Goal: Task Accomplishment & Management: Use online tool/utility

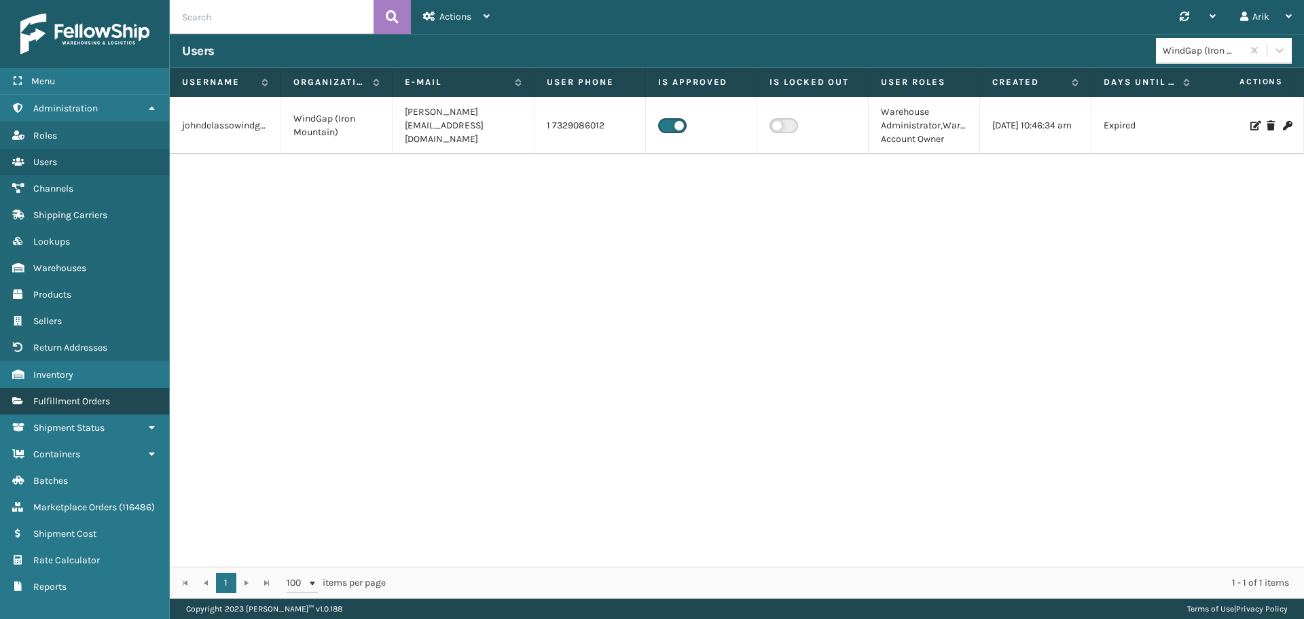
click at [85, 393] on link "Fulfillment Orders" at bounding box center [84, 401] width 169 height 26
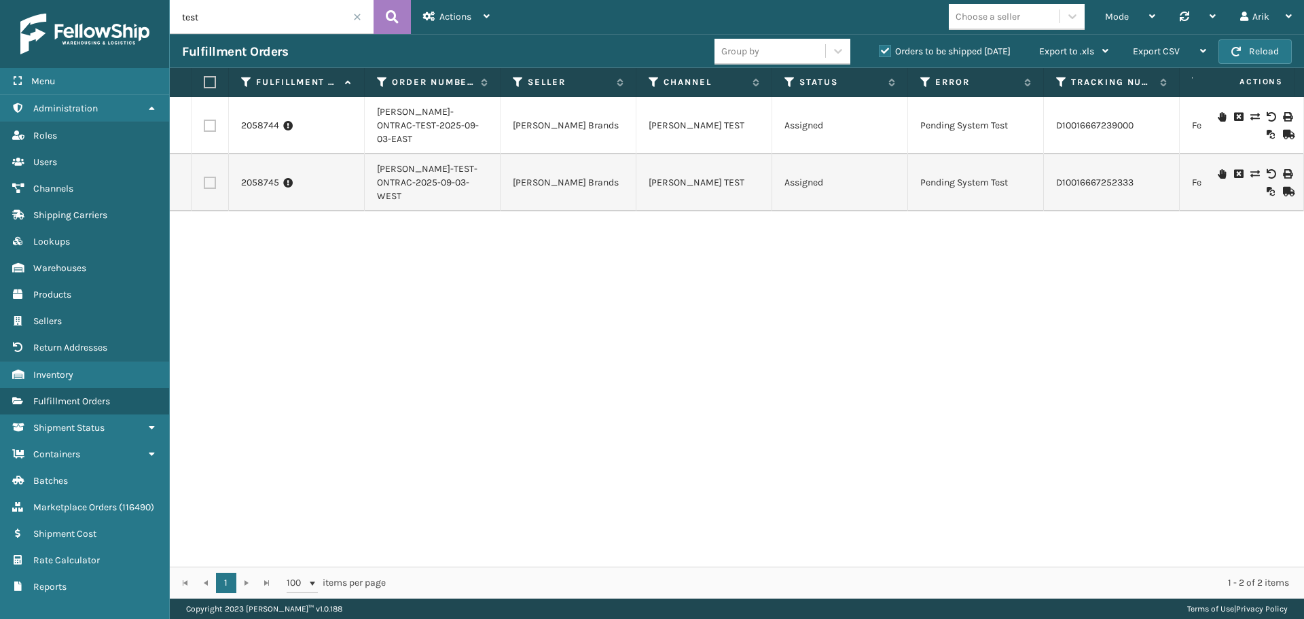
click at [267, 23] on input "test" at bounding box center [272, 17] width 204 height 34
click at [257, 121] on link "2058744" at bounding box center [260, 126] width 38 height 14
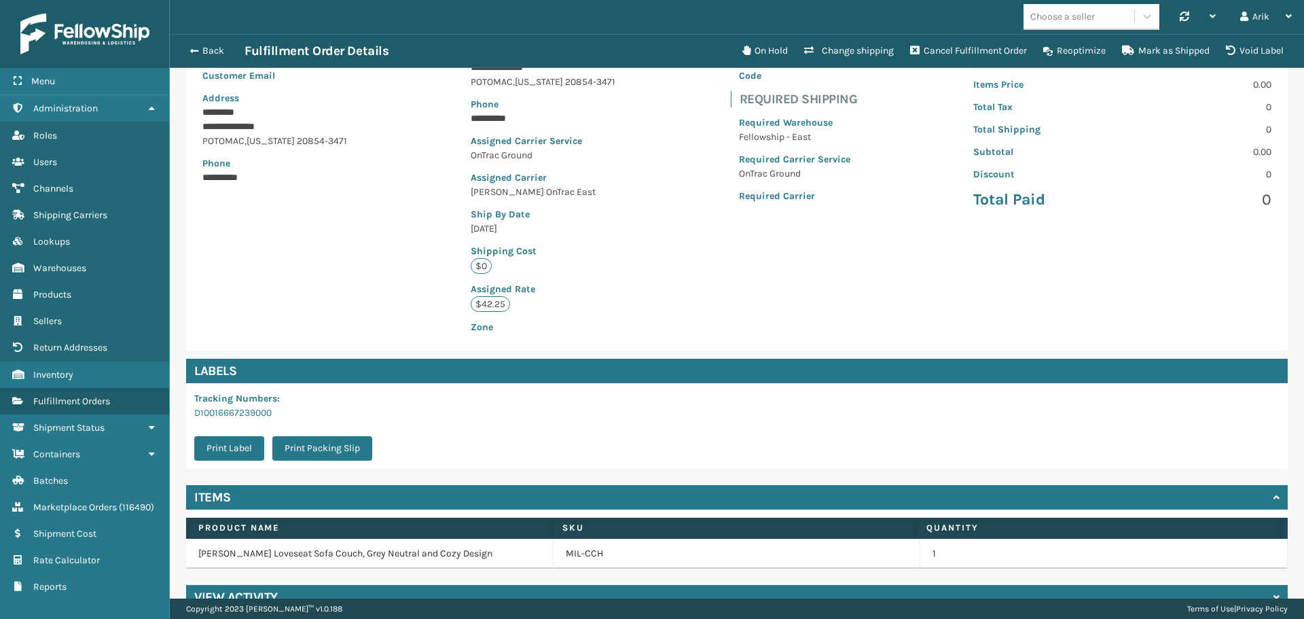
scroll to position [184, 0]
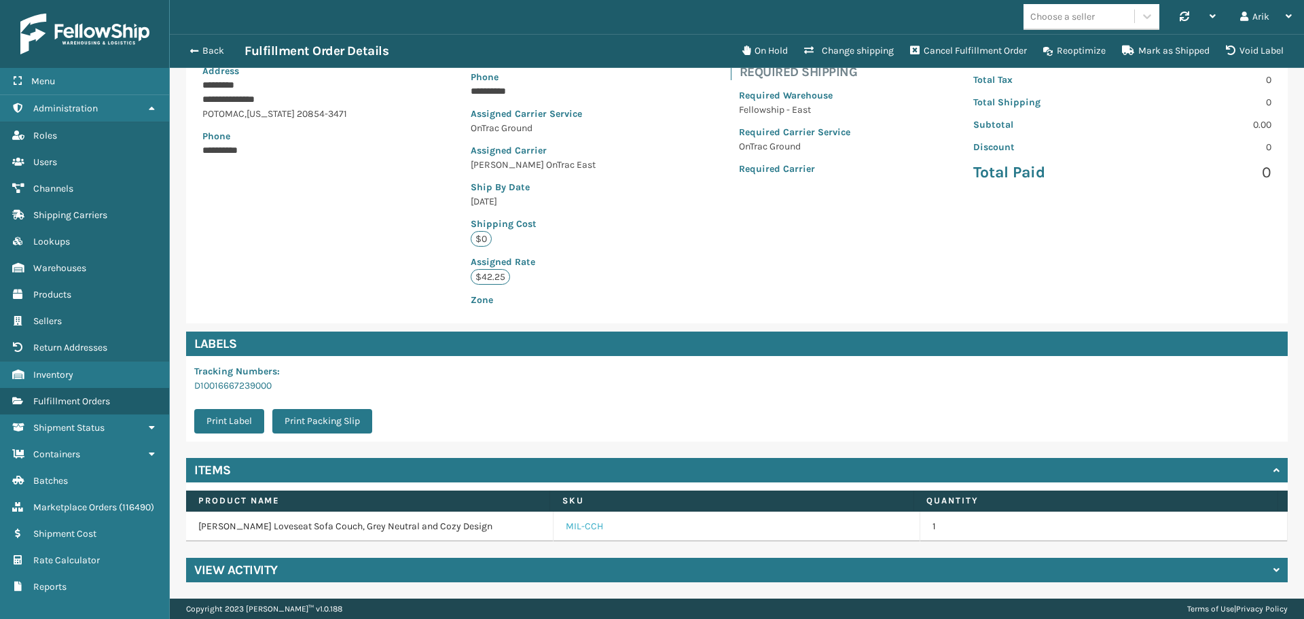
click at [584, 528] on link "MIL-CCH" at bounding box center [584, 527] width 37 height 14
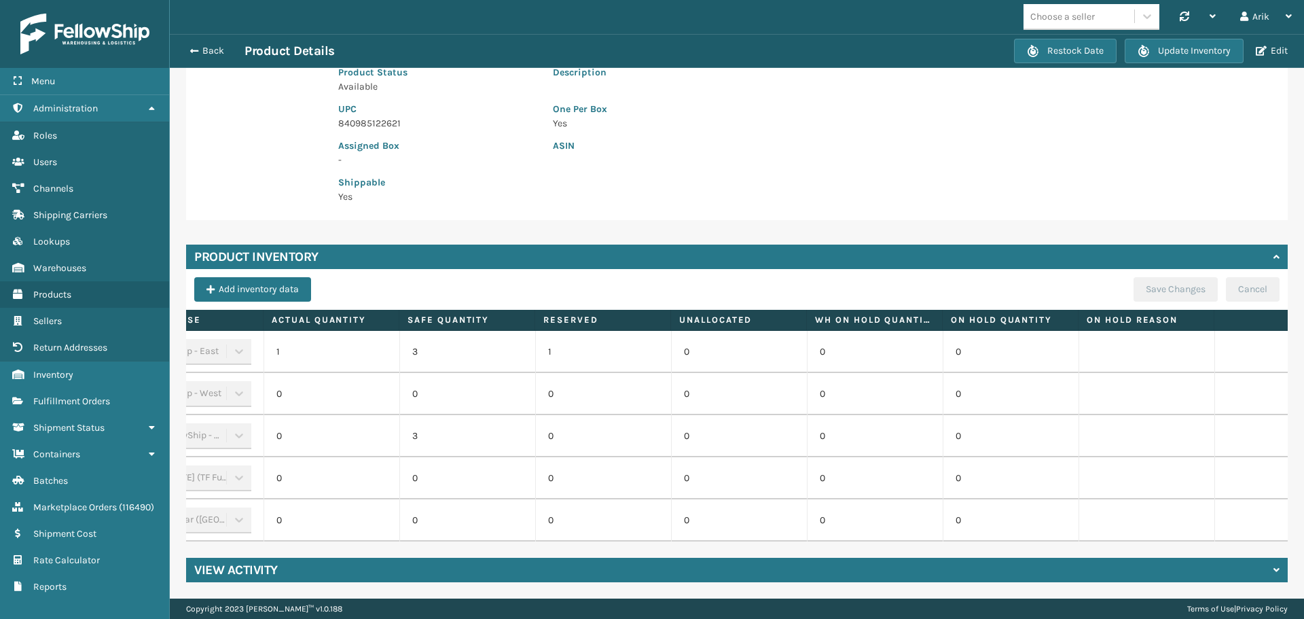
scroll to position [0, 141]
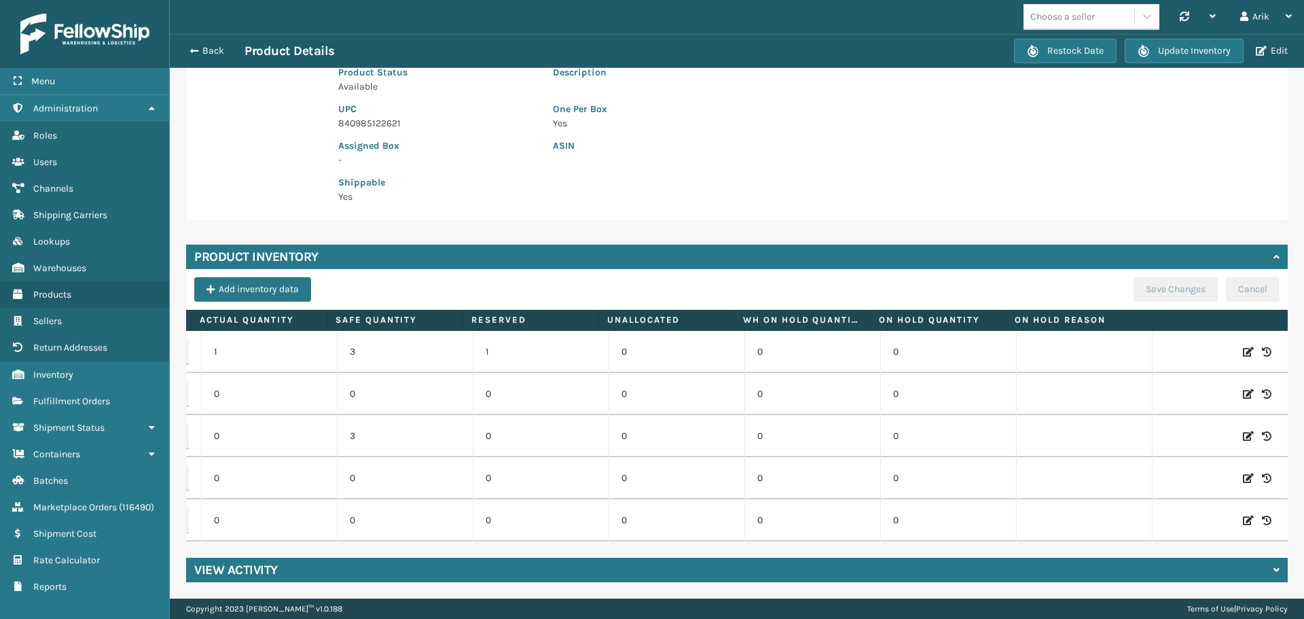
click at [1243, 345] on icon at bounding box center [1248, 352] width 11 height 14
click at [218, 349] on span "Decrease value" at bounding box center [223, 354] width 11 height 11
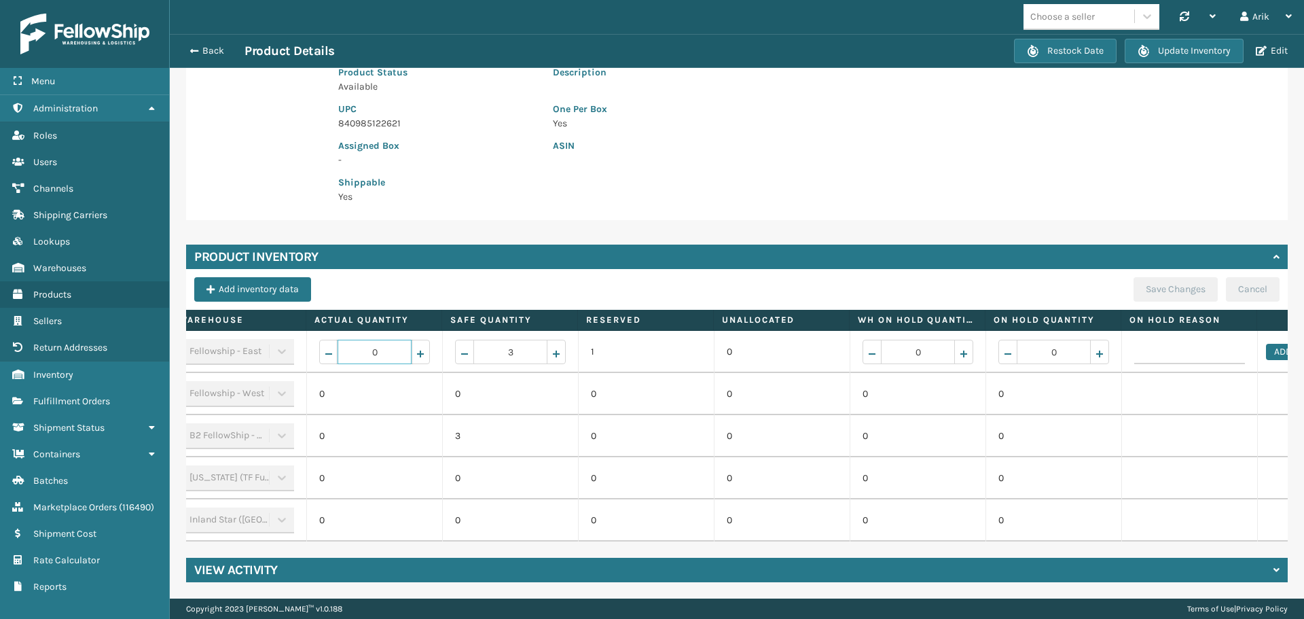
scroll to position [0, 0]
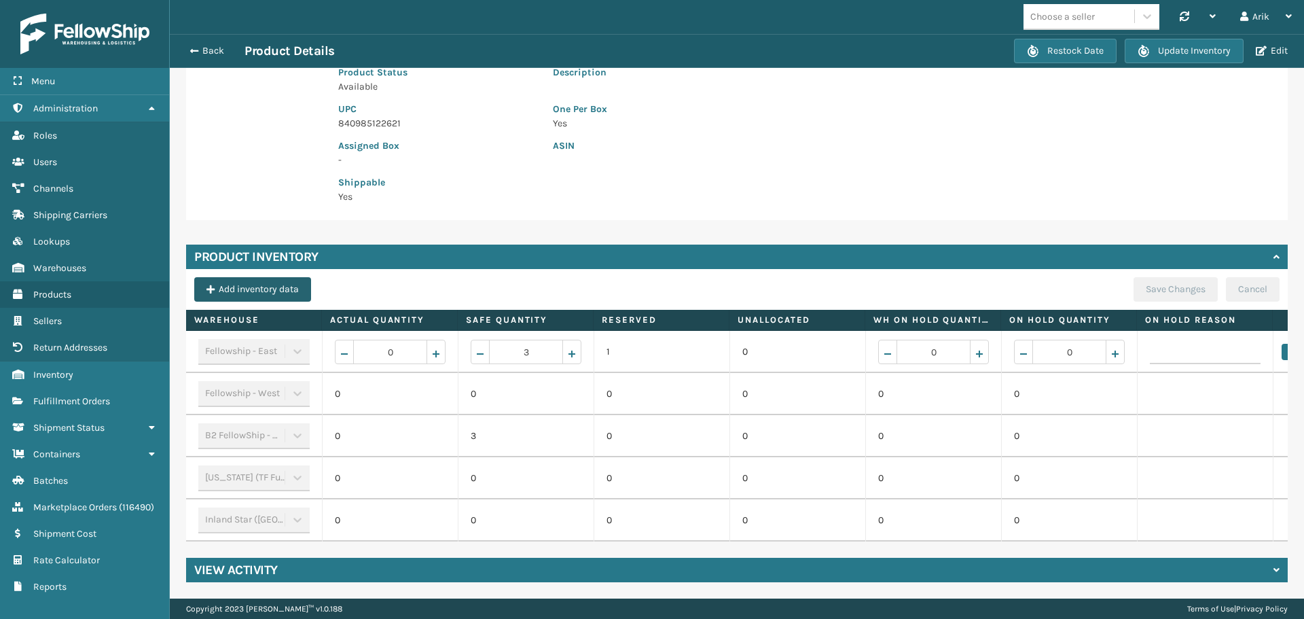
click at [255, 277] on button "Add inventory data" at bounding box center [252, 289] width 117 height 24
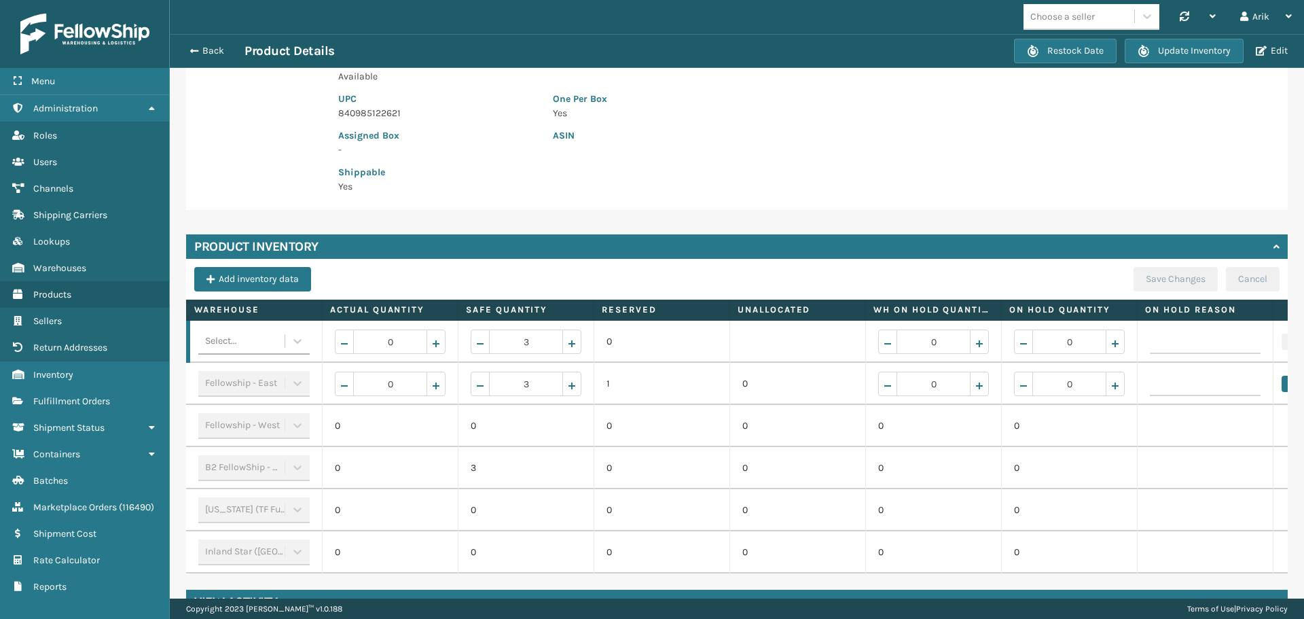
click at [232, 332] on div "Select..." at bounding box center [241, 341] width 86 height 22
click at [234, 500] on div "TFM" at bounding box center [253, 512] width 111 height 25
click at [442, 336] on span "Increase value" at bounding box center [418, 341] width 55 height 23
type input "1"
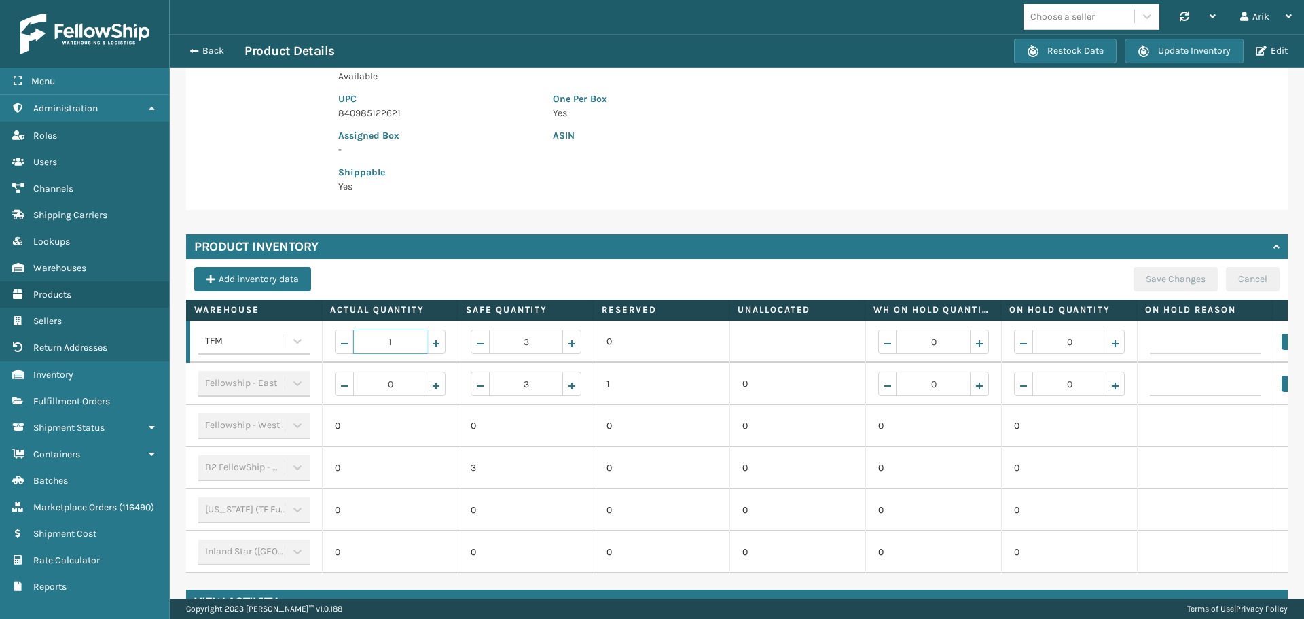
scroll to position [0, 141]
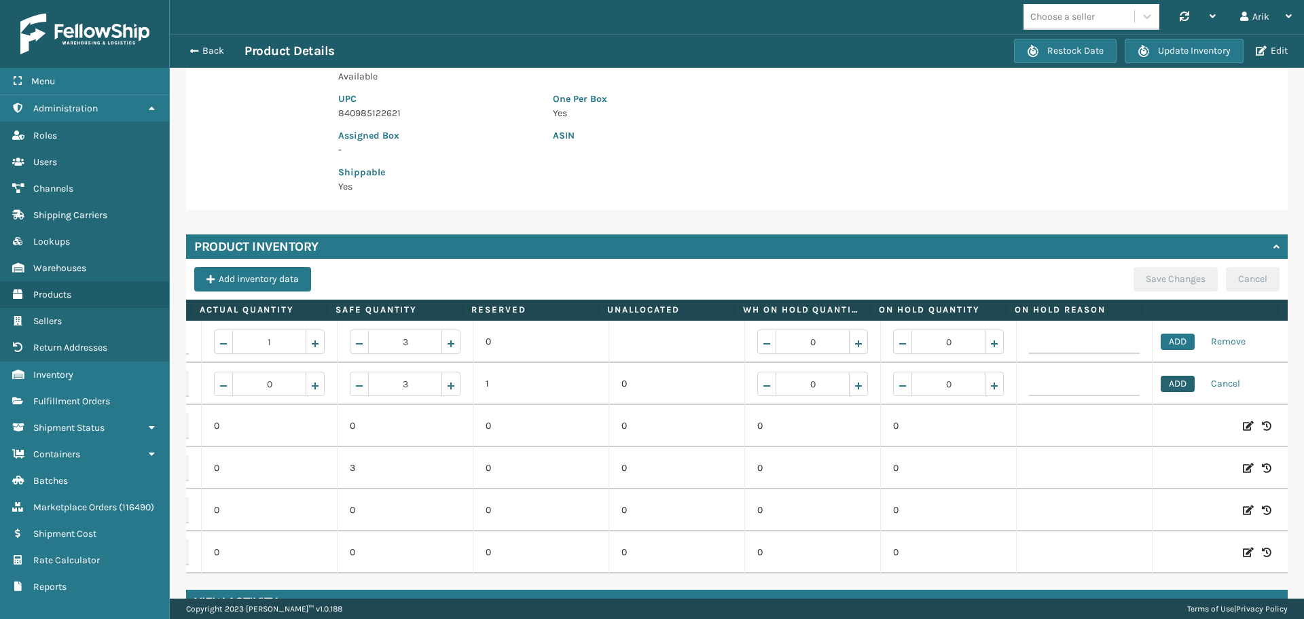
click at [1164, 383] on button "ADD" at bounding box center [1178, 384] width 34 height 16
click at [1164, 344] on button "ADD" at bounding box center [1178, 342] width 34 height 16
click at [1169, 290] on button "Save Changes" at bounding box center [1176, 279] width 84 height 24
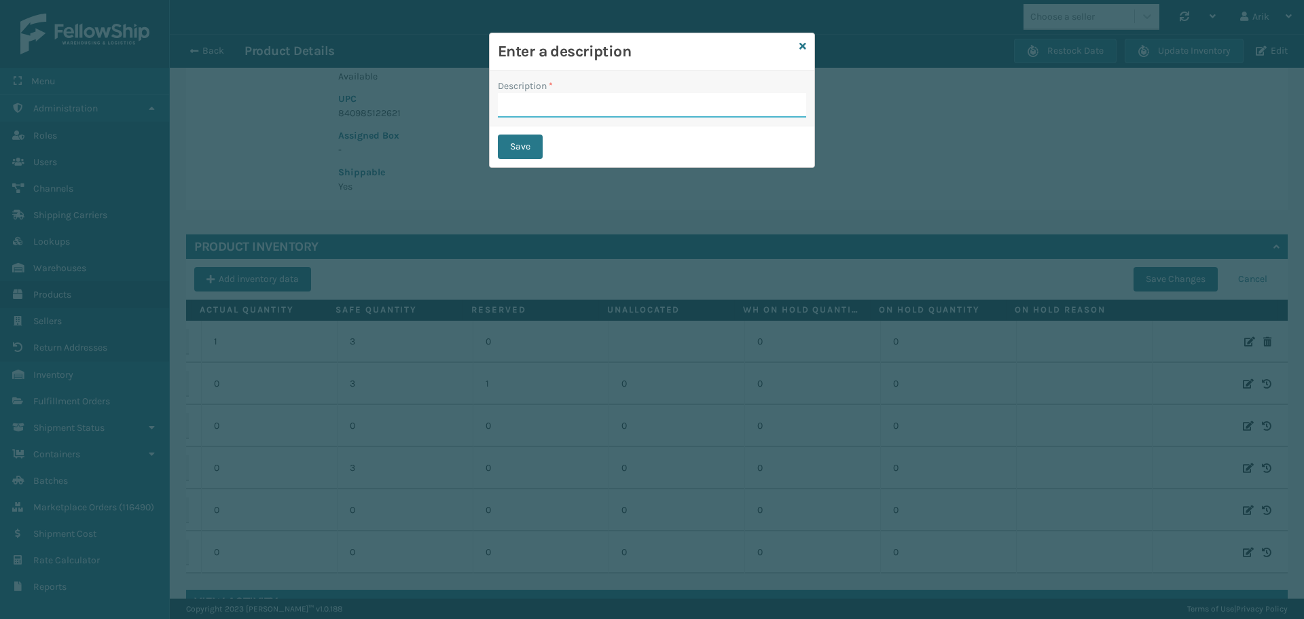
drag, startPoint x: 567, startPoint y: 110, endPoint x: 575, endPoint y: 113, distance: 8.8
click at [567, 110] on input "Description *" at bounding box center [652, 105] width 308 height 24
type input "test"
click at [520, 143] on button "Save" at bounding box center [520, 147] width 45 height 24
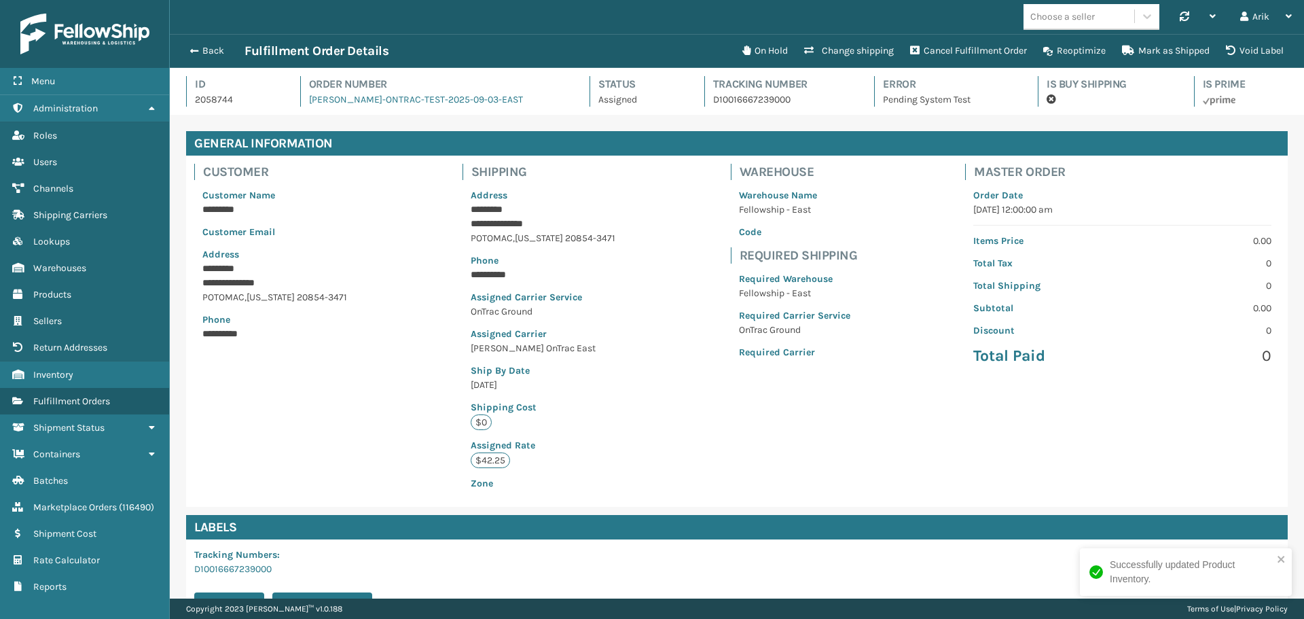
scroll to position [33, 1135]
click at [872, 49] on button "Change shipping" at bounding box center [849, 50] width 106 height 27
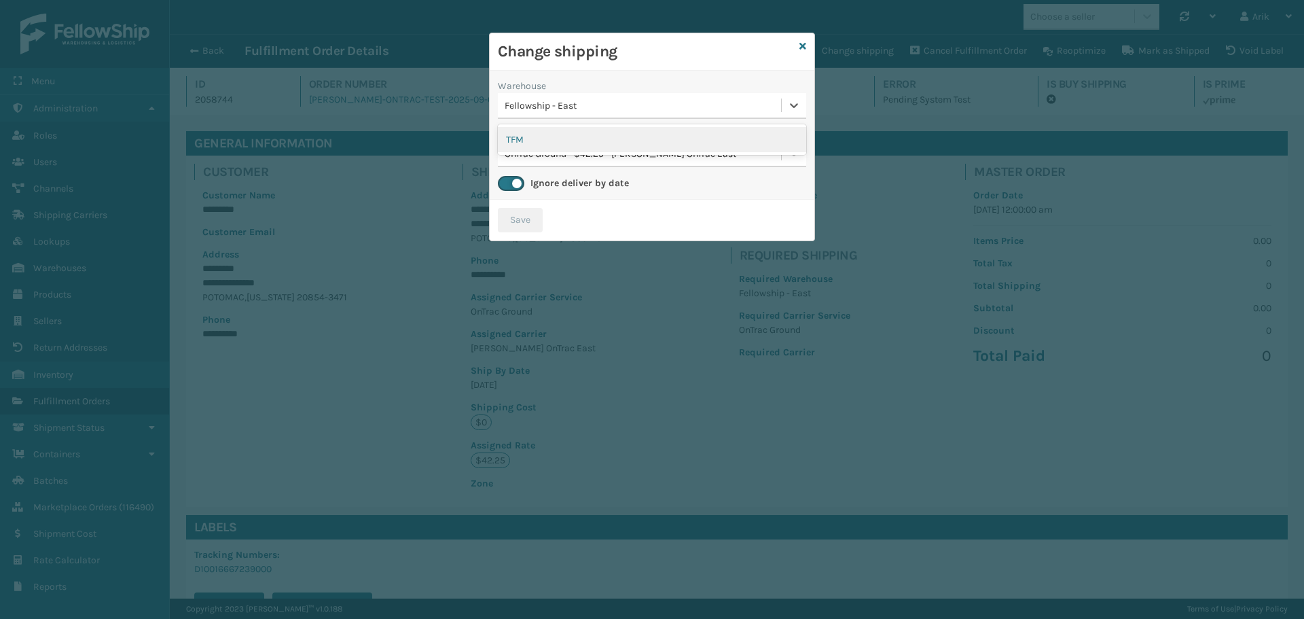
click at [579, 107] on div "Fellowship - East" at bounding box center [644, 106] width 278 height 14
click at [522, 140] on div "TFM" at bounding box center [652, 139] width 308 height 25
click at [539, 213] on button "Save" at bounding box center [520, 220] width 45 height 24
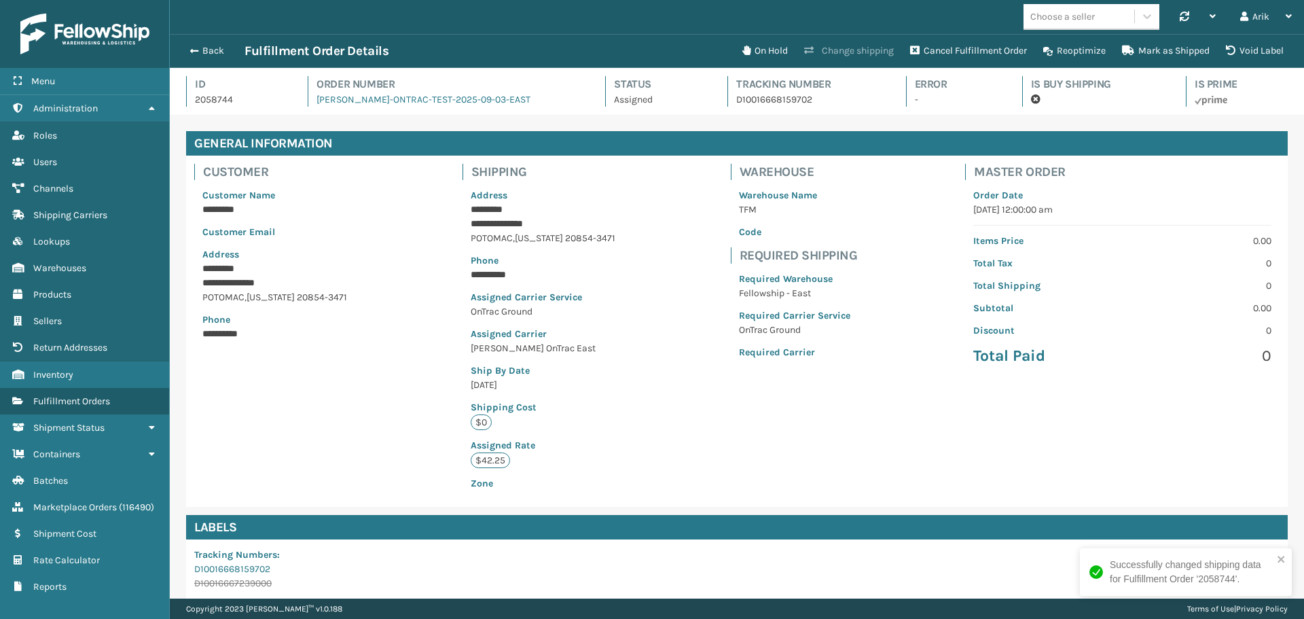
click at [847, 50] on button "Change shipping" at bounding box center [849, 50] width 106 height 27
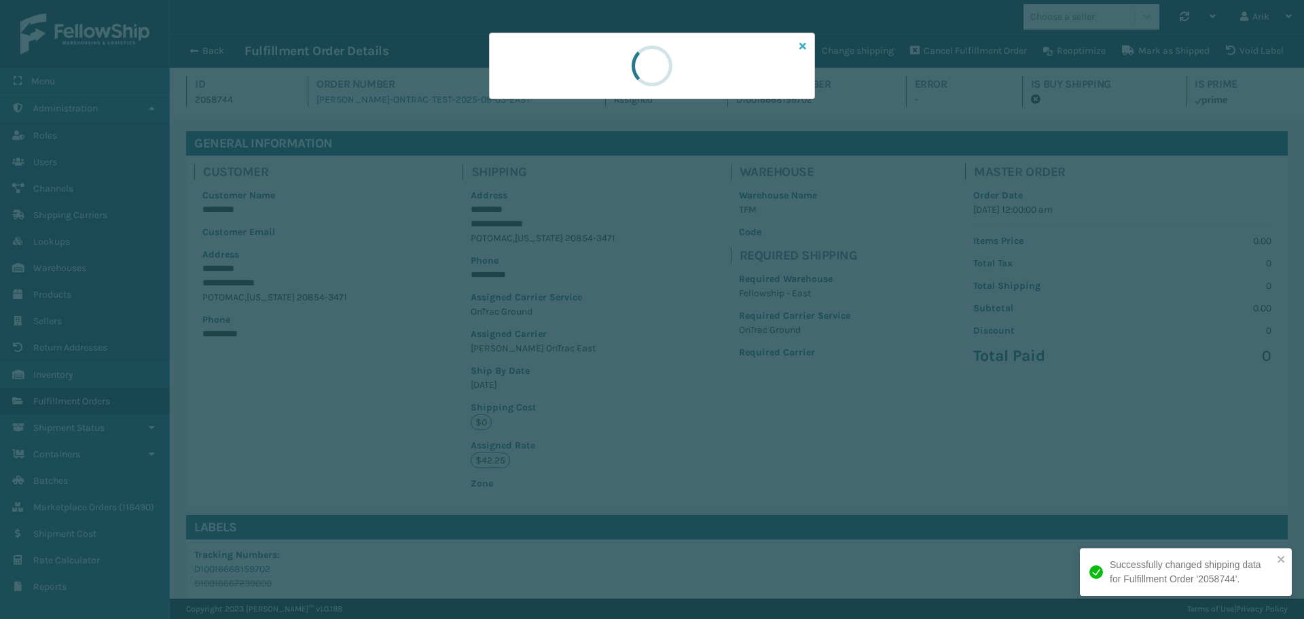
click at [805, 44] on icon at bounding box center [803, 46] width 7 height 10
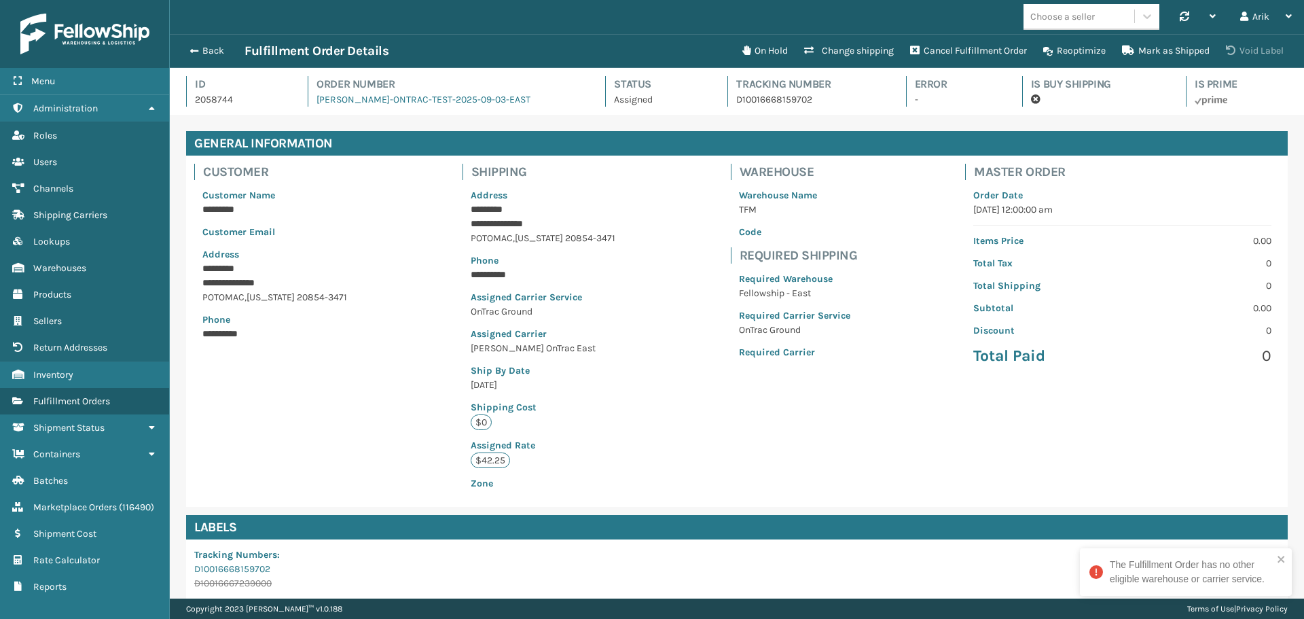
click at [1247, 46] on button "Void Label" at bounding box center [1255, 50] width 74 height 27
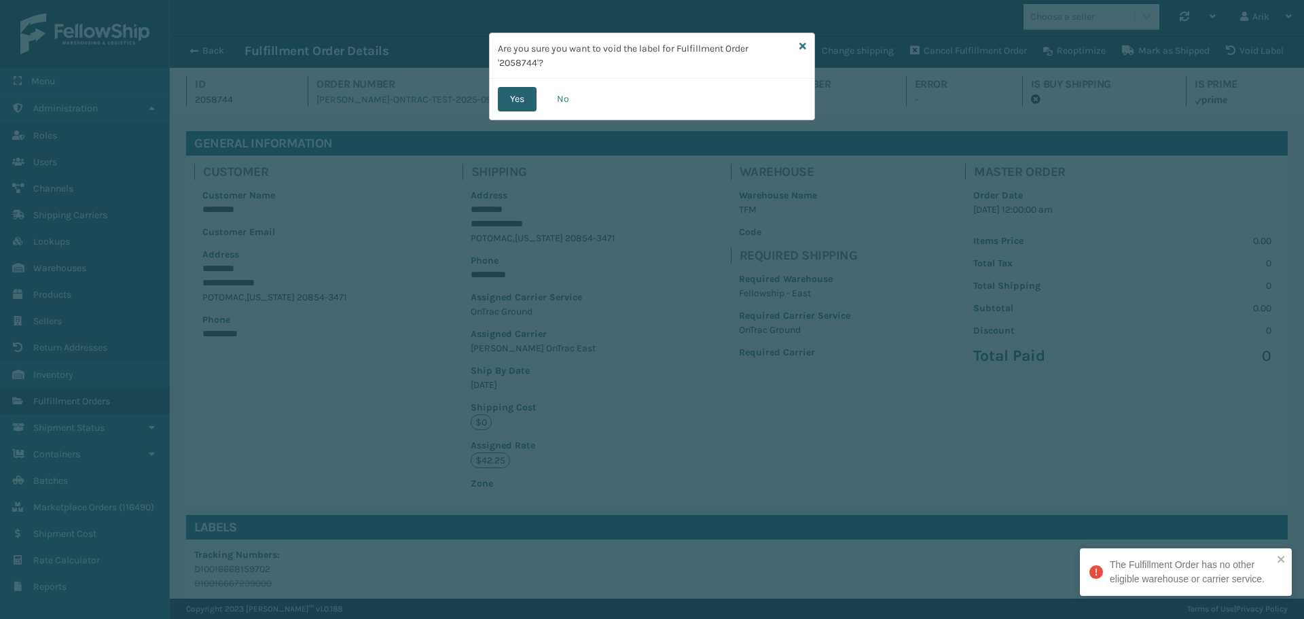
click at [522, 99] on button "Yes" at bounding box center [517, 99] width 39 height 24
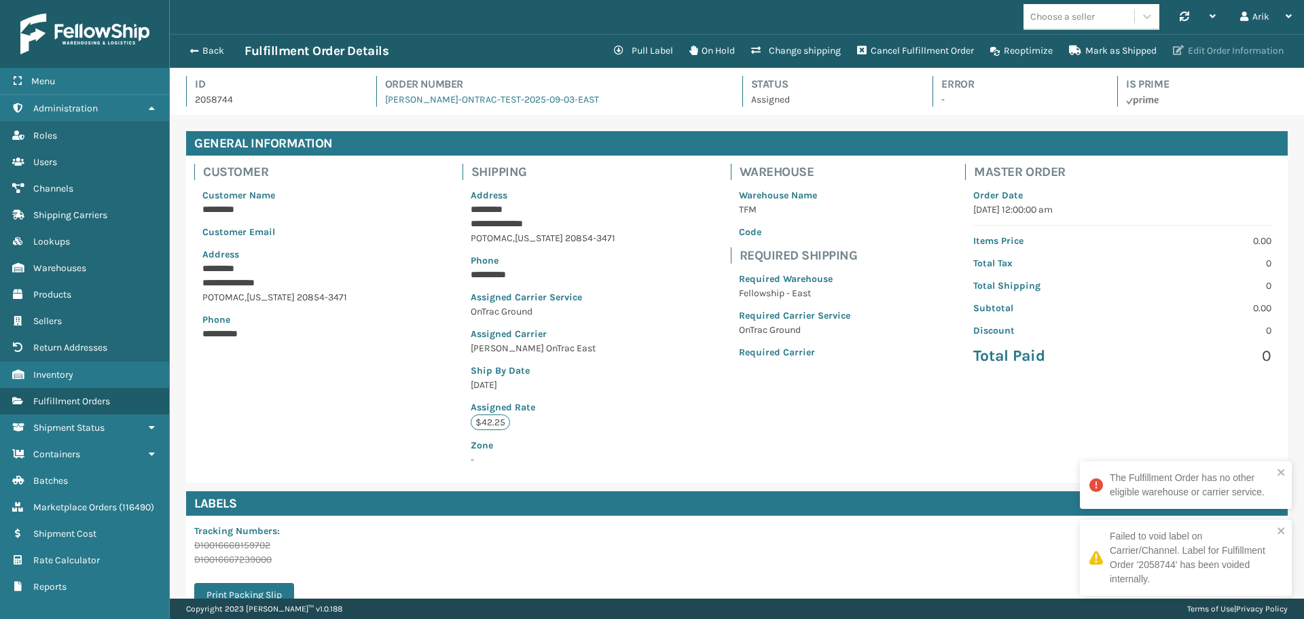
click at [1195, 50] on button "Edit Order Information" at bounding box center [1228, 50] width 127 height 27
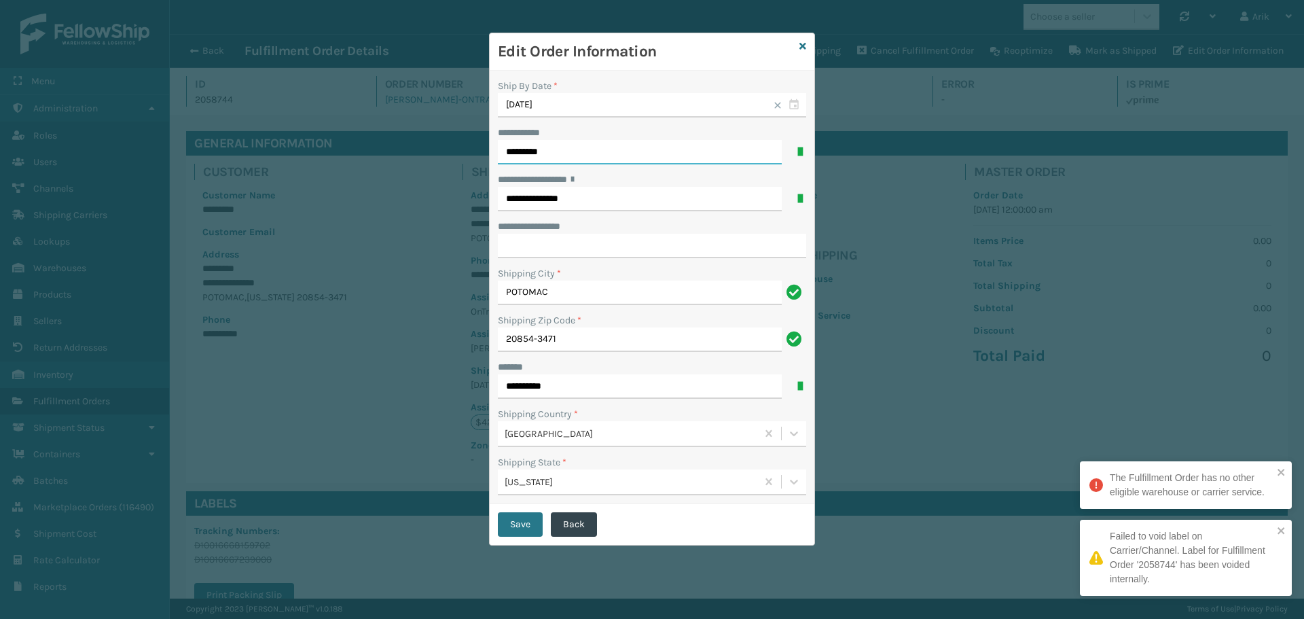
click at [556, 150] on input "*********" at bounding box center [640, 152] width 284 height 24
paste input "****"
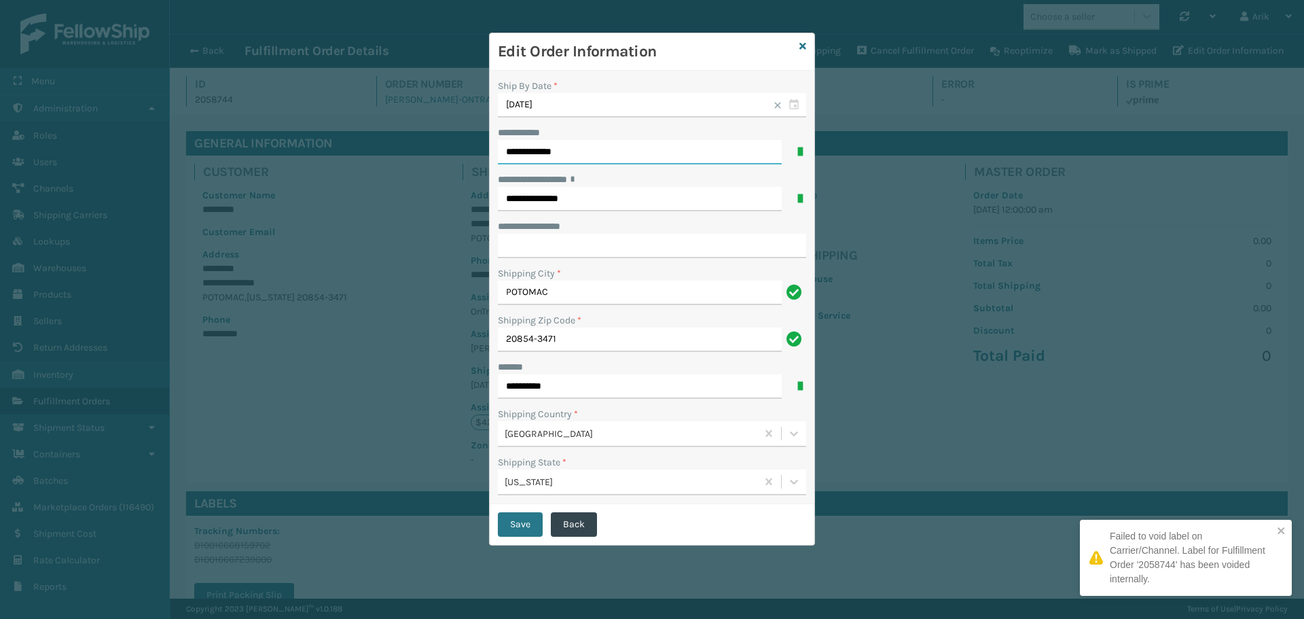
type input "**********"
click at [530, 391] on input "**********" at bounding box center [640, 386] width 284 height 24
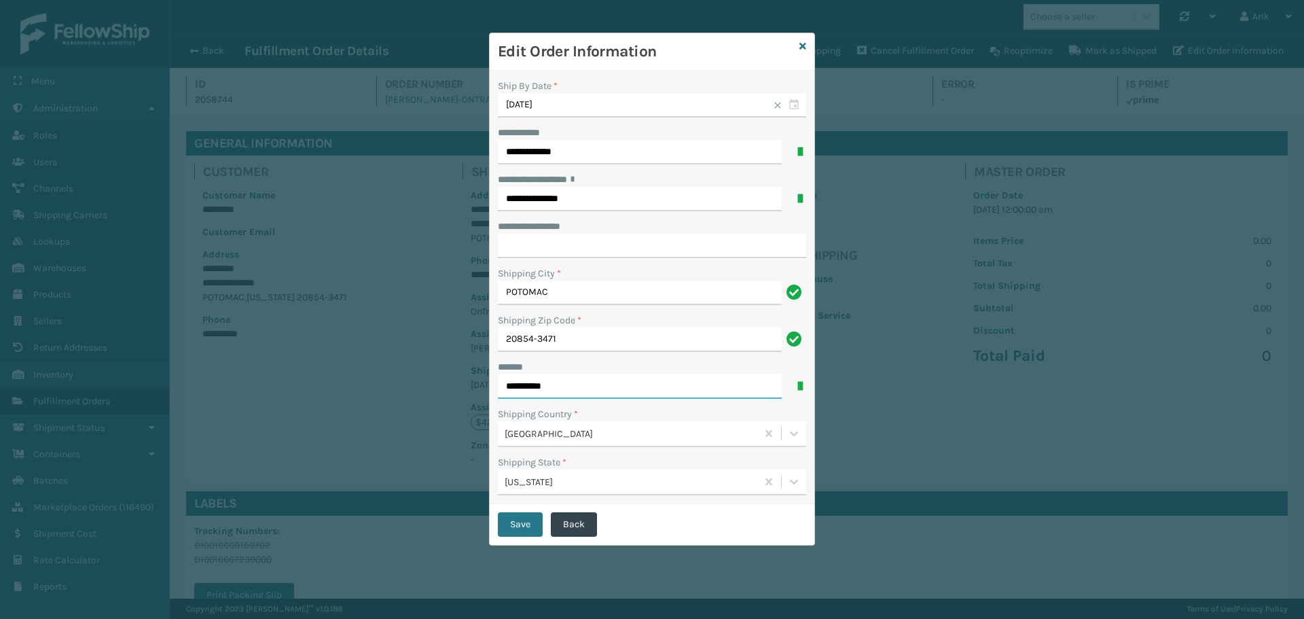
click at [531, 390] on input "**********" at bounding box center [640, 386] width 284 height 24
click at [519, 387] on input "***" at bounding box center [640, 386] width 284 height 24
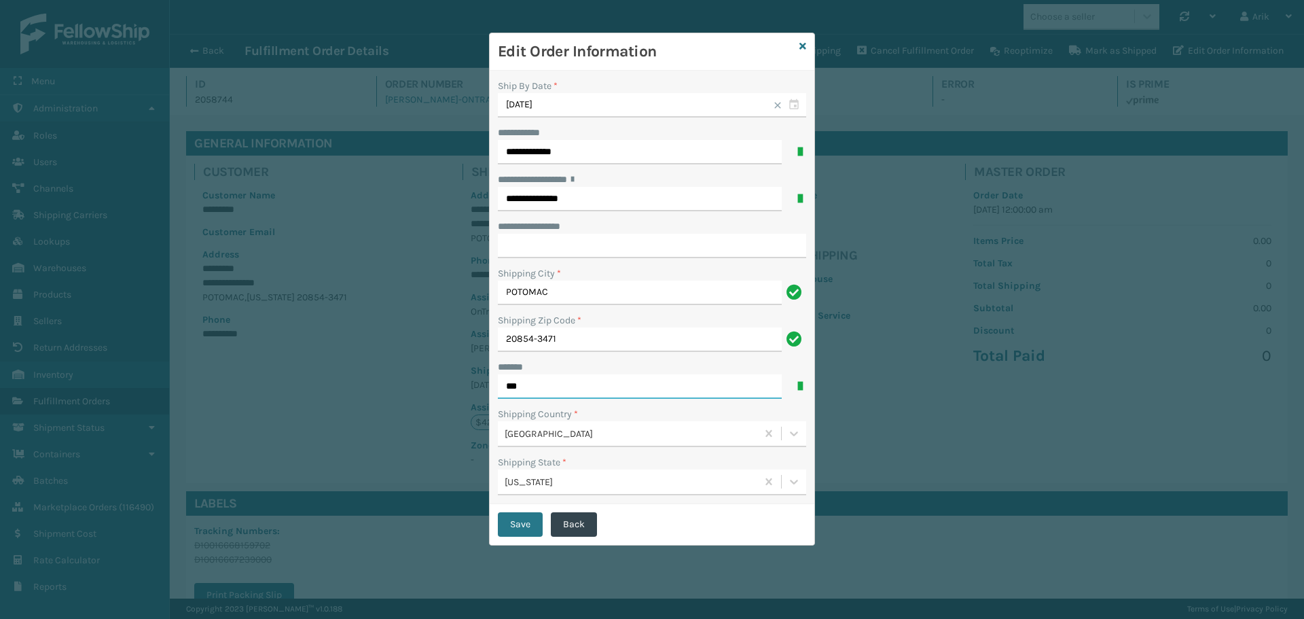
paste input "*********"
type input "**********"
click at [527, 521] on button "Save" at bounding box center [520, 524] width 45 height 24
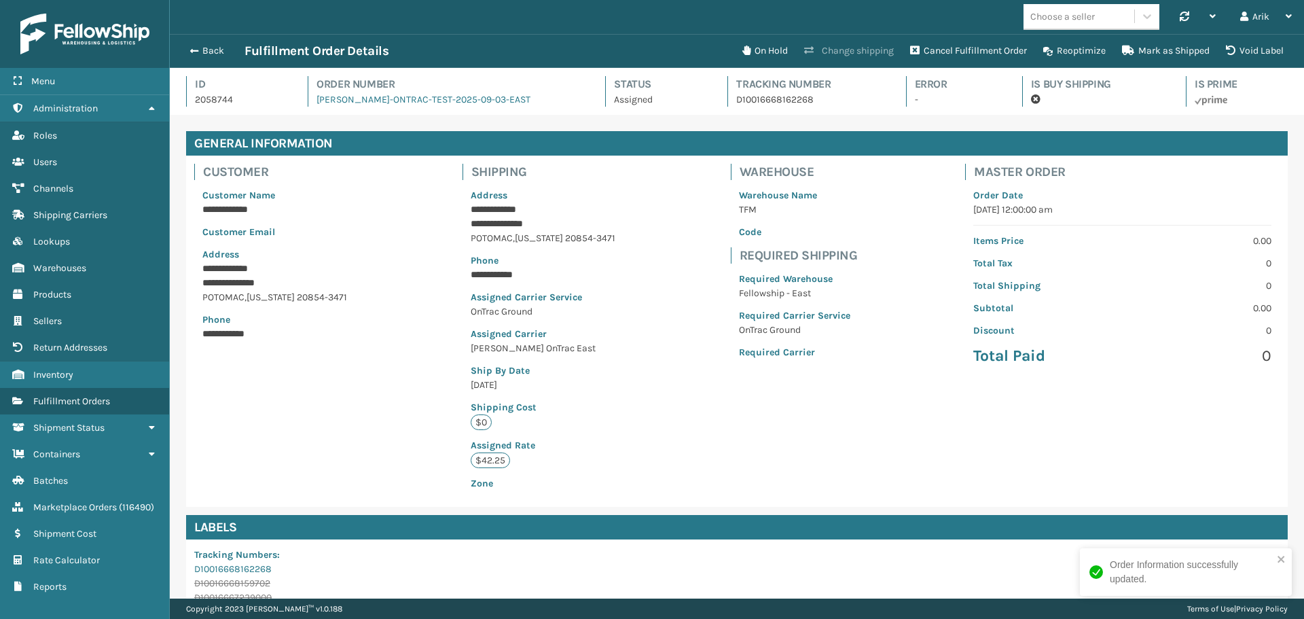
click at [870, 49] on button "Change shipping" at bounding box center [849, 50] width 106 height 27
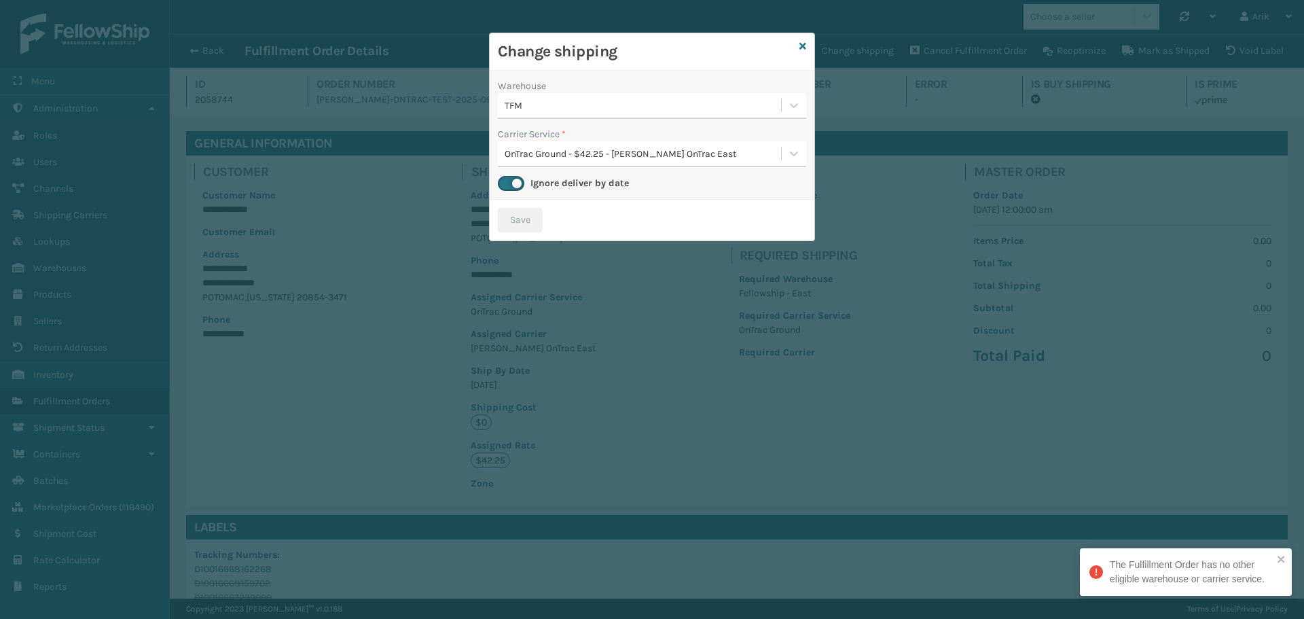
click at [661, 158] on div "OnTrac Ground - $42.25 - [PERSON_NAME] OnTrac East" at bounding box center [644, 154] width 278 height 14
click at [624, 183] on div "OnTrac Ground - $42.25 - [PERSON_NAME] OnTrac East Shipping Cost $42.25 Surplus…" at bounding box center [652, 187] width 308 height 25
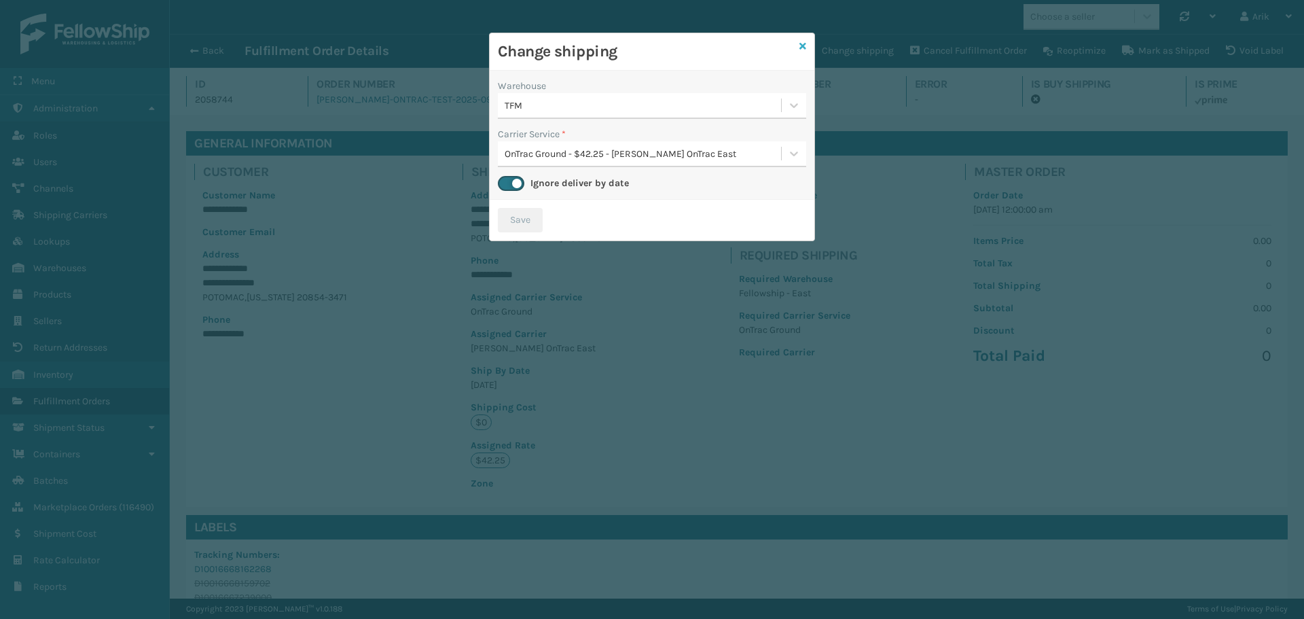
click at [804, 46] on icon at bounding box center [803, 46] width 7 height 10
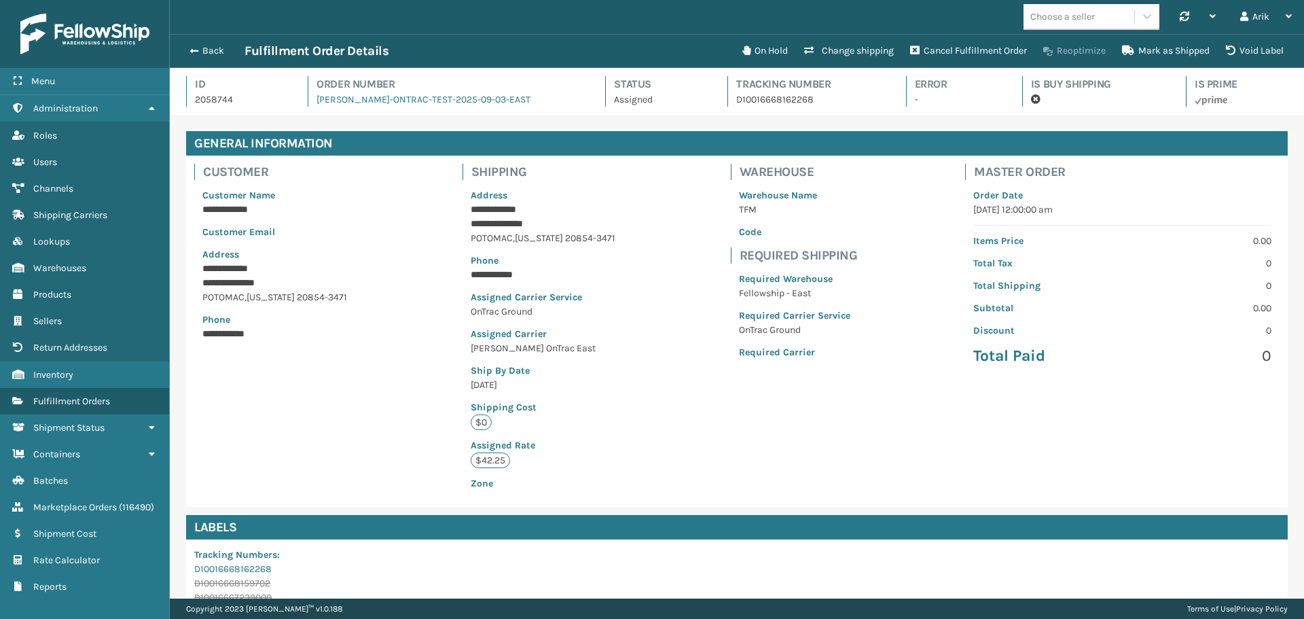
click at [1084, 50] on button "Reoptimize" at bounding box center [1074, 50] width 79 height 27
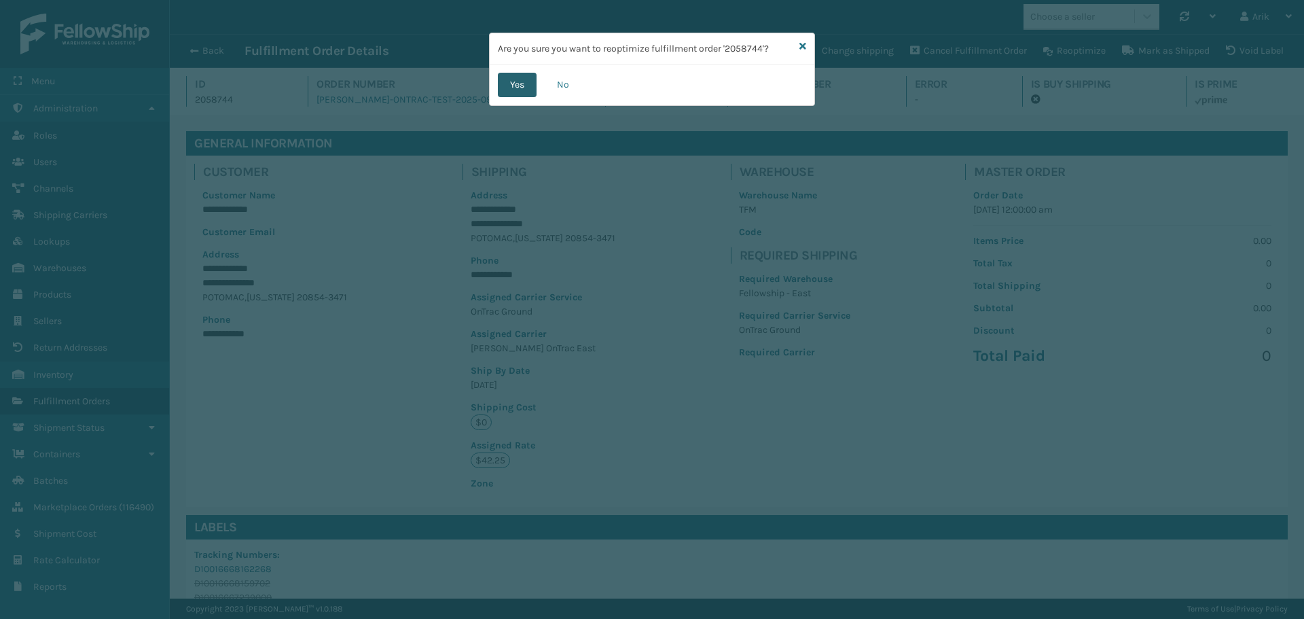
click at [520, 81] on button "Yes" at bounding box center [517, 85] width 39 height 24
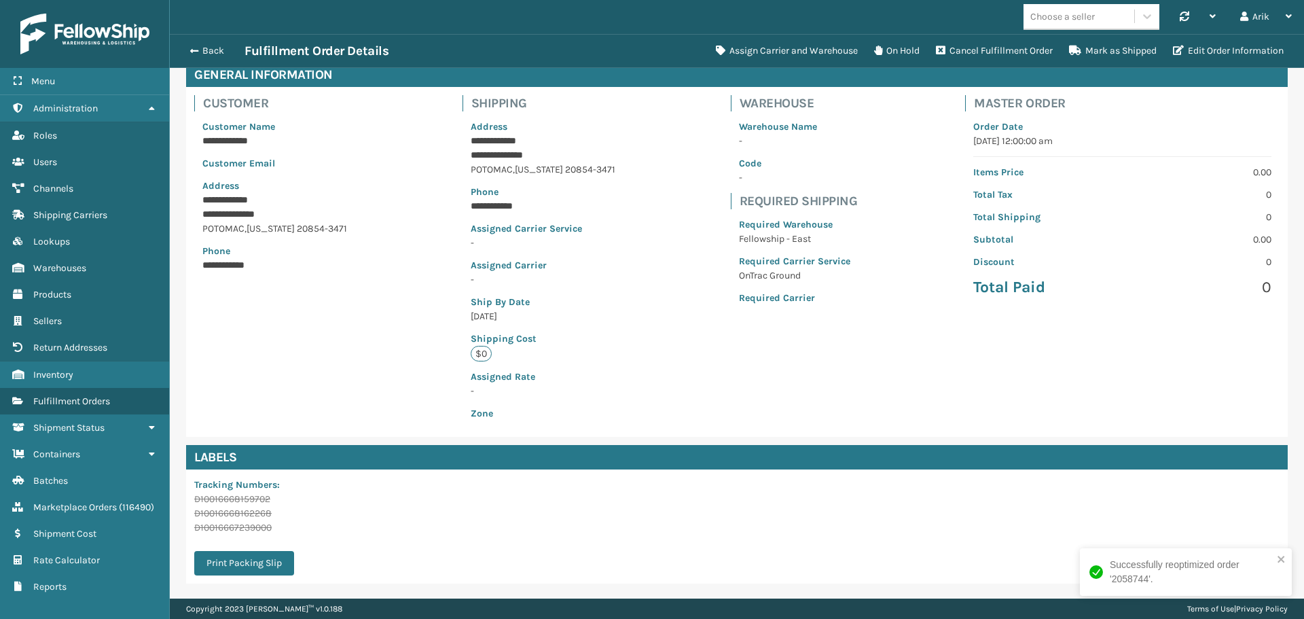
scroll to position [0, 0]
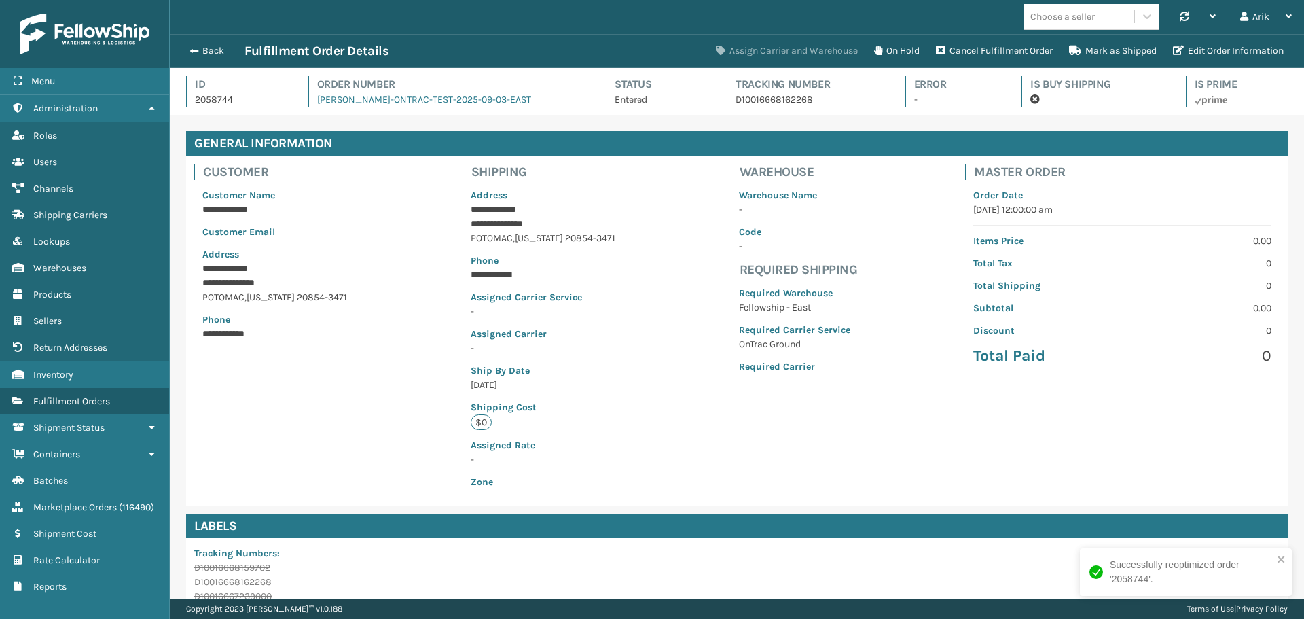
click at [808, 47] on button "Assign Carrier and Warehouse" at bounding box center [787, 50] width 158 height 27
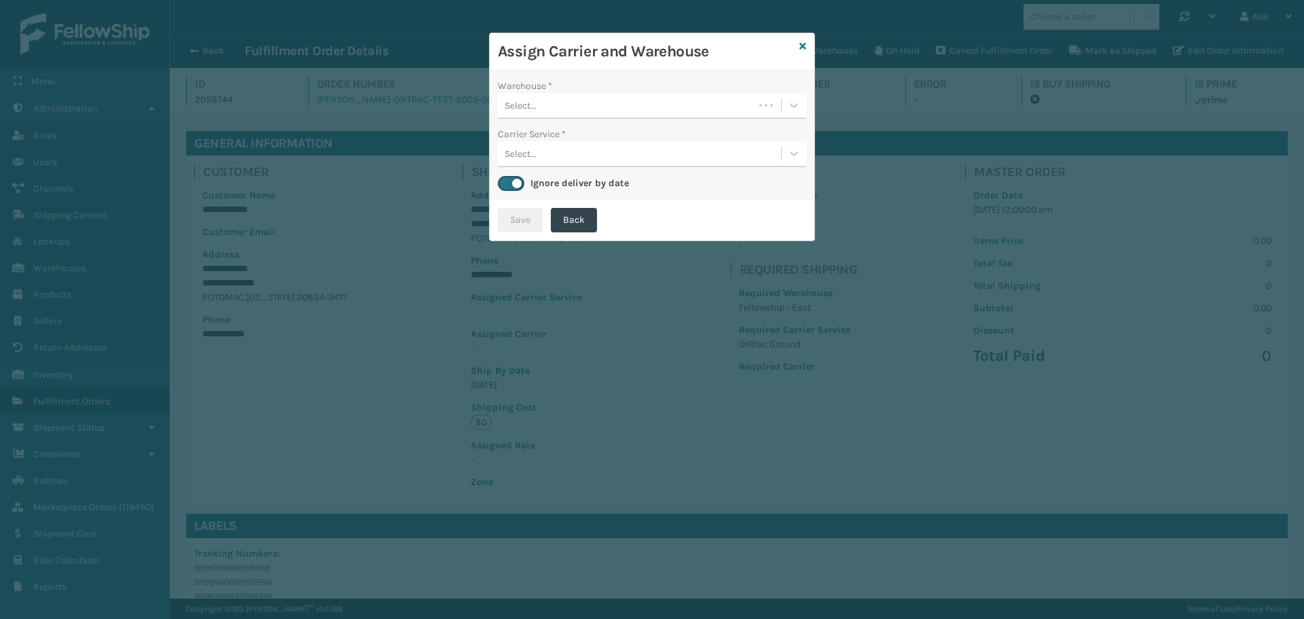
click at [518, 109] on div "Select..." at bounding box center [521, 106] width 32 height 14
click at [539, 137] on div "TFM" at bounding box center [652, 139] width 308 height 25
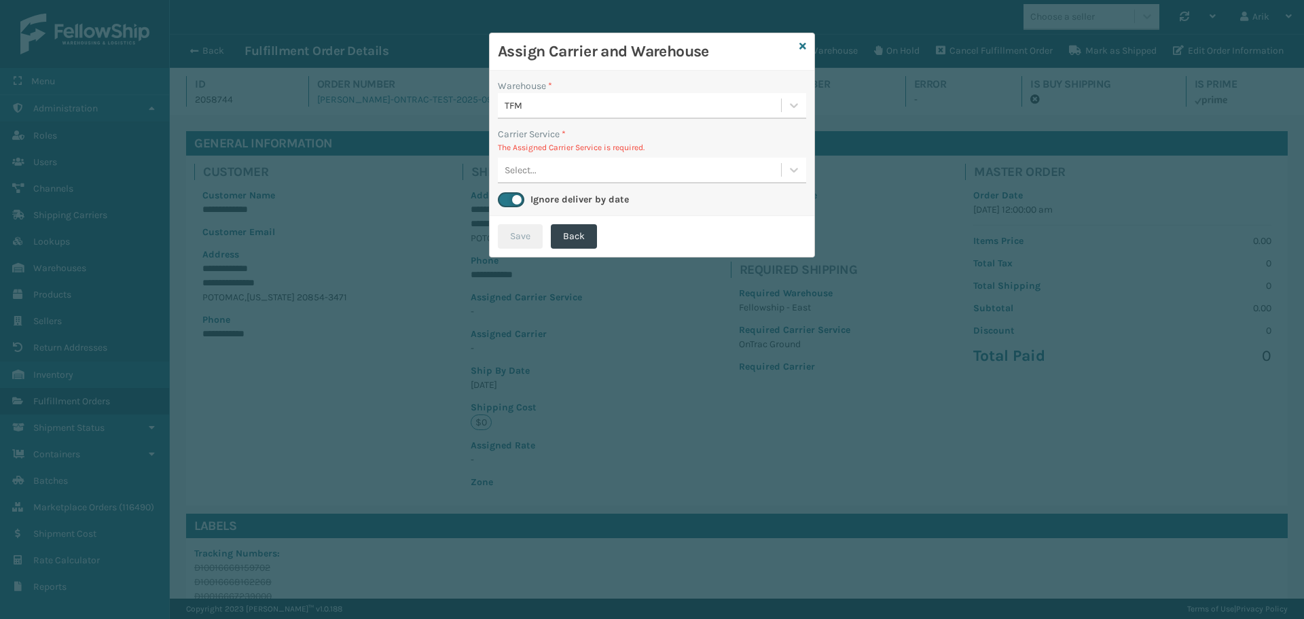
click at [531, 168] on div "Select..." at bounding box center [521, 170] width 32 height 14
click at [544, 202] on div "OnTrac Ground - $42.25 - [PERSON_NAME] OnTrac East Shipping Cost $42.25 Surplus…" at bounding box center [652, 204] width 308 height 25
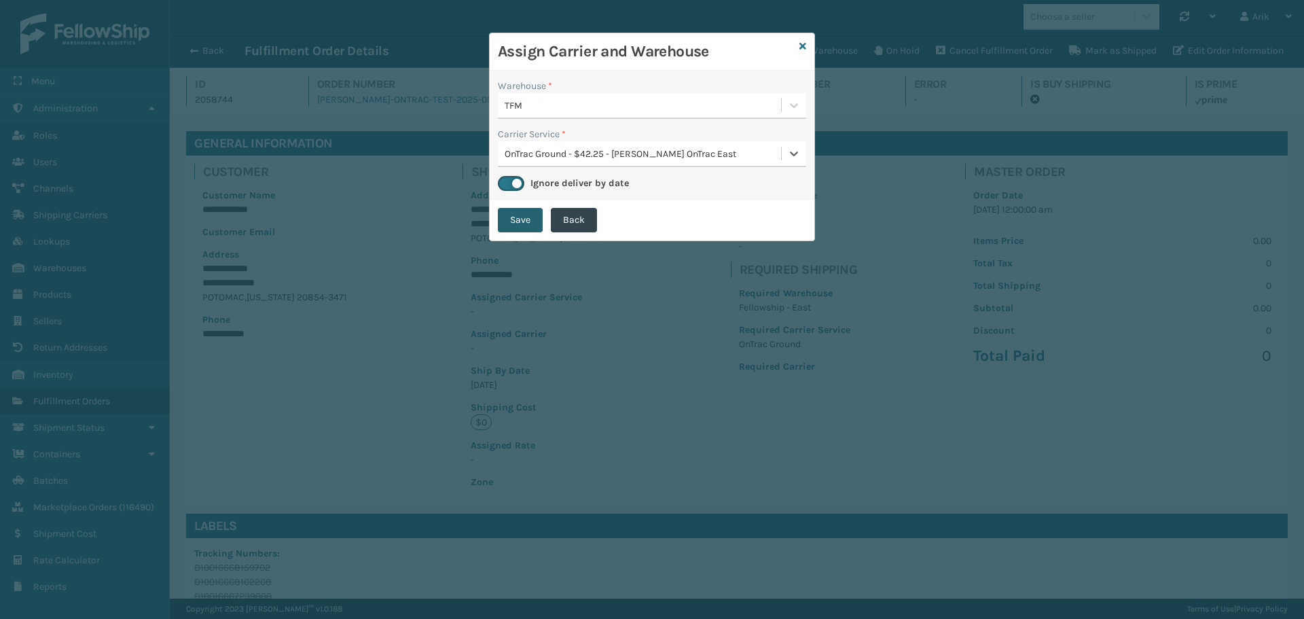
click at [530, 215] on button "Save" at bounding box center [520, 220] width 45 height 24
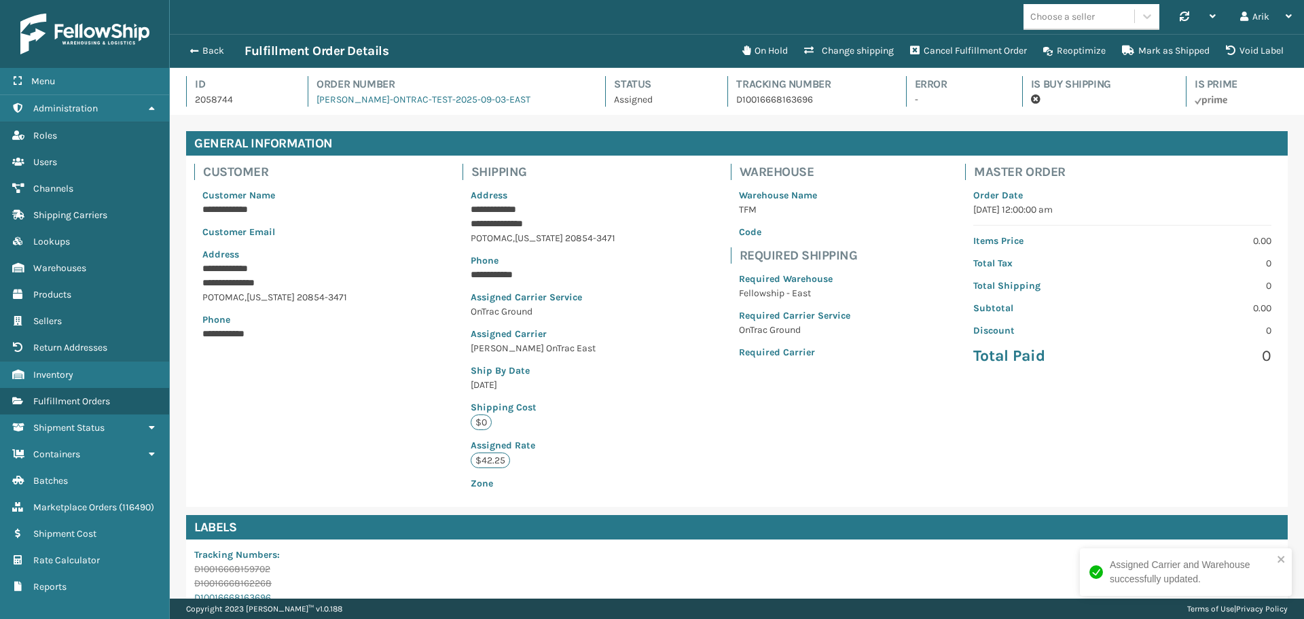
scroll to position [33, 1135]
click at [486, 274] on p "**********" at bounding box center [540, 275] width 138 height 14
copy p "**********"
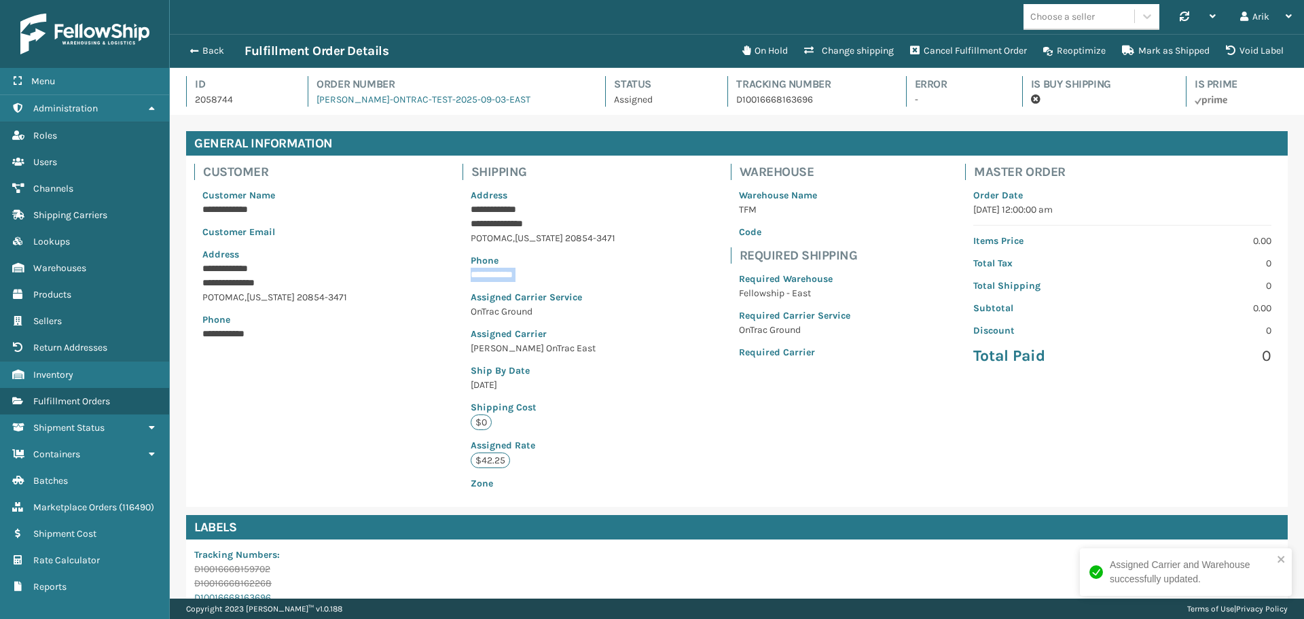
scroll to position [227, 0]
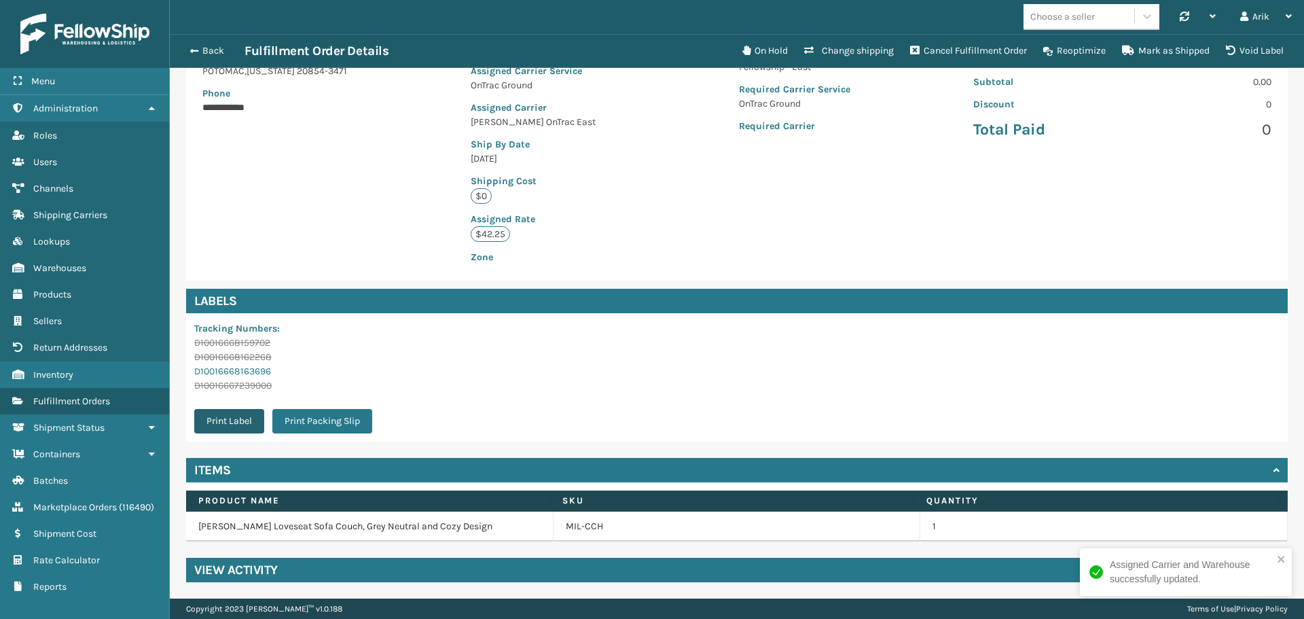
click at [234, 421] on button "Print Label" at bounding box center [229, 421] width 70 height 24
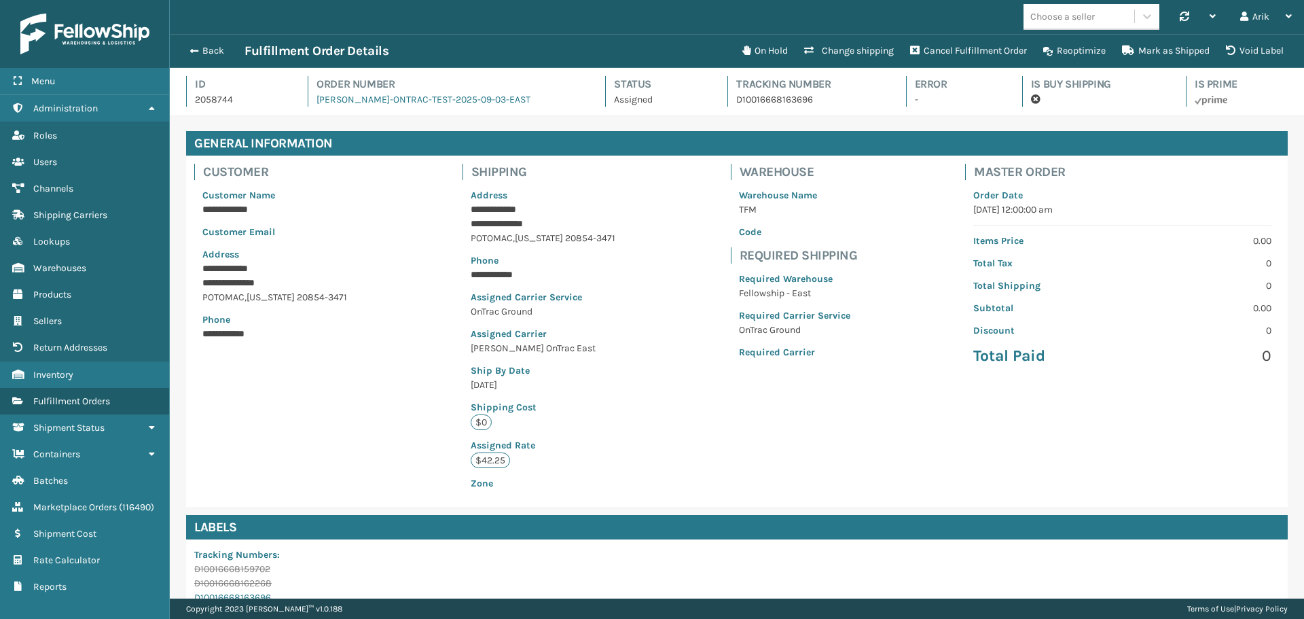
scroll to position [33, 1135]
click at [1277, 49] on button "Void Label" at bounding box center [1255, 50] width 74 height 27
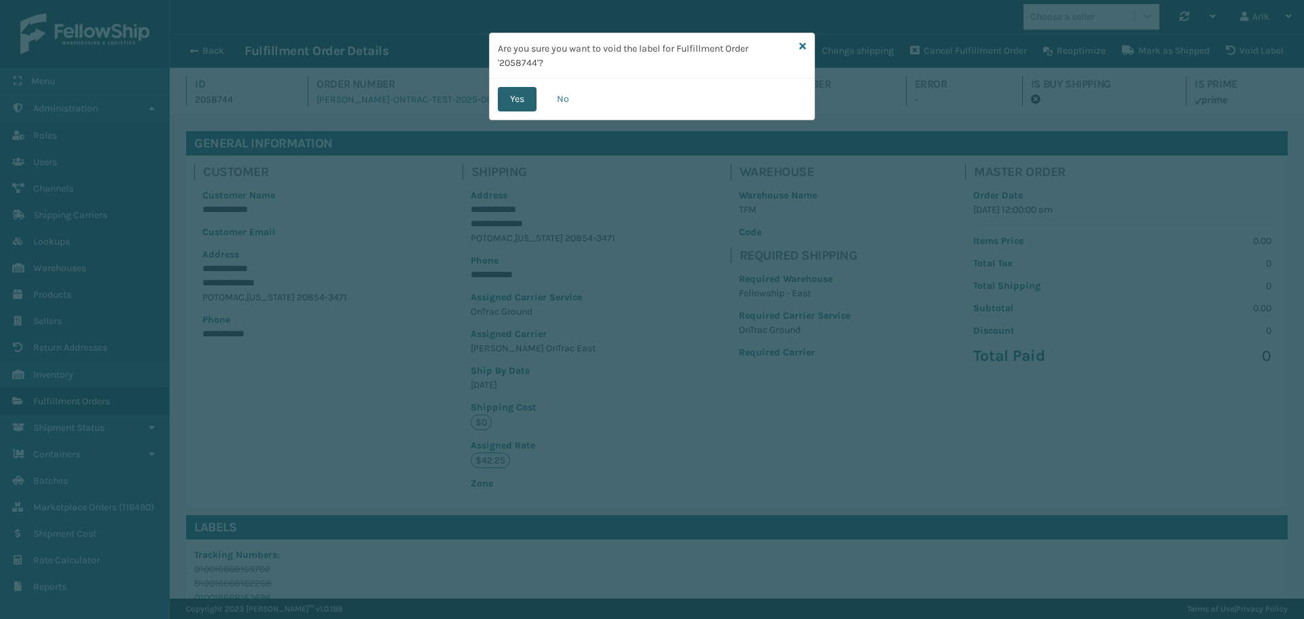
click at [502, 99] on button "Yes" at bounding box center [517, 99] width 39 height 24
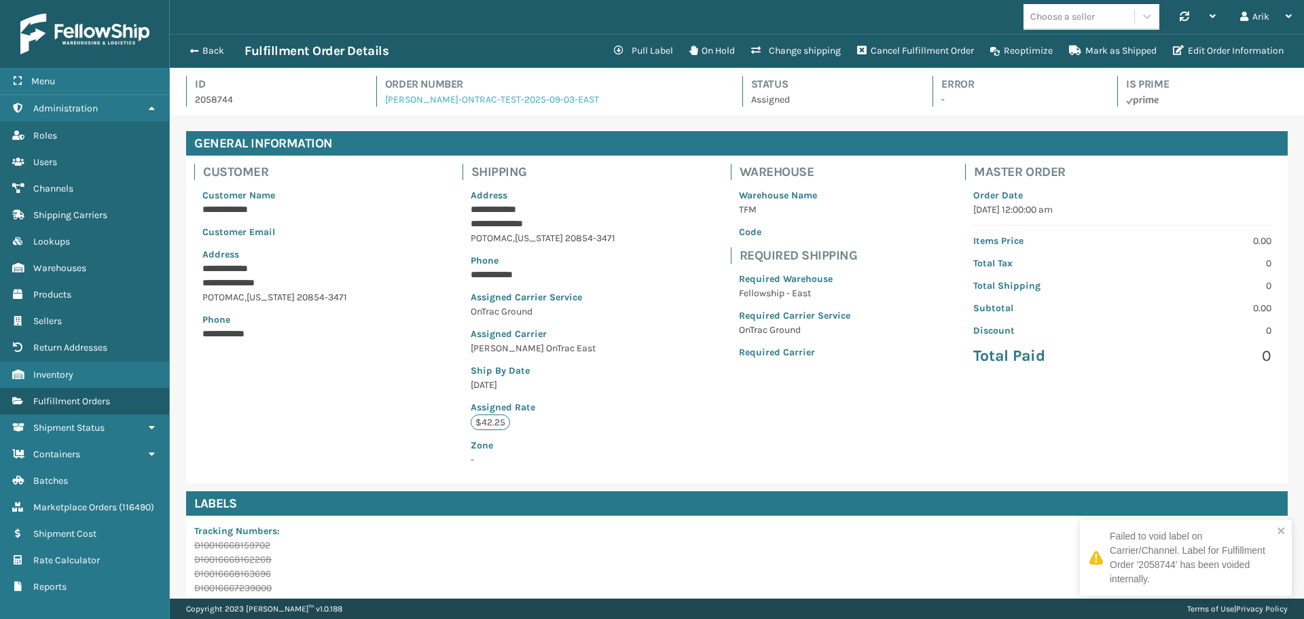
click at [410, 97] on link "[PERSON_NAME]-ONTRAC-TEST-2025-09-03-EAST" at bounding box center [492, 100] width 214 height 12
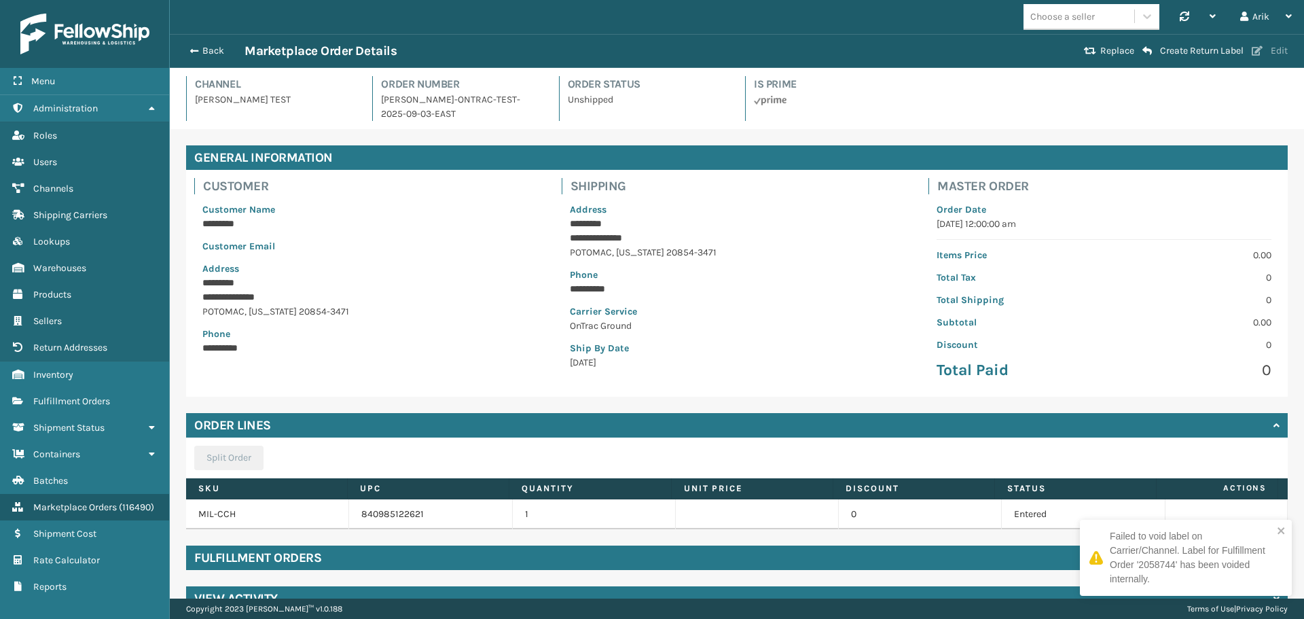
click at [1271, 49] on button "Edit" at bounding box center [1270, 51] width 44 height 12
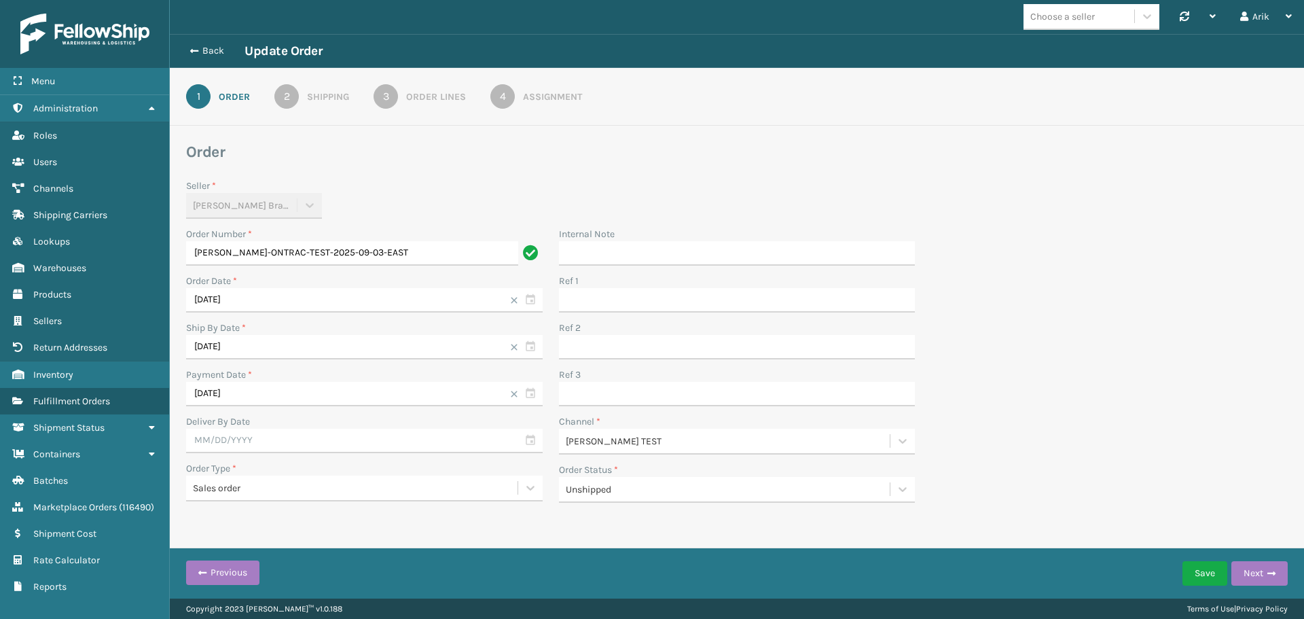
click at [298, 103] on link "2 Shipping" at bounding box center [312, 96] width 124 height 24
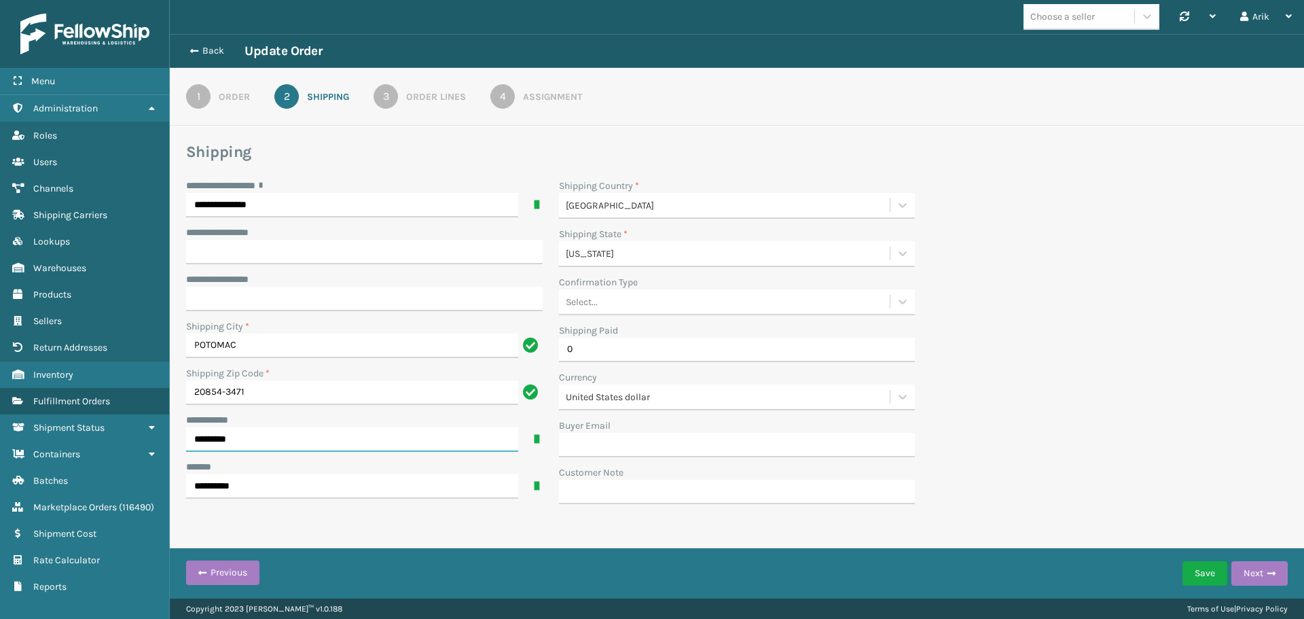
click at [212, 434] on input "*********" at bounding box center [352, 439] width 332 height 24
type input "**********"
paste input "**"
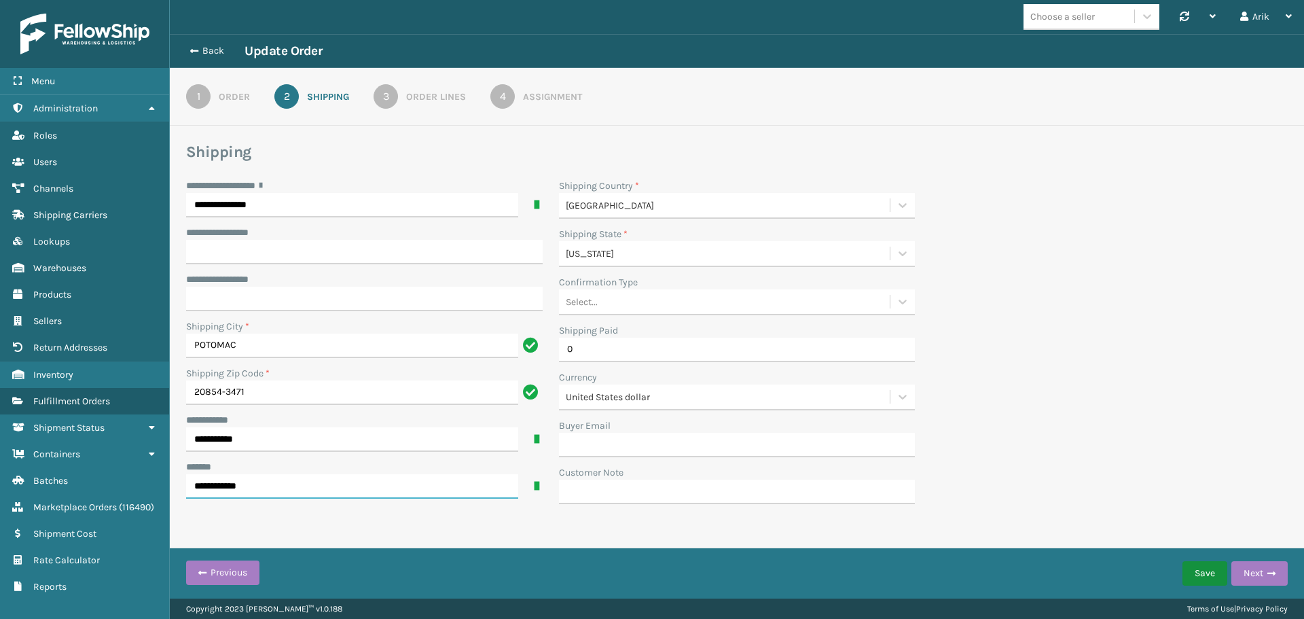
type input "**********"
click at [1210, 573] on button "Save" at bounding box center [1205, 573] width 45 height 24
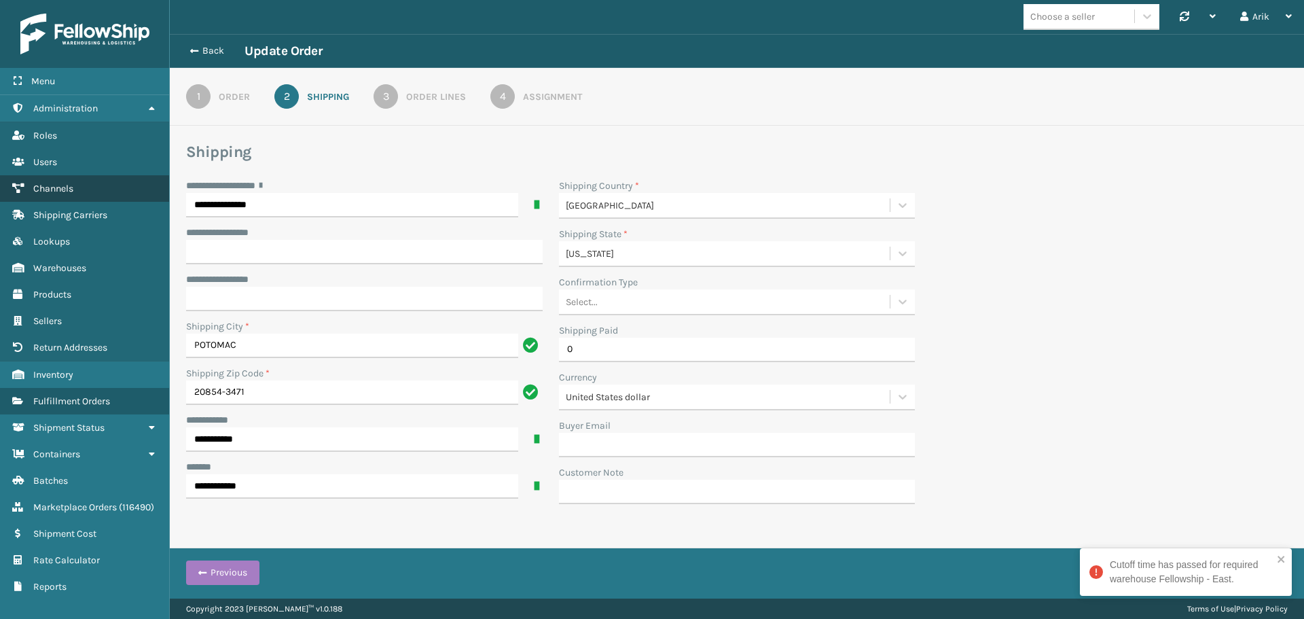
click at [49, 186] on span "Channels" at bounding box center [53, 189] width 40 height 12
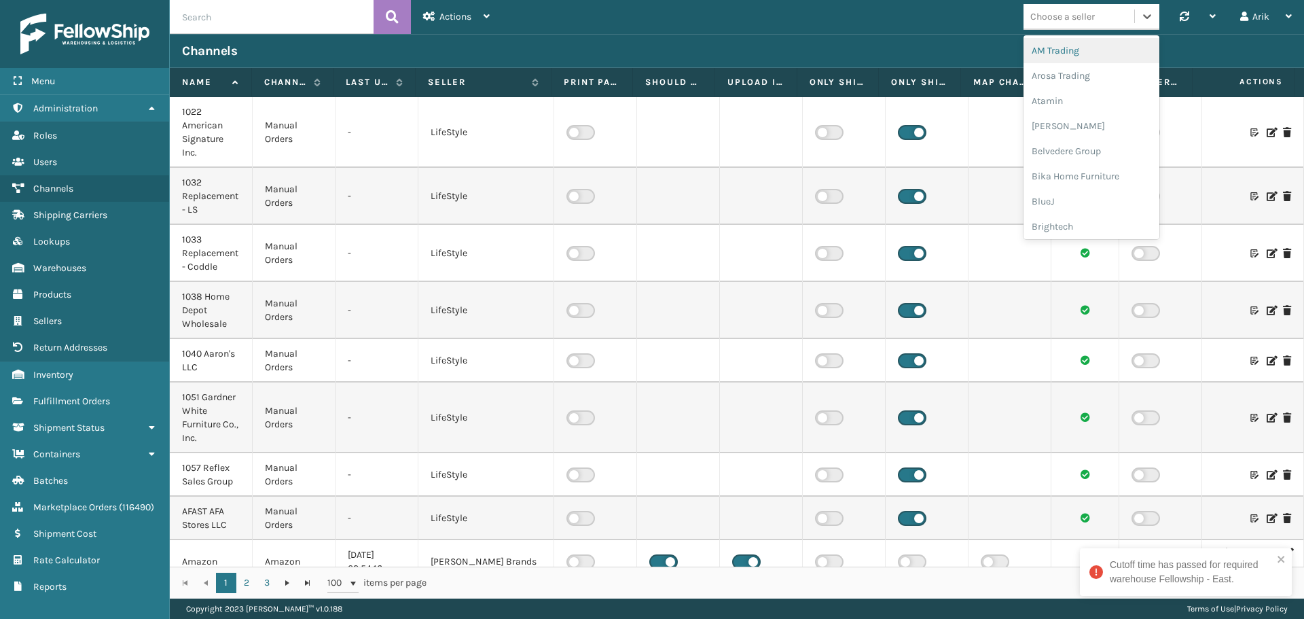
click at [1084, 12] on div "Choose a seller" at bounding box center [1063, 17] width 65 height 14
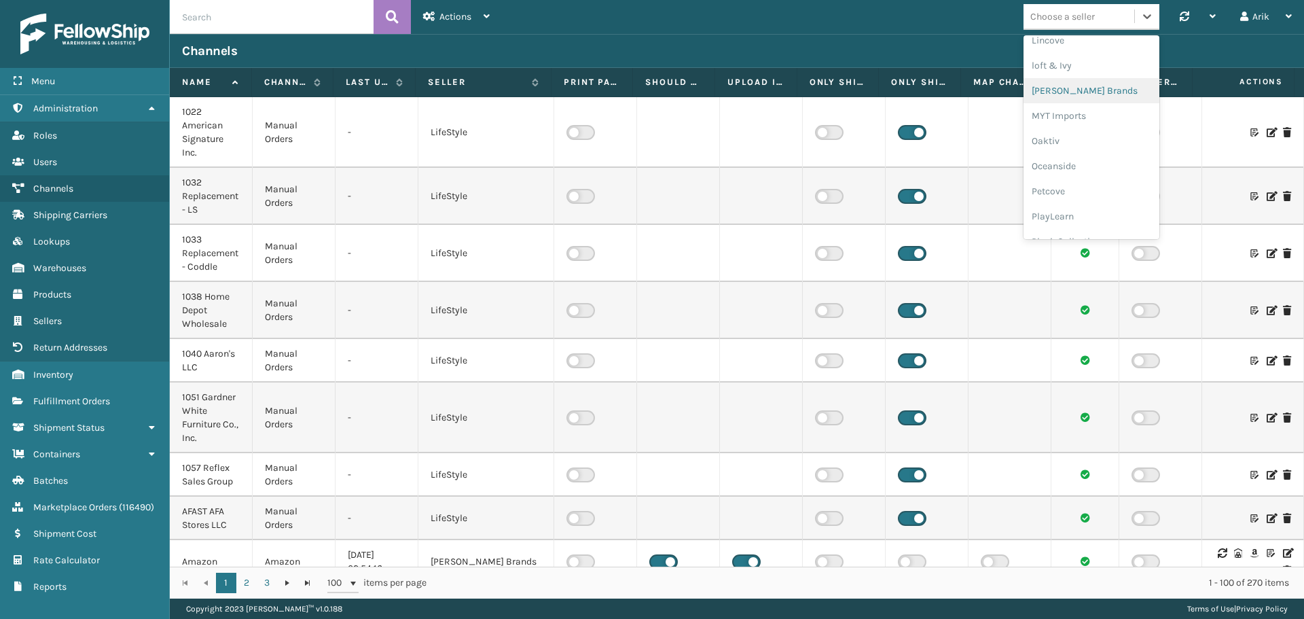
click at [1060, 88] on div "[PERSON_NAME] Brands" at bounding box center [1092, 90] width 136 height 25
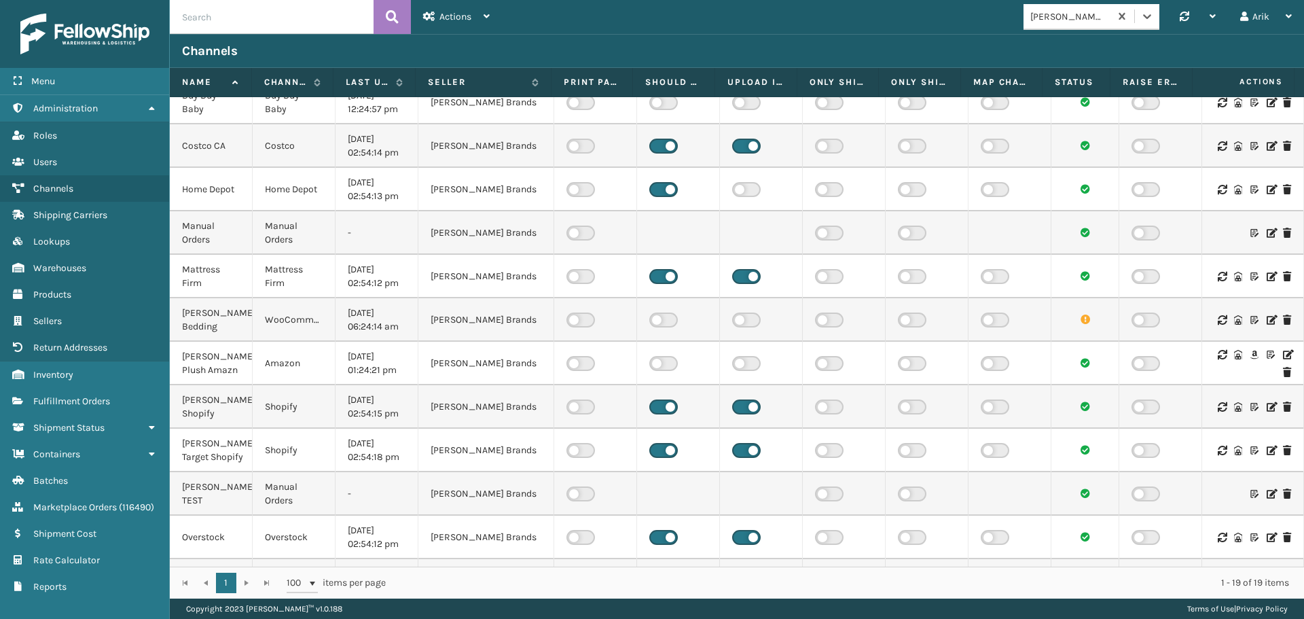
scroll to position [136, 0]
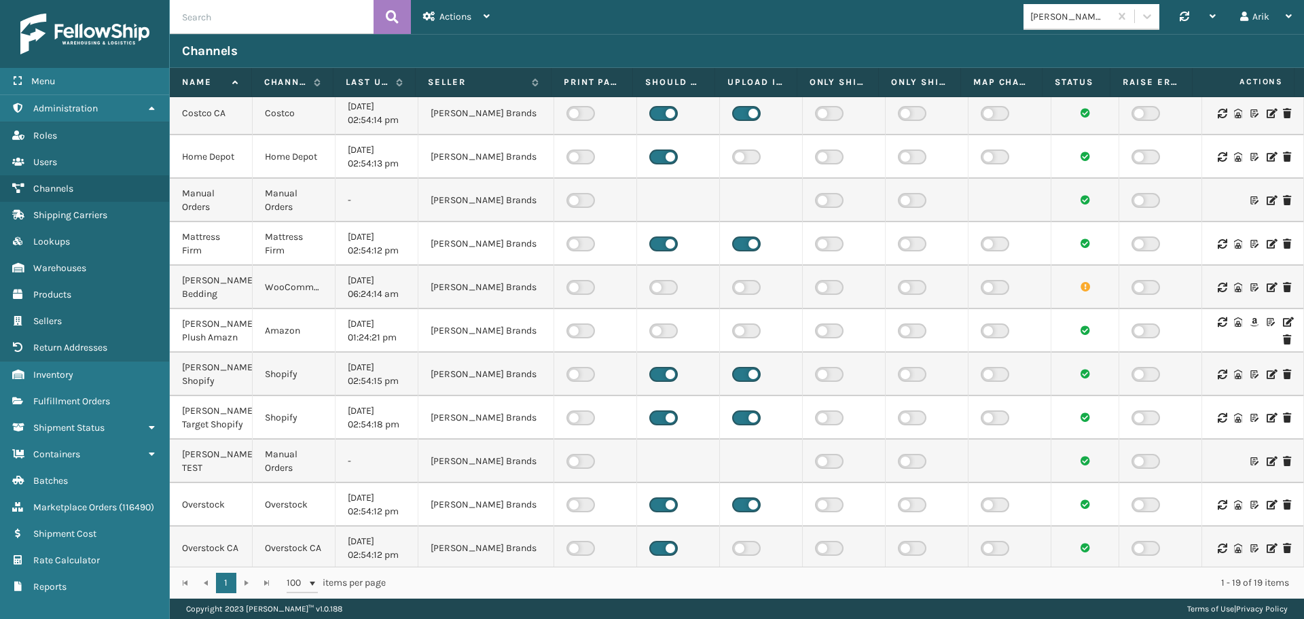
click at [1267, 466] on icon at bounding box center [1271, 462] width 8 height 10
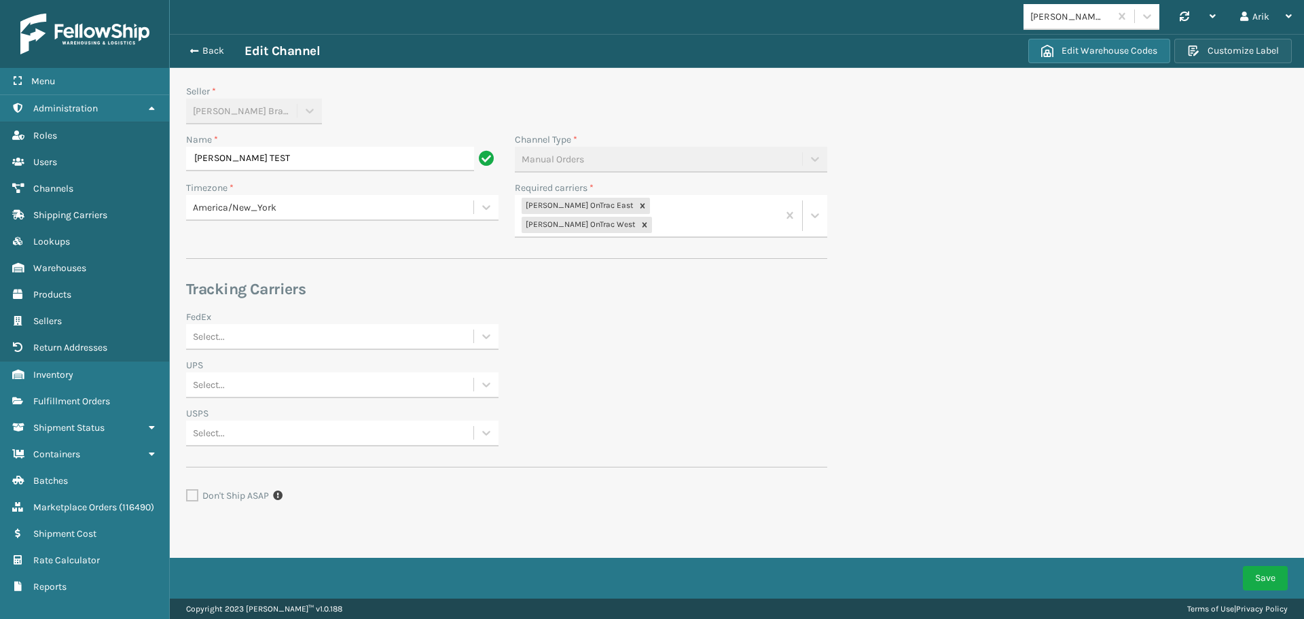
click at [1247, 48] on button "Customize Label" at bounding box center [1234, 51] width 118 height 24
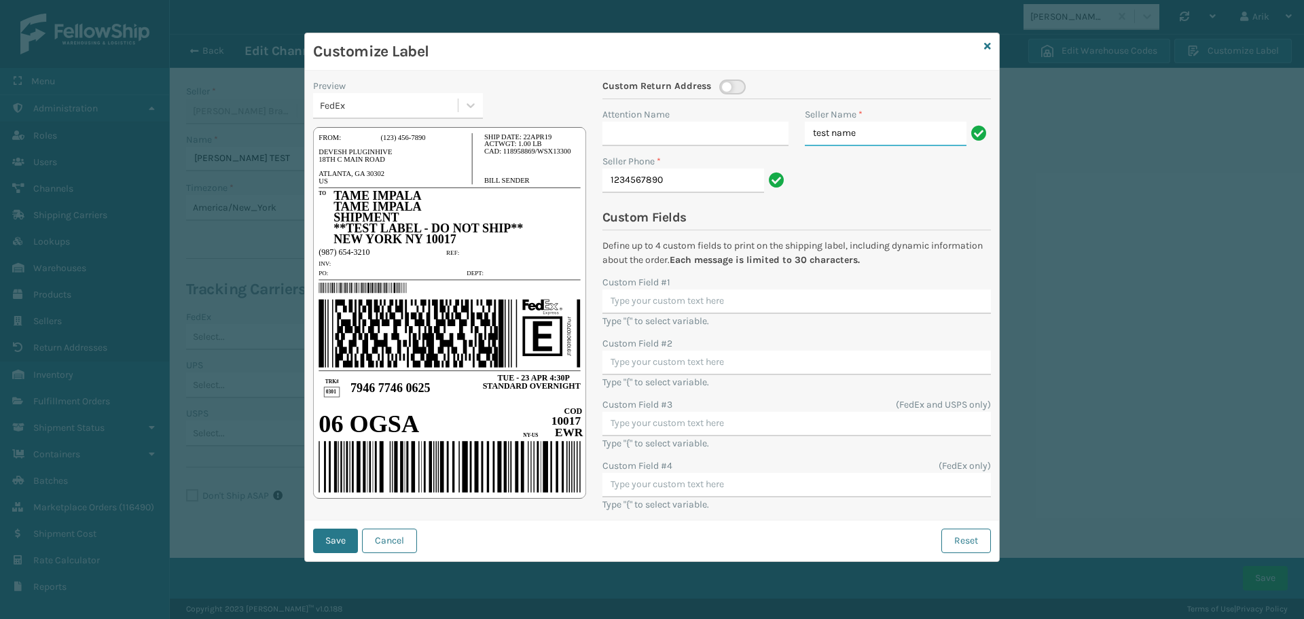
click at [834, 133] on input "test name" at bounding box center [886, 134] width 162 height 24
type input "[PERSON_NAME]"
paste input "848.201.7655"
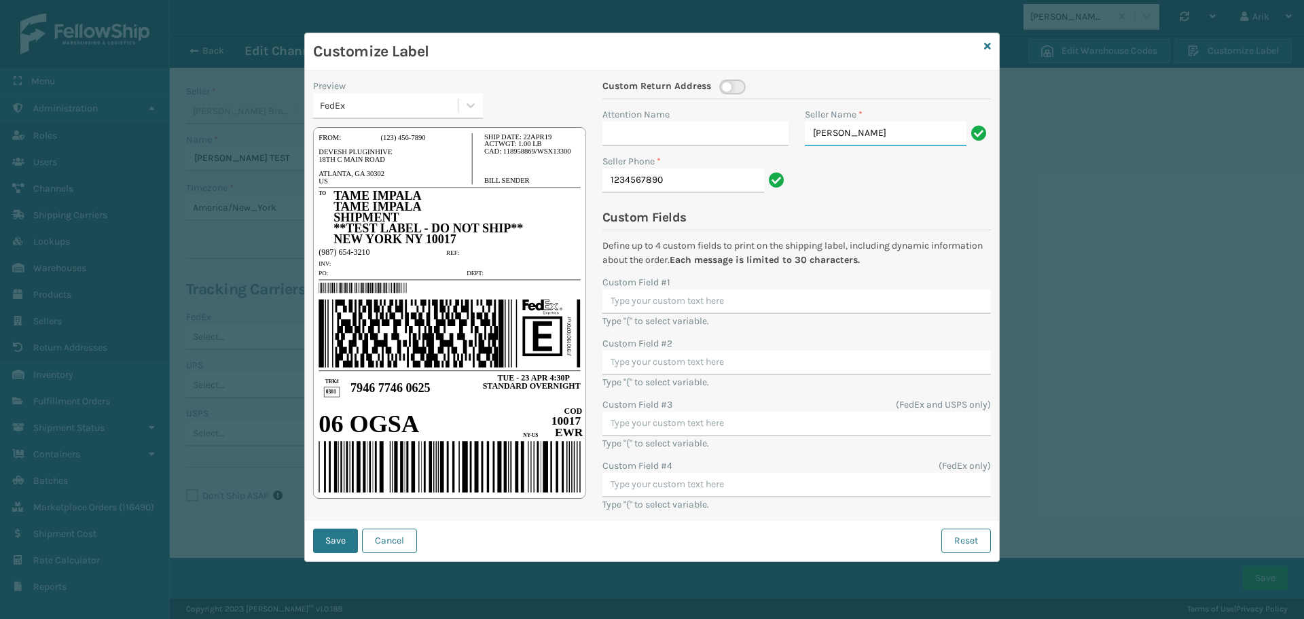
click at [836, 137] on input "[PERSON_NAME]" at bounding box center [886, 134] width 162 height 24
paste input "866) 686-4891"
type input "866) 686-4891"
click at [346, 538] on button "Save" at bounding box center [335, 541] width 45 height 24
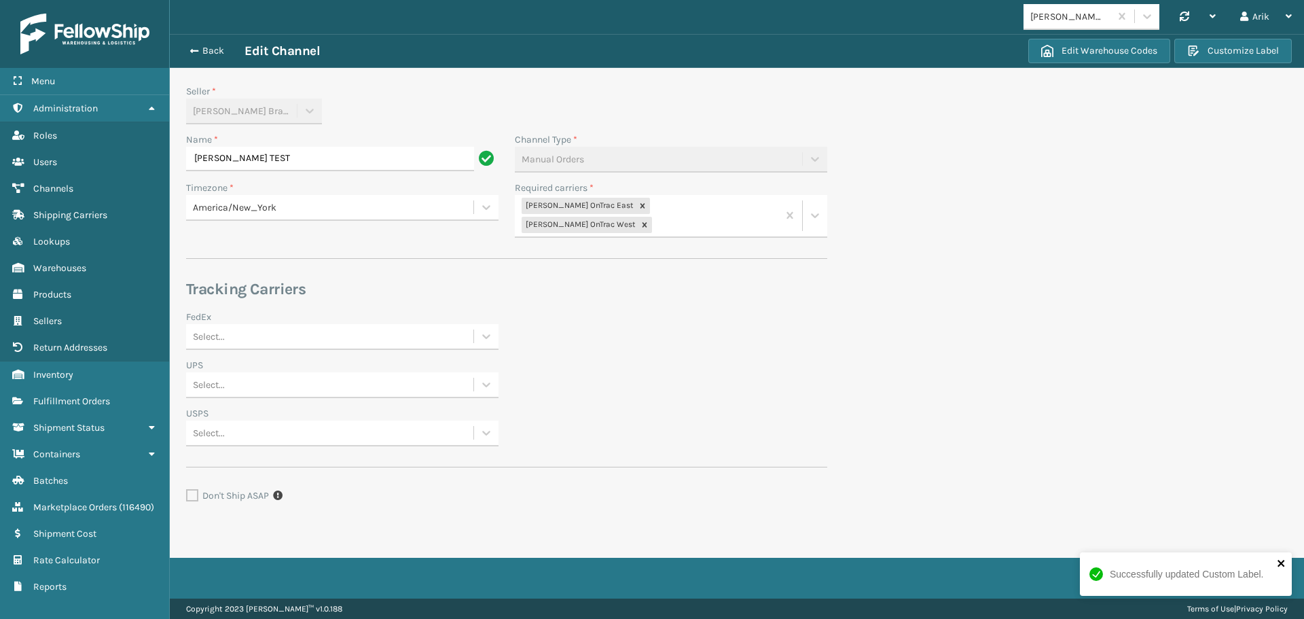
click at [1283, 562] on icon "close" at bounding box center [1281, 563] width 7 height 7
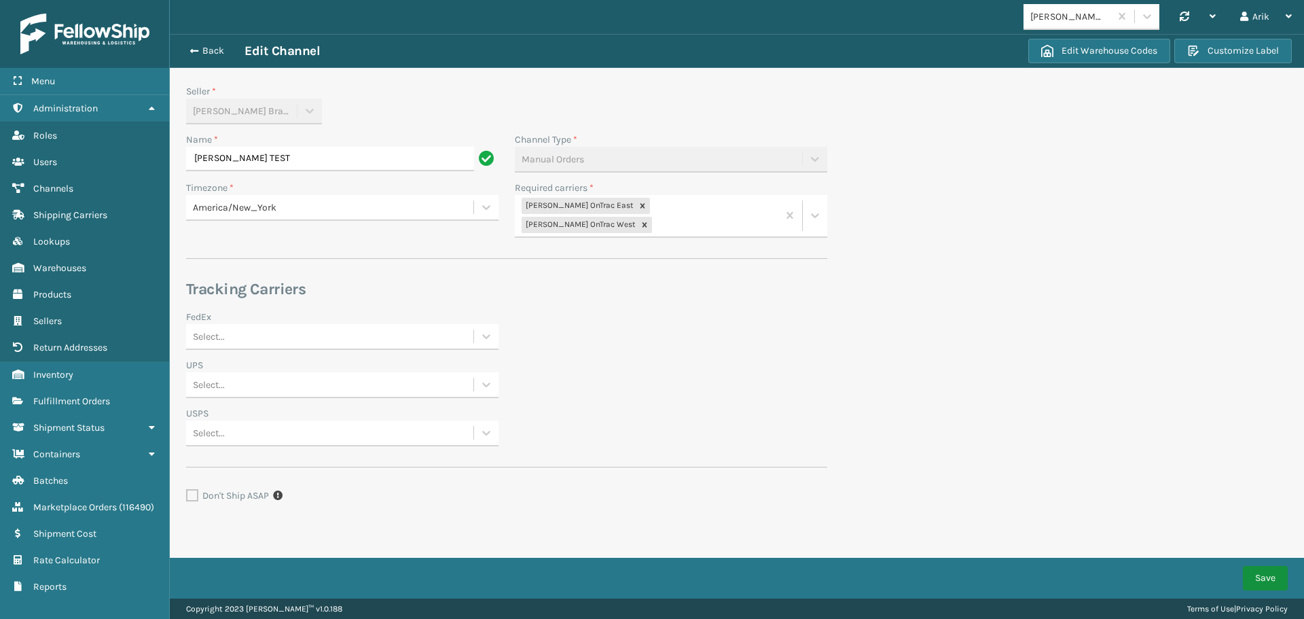
click at [1270, 574] on button "Save" at bounding box center [1265, 578] width 45 height 24
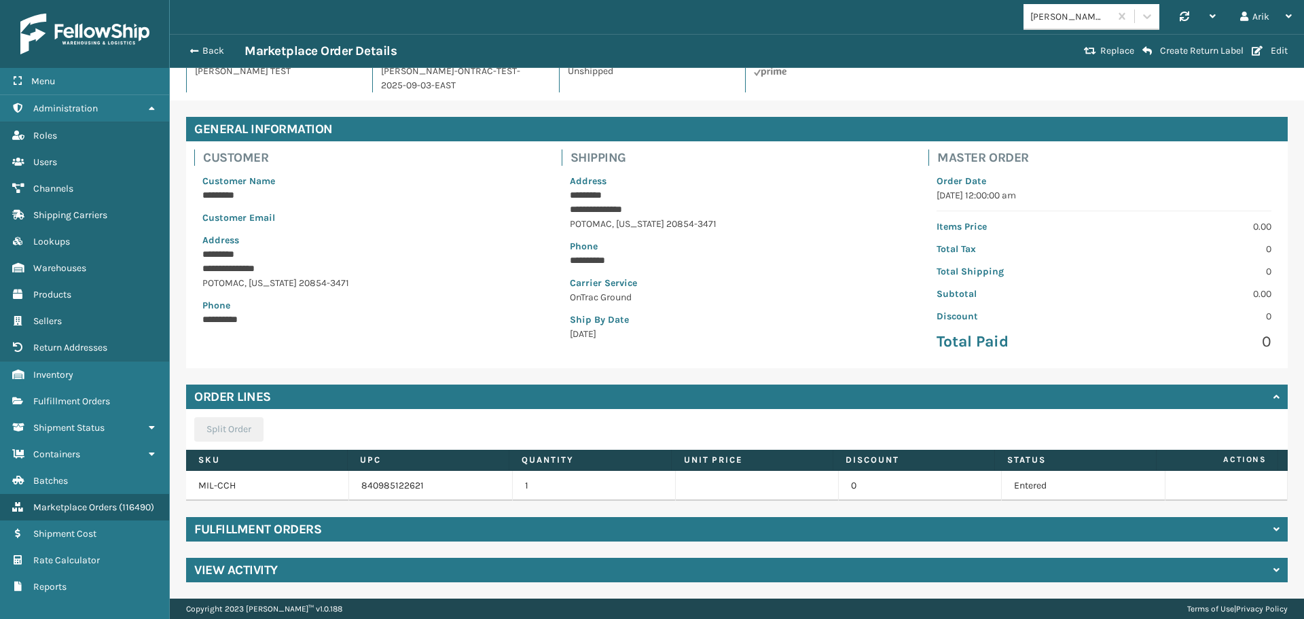
click at [294, 522] on h4 "Fulfillment Orders" at bounding box center [257, 529] width 127 height 16
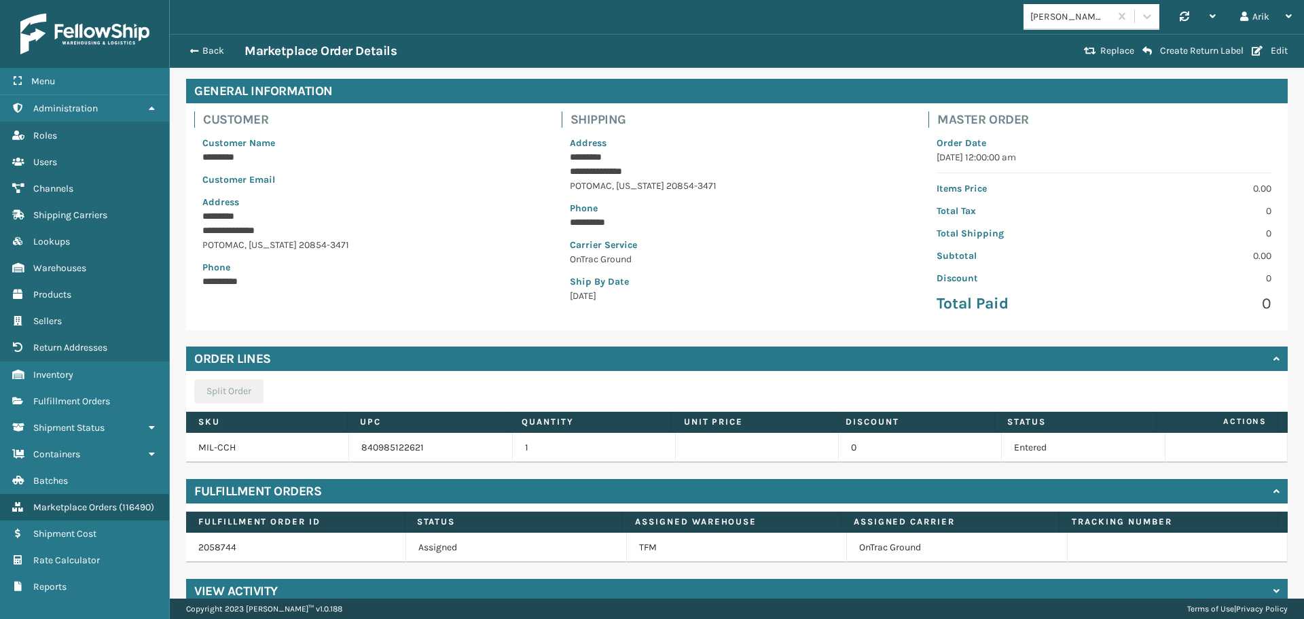
scroll to position [88, 0]
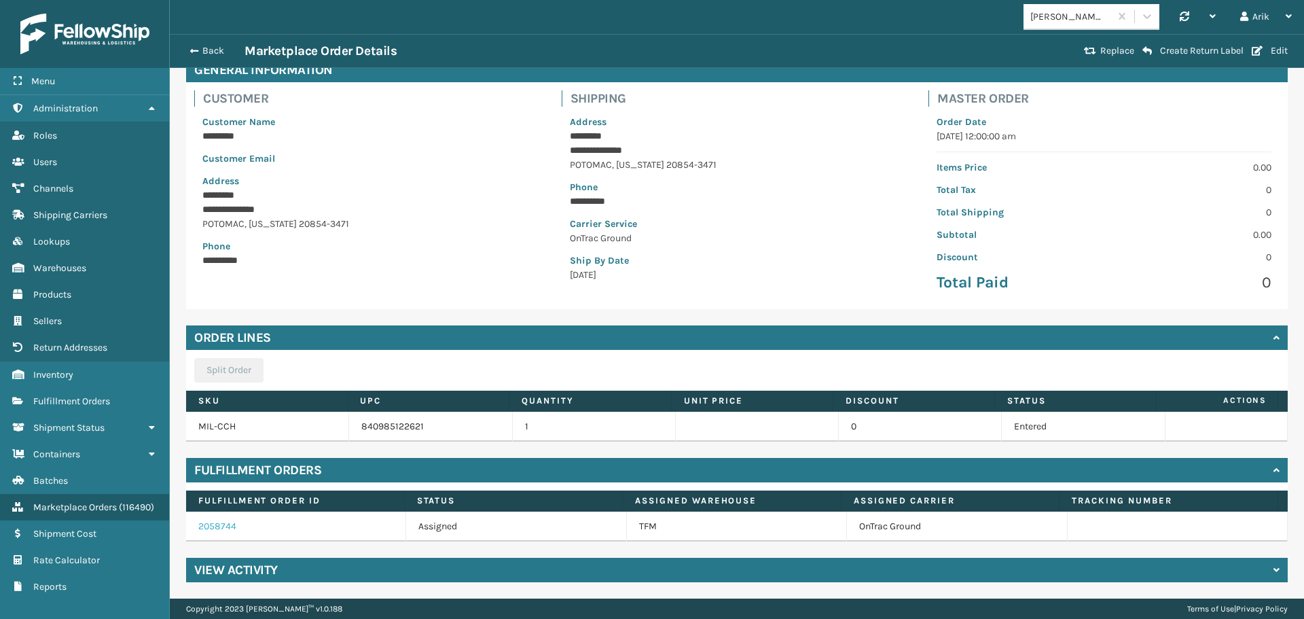
click at [215, 524] on link "2058744" at bounding box center [217, 526] width 38 height 12
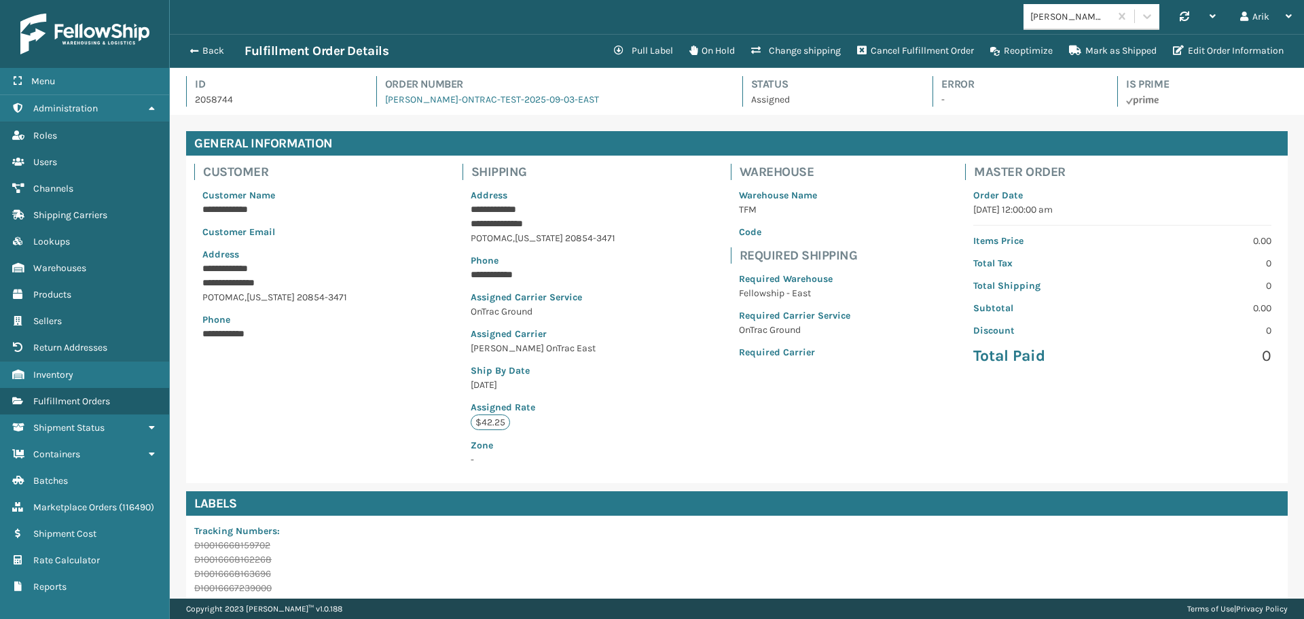
scroll to position [33, 1135]
click at [649, 46] on button "Pull Label" at bounding box center [643, 50] width 75 height 27
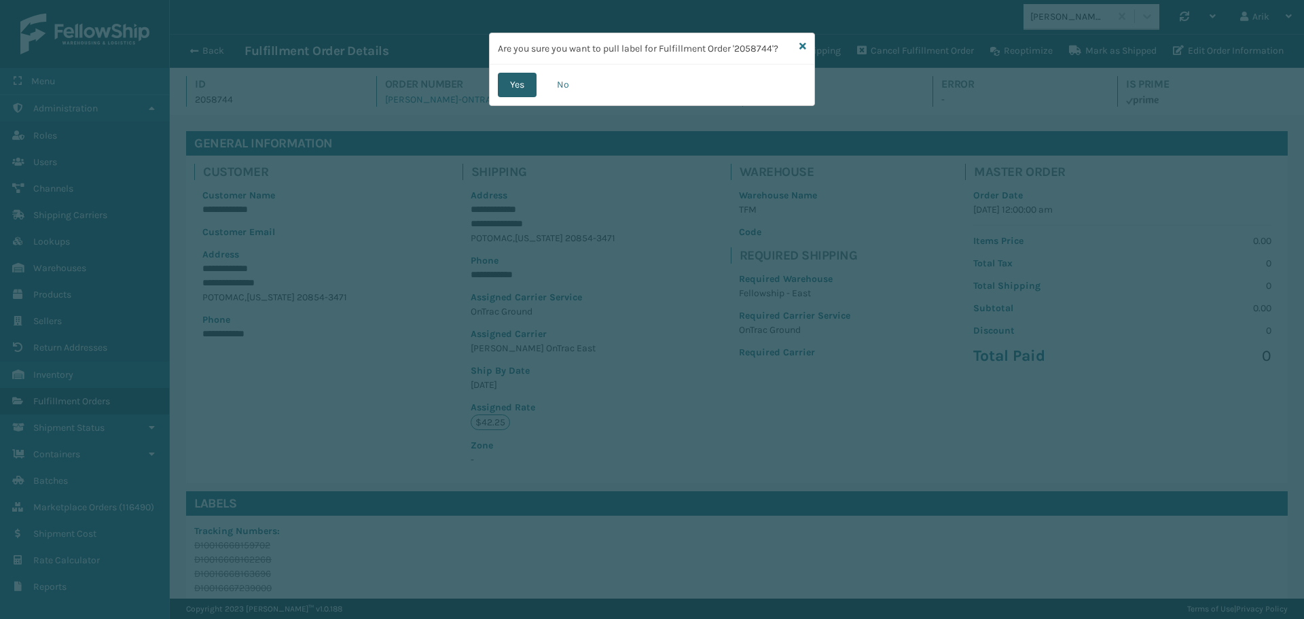
click at [518, 88] on button "Yes" at bounding box center [517, 85] width 39 height 24
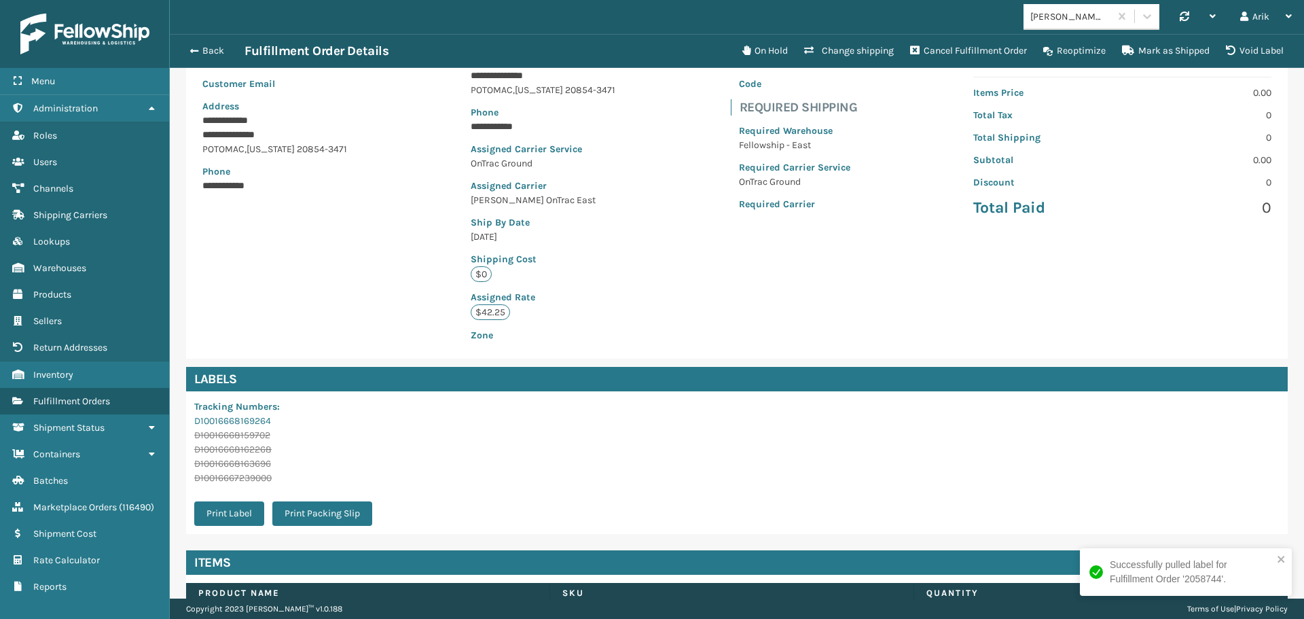
scroll to position [241, 0]
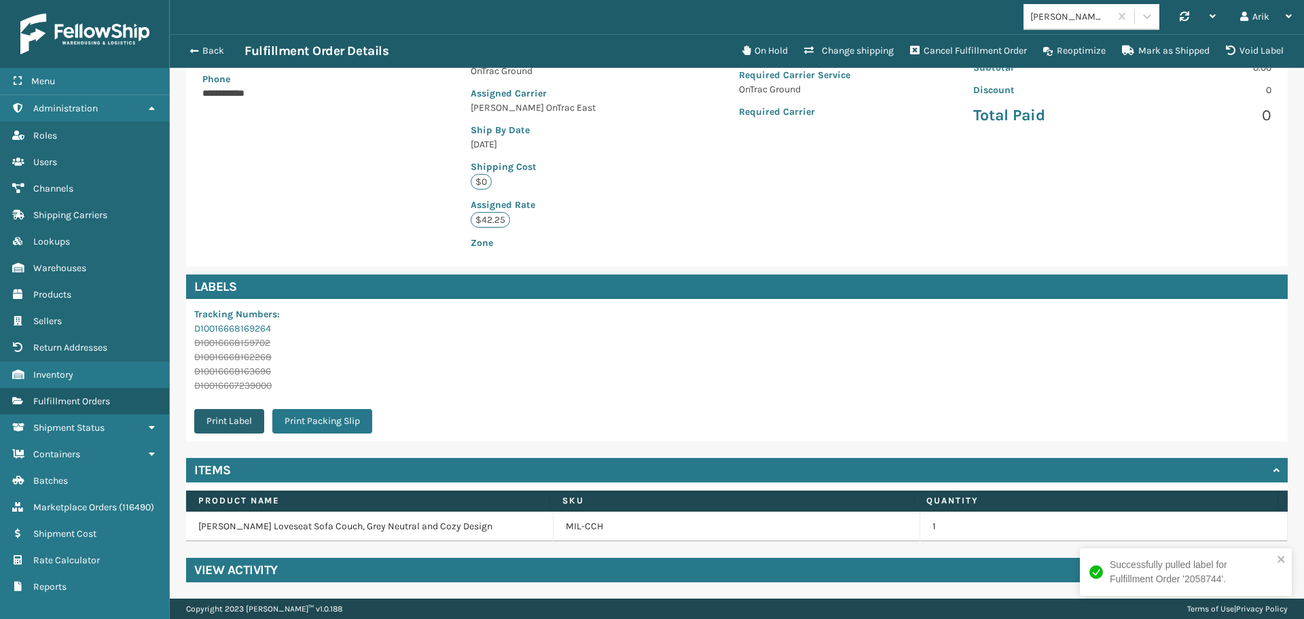
click at [230, 425] on button "Print Label" at bounding box center [229, 421] width 70 height 24
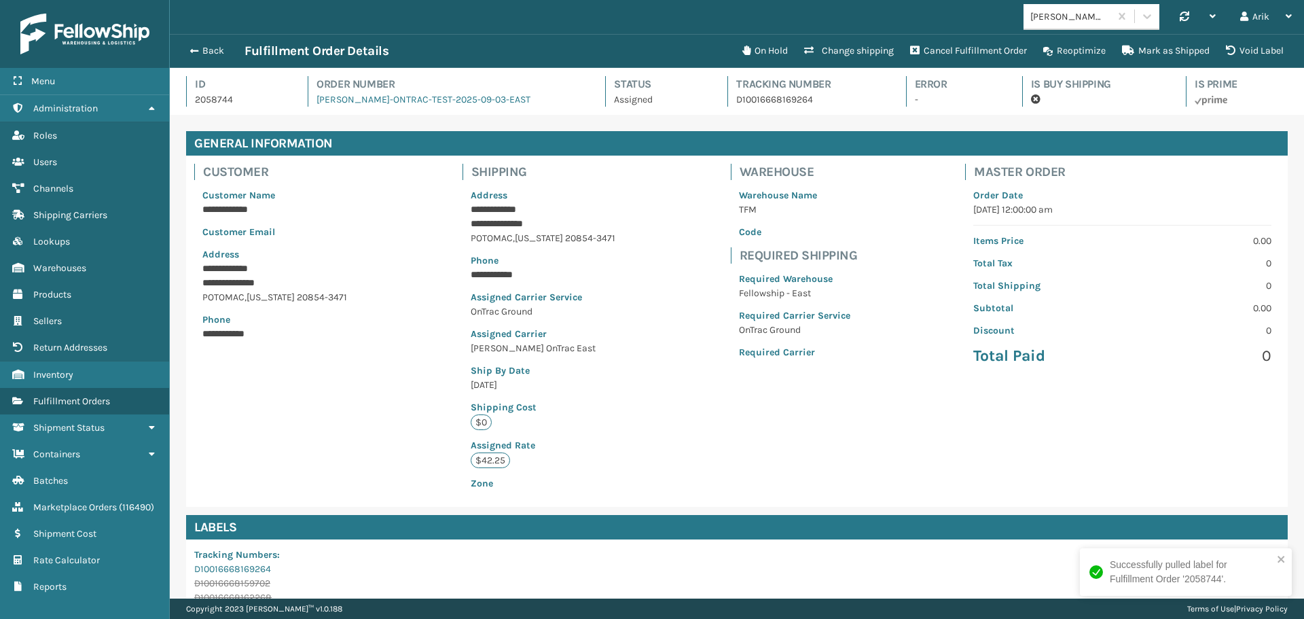
scroll to position [33, 1135]
click at [192, 52] on span "button" at bounding box center [192, 51] width 8 height 10
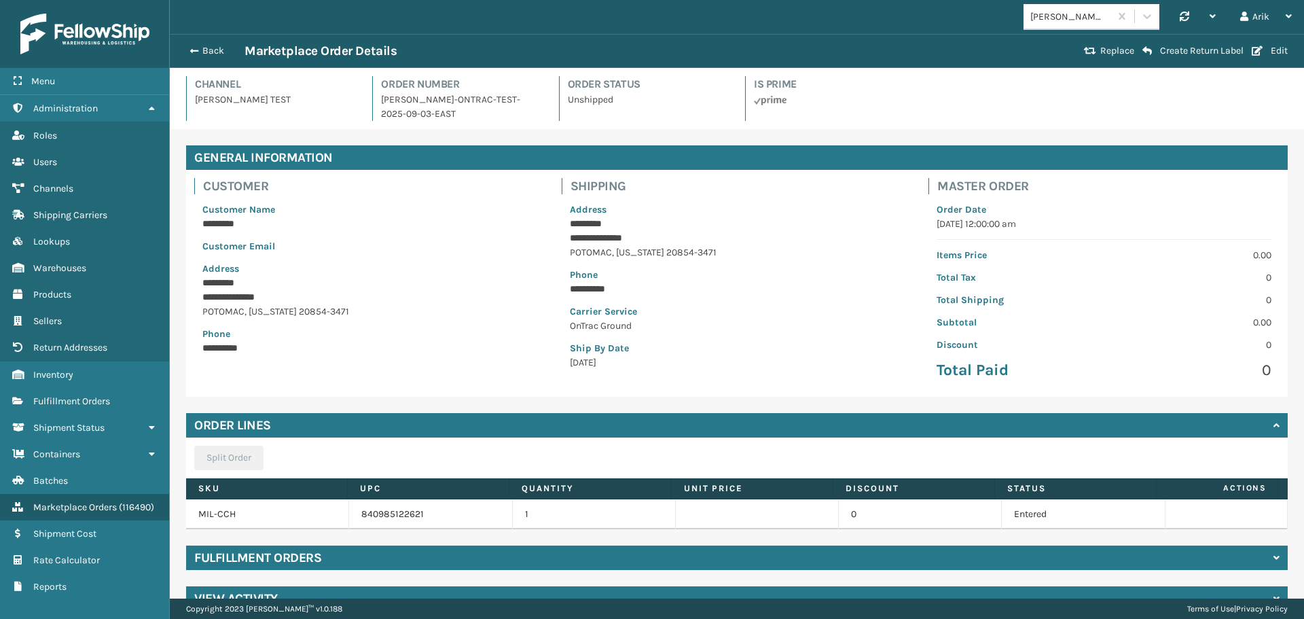
click at [192, 52] on span "button" at bounding box center [194, 51] width 8 height 10
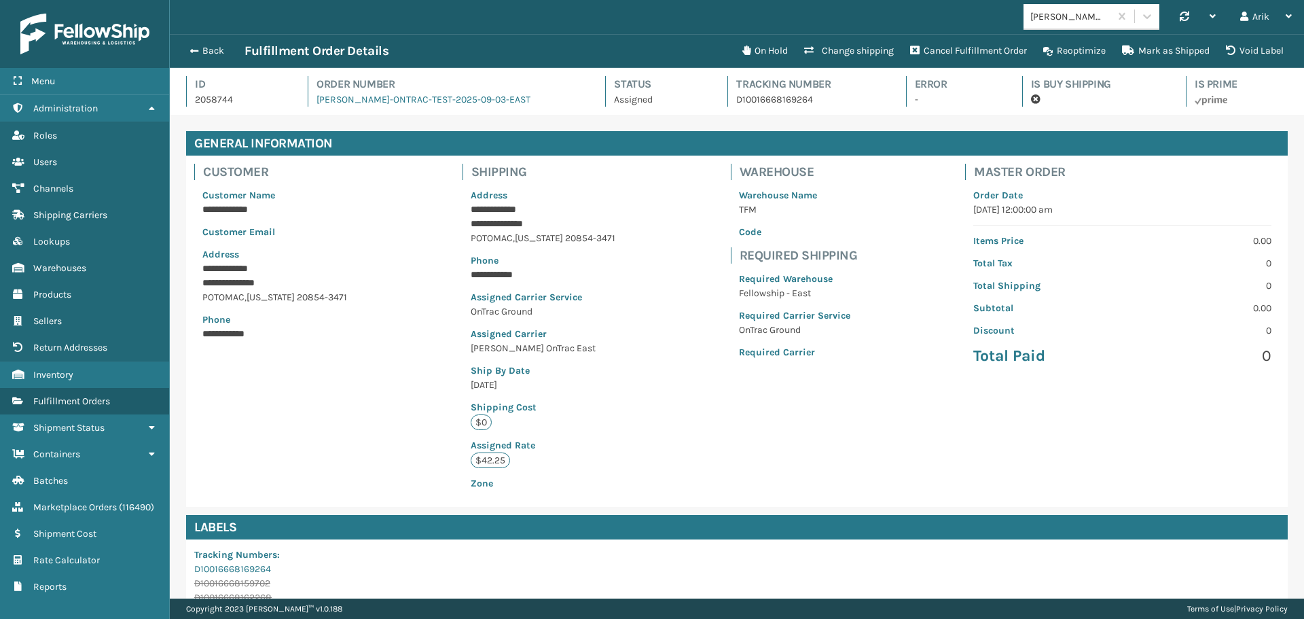
scroll to position [33, 1135]
click at [192, 52] on span "button" at bounding box center [194, 51] width 8 height 10
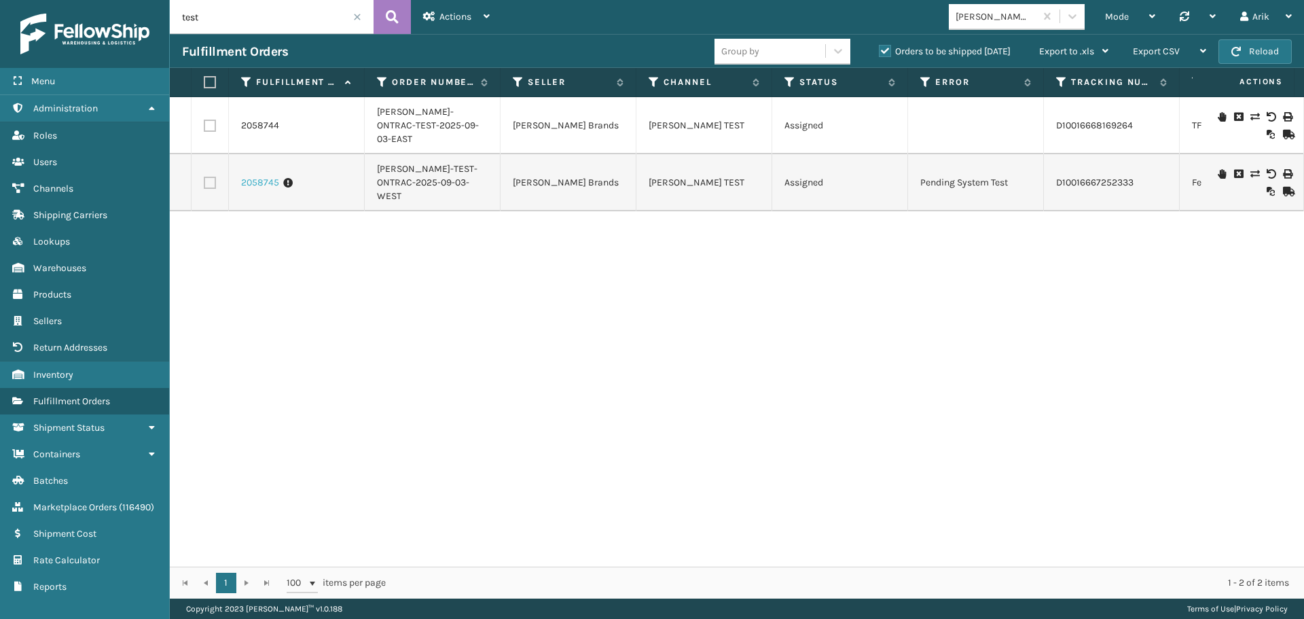
click at [255, 176] on link "2058745" at bounding box center [260, 183] width 38 height 14
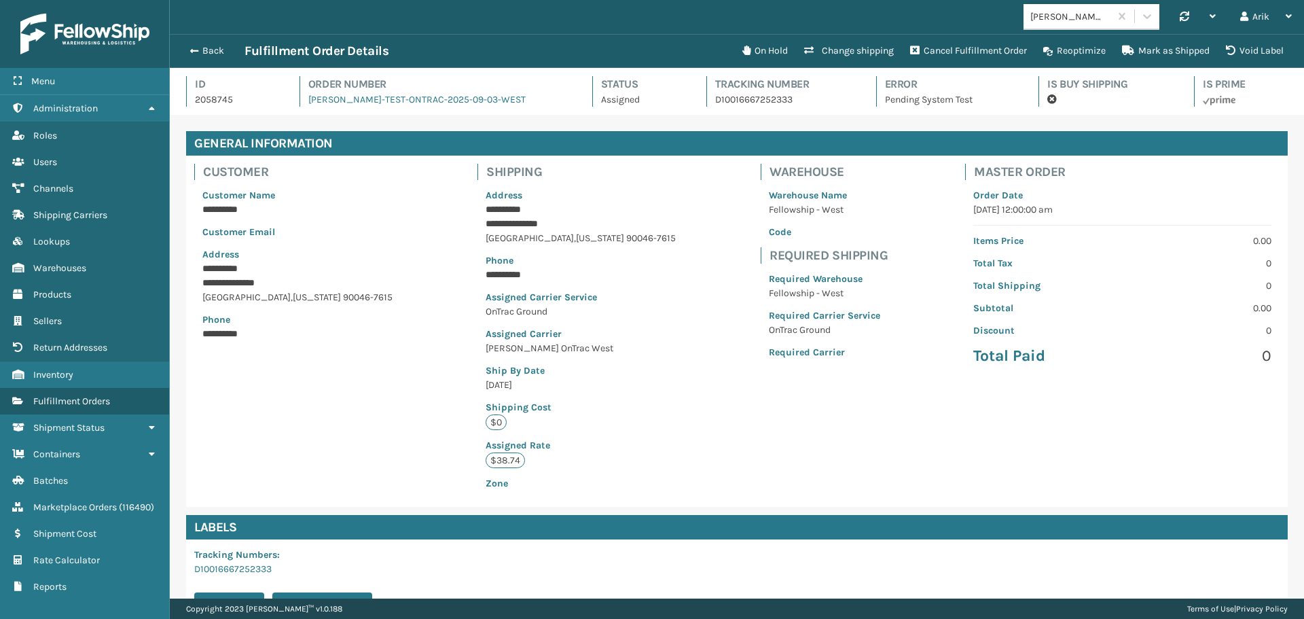
scroll to position [33, 1135]
click at [459, 96] on link "[PERSON_NAME]-TEST-ONTRAC-2025-09-03-WEST" at bounding box center [416, 100] width 217 height 12
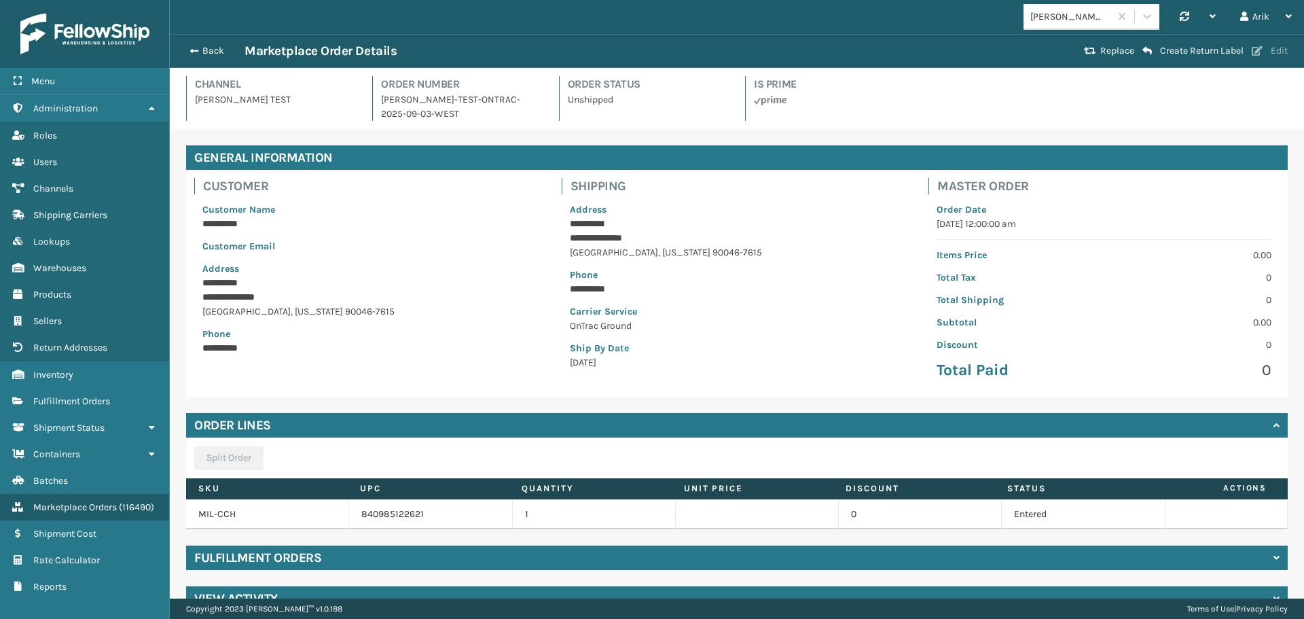
click at [1276, 52] on button "Edit" at bounding box center [1270, 51] width 44 height 12
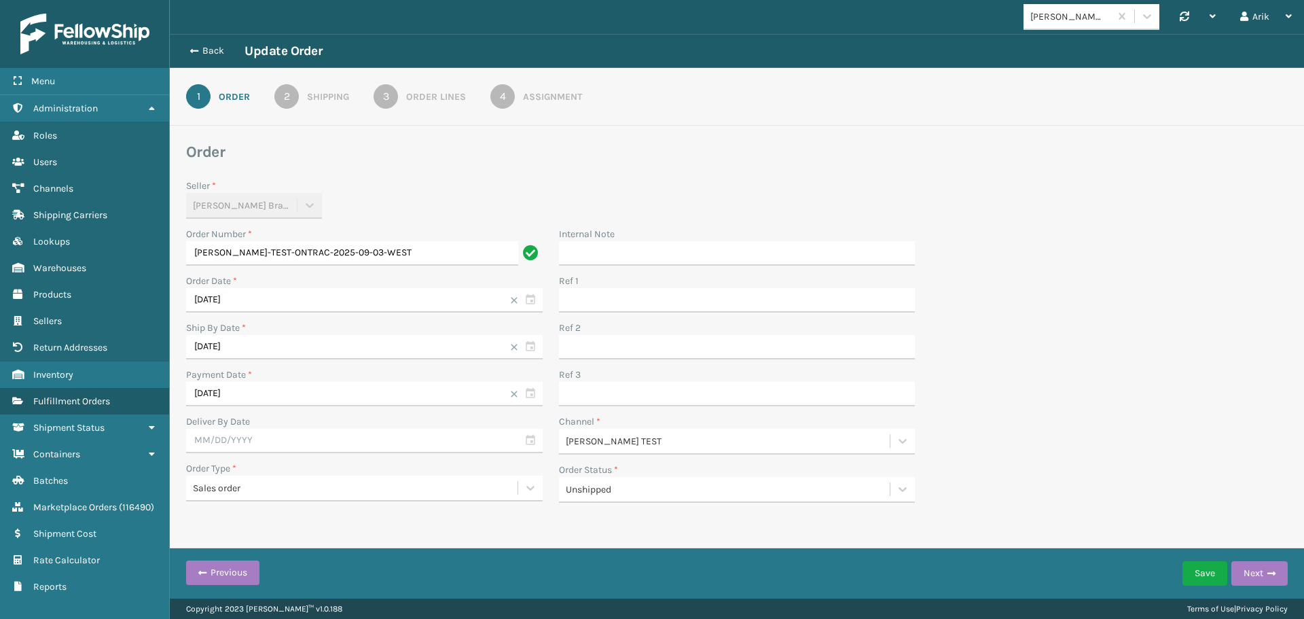
click at [284, 97] on div "2" at bounding box center [286, 96] width 24 height 24
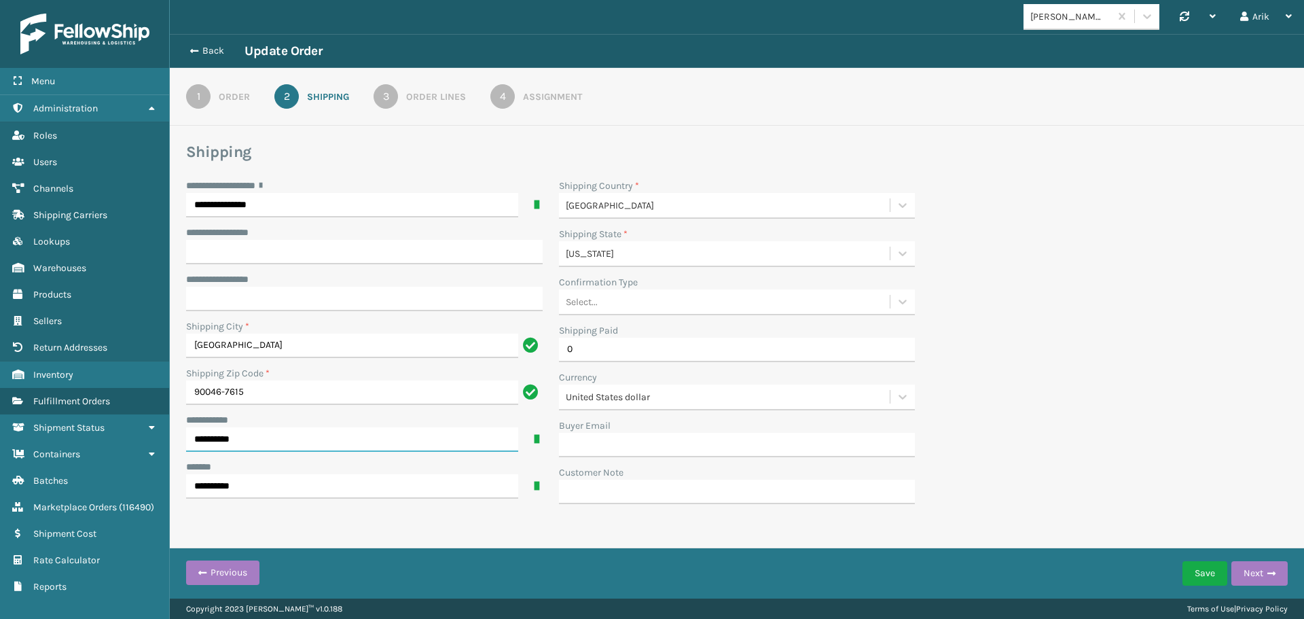
click at [211, 439] on input "**********" at bounding box center [352, 439] width 332 height 24
click at [209, 480] on input "**********" at bounding box center [352, 486] width 332 height 24
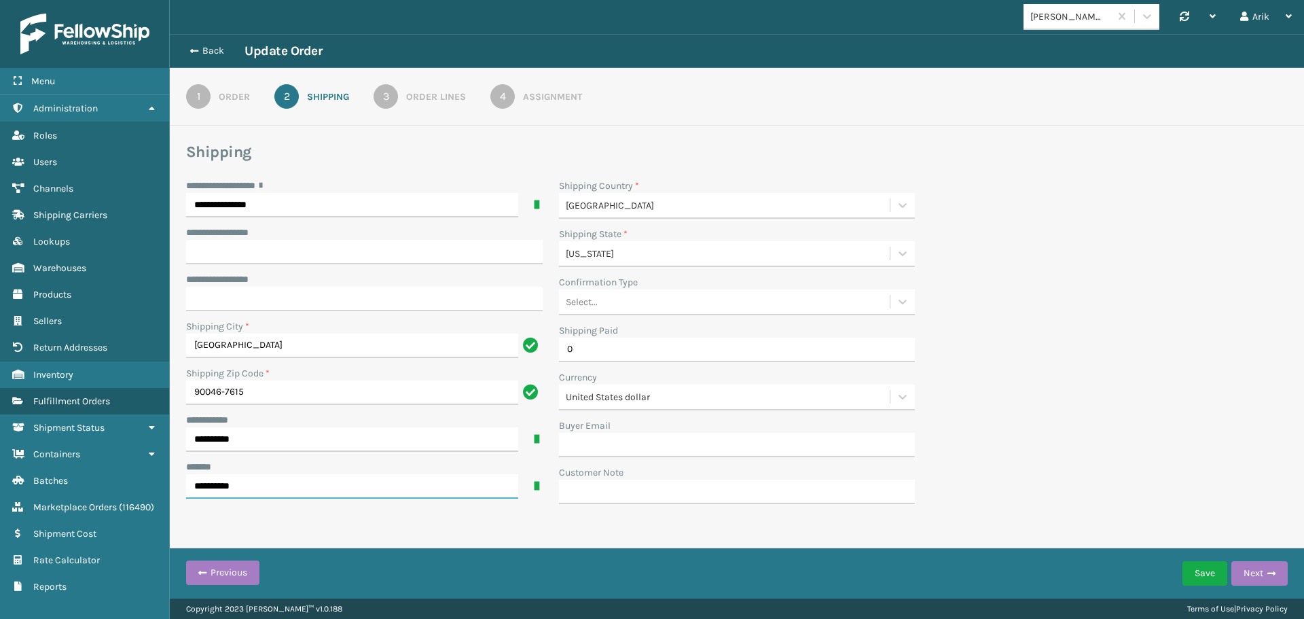
paste input "***"
type input "**********"
click at [205, 448] on input "**********" at bounding box center [352, 439] width 332 height 24
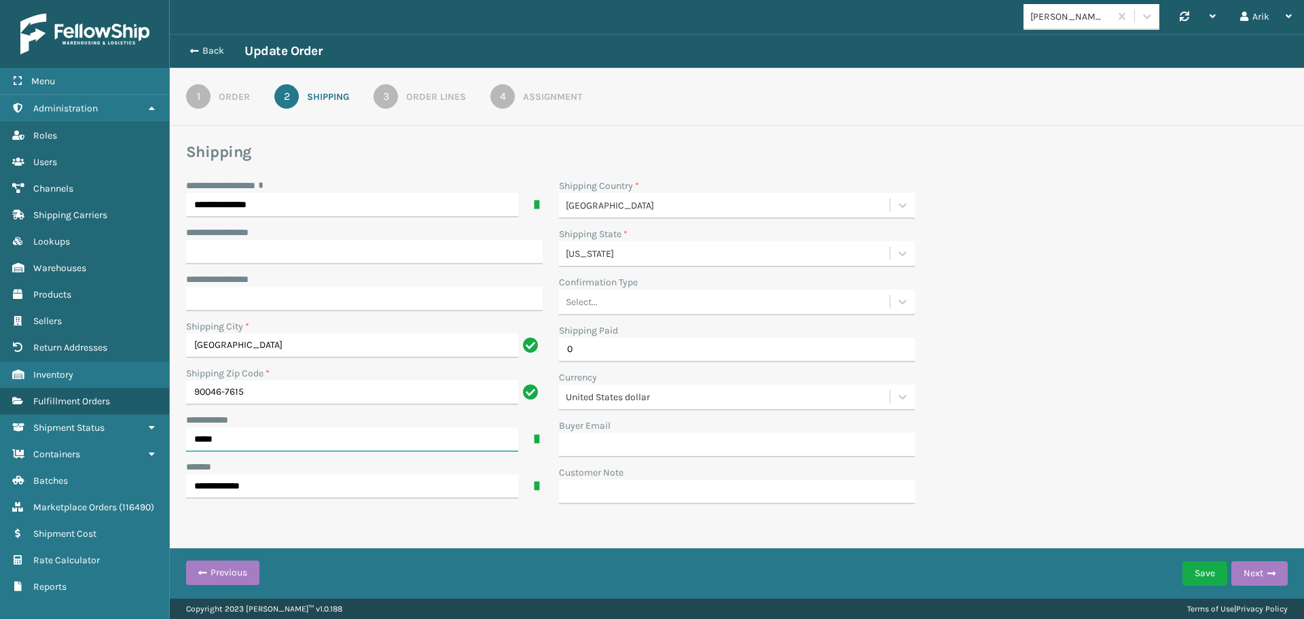
type input "**********"
click at [231, 484] on input "**********" at bounding box center [352, 486] width 332 height 24
click at [1251, 566] on button "Next" at bounding box center [1260, 573] width 56 height 24
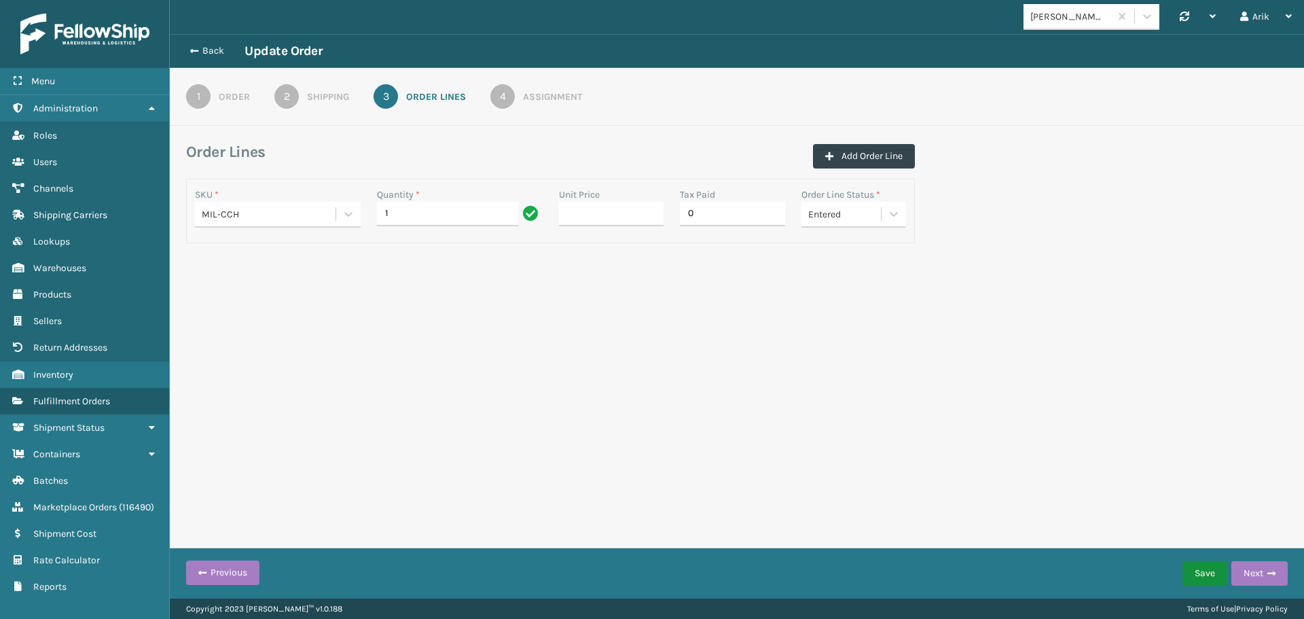
click at [1184, 566] on button "Save" at bounding box center [1205, 573] width 45 height 24
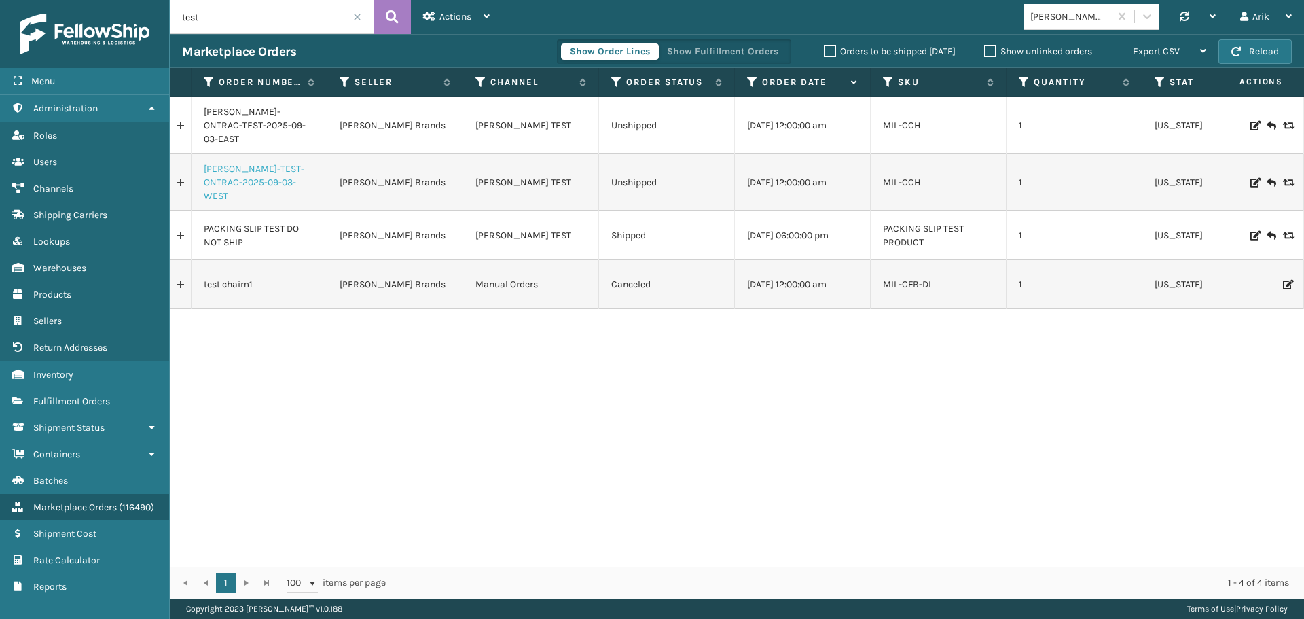
click at [244, 166] on link "[PERSON_NAME]-TEST-ONTRAC-2025-09-03-WEST" at bounding box center [259, 182] width 111 height 41
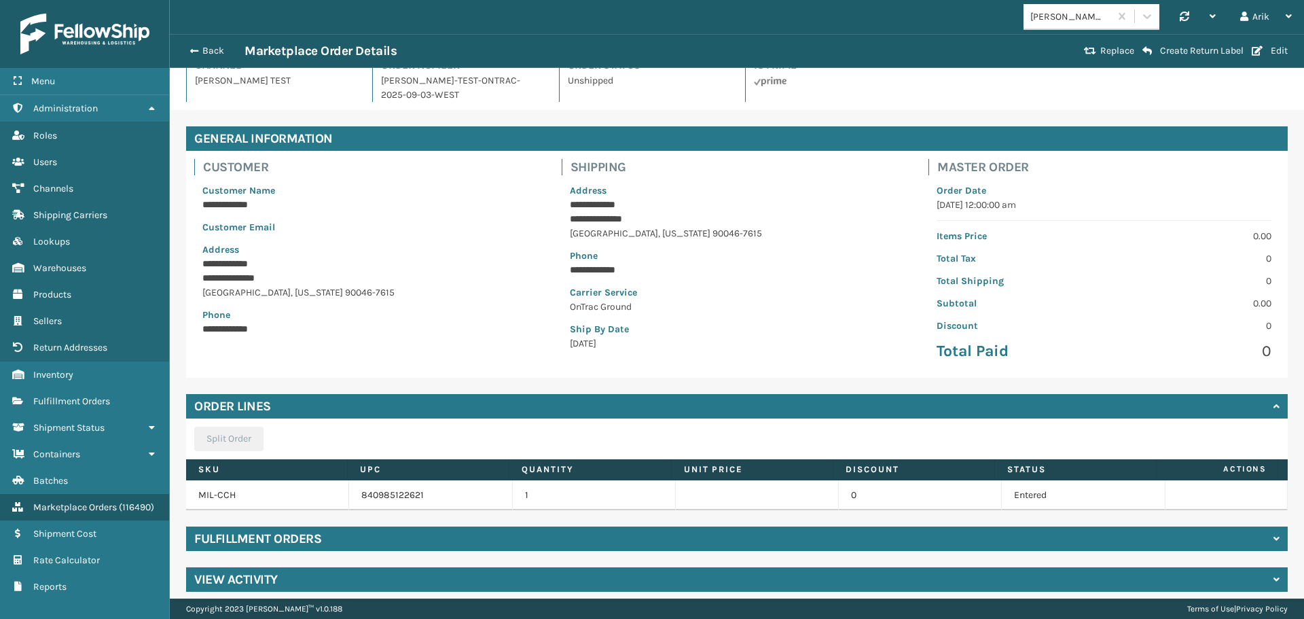
scroll to position [29, 0]
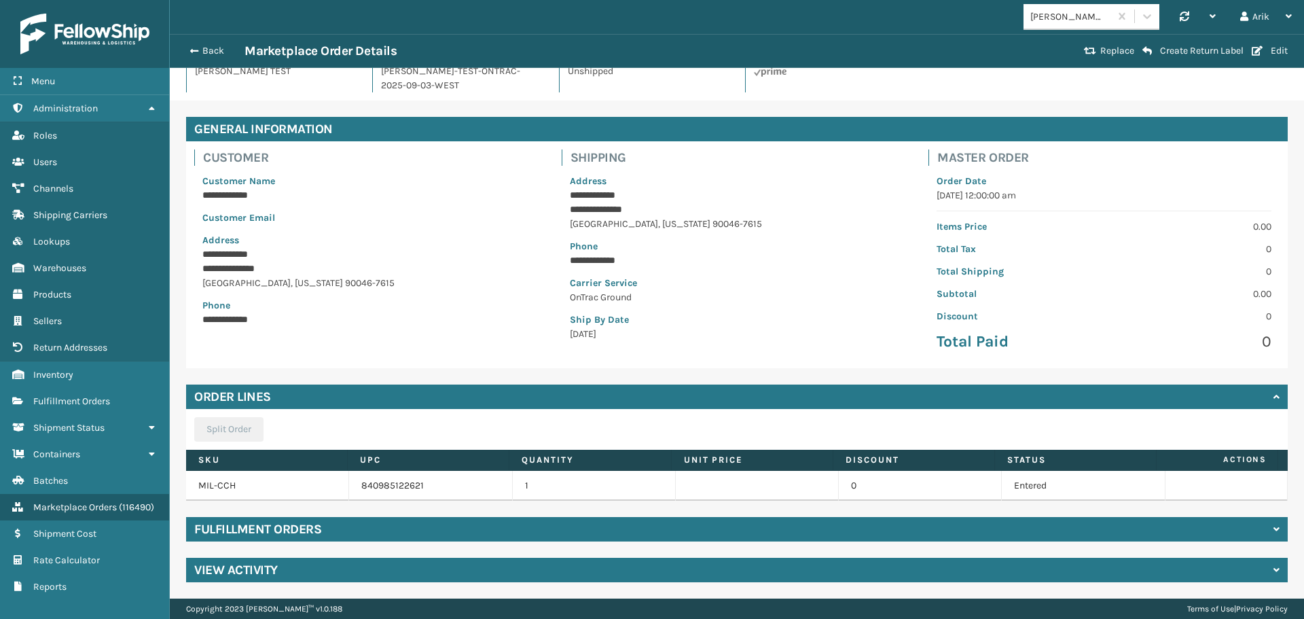
click at [336, 522] on div "Fulfillment Orders" at bounding box center [737, 529] width 1102 height 24
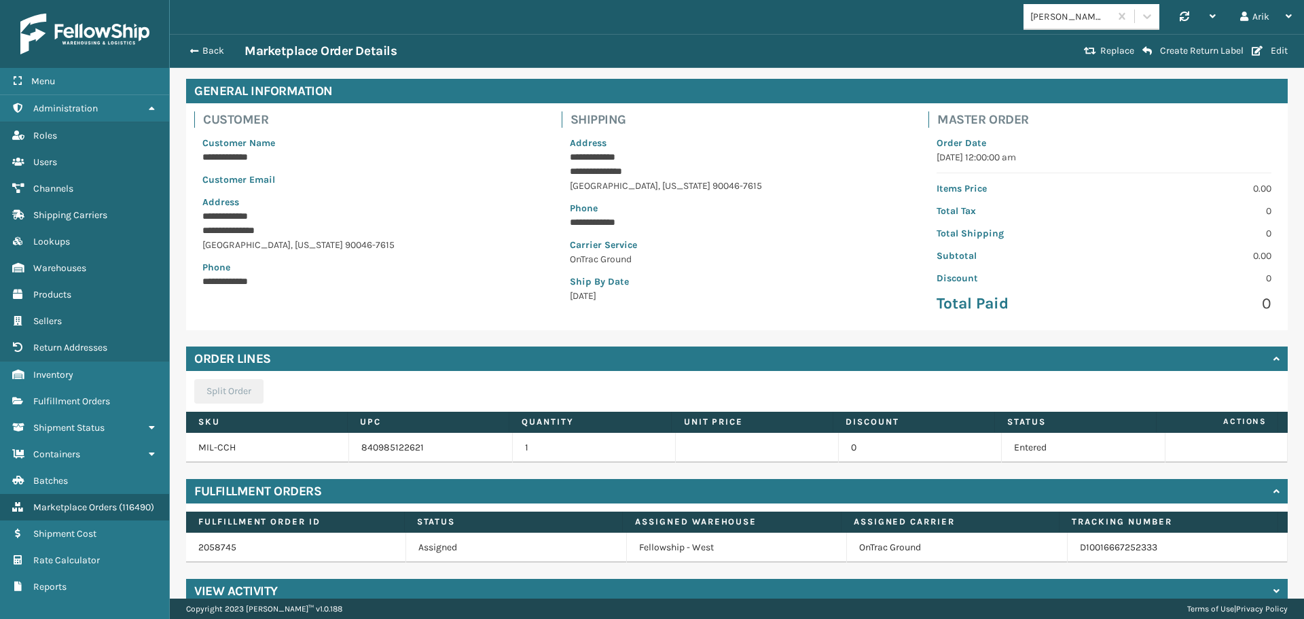
scroll to position [88, 0]
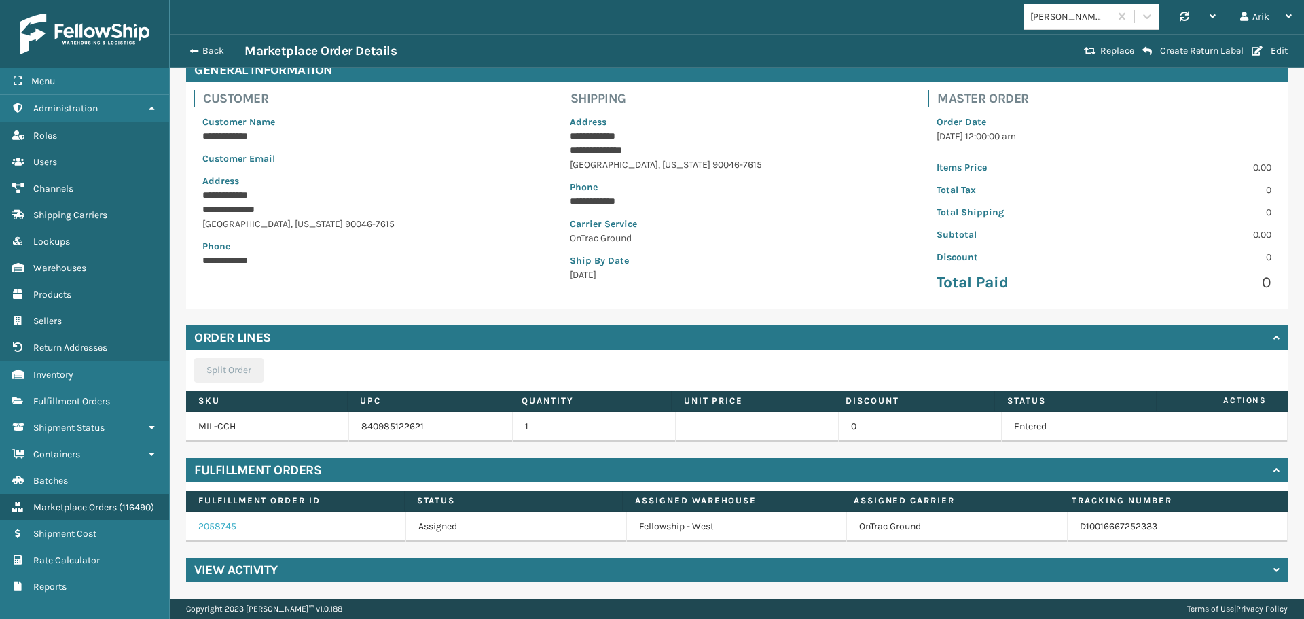
click at [225, 527] on link "2058745" at bounding box center [217, 526] width 38 height 12
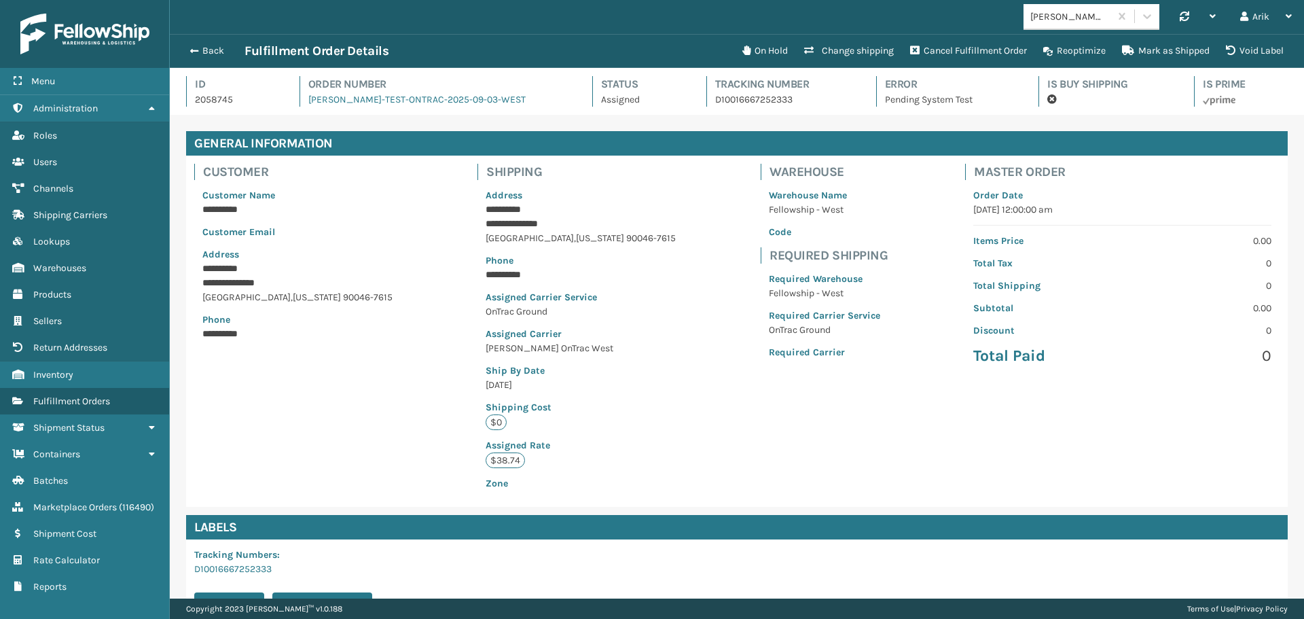
scroll to position [184, 0]
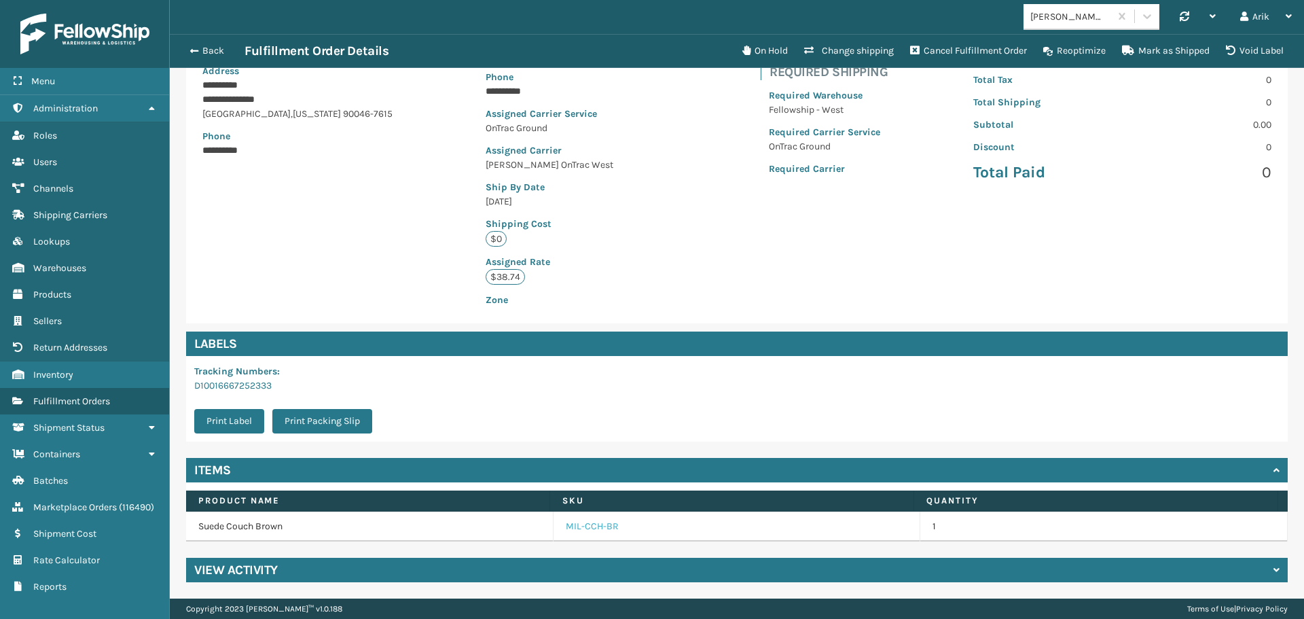
click at [582, 527] on link "MIL-CCH-BR" at bounding box center [592, 527] width 53 height 14
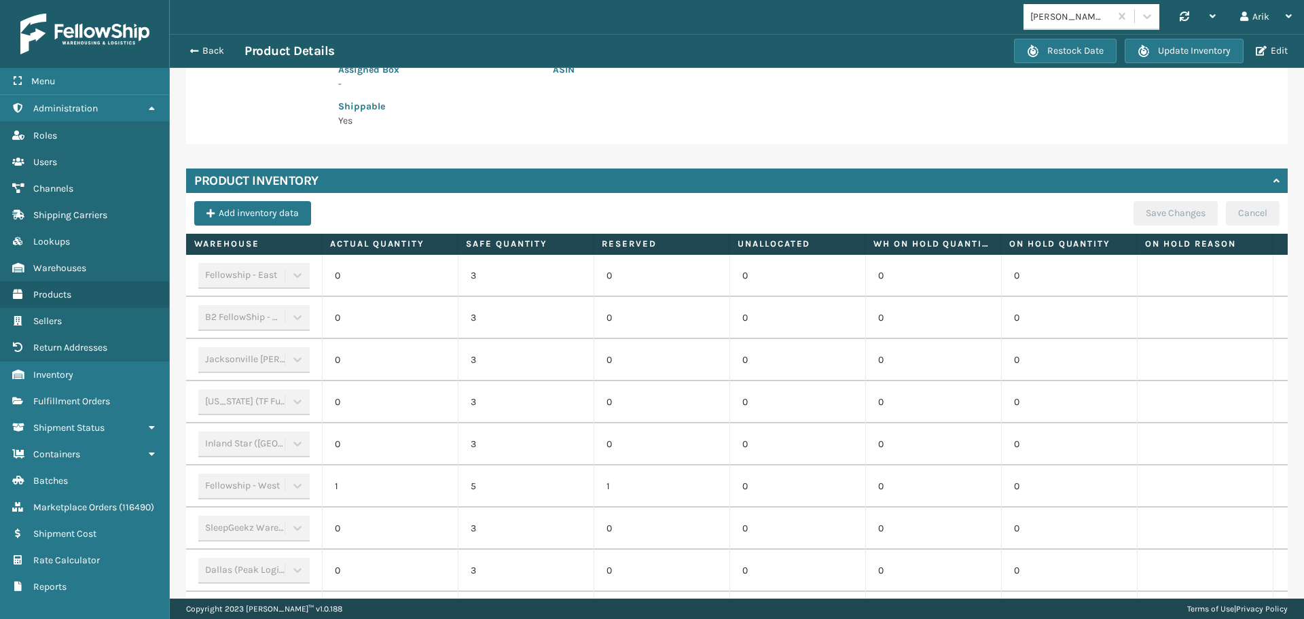
scroll to position [247, 0]
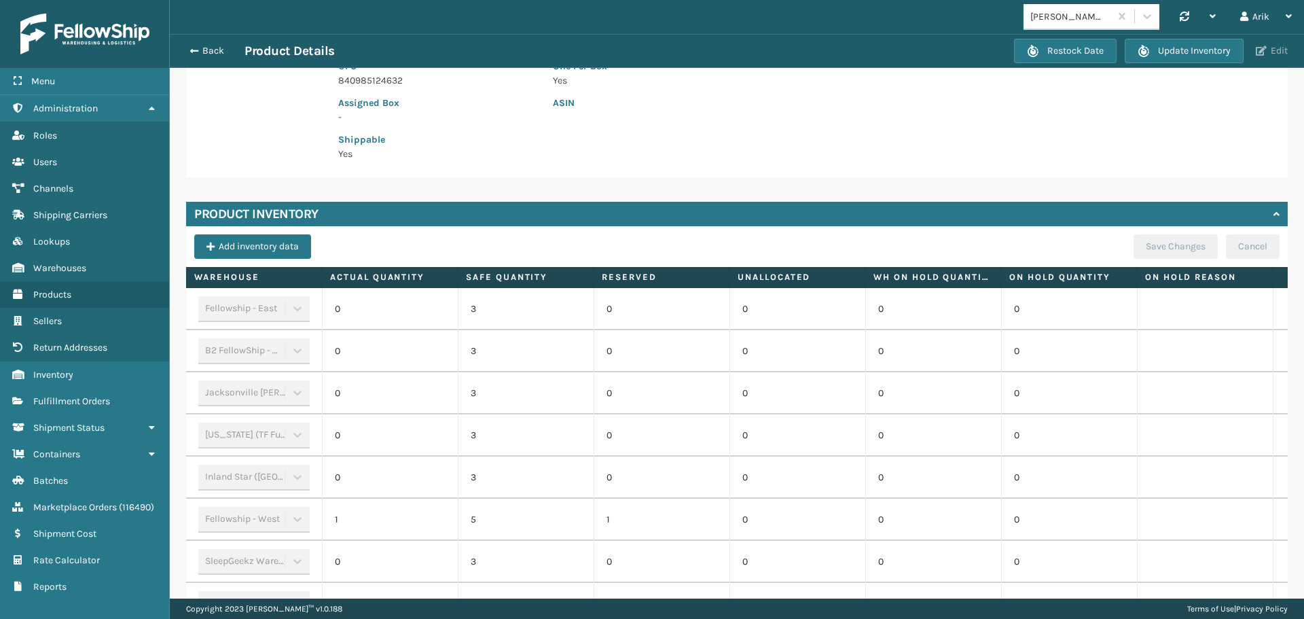
click at [1278, 50] on button "Edit" at bounding box center [1272, 51] width 40 height 12
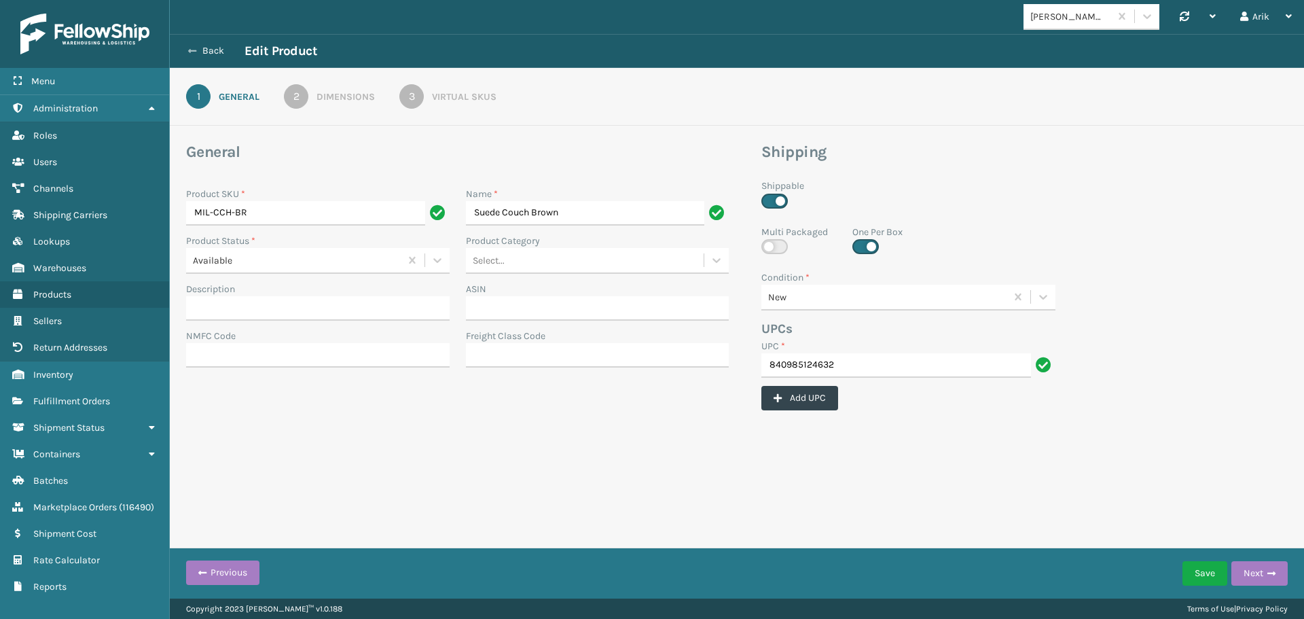
click at [185, 48] on button "Back" at bounding box center [213, 51] width 63 height 12
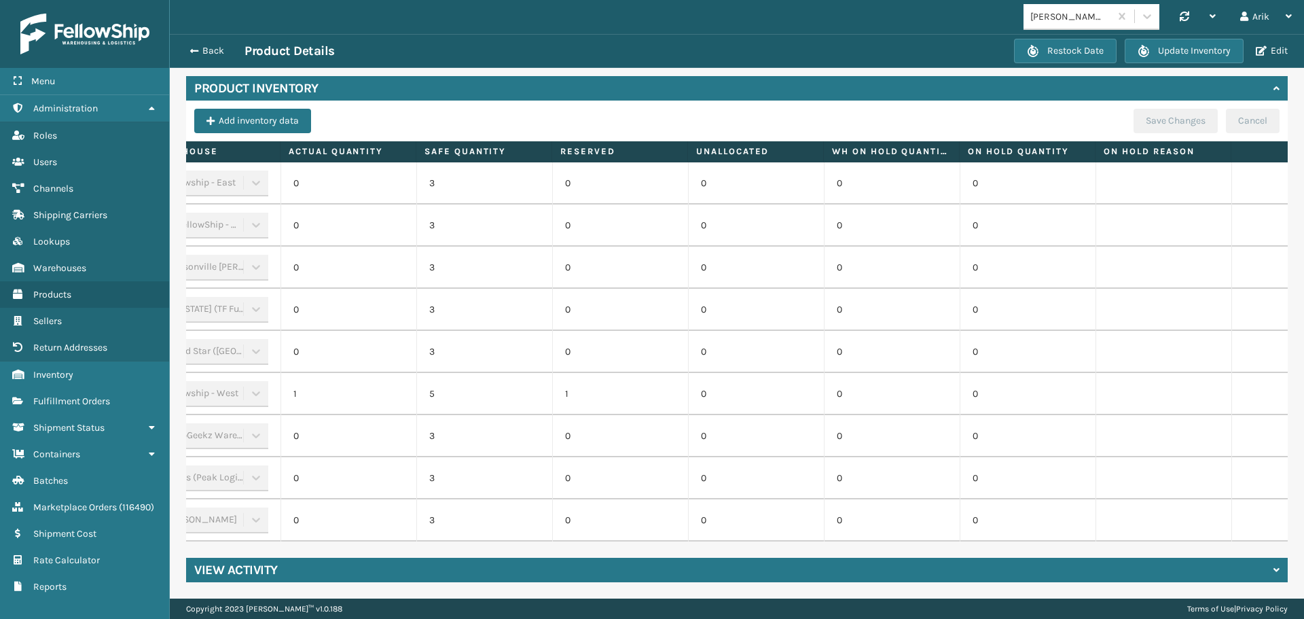
scroll to position [0, 141]
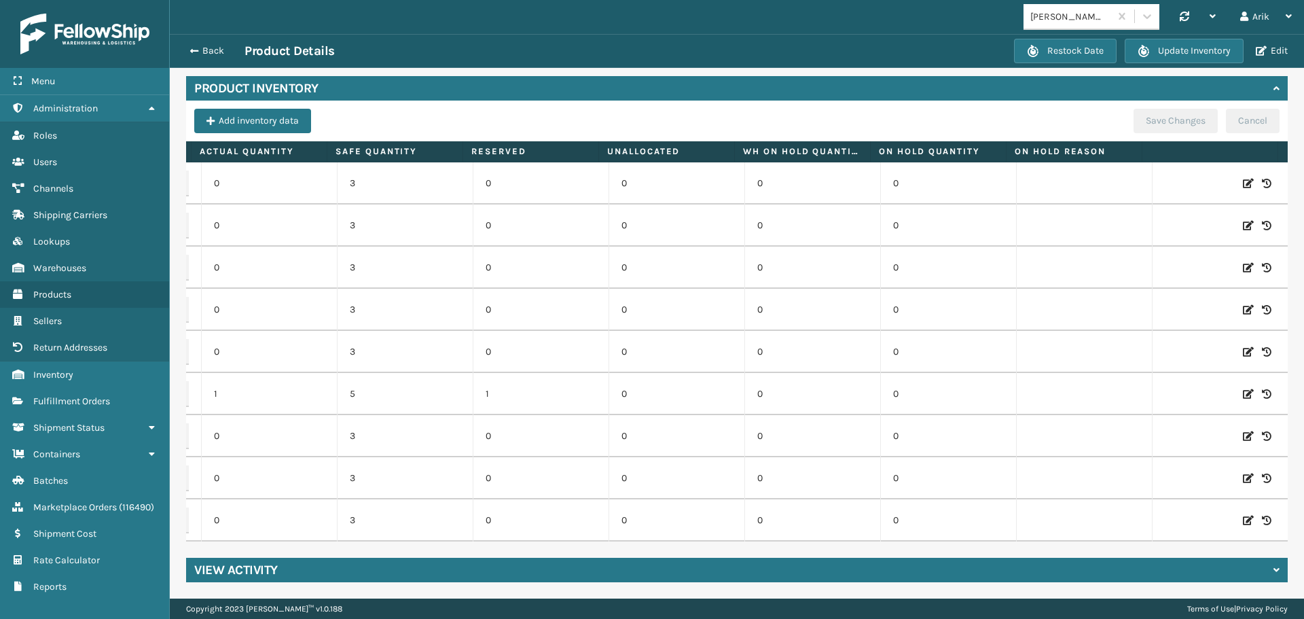
drag, startPoint x: 1226, startPoint y: 508, endPoint x: 714, endPoint y: 541, distance: 513.3
click at [1243, 514] on icon at bounding box center [1248, 521] width 11 height 14
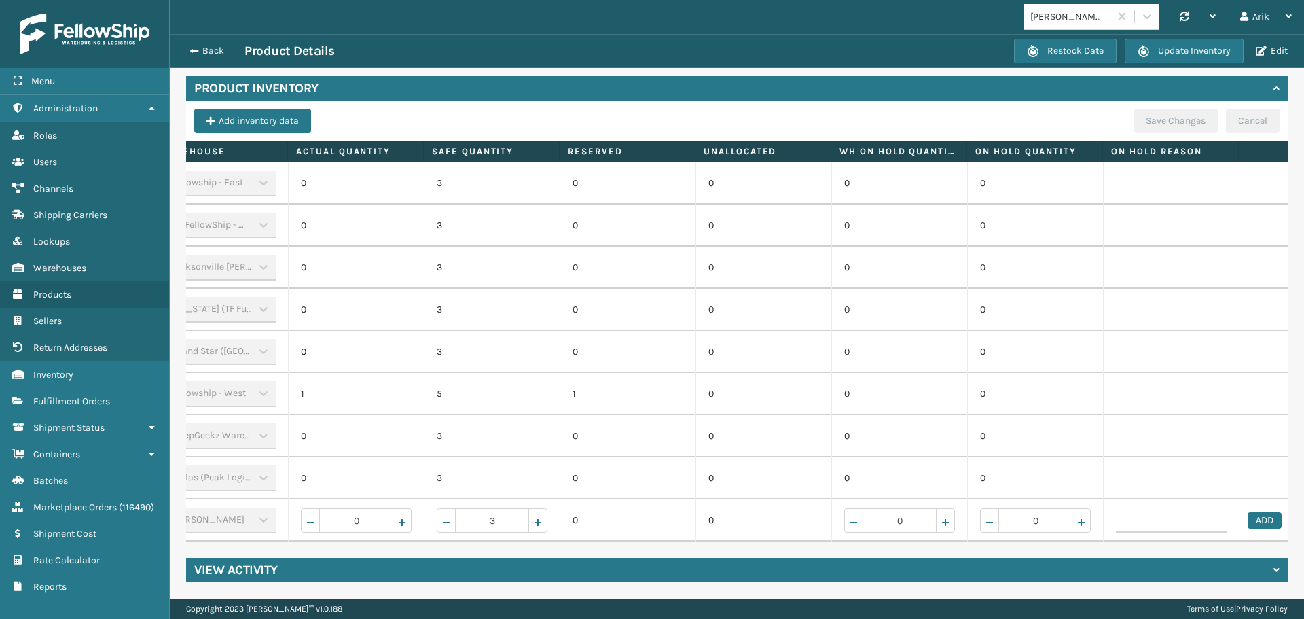
scroll to position [0, 0]
click at [402, 517] on span "Increase value" at bounding box center [400, 522] width 11 height 11
type input "1"
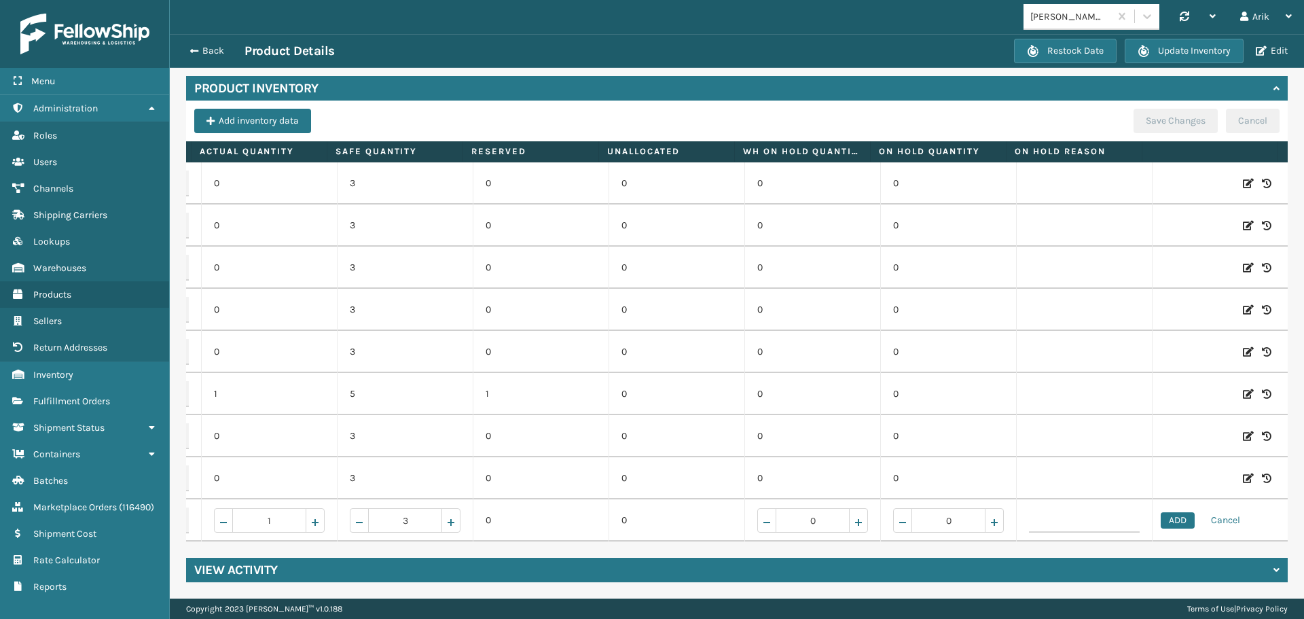
click at [1243, 387] on icon at bounding box center [1248, 394] width 11 height 14
click at [214, 384] on span at bounding box center [269, 394] width 111 height 24
click at [218, 391] on span "Decrease value" at bounding box center [223, 396] width 11 height 11
type input "0"
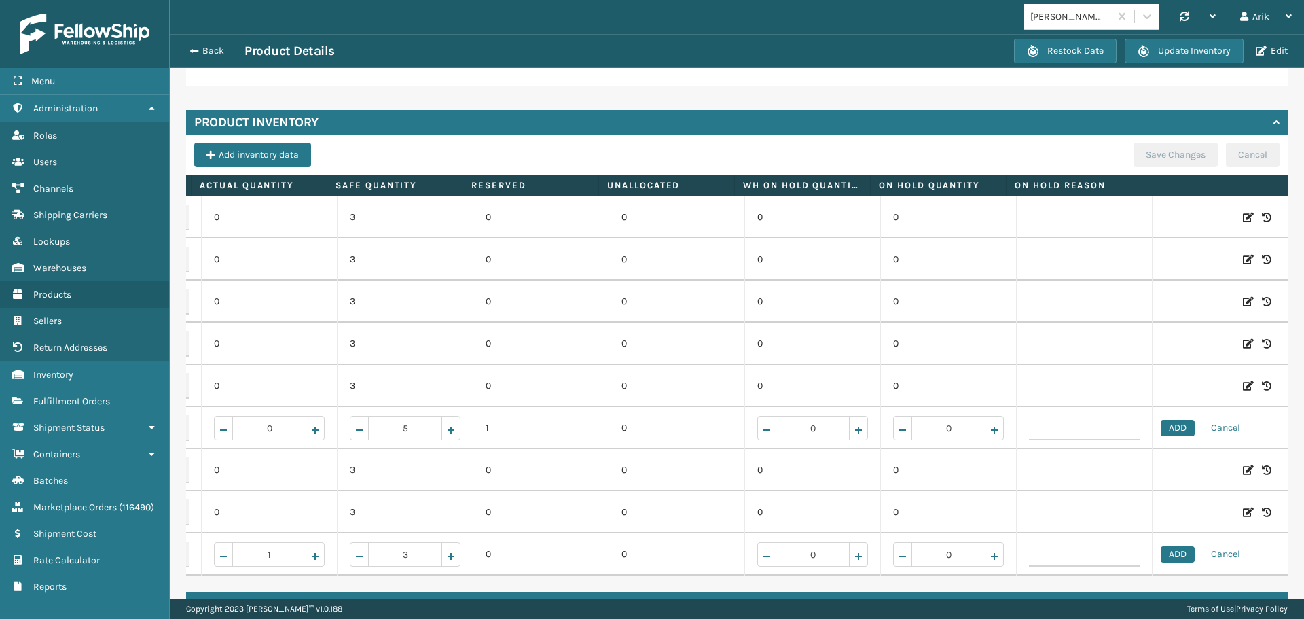
drag, startPoint x: 1145, startPoint y: 321, endPoint x: 1166, endPoint y: 311, distance: 22.5
click at [1161, 428] on button "ADD" at bounding box center [1178, 428] width 34 height 16
click at [1161, 553] on button "ADD" at bounding box center [1178, 554] width 34 height 16
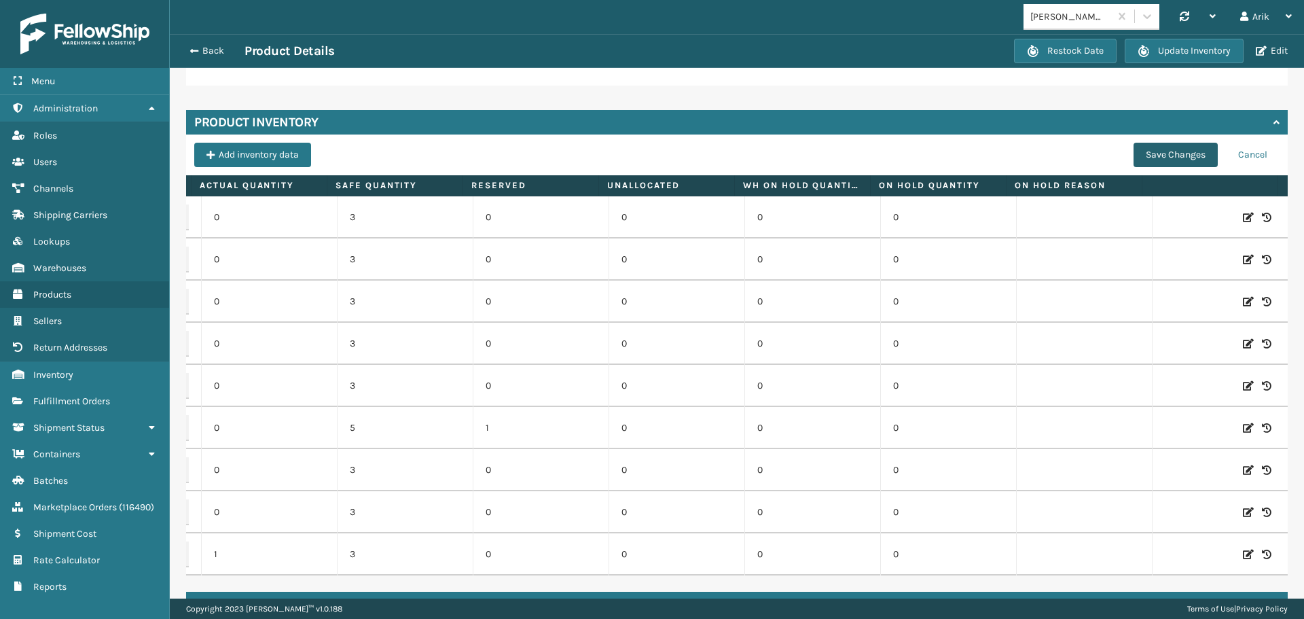
click at [1150, 152] on button "Save Changes" at bounding box center [1176, 155] width 84 height 24
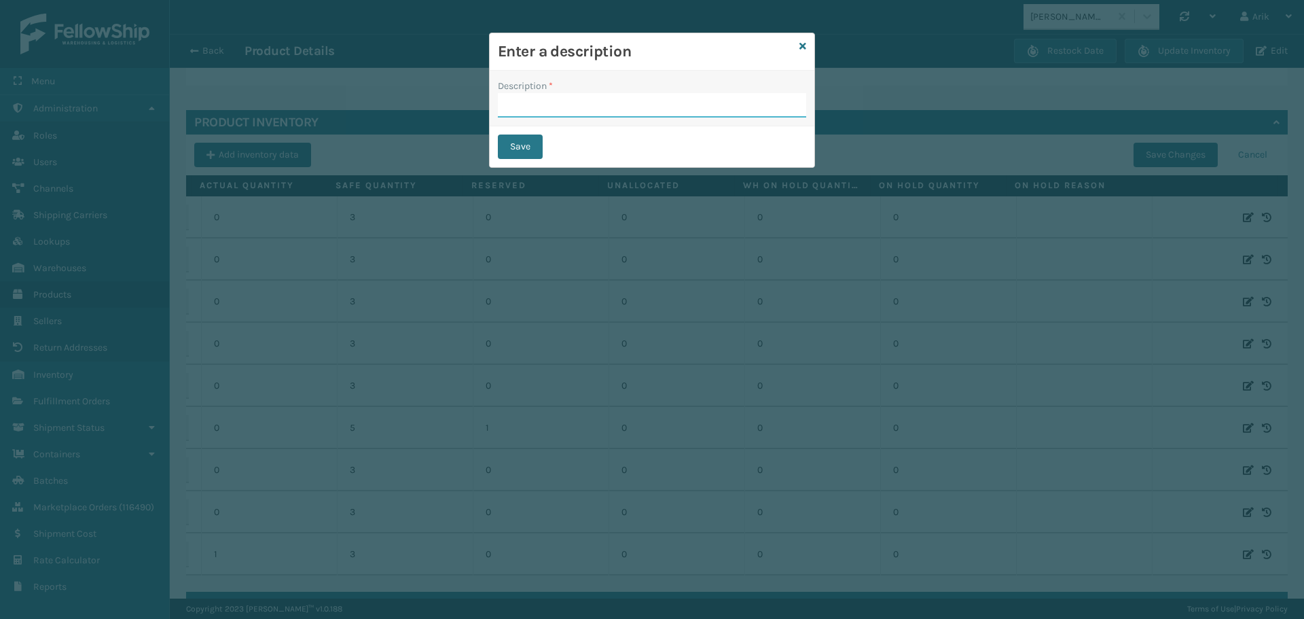
click at [527, 110] on input "Description *" at bounding box center [652, 105] width 308 height 24
type input "test"
click at [510, 152] on button "Save" at bounding box center [520, 147] width 45 height 24
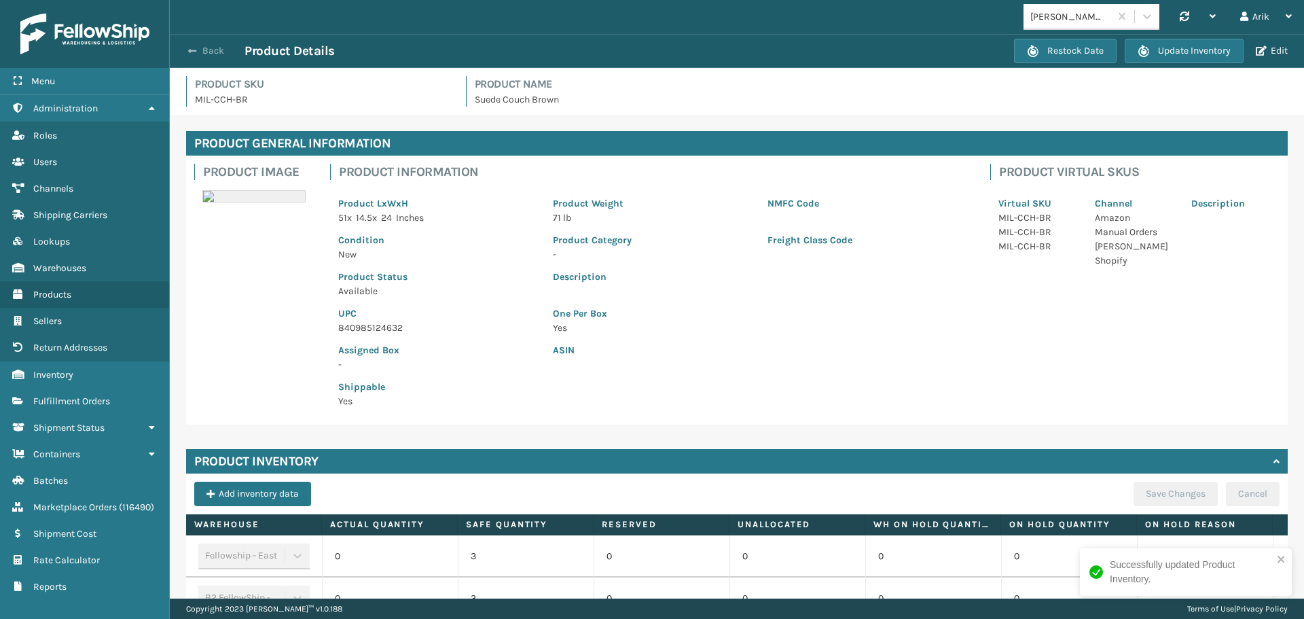
click at [198, 51] on button "Back" at bounding box center [213, 51] width 63 height 12
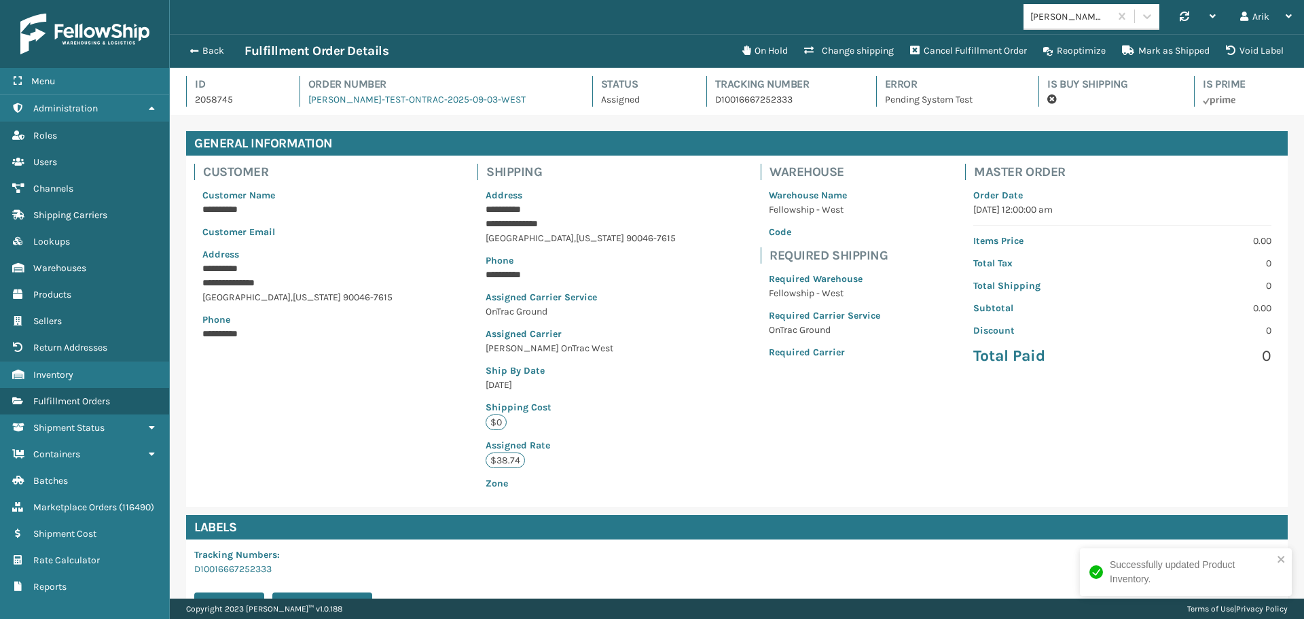
scroll to position [33, 1135]
click at [1254, 51] on button "Void Label" at bounding box center [1255, 50] width 74 height 27
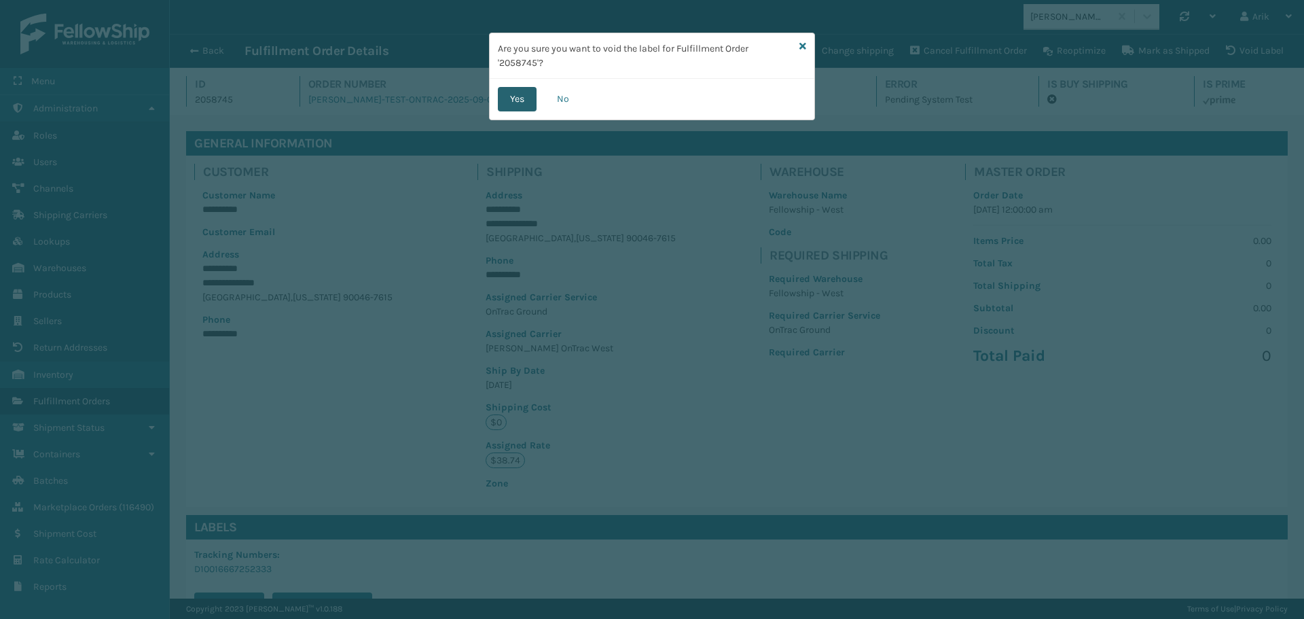
click at [523, 102] on button "Yes" at bounding box center [517, 99] width 39 height 24
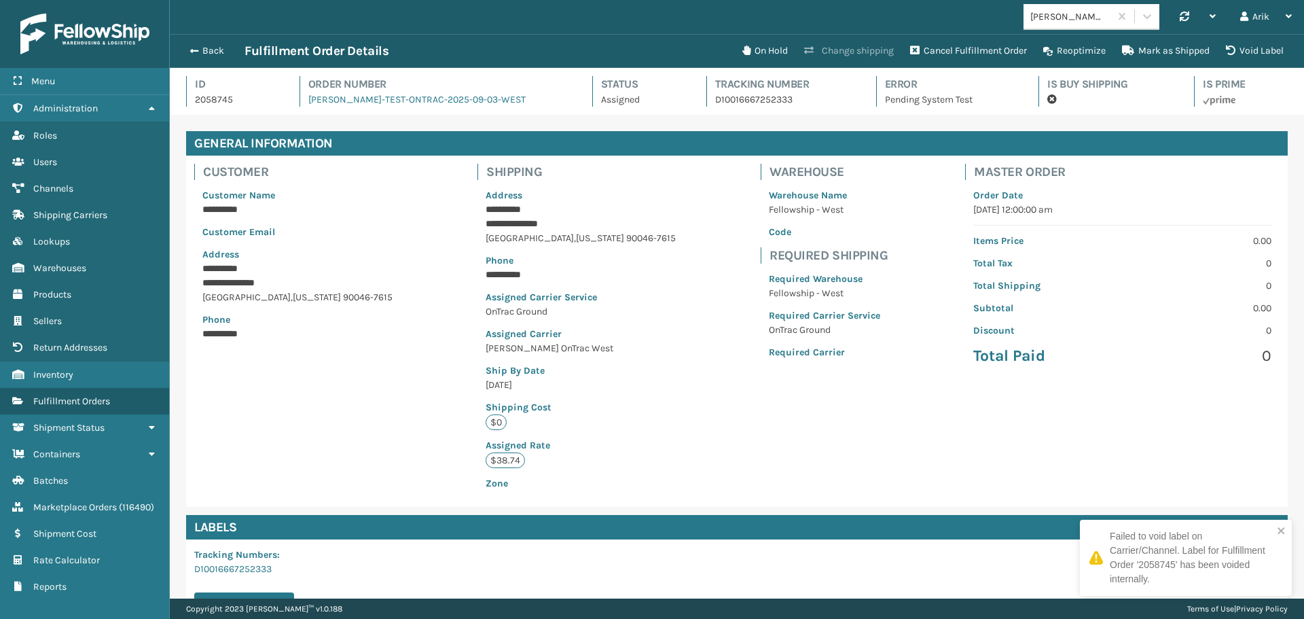
click at [828, 48] on button "Change shipping" at bounding box center [849, 50] width 106 height 27
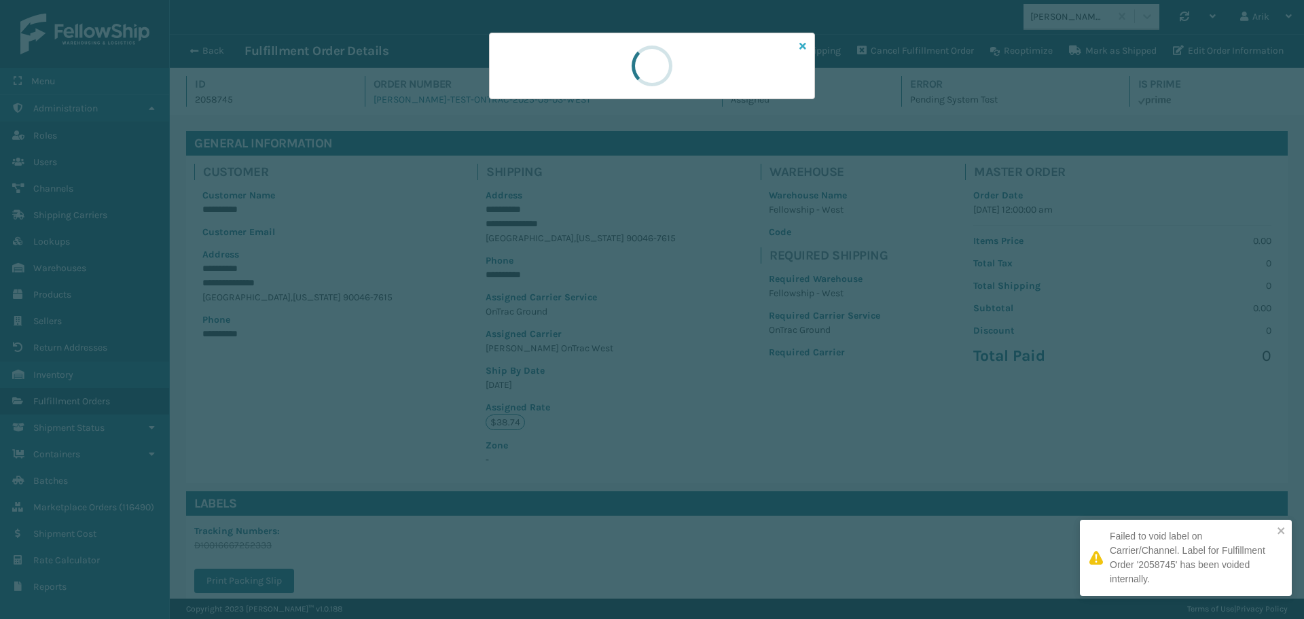
click at [803, 44] on icon at bounding box center [803, 46] width 7 height 10
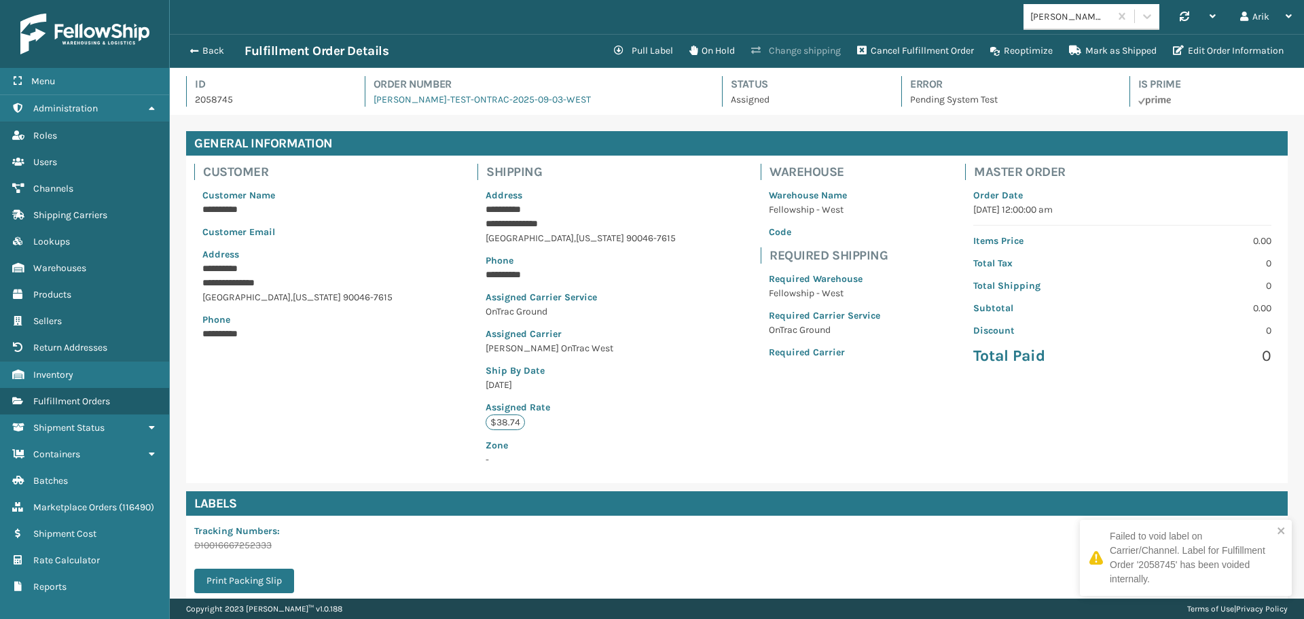
click at [804, 53] on button "Change shipping" at bounding box center [796, 50] width 106 height 27
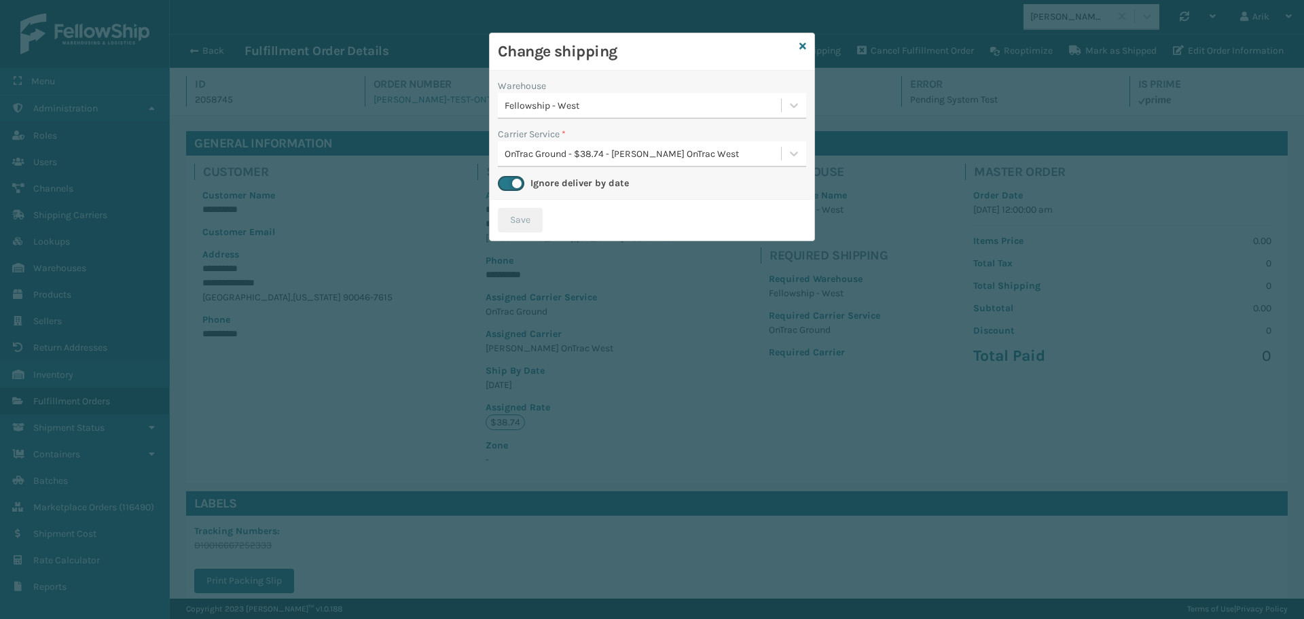
click at [587, 95] on div "Fellowship - West" at bounding box center [639, 105] width 283 height 22
click at [546, 130] on div "[PERSON_NAME]" at bounding box center [652, 139] width 308 height 25
click at [531, 156] on div "Select..." at bounding box center [521, 154] width 32 height 14
click at [522, 153] on div "Select..." at bounding box center [521, 154] width 32 height 14
click at [507, 179] on label at bounding box center [511, 183] width 26 height 15
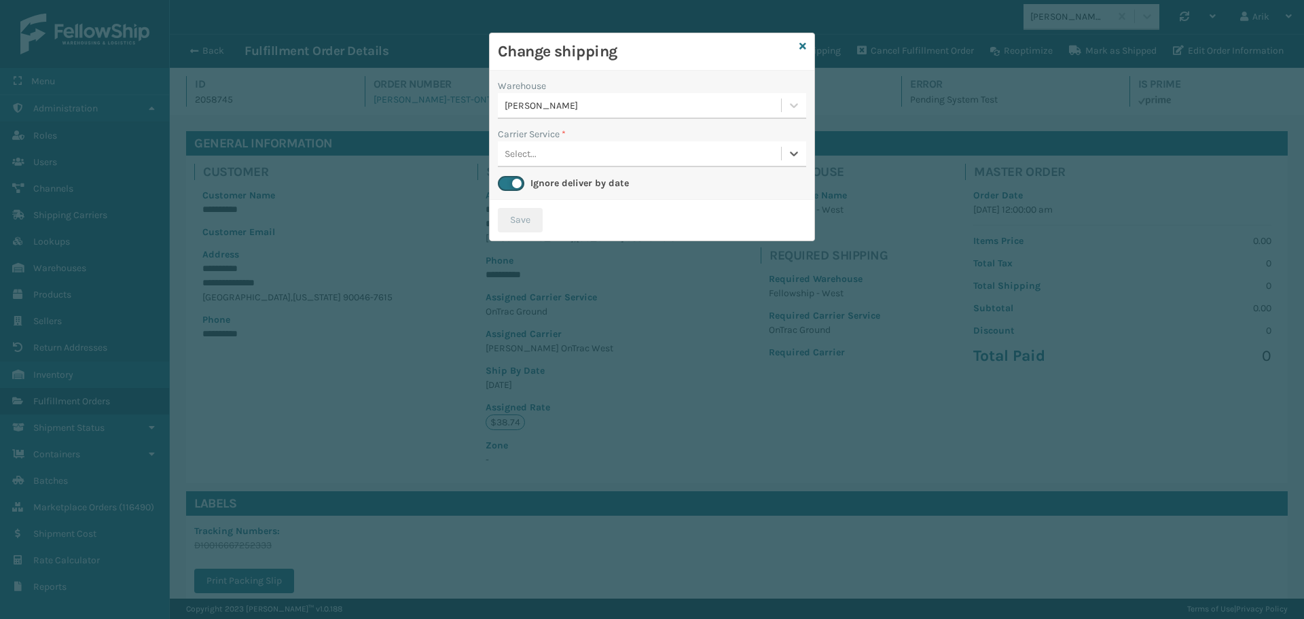
click at [507, 179] on input "checkbox" at bounding box center [502, 179] width 9 height 9
click at [541, 154] on div "Select..." at bounding box center [639, 154] width 283 height 22
click at [161, 169] on div "Change shipping Warehouse [PERSON_NAME] Carrier Service * 0 results available. …" at bounding box center [652, 309] width 1304 height 619
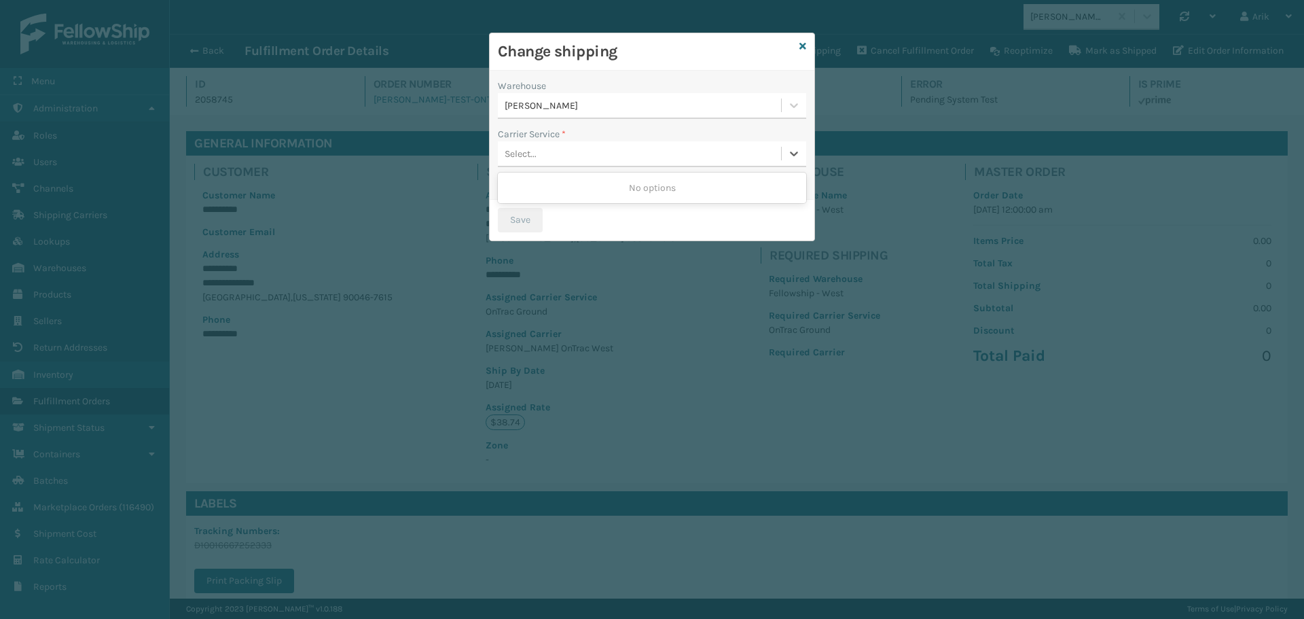
click at [808, 44] on div "Change shipping" at bounding box center [652, 51] width 325 height 37
click at [803, 44] on icon at bounding box center [803, 46] width 7 height 10
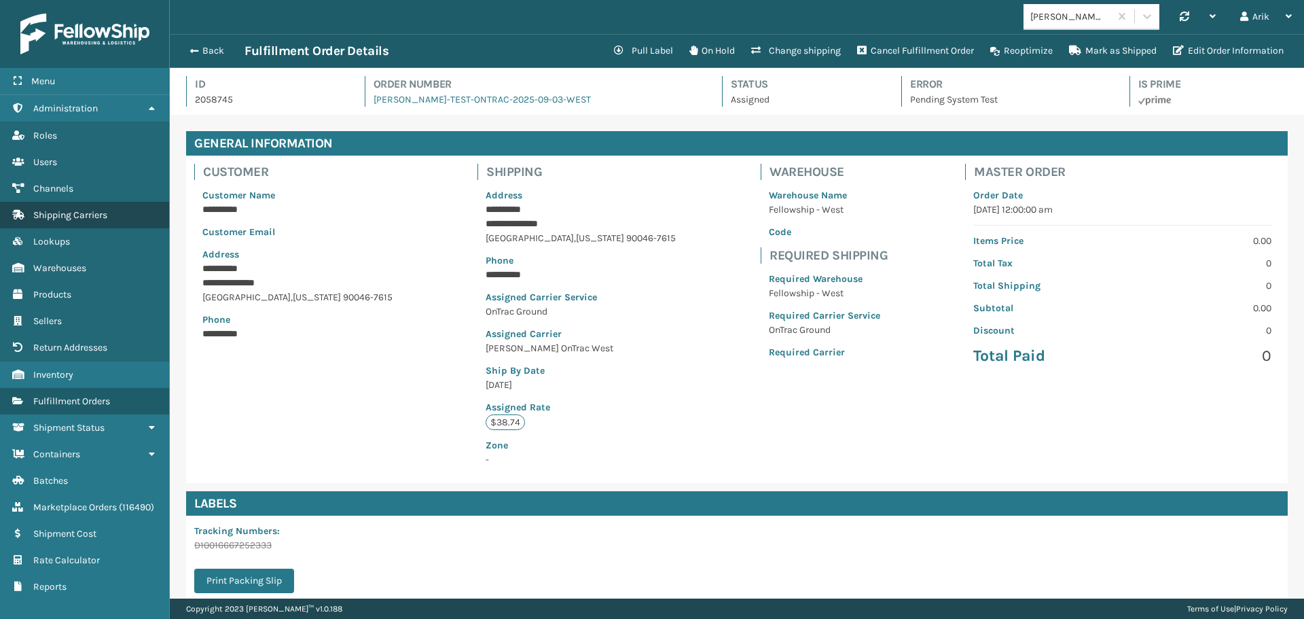
click at [75, 215] on span "Shipping Carriers" at bounding box center [70, 215] width 74 height 12
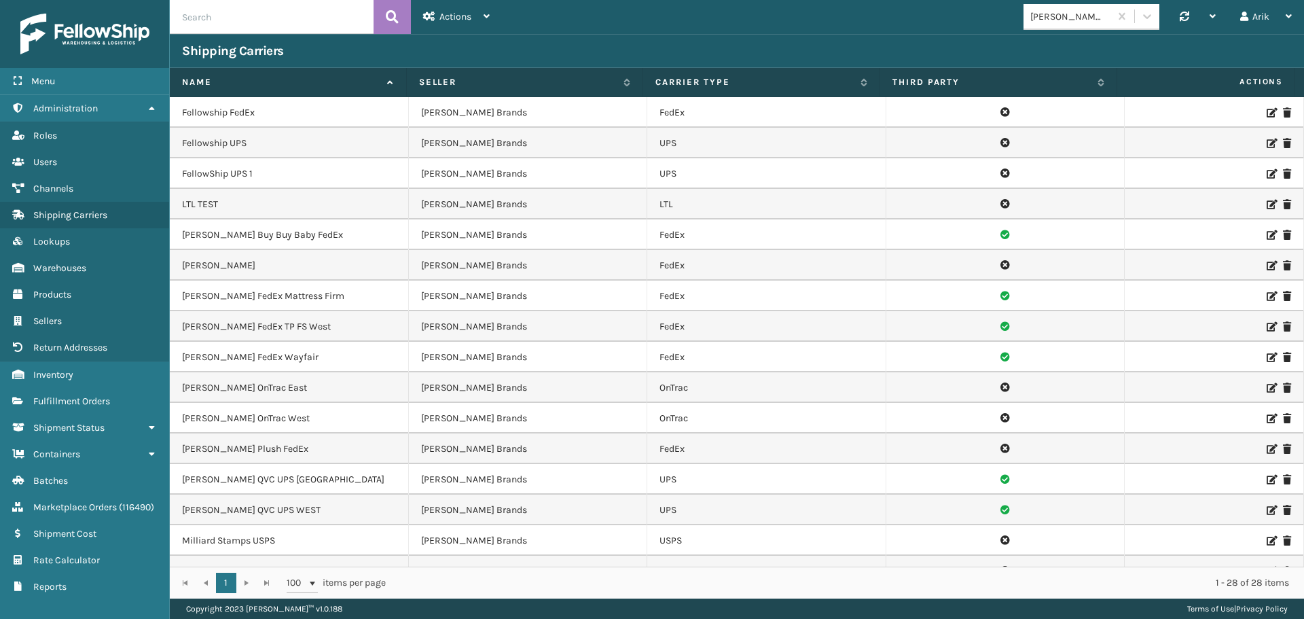
click at [1267, 416] on icon at bounding box center [1271, 419] width 8 height 10
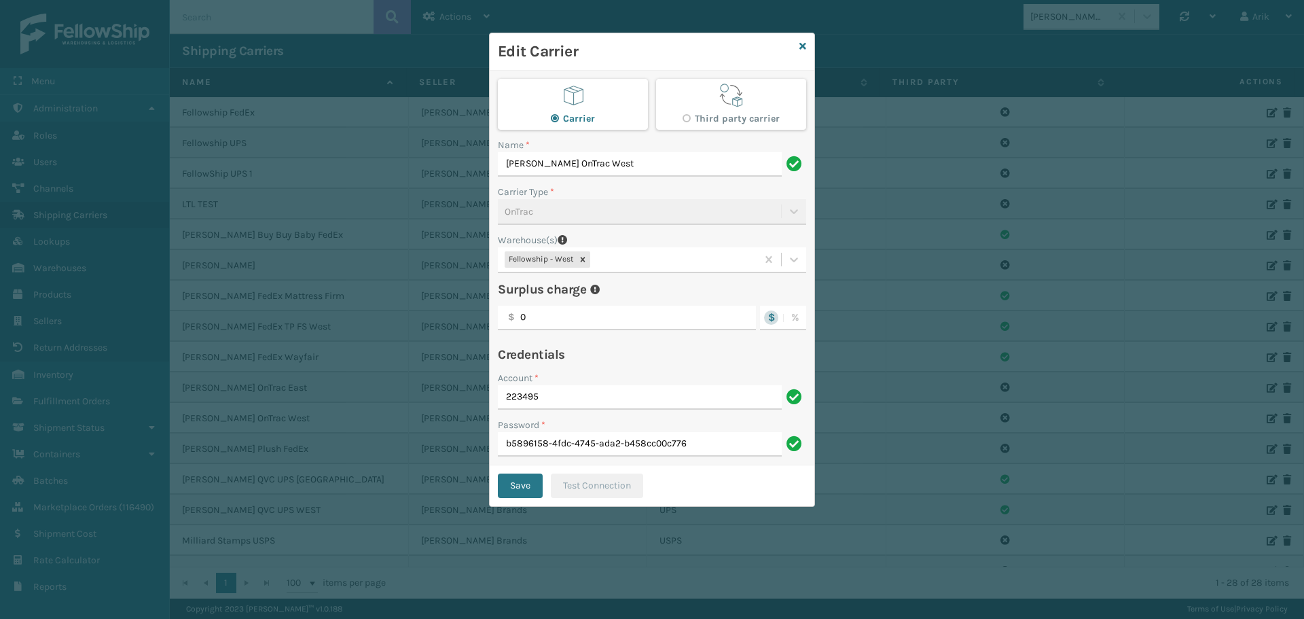
click at [622, 260] on div "Fellowship - West" at bounding box center [627, 260] width 259 height 22
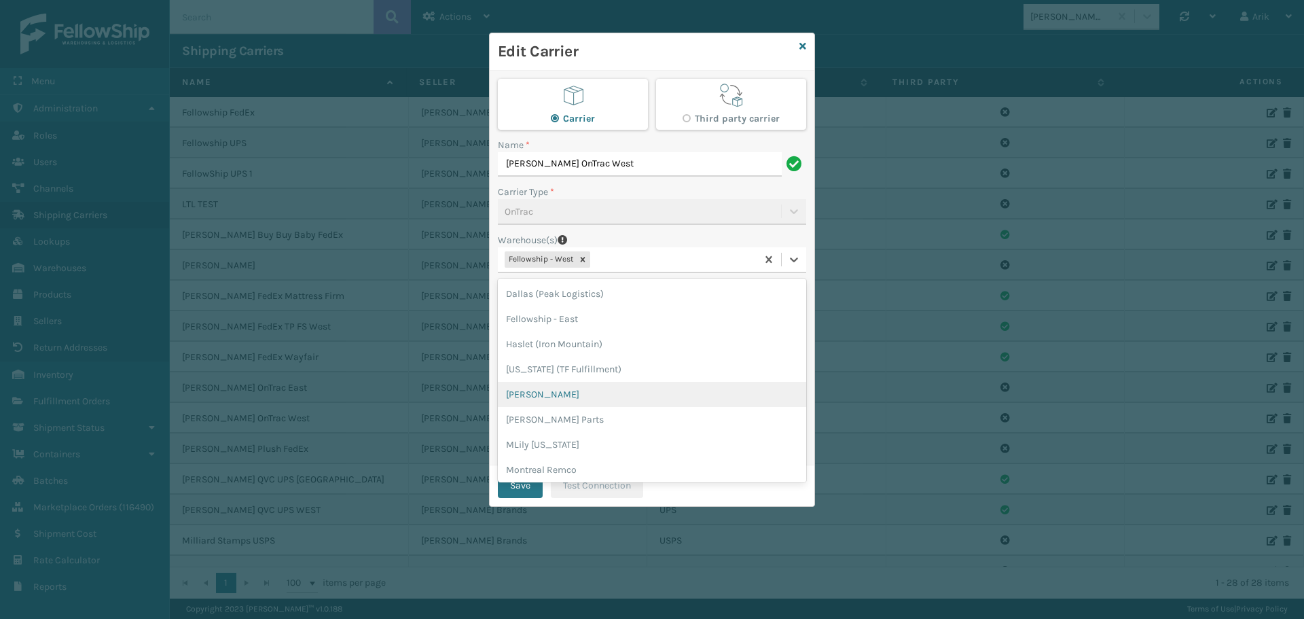
click at [552, 385] on div "[PERSON_NAME]" at bounding box center [652, 394] width 308 height 25
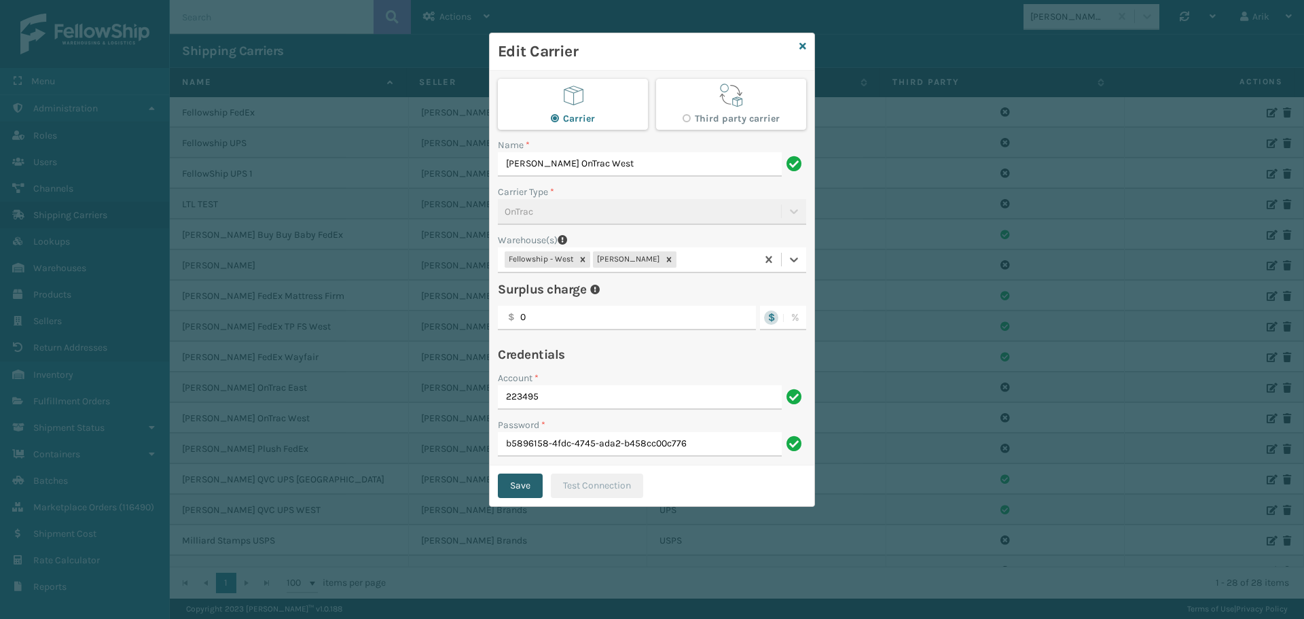
click at [513, 491] on button "Save" at bounding box center [520, 486] width 45 height 24
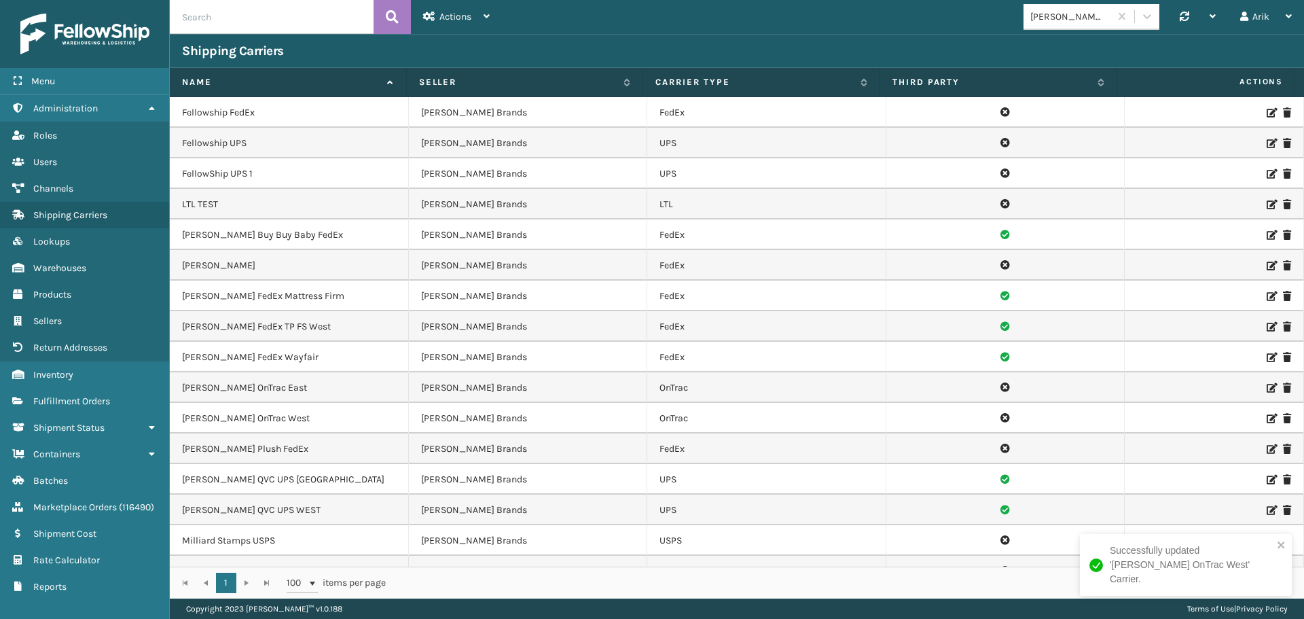
click at [1267, 387] on icon at bounding box center [1271, 388] width 8 height 10
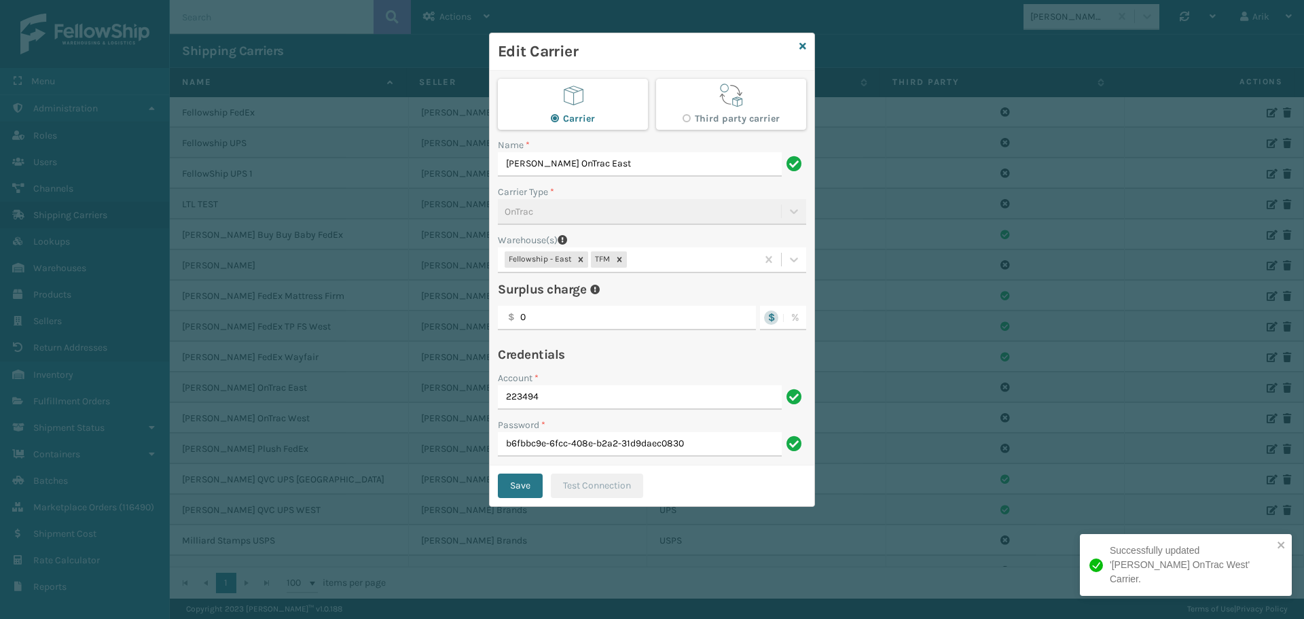
click at [677, 265] on div "Fellowship - East TFM" at bounding box center [627, 260] width 259 height 22
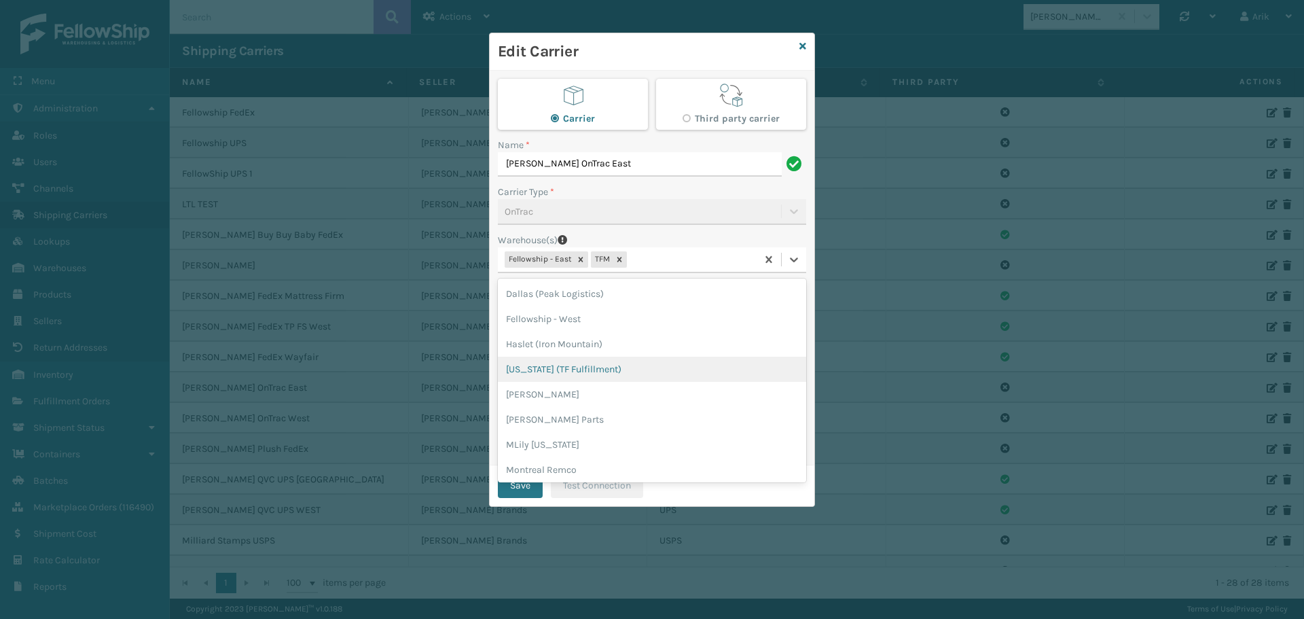
scroll to position [154, 0]
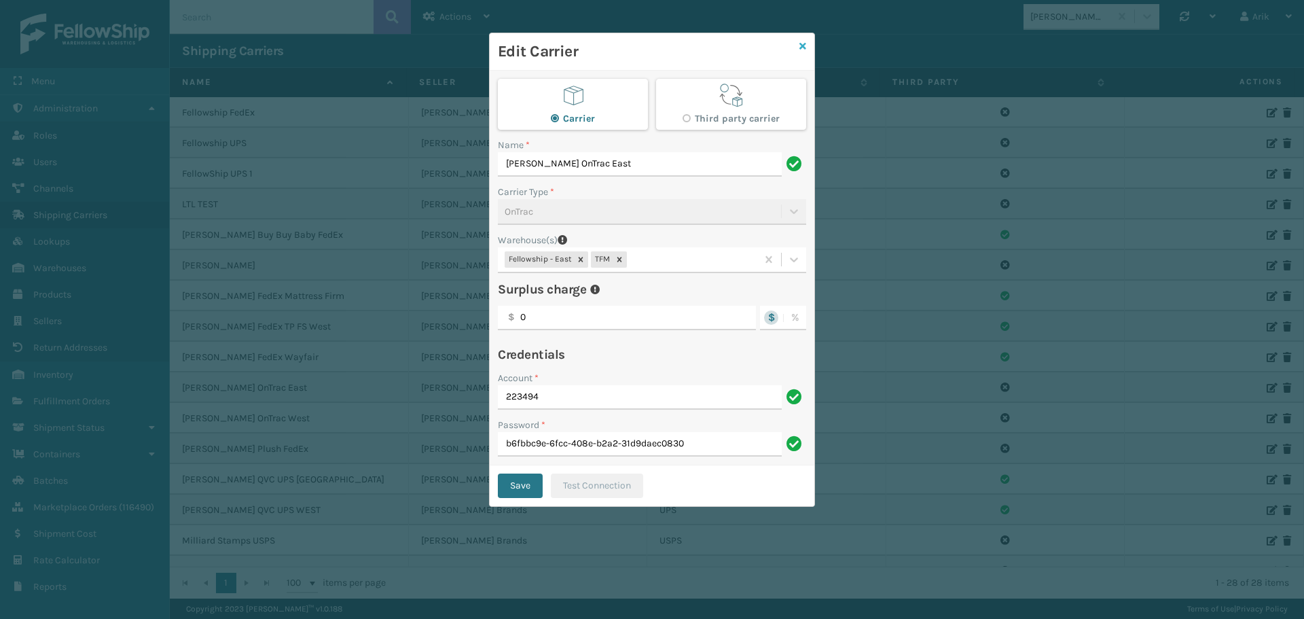
click at [802, 46] on icon at bounding box center [803, 46] width 7 height 10
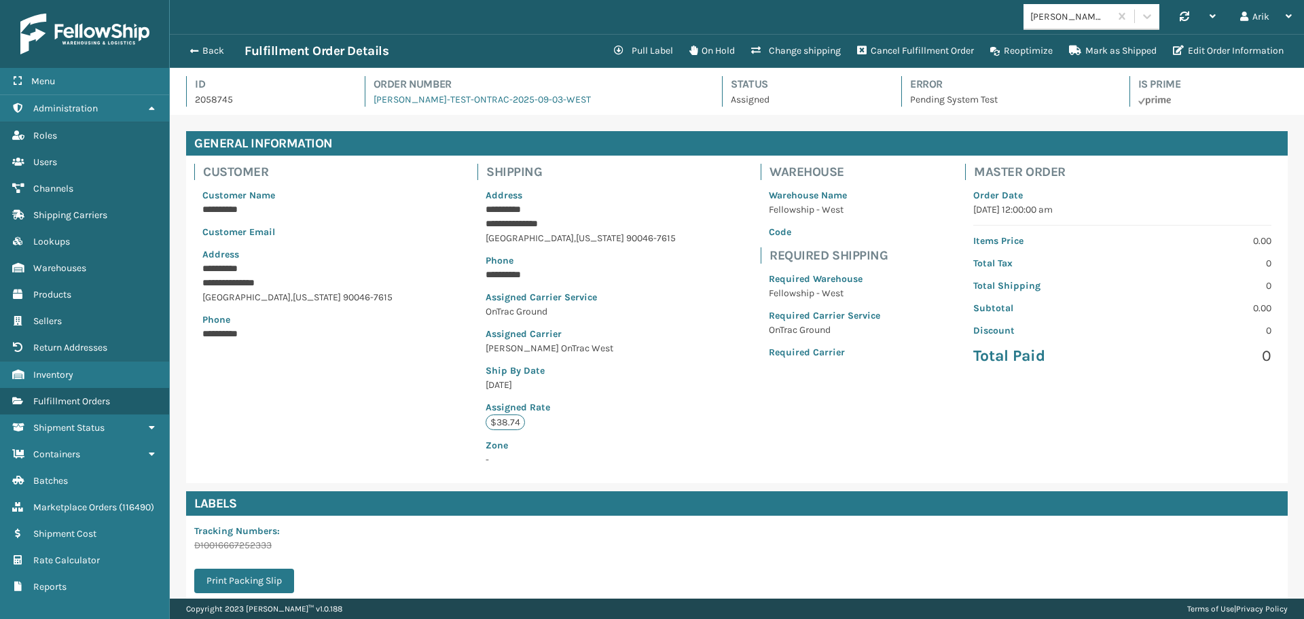
scroll to position [33, 1135]
click at [808, 47] on button "Change shipping" at bounding box center [796, 50] width 106 height 27
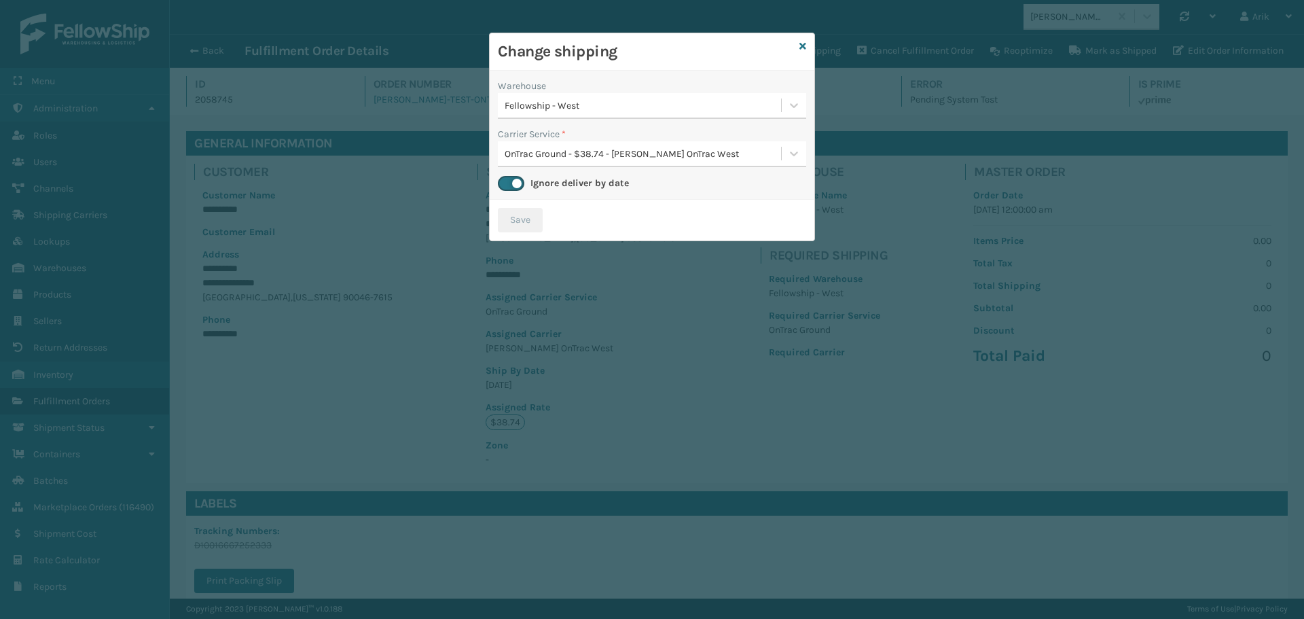
click at [592, 109] on div "Fellowship - West" at bounding box center [644, 106] width 278 height 14
click at [592, 107] on div "Fellowship - West" at bounding box center [644, 106] width 278 height 14
drag, startPoint x: 567, startPoint y: 108, endPoint x: 562, endPoint y: 136, distance: 28.4
click at [567, 109] on div "Fellowship - West" at bounding box center [644, 106] width 278 height 14
click at [561, 135] on div "[PERSON_NAME]" at bounding box center [652, 139] width 308 height 25
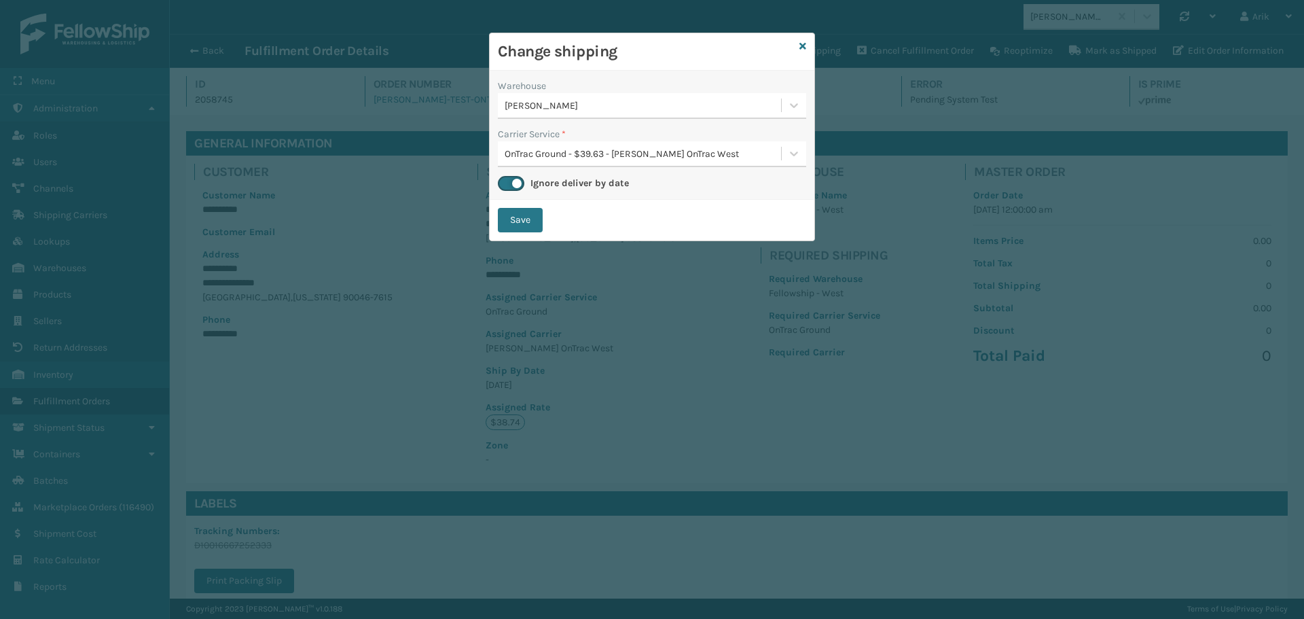
click at [561, 147] on div "OnTrac Ground - $39.63 - [PERSON_NAME] OnTrac West" at bounding box center [644, 154] width 278 height 14
click at [551, 176] on div "OnTrac Ground - $39.63 - [PERSON_NAME] OnTrac West Shipping Cost $39.63 Surplus…" at bounding box center [652, 187] width 308 height 25
click at [529, 216] on button "Save" at bounding box center [520, 220] width 45 height 24
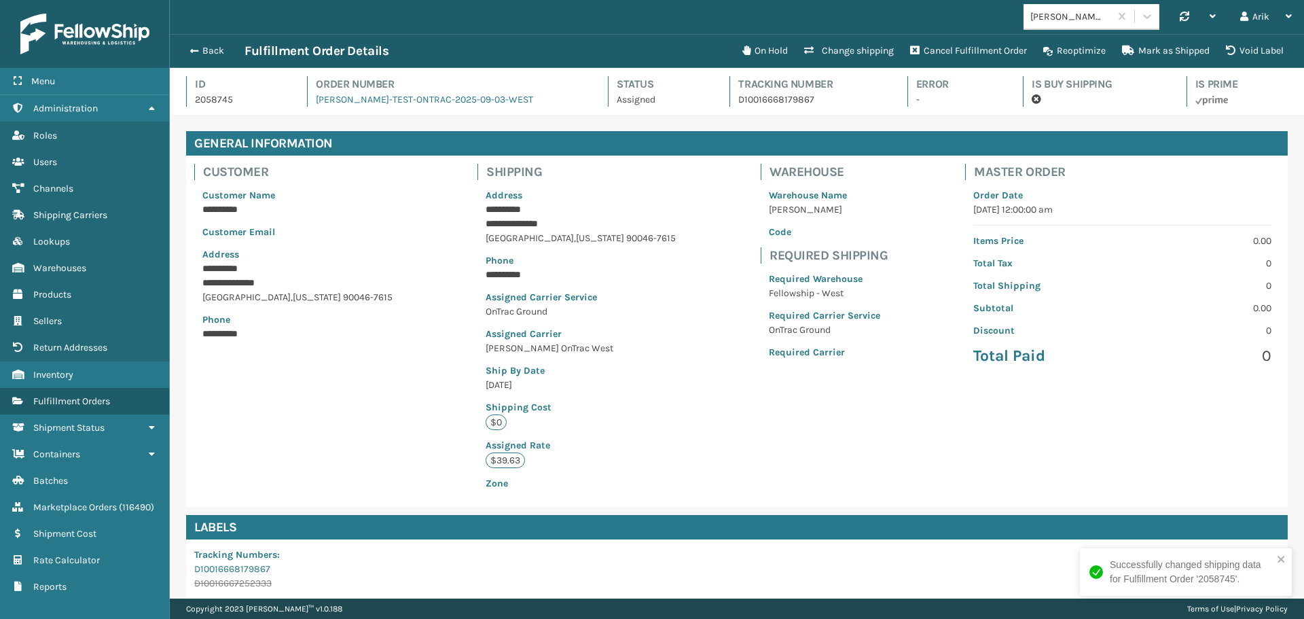
scroll to position [136, 0]
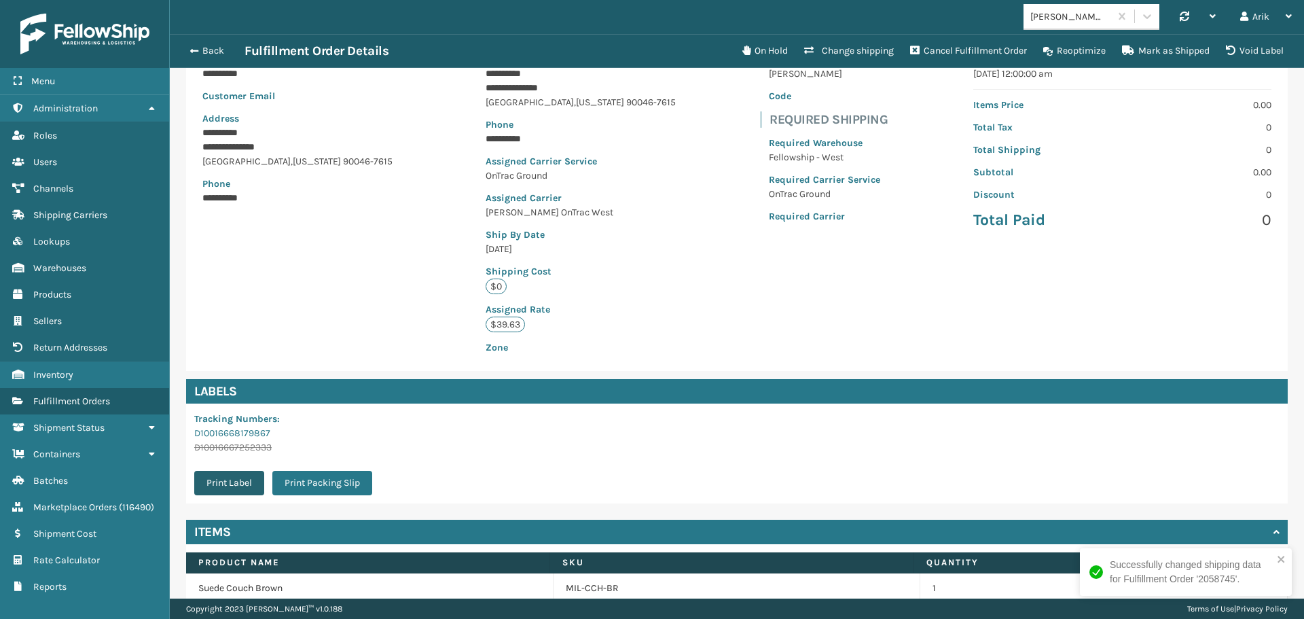
click at [228, 482] on button "Print Label" at bounding box center [229, 483] width 70 height 24
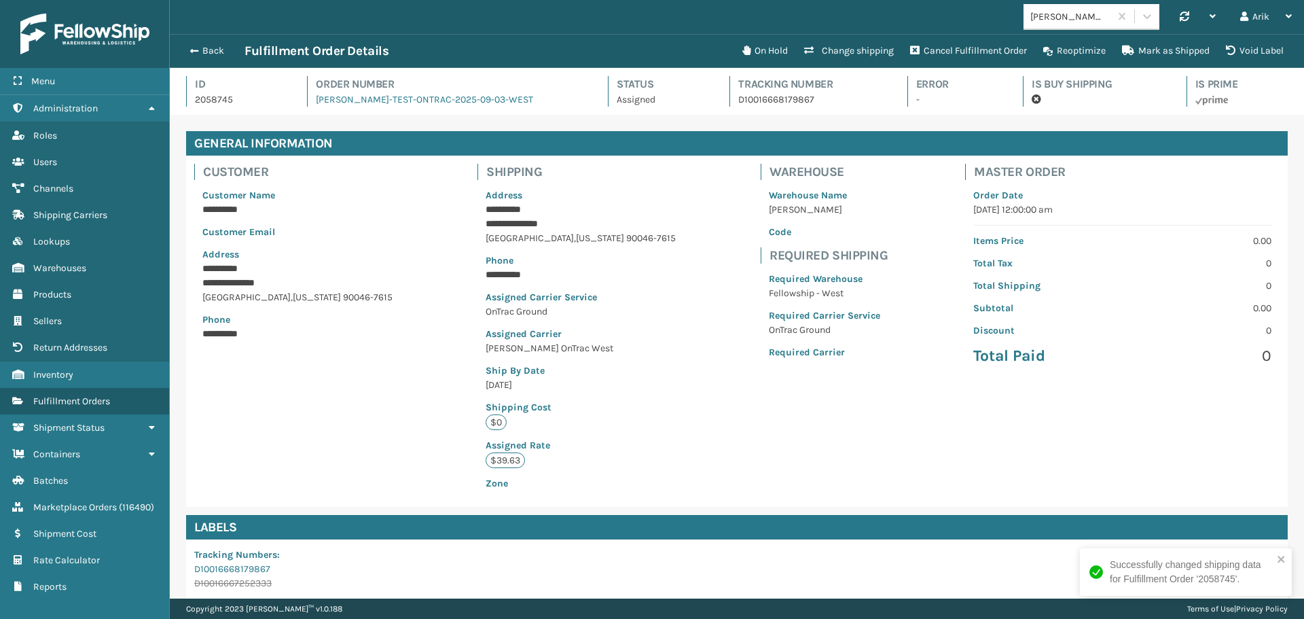
scroll to position [33, 1135]
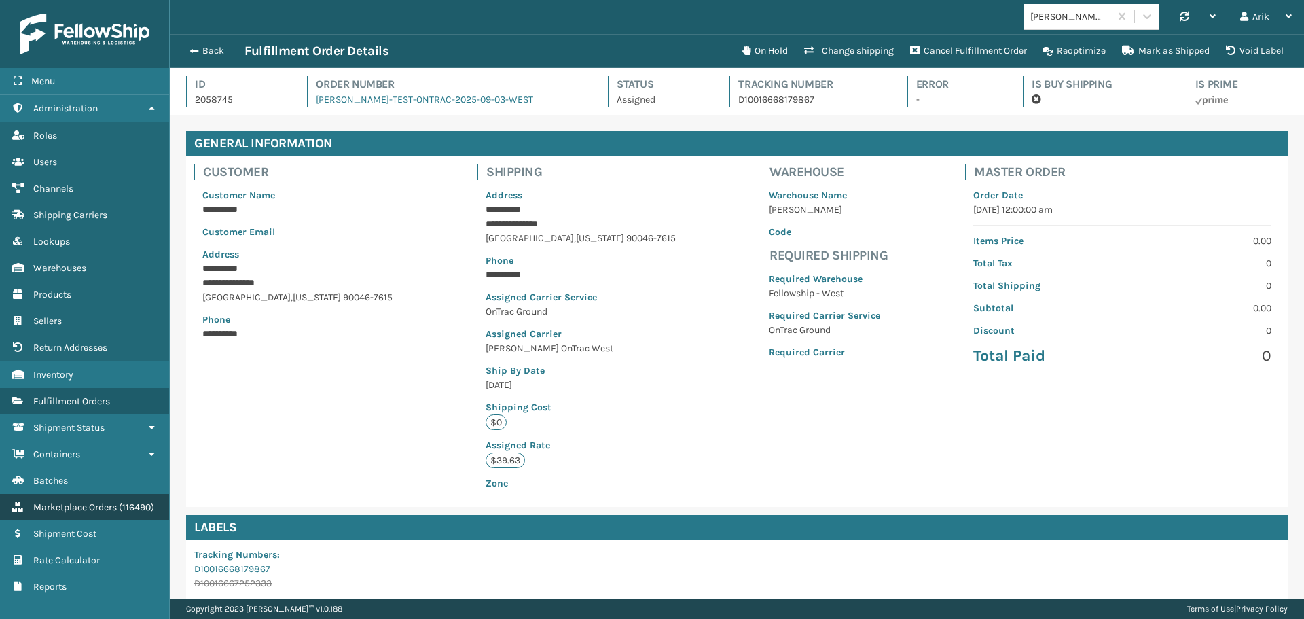
click at [91, 507] on span "Marketplace Orders" at bounding box center [75, 507] width 84 height 12
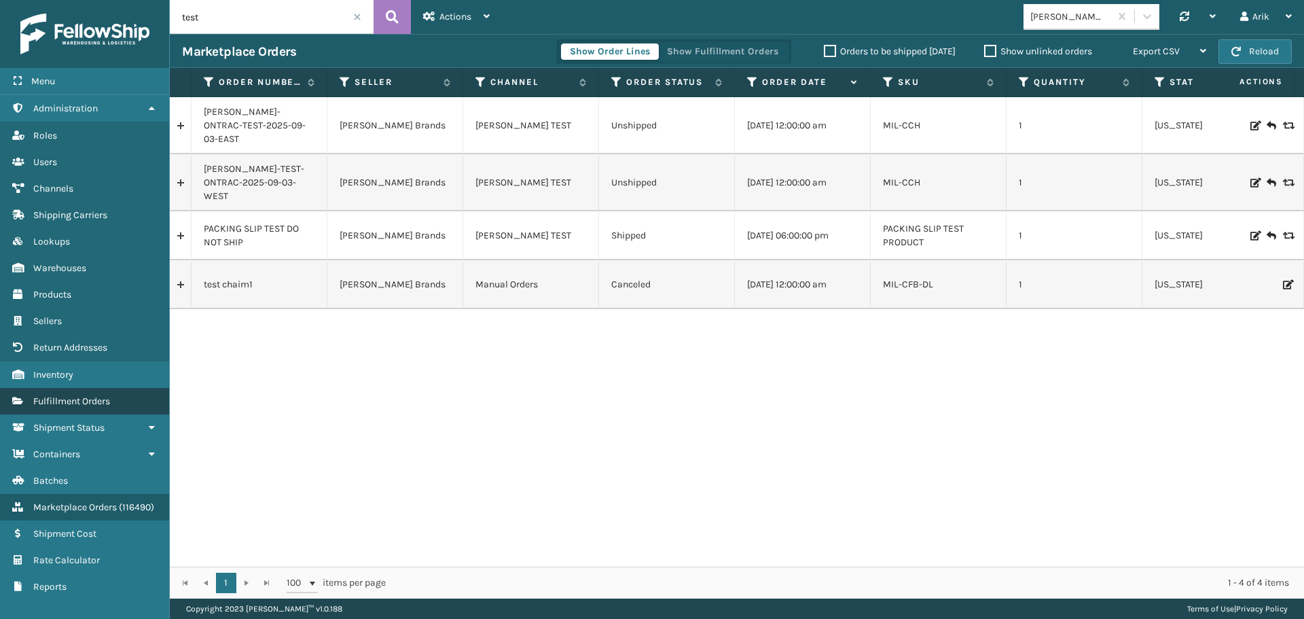
click at [75, 393] on link "Fulfillment Orders" at bounding box center [84, 401] width 169 height 26
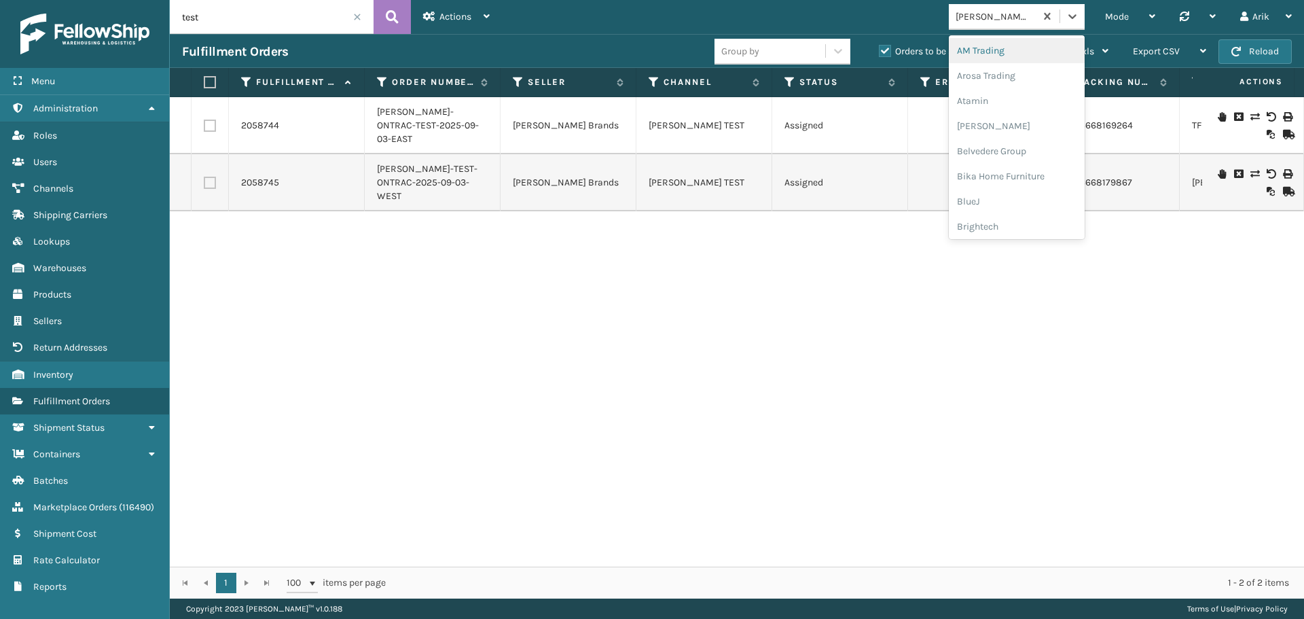
click at [984, 18] on div "[PERSON_NAME] Brands" at bounding box center [996, 17] width 81 height 14
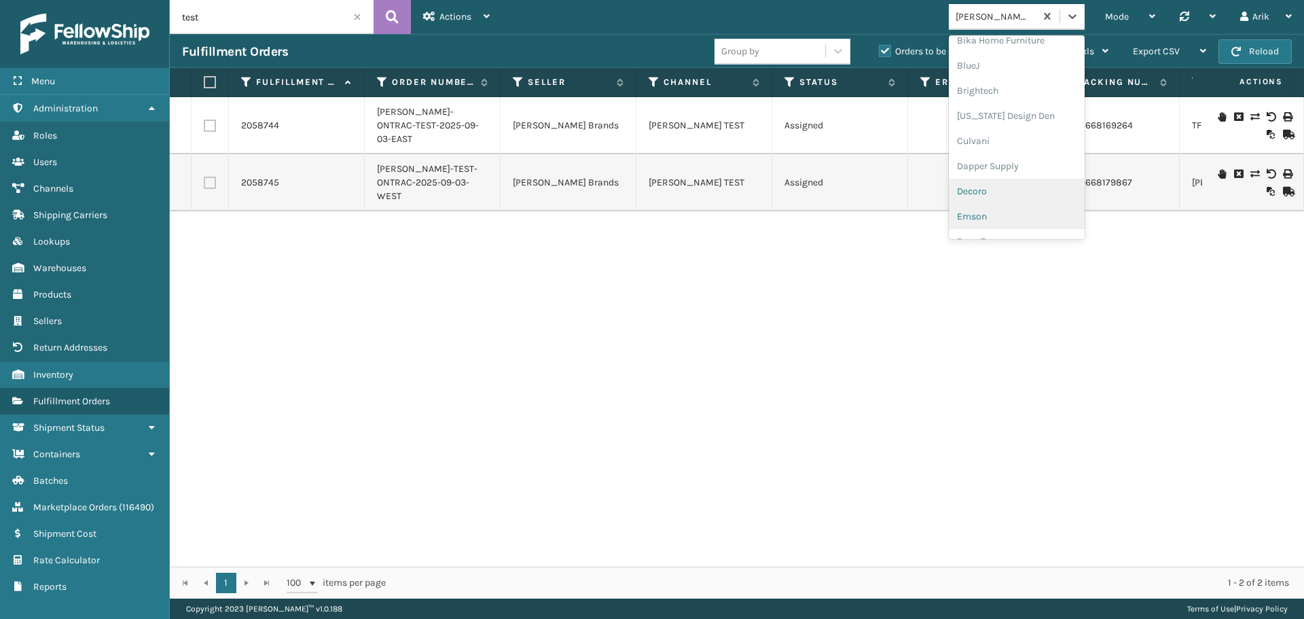
click at [979, 210] on div "Emson" at bounding box center [1017, 216] width 136 height 25
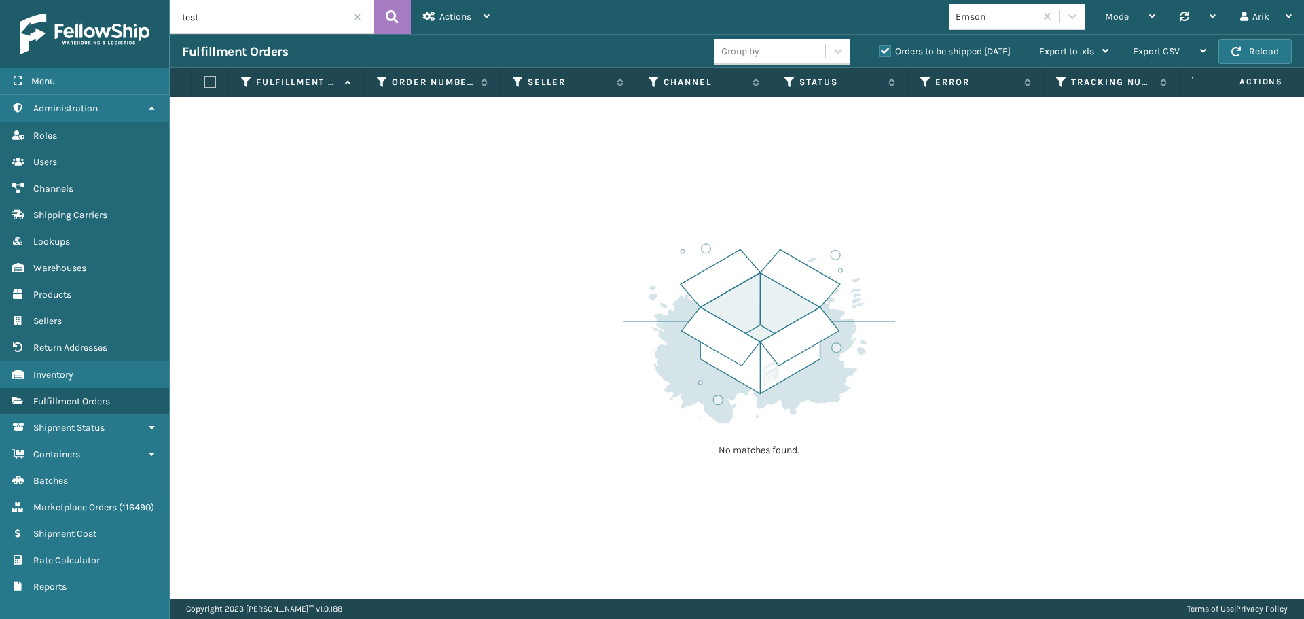
click at [358, 17] on span at bounding box center [357, 17] width 8 height 8
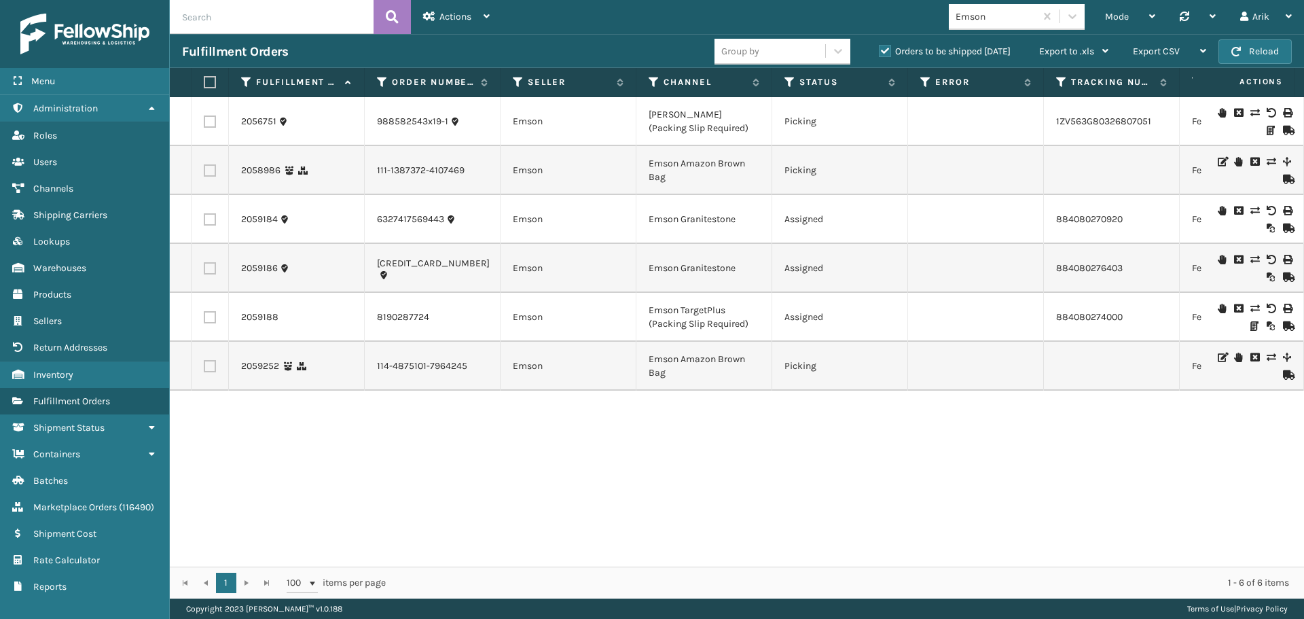
click at [883, 51] on label "Orders to be shipped [DATE]" at bounding box center [945, 52] width 132 height 12
click at [880, 51] on input "Orders to be shipped [DATE]" at bounding box center [879, 47] width 1 height 9
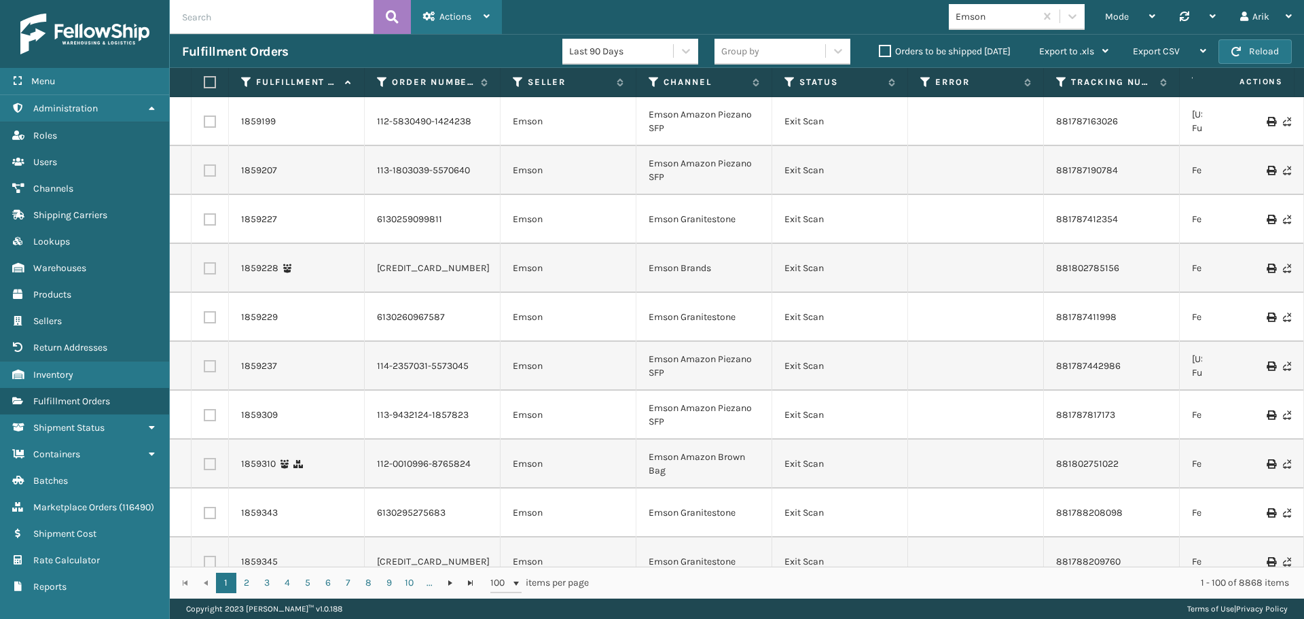
click at [452, 20] on span "Actions" at bounding box center [456, 17] width 32 height 12
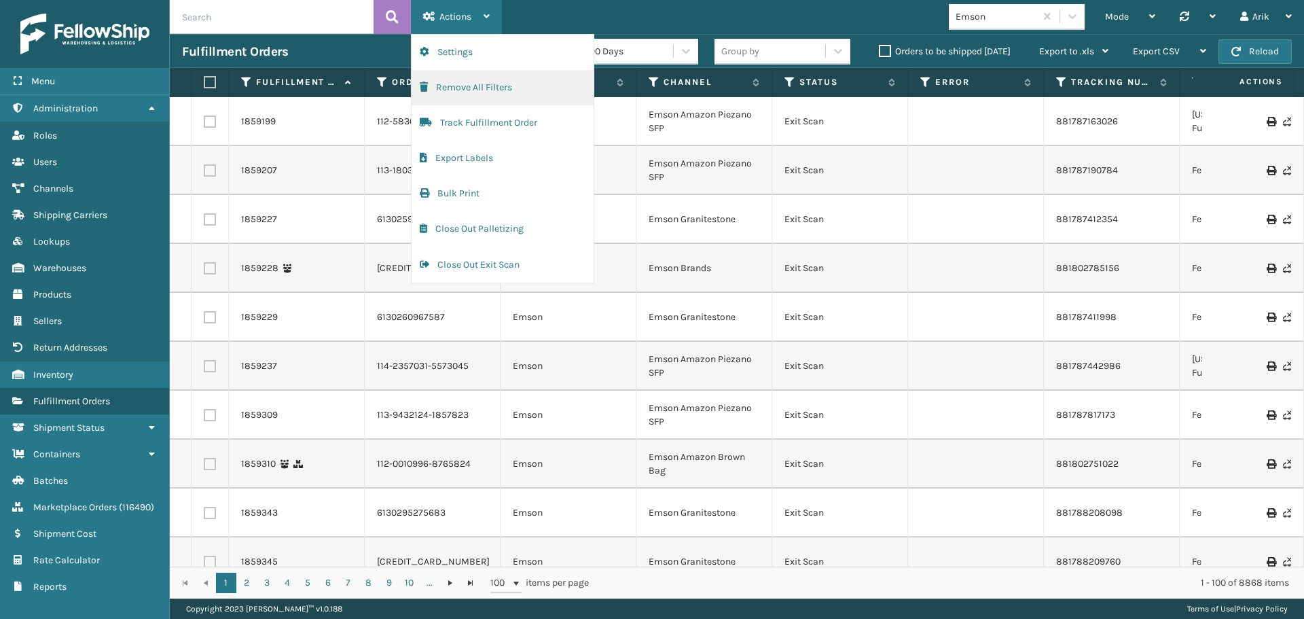
click at [459, 91] on button "Remove All Filters" at bounding box center [503, 87] width 182 height 35
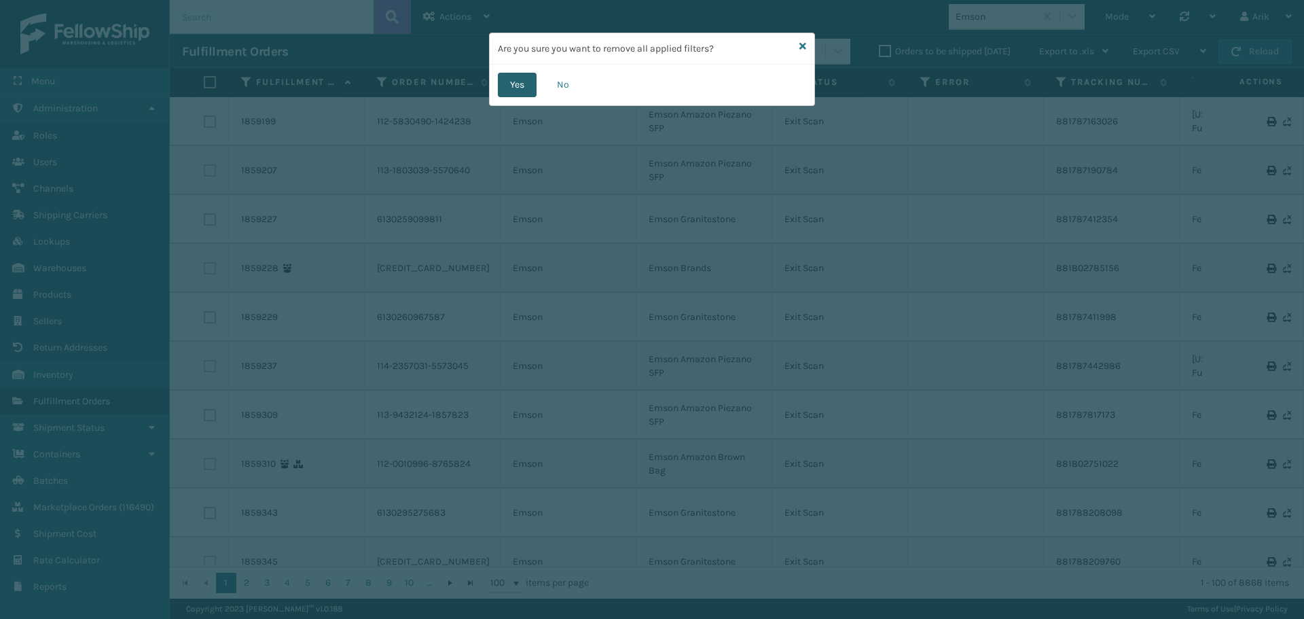
click at [517, 84] on button "Yes" at bounding box center [517, 85] width 39 height 24
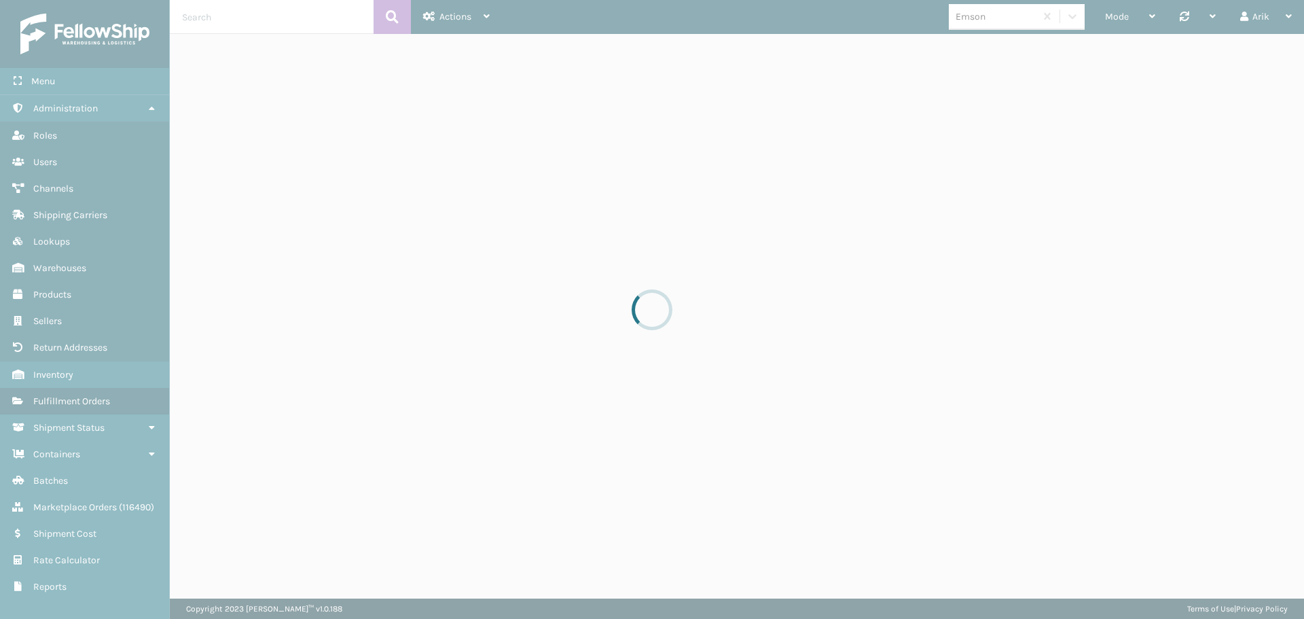
click at [71, 498] on div at bounding box center [652, 309] width 1304 height 619
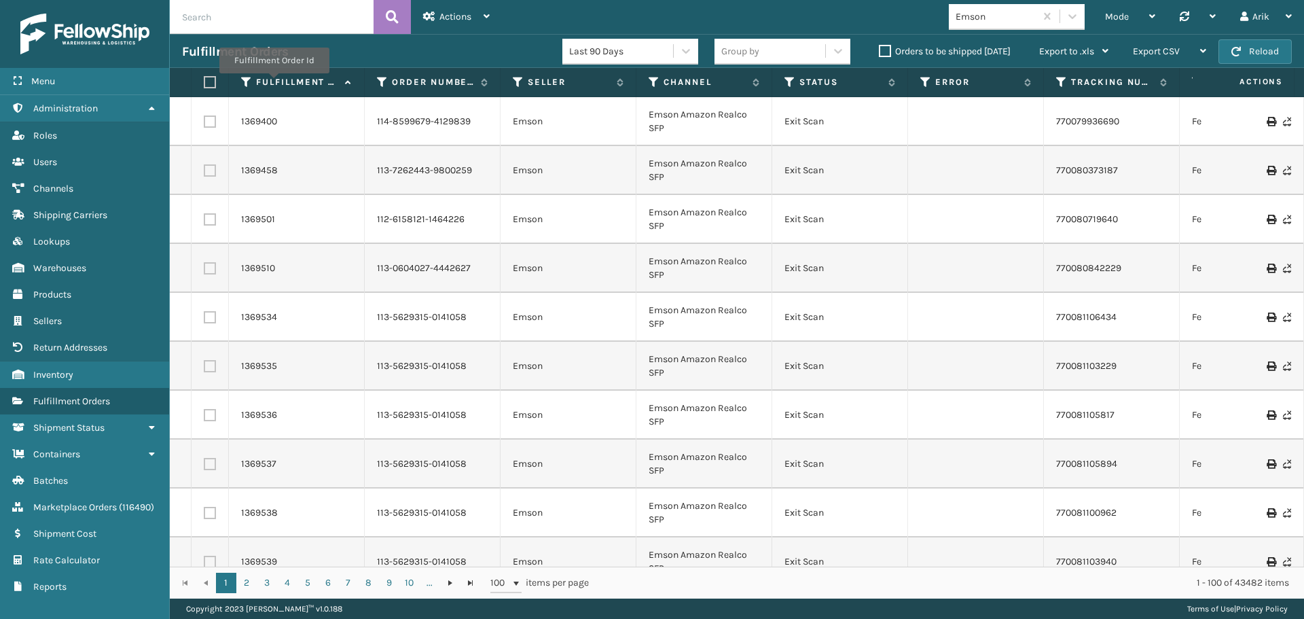
click at [273, 82] on label "Fulfillment Order Id" at bounding box center [297, 82] width 82 height 12
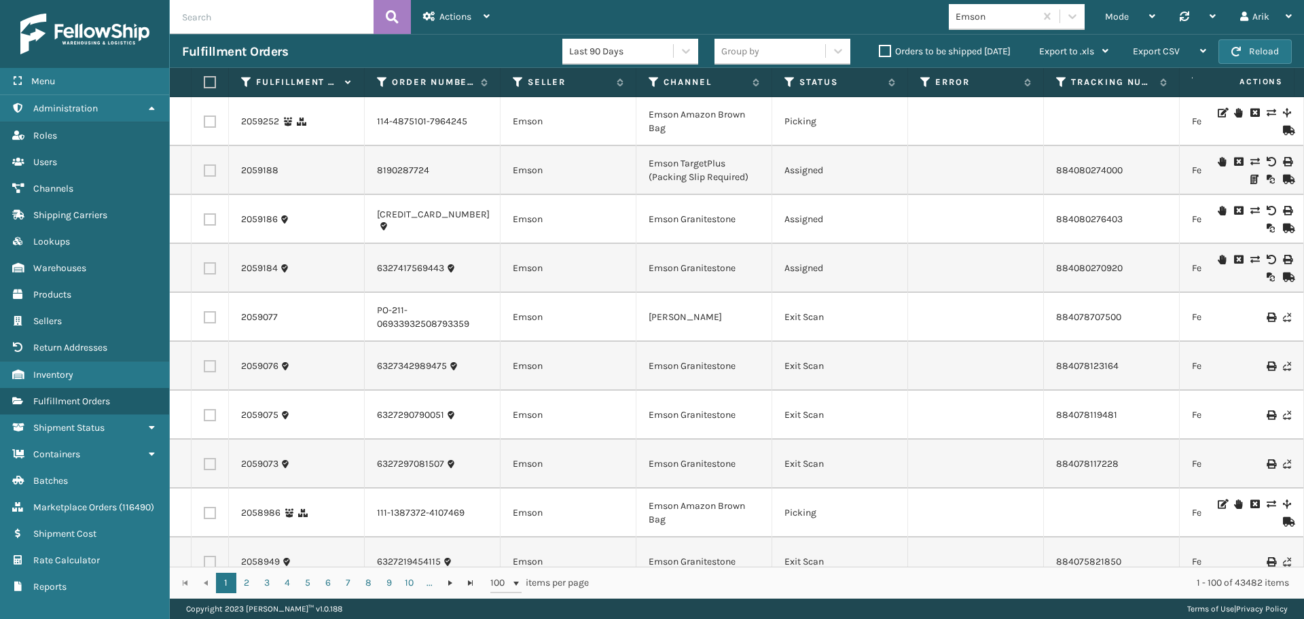
click at [655, 44] on div "Last 90 Days" at bounding box center [621, 51] width 105 height 14
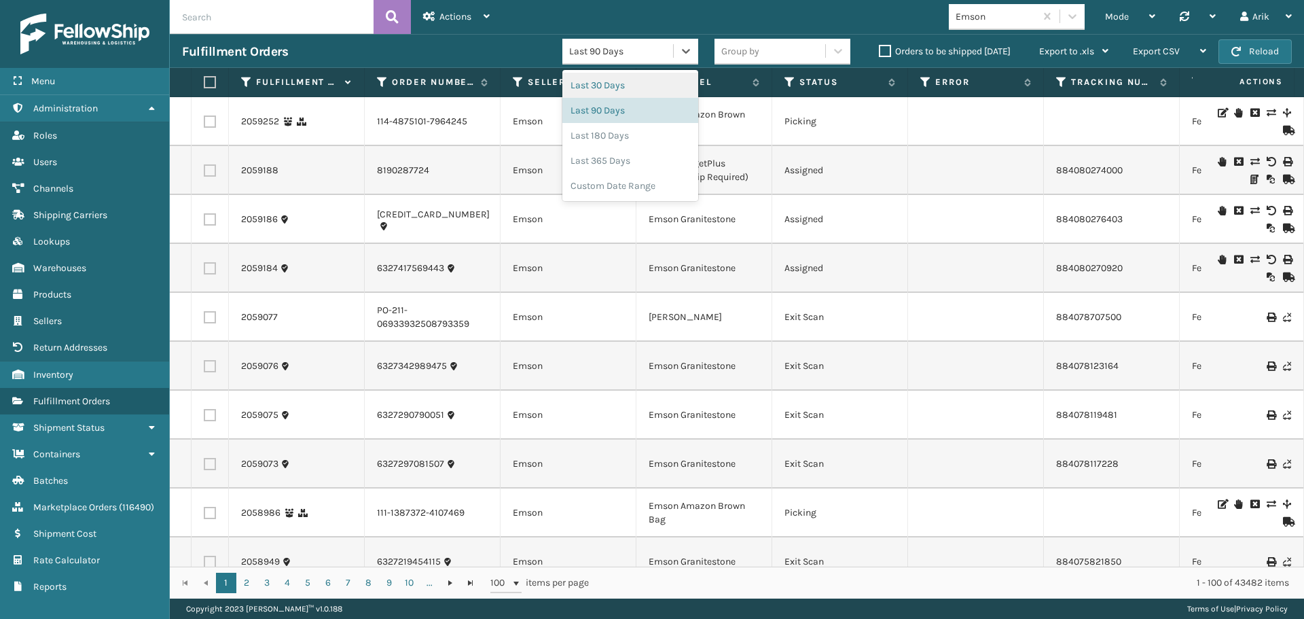
click at [618, 80] on div "Last 30 Days" at bounding box center [631, 85] width 136 height 25
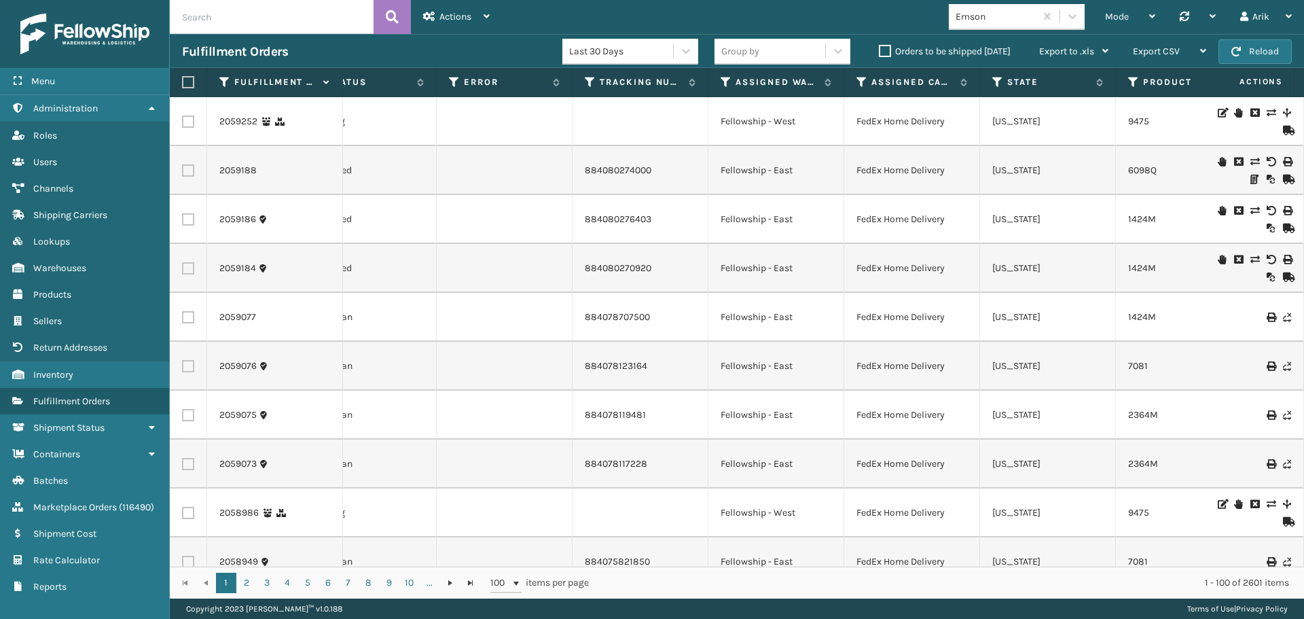
scroll to position [0, 474]
click at [724, 79] on icon at bounding box center [724, 82] width 11 height 12
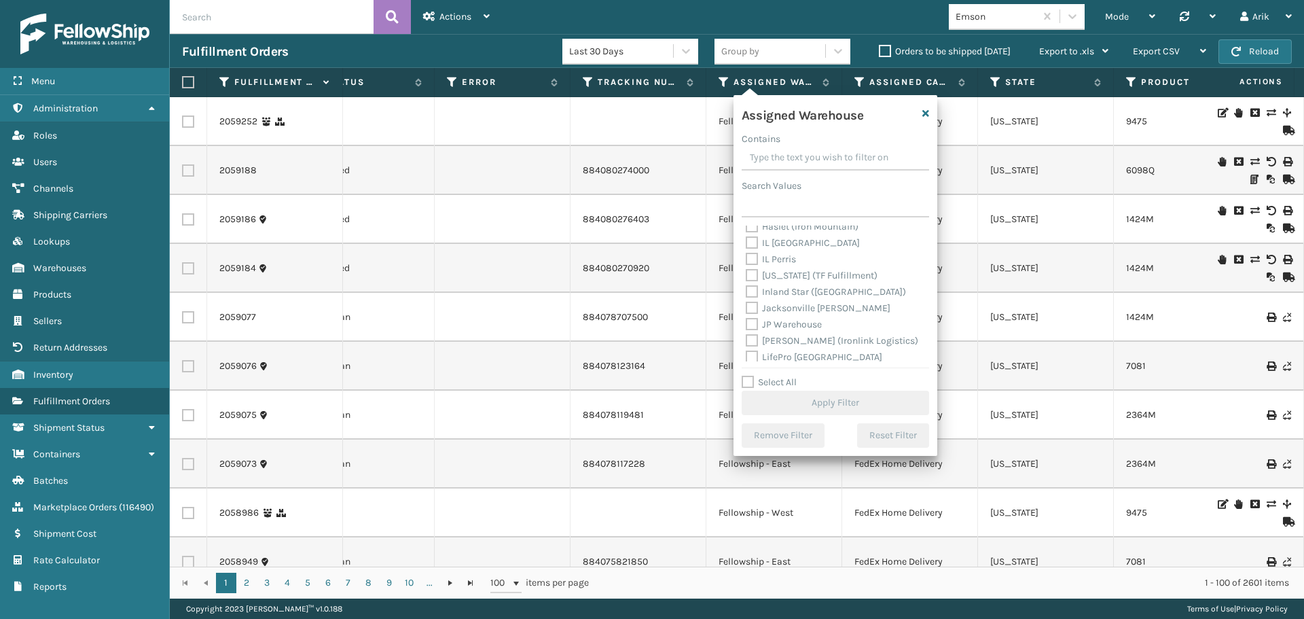
scroll to position [136, 0]
click at [749, 247] on label "[US_STATE] (TF Fulfillment)" at bounding box center [812, 244] width 132 height 12
click at [747, 245] on input "[US_STATE] (TF Fulfillment)" at bounding box center [746, 240] width 1 height 9
checkbox input "true"
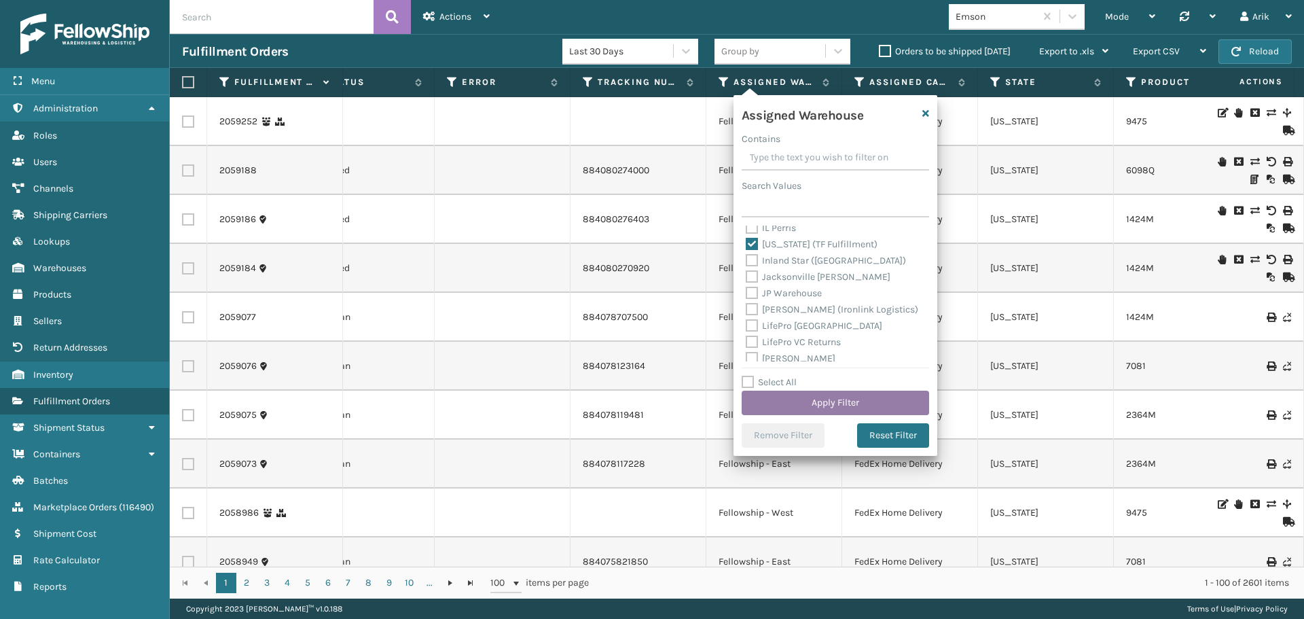
click at [777, 400] on button "Apply Filter" at bounding box center [836, 403] width 188 height 24
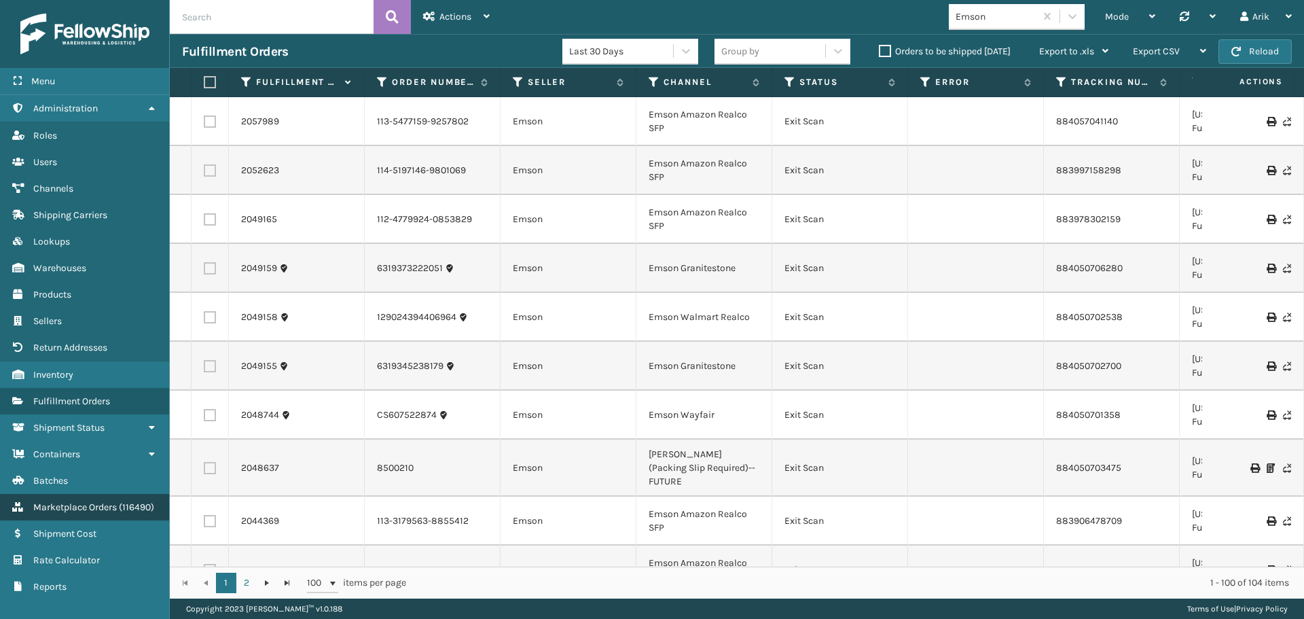
click at [94, 502] on span "Marketplace Orders" at bounding box center [75, 507] width 84 height 12
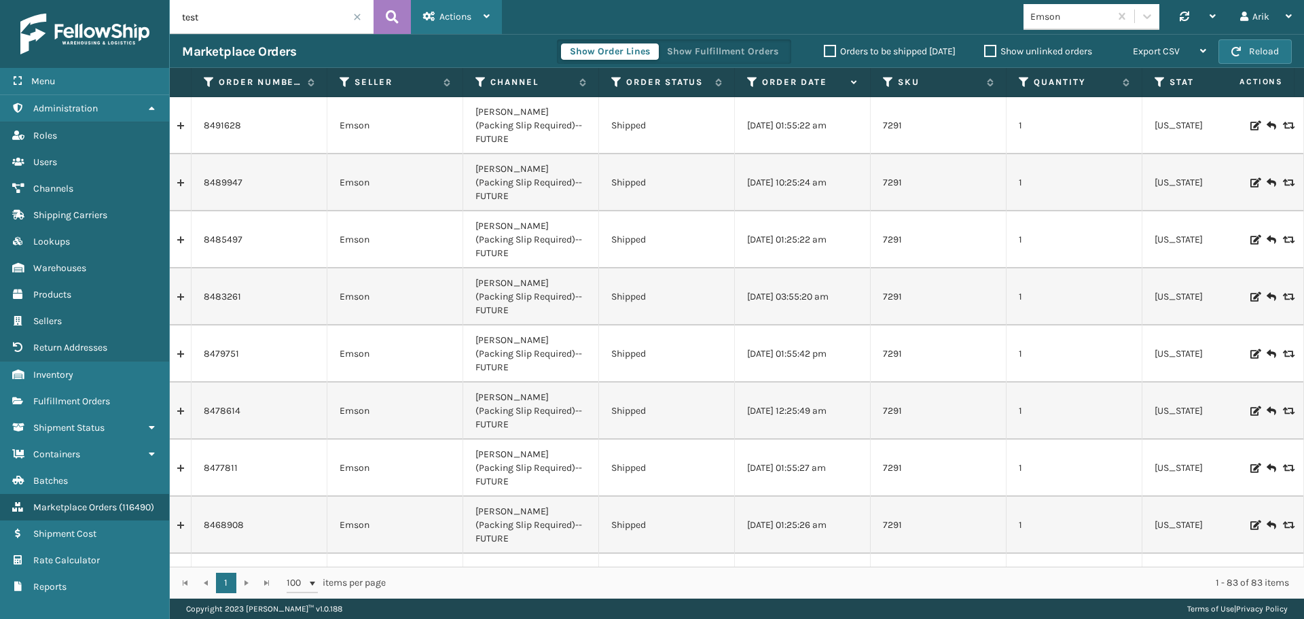
click at [438, 12] on div "Actions" at bounding box center [456, 17] width 67 height 34
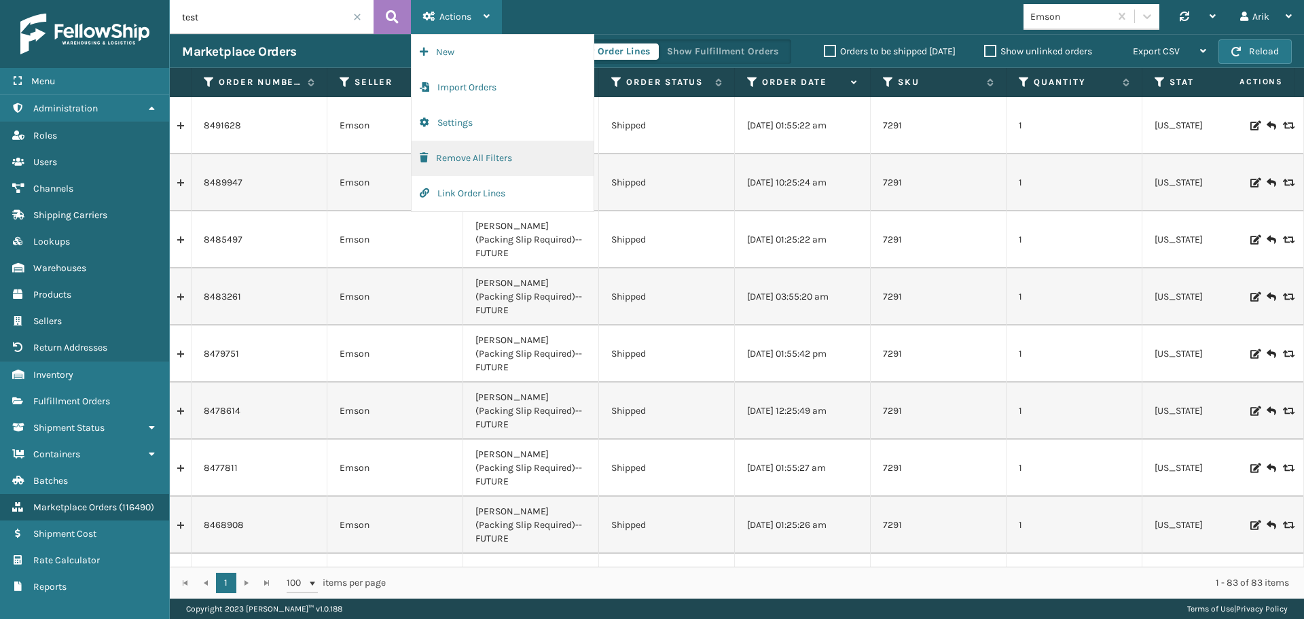
click at [477, 158] on button "Remove All Filters" at bounding box center [503, 158] width 182 height 35
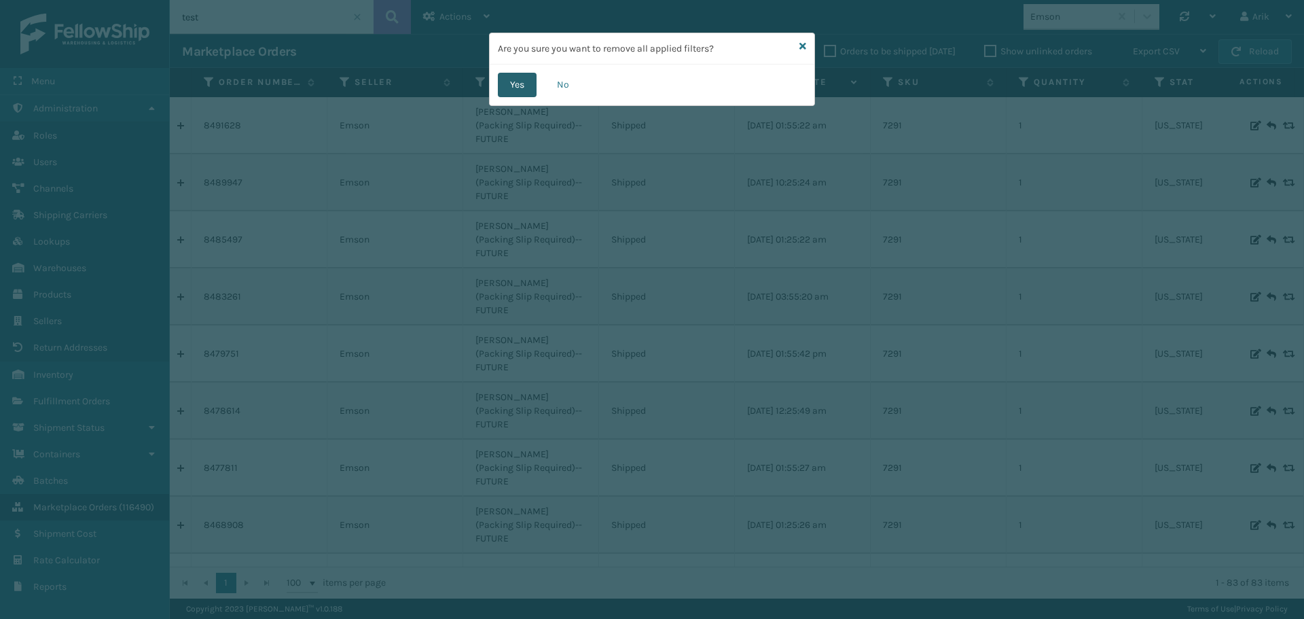
click at [509, 86] on button "Yes" at bounding box center [517, 85] width 39 height 24
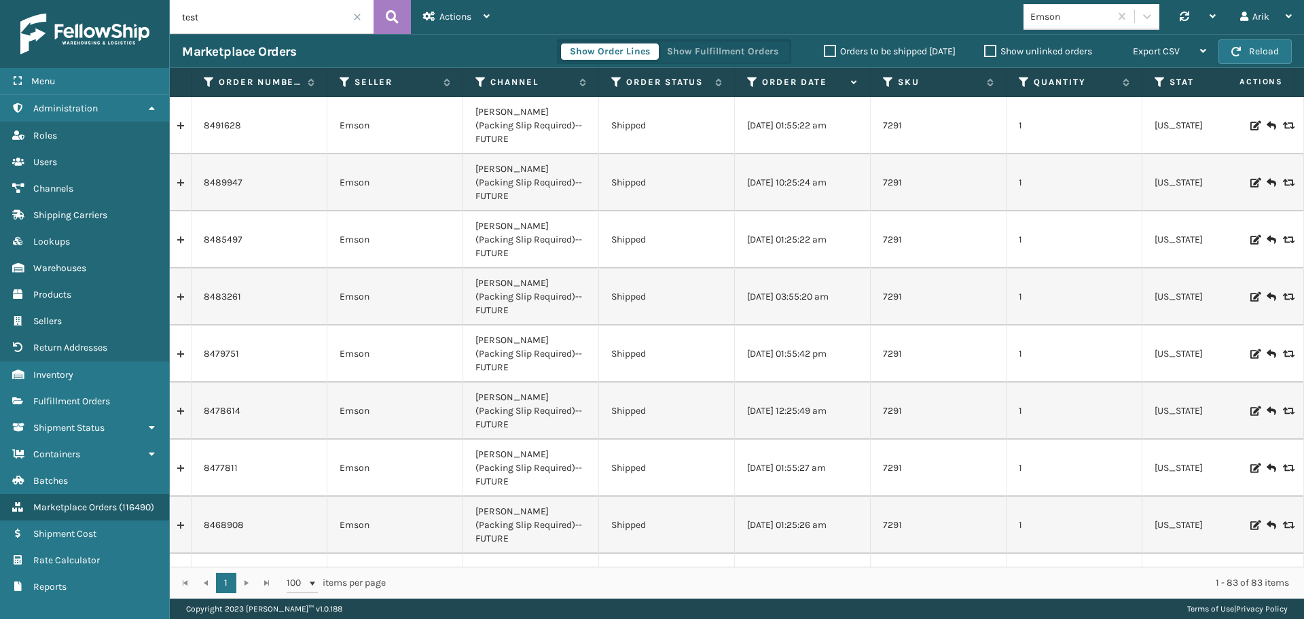
click at [358, 17] on span at bounding box center [357, 17] width 8 height 8
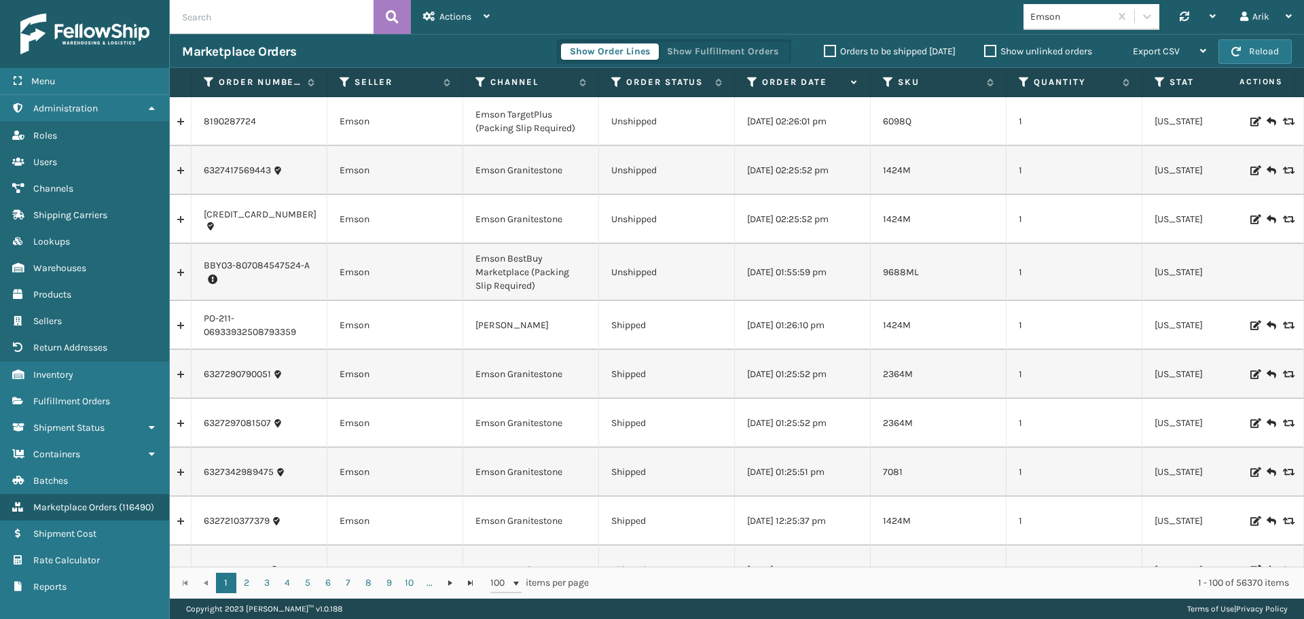
click at [989, 53] on label "Show unlinked orders" at bounding box center [1038, 52] width 108 height 12
click at [985, 52] on input "Show unlinked orders" at bounding box center [984, 47] width 1 height 9
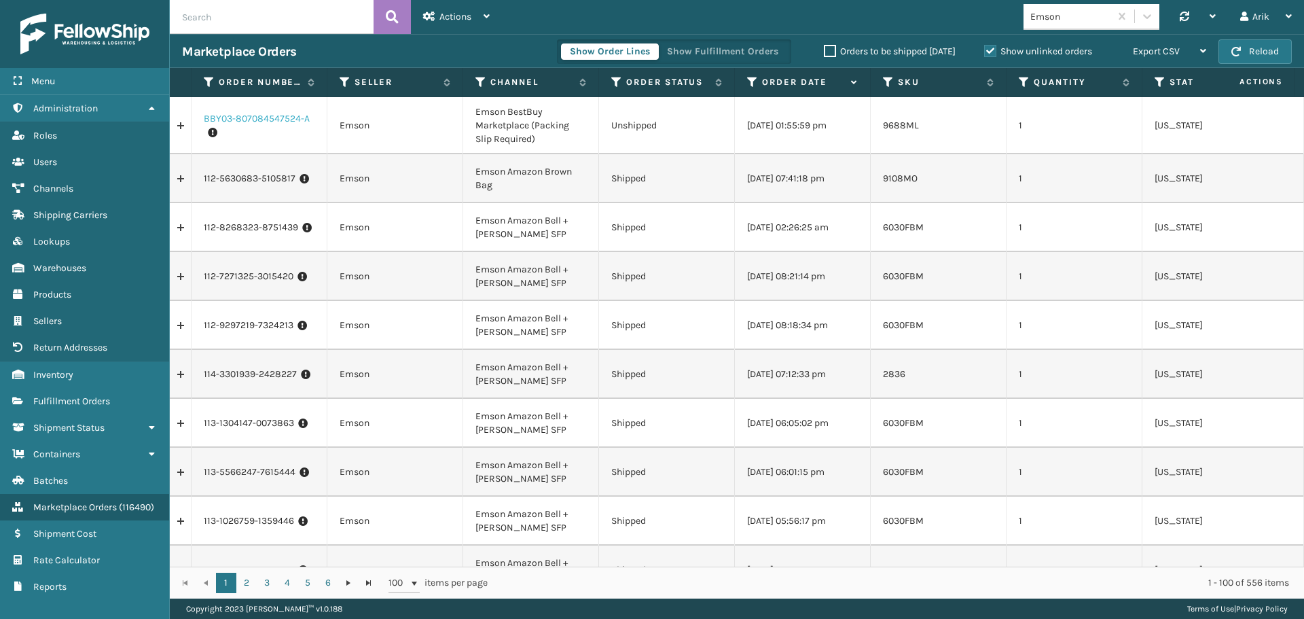
click at [260, 118] on link "BBY03-807084547524-A" at bounding box center [257, 119] width 106 height 14
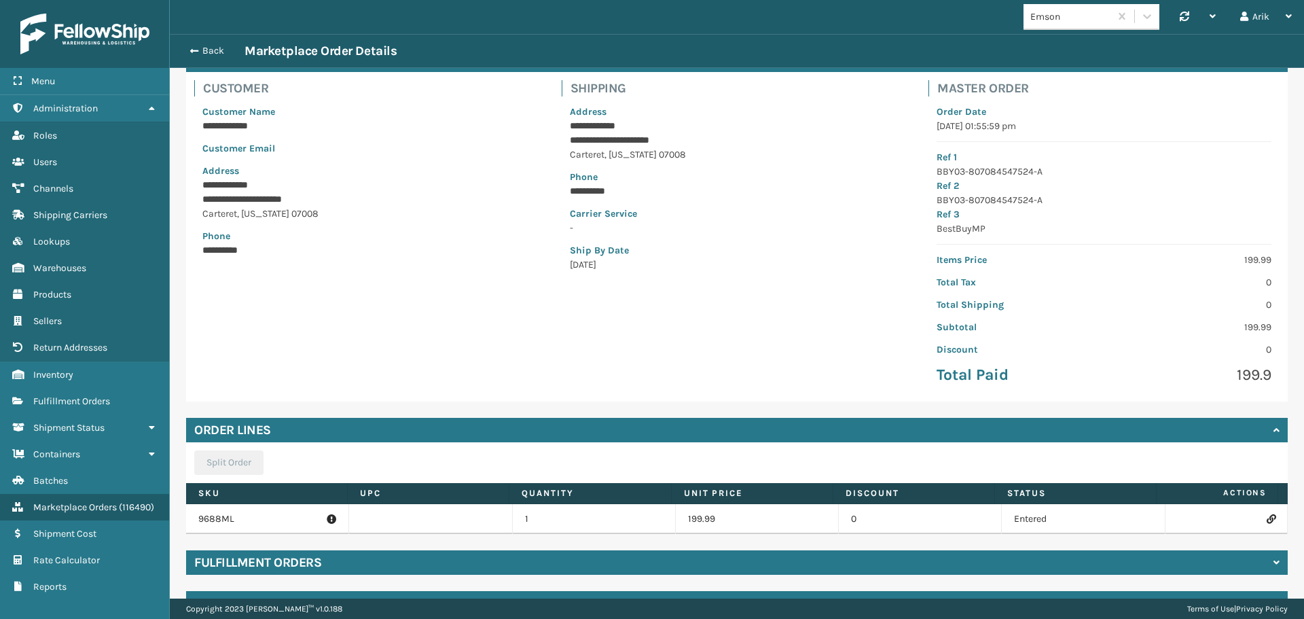
scroll to position [131, 0]
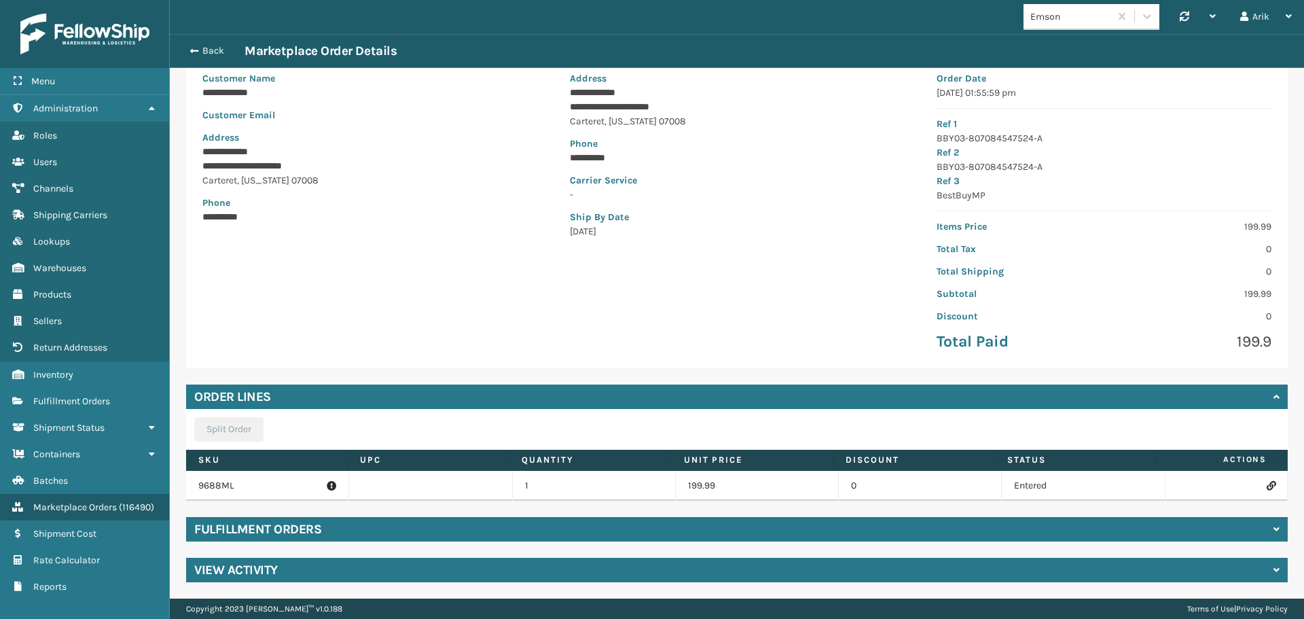
click at [217, 482] on p "9688ML" at bounding box center [267, 486] width 138 height 14
copy p "9688ML"
click at [1267, 484] on icon at bounding box center [1271, 486] width 8 height 10
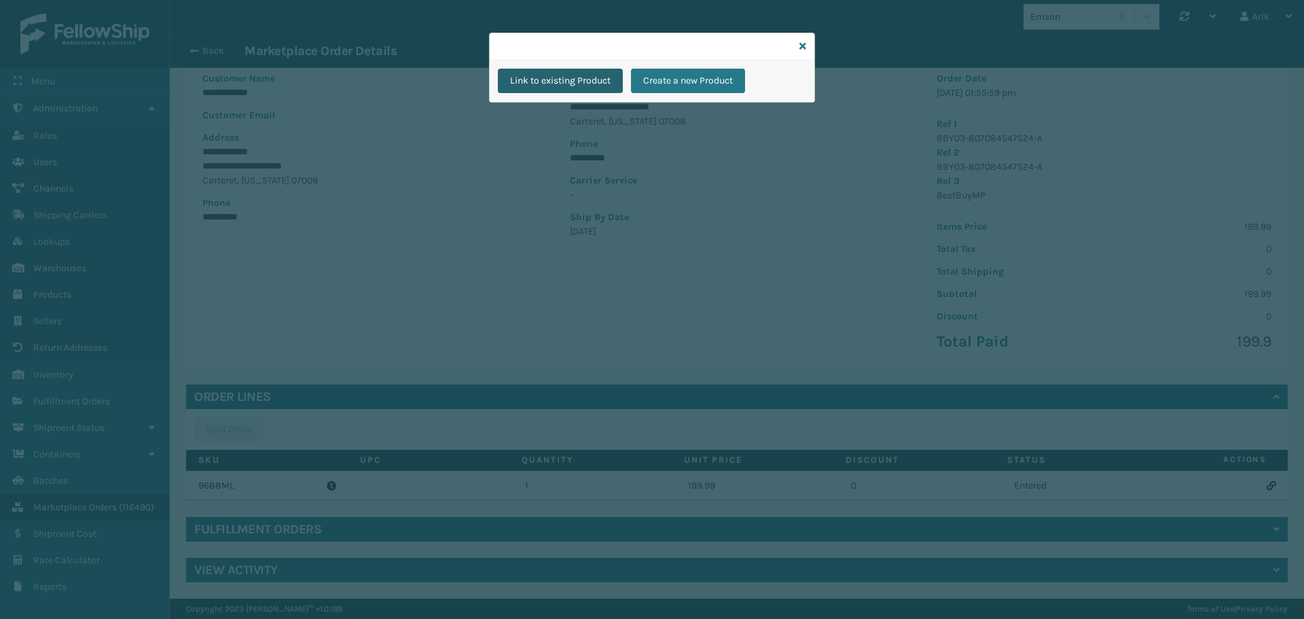
click at [583, 81] on button "Link to existing Product" at bounding box center [560, 81] width 125 height 24
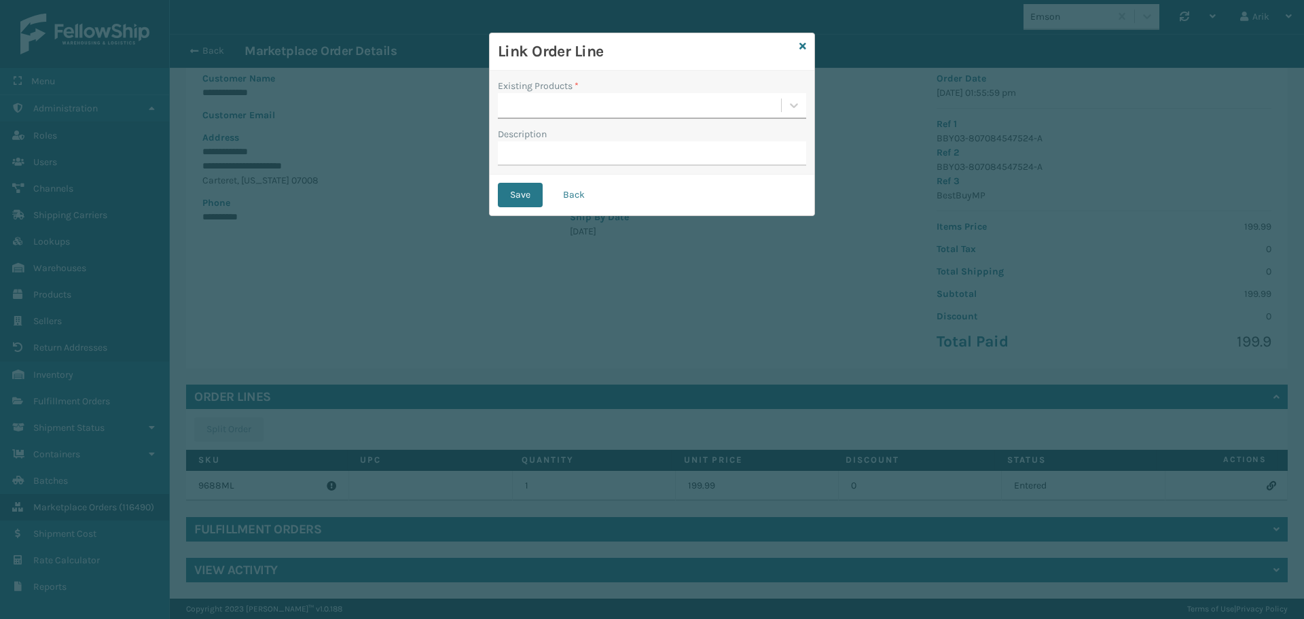
click at [573, 101] on div at bounding box center [639, 105] width 283 height 22
paste input "9688ML"
type input "9688ML"
click at [567, 127] on div "9688ML" at bounding box center [652, 139] width 308 height 25
click at [520, 196] on button "Save" at bounding box center [520, 195] width 45 height 24
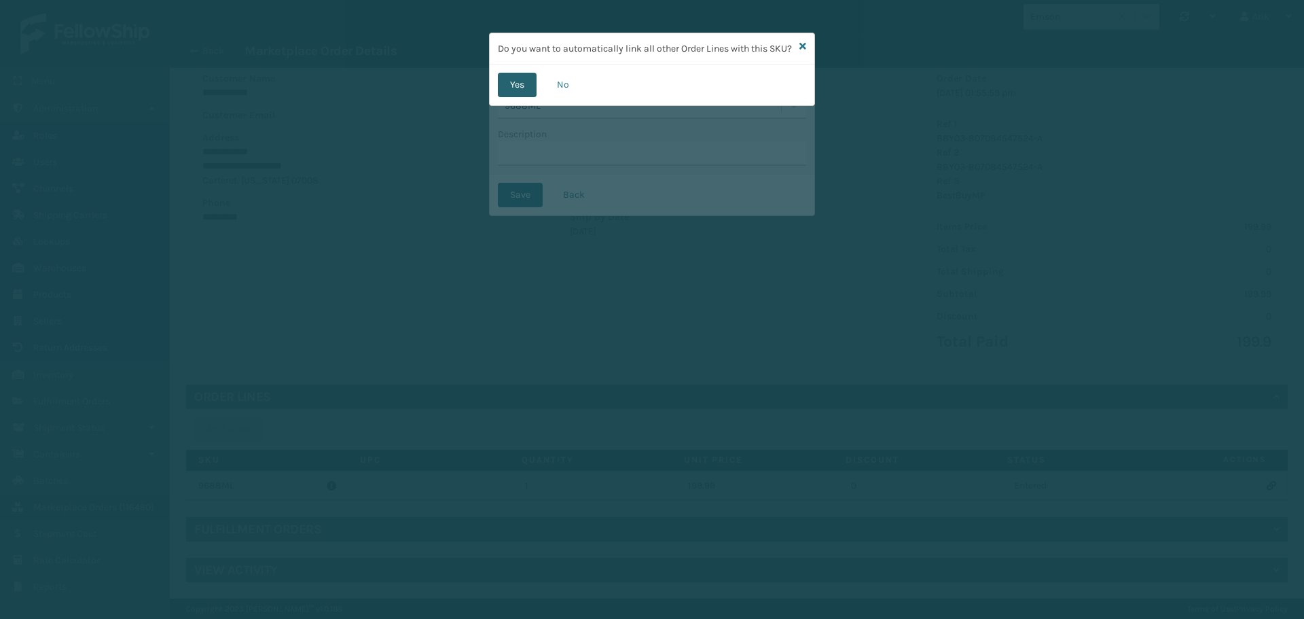
click at [534, 97] on button "Yes" at bounding box center [517, 85] width 39 height 24
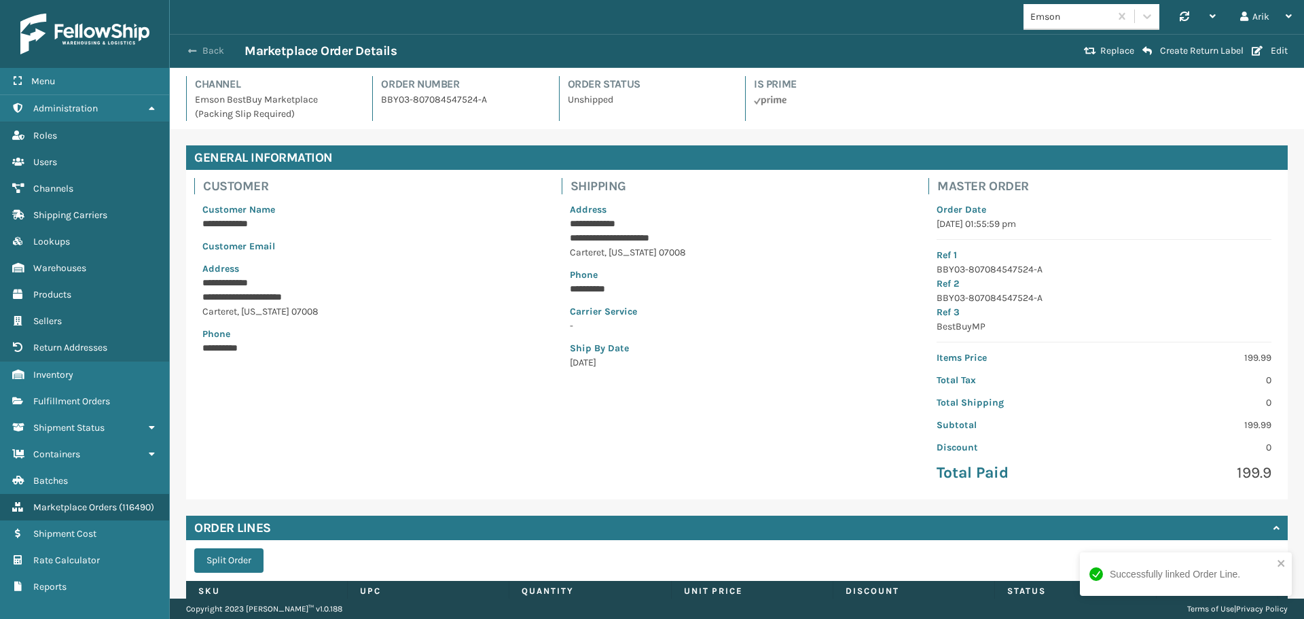
click at [196, 48] on span "button" at bounding box center [192, 51] width 8 height 10
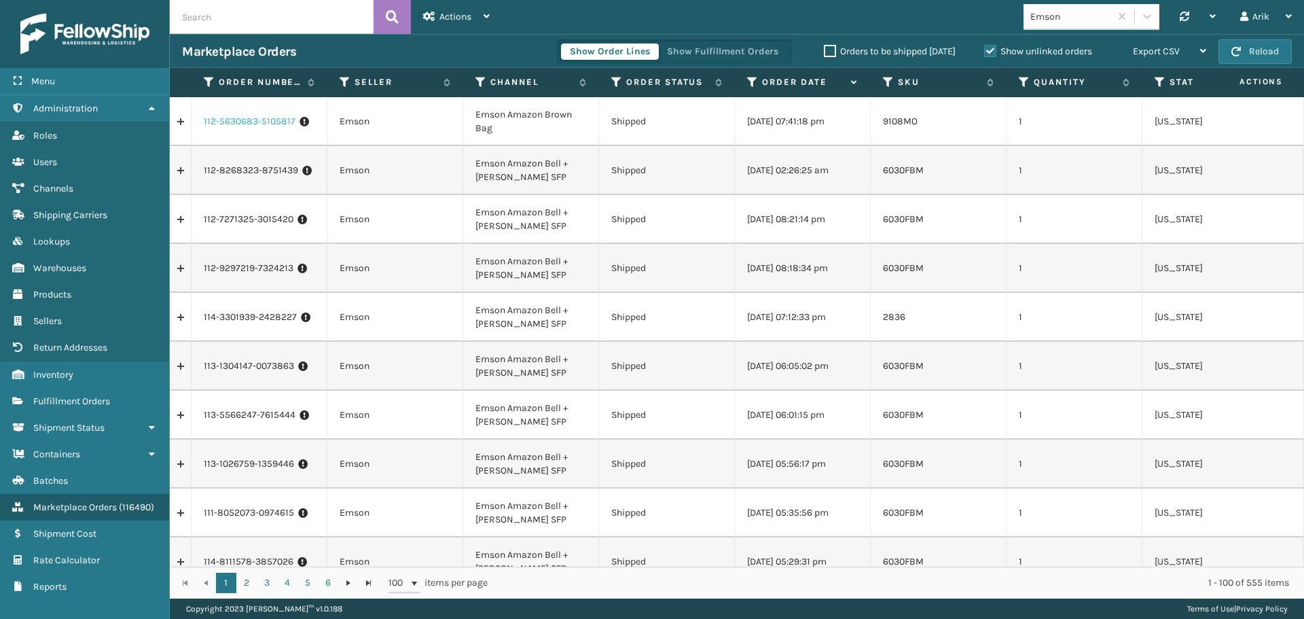
click at [238, 119] on link "112-5630683-5105817" at bounding box center [250, 122] width 92 height 14
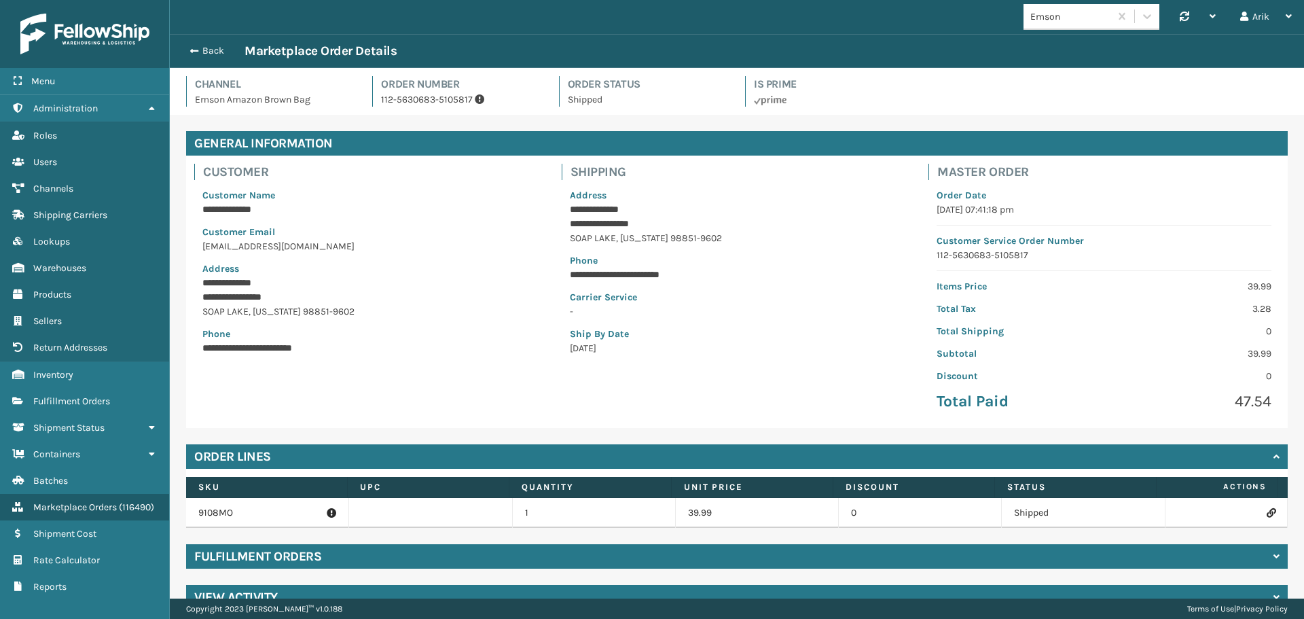
click at [240, 521] on td "9108MO" at bounding box center [267, 513] width 163 height 30
click at [240, 514] on p "9108MO" at bounding box center [267, 513] width 138 height 14
click at [200, 50] on button "Back" at bounding box center [213, 51] width 63 height 12
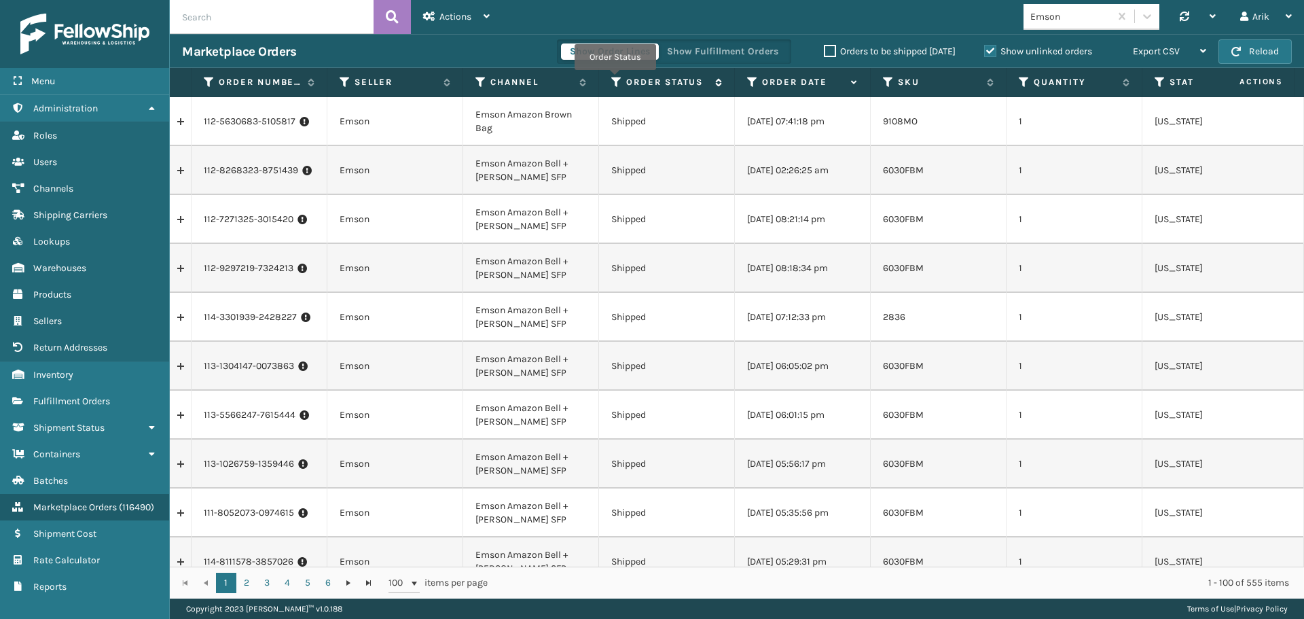
click at [615, 79] on icon at bounding box center [616, 82] width 11 height 12
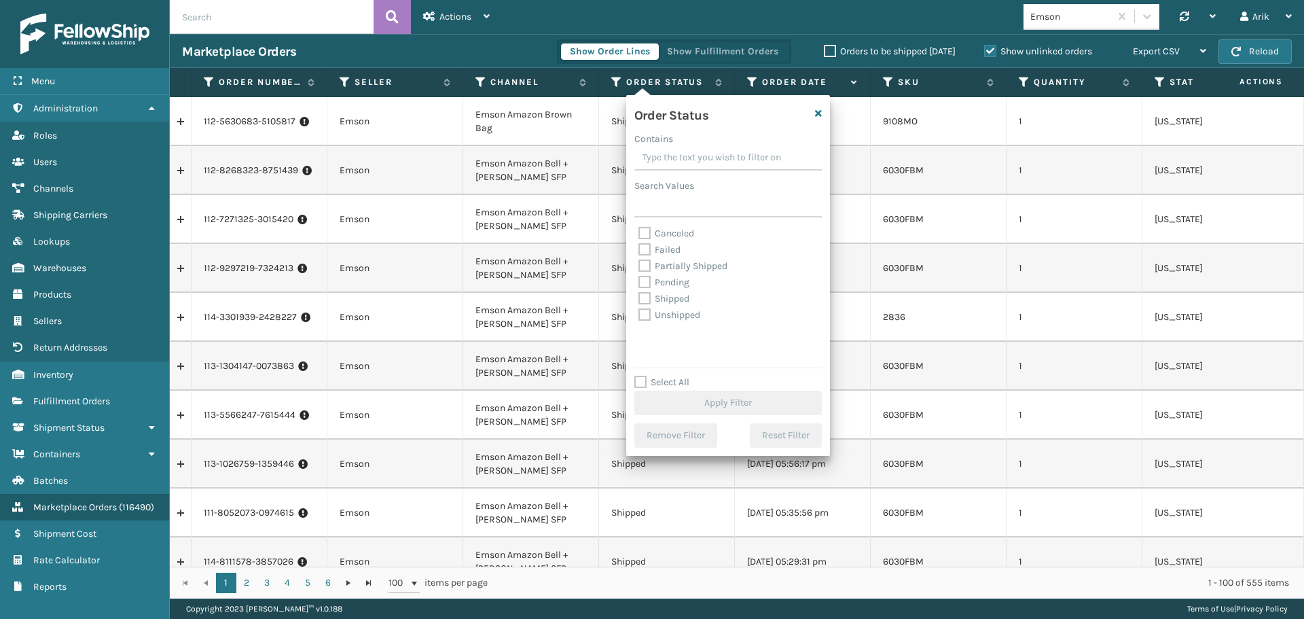
click at [644, 277] on label "Pending" at bounding box center [664, 283] width 51 height 12
click at [639, 277] on input "Pending" at bounding box center [639, 278] width 1 height 9
checkbox input "true"
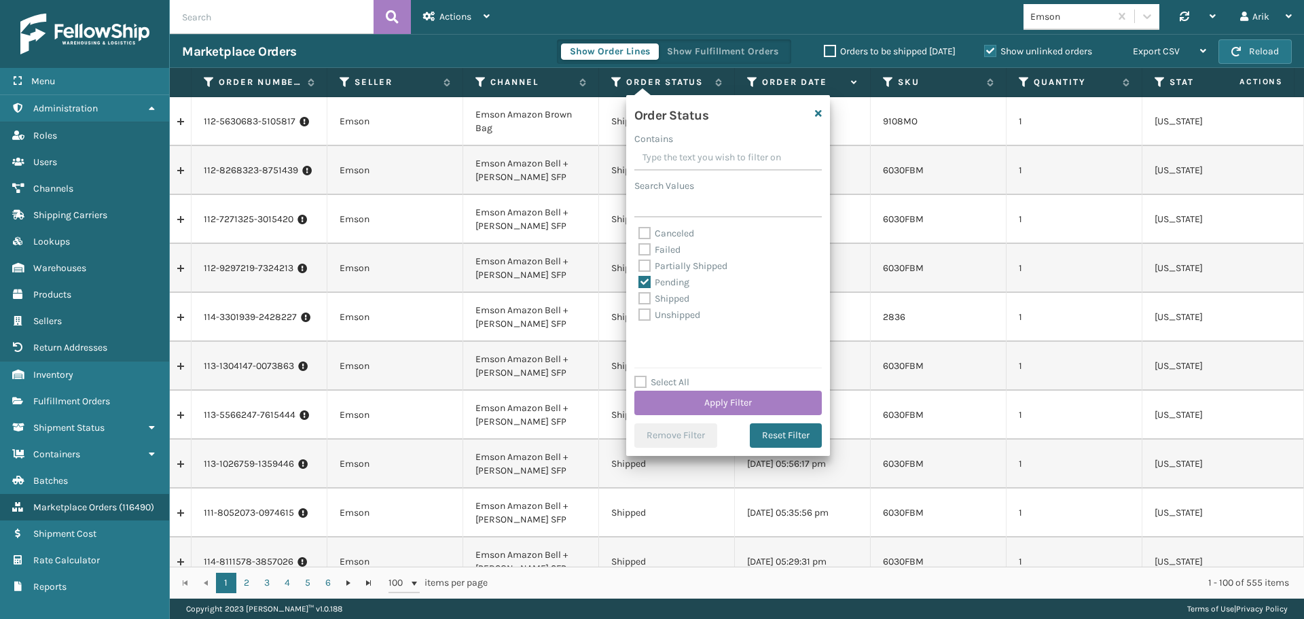
click at [645, 267] on label "Partially Shipped" at bounding box center [683, 266] width 89 height 12
click at [639, 267] on input "Partially Shipped" at bounding box center [639, 262] width 1 height 9
checkbox input "true"
drag, startPoint x: 646, startPoint y: 314, endPoint x: 690, endPoint y: 392, distance: 89.4
click at [650, 320] on label "Unshipped" at bounding box center [670, 315] width 62 height 12
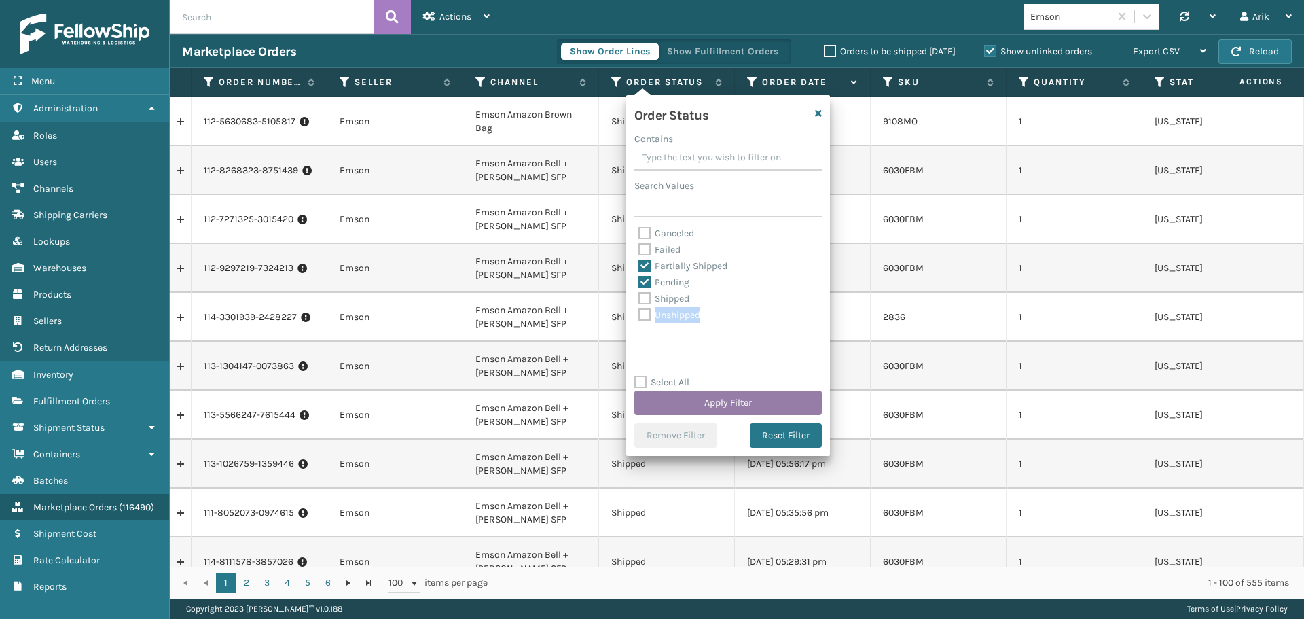
click at [695, 397] on button "Apply Filter" at bounding box center [729, 403] width 188 height 24
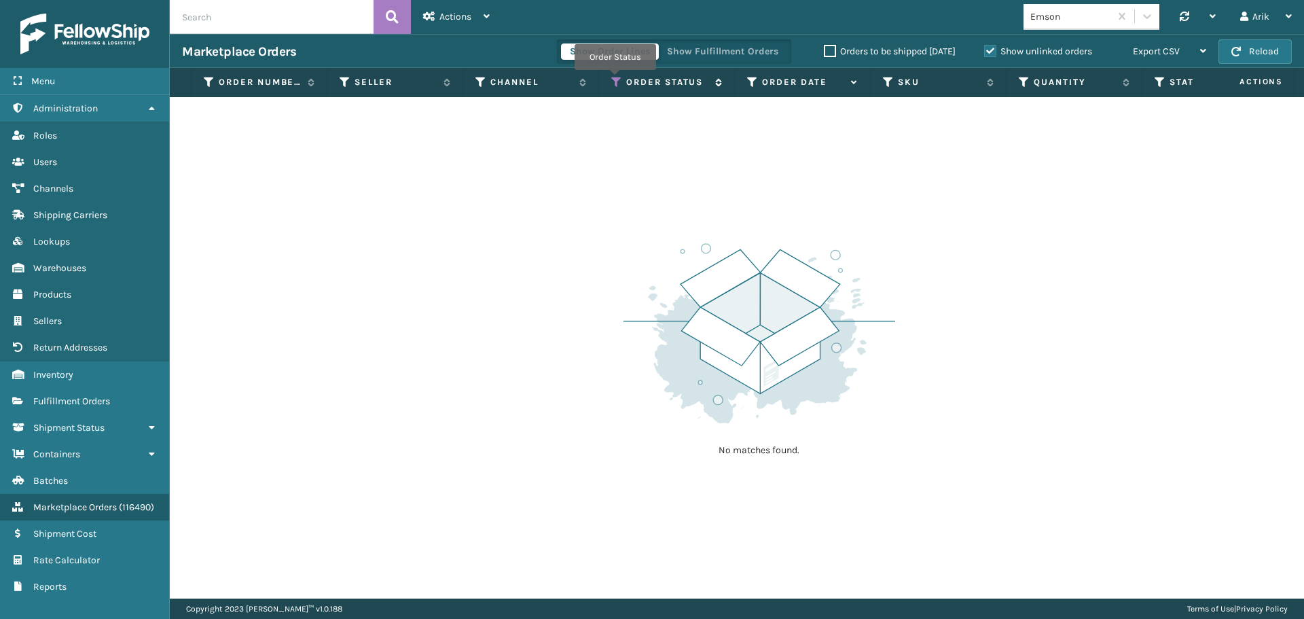
click at [615, 80] on icon at bounding box center [616, 82] width 11 height 12
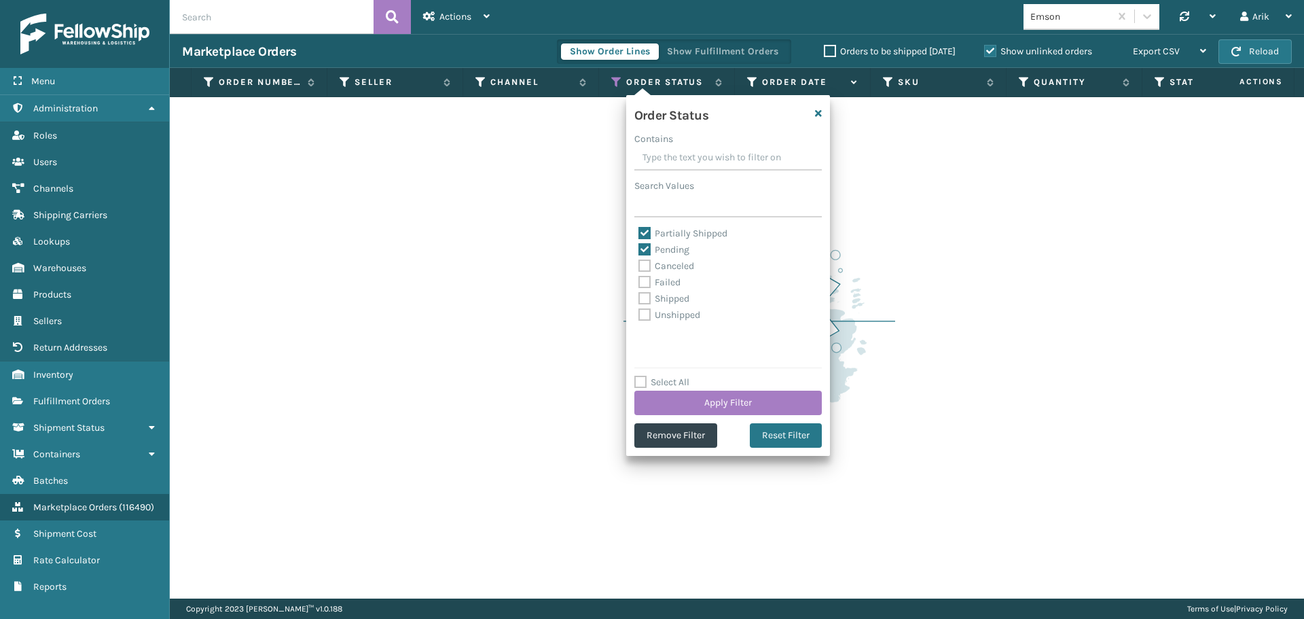
click at [645, 315] on label "Unshipped" at bounding box center [670, 315] width 62 height 12
click at [639, 315] on input "Unshipped" at bounding box center [639, 311] width 1 height 9
checkbox input "true"
click at [677, 394] on button "Apply Filter" at bounding box center [729, 403] width 188 height 24
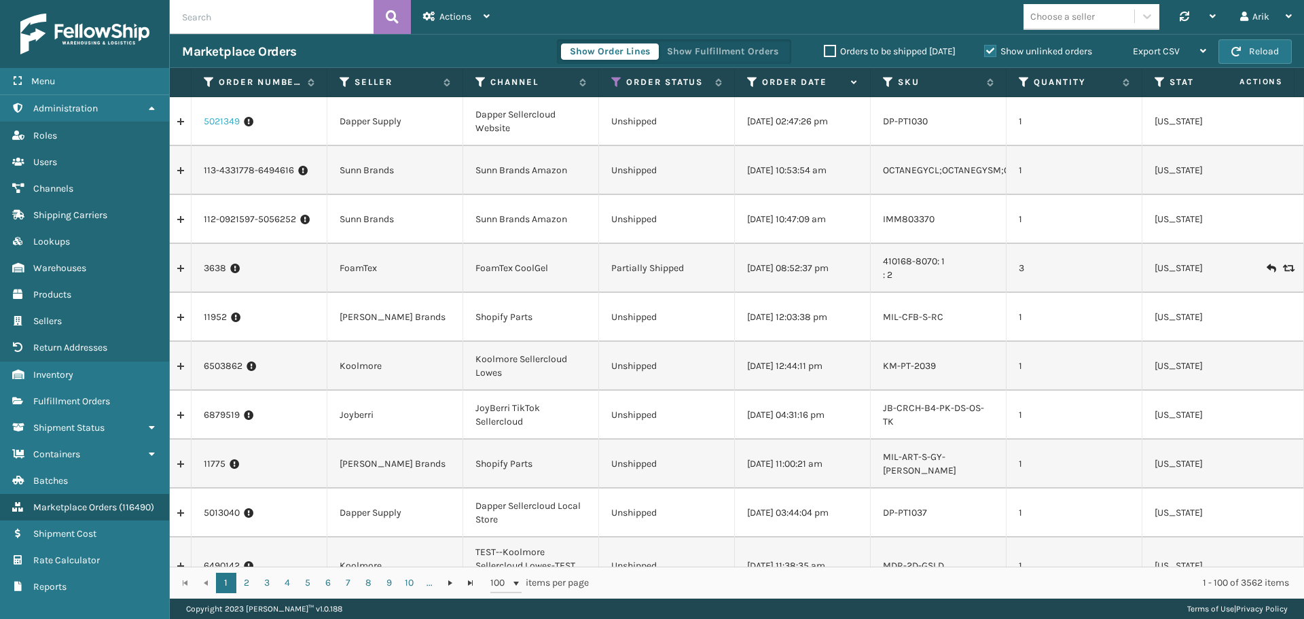
click at [212, 119] on link "5021349" at bounding box center [222, 122] width 36 height 14
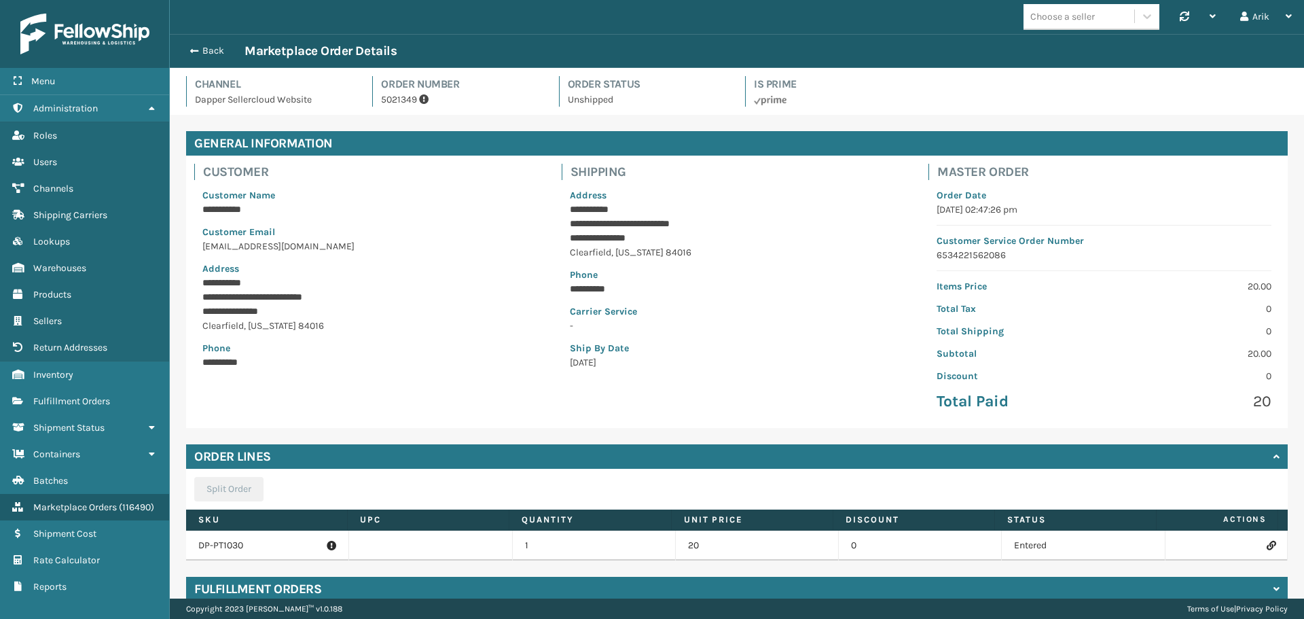
click at [217, 545] on p "DP-PT1030" at bounding box center [267, 546] width 138 height 14
copy p "DP-PT1030"
click at [1267, 544] on icon at bounding box center [1271, 546] width 8 height 10
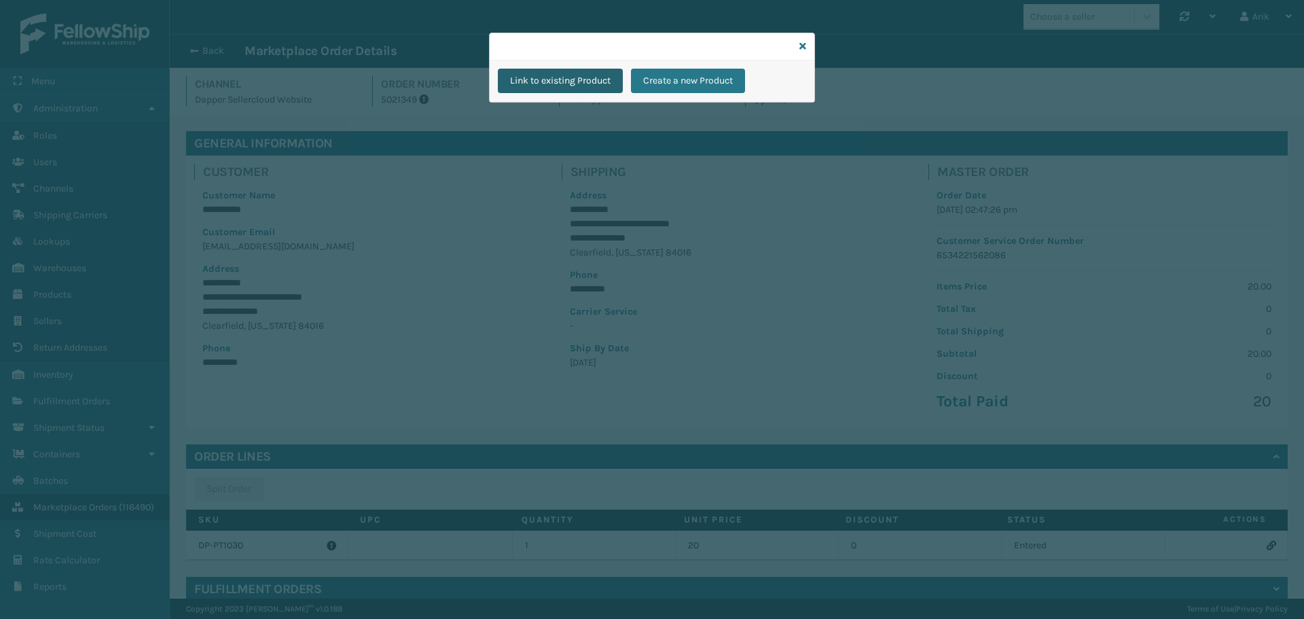
click at [568, 75] on button "Link to existing Product" at bounding box center [560, 81] width 125 height 24
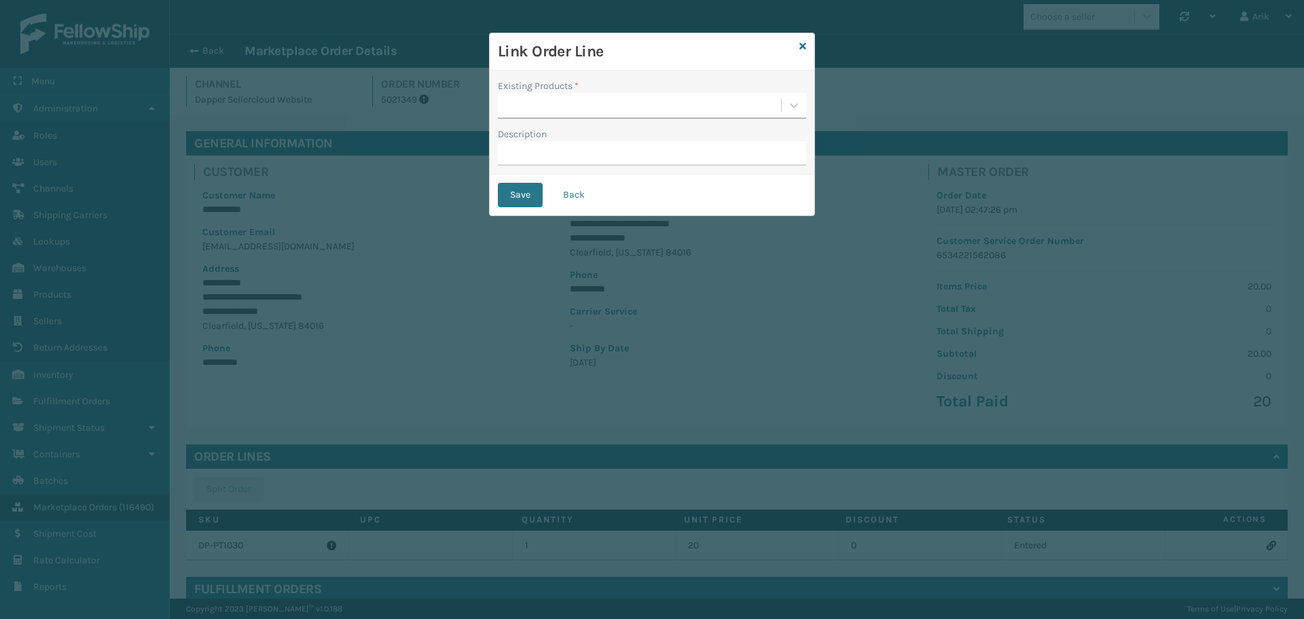
click at [546, 112] on div at bounding box center [639, 105] width 283 height 22
paste input "DP-PT1030"
type input "DP-PT1030"
click at [541, 130] on div "DP-PT1030" at bounding box center [652, 139] width 308 height 25
click at [522, 194] on button "Save" at bounding box center [520, 195] width 45 height 24
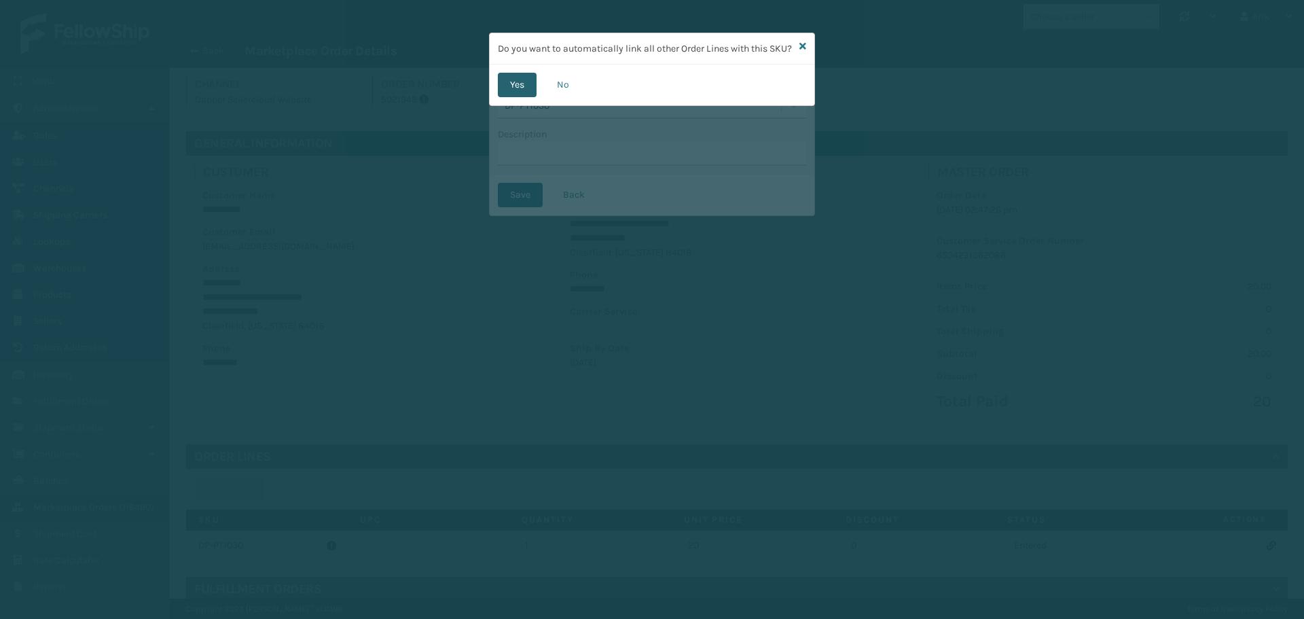
click at [518, 96] on button "Yes" at bounding box center [517, 85] width 39 height 24
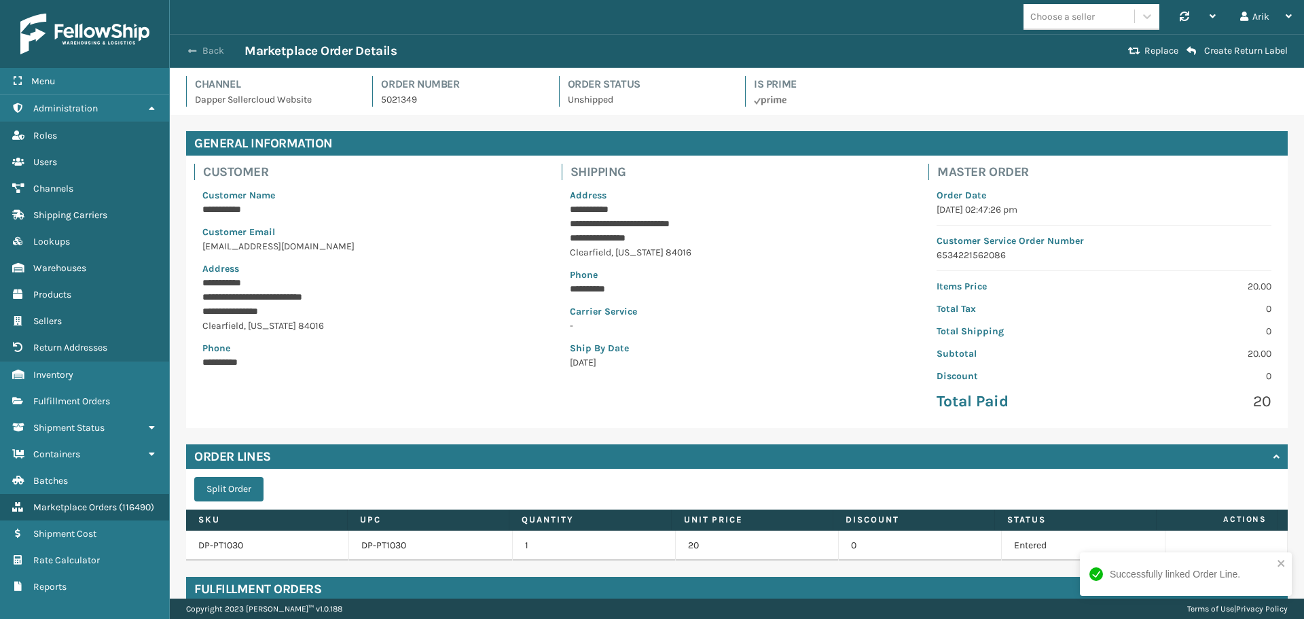
click at [194, 49] on span "button" at bounding box center [192, 51] width 8 height 10
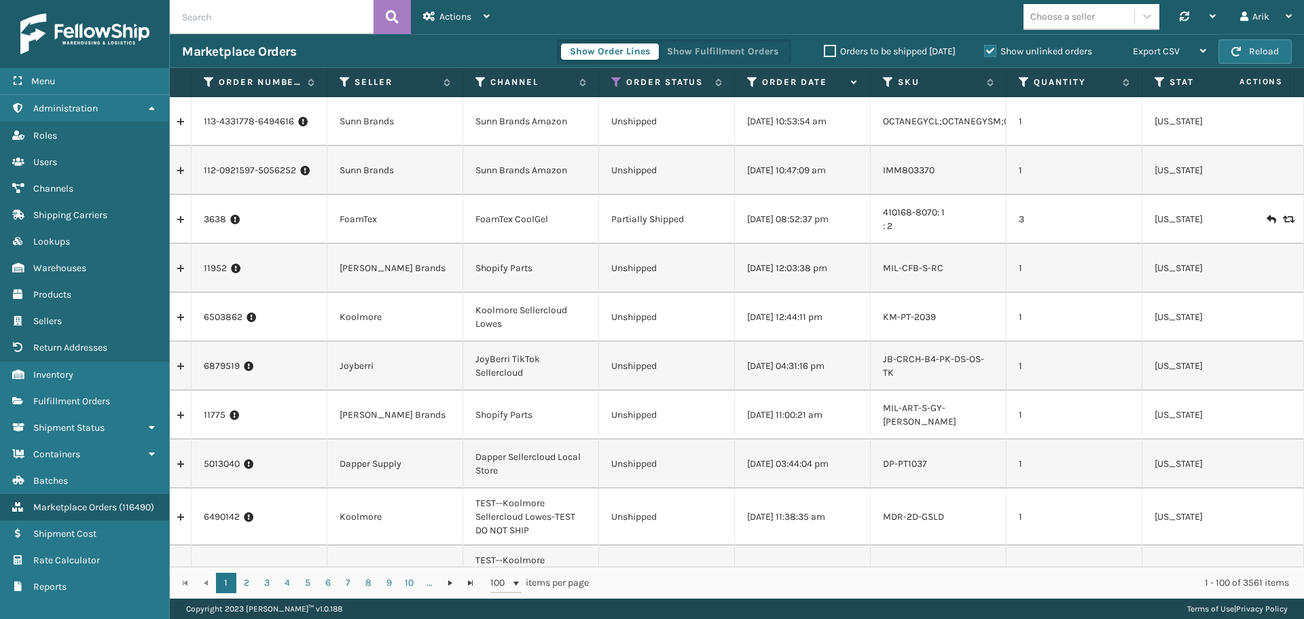
click at [912, 464] on li "DP-PT1037" at bounding box center [938, 464] width 111 height 14
copy li "DP-PT1037"
click at [226, 462] on link "5013040" at bounding box center [222, 464] width 36 height 14
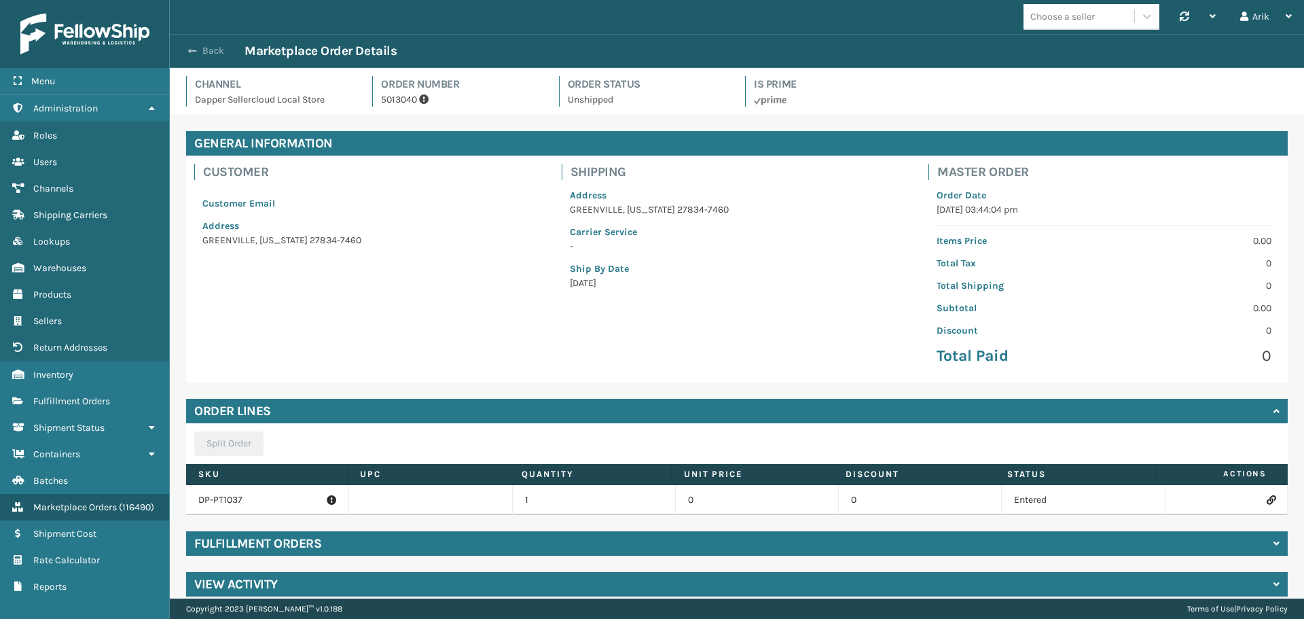
click at [200, 48] on button "Back" at bounding box center [213, 51] width 63 height 12
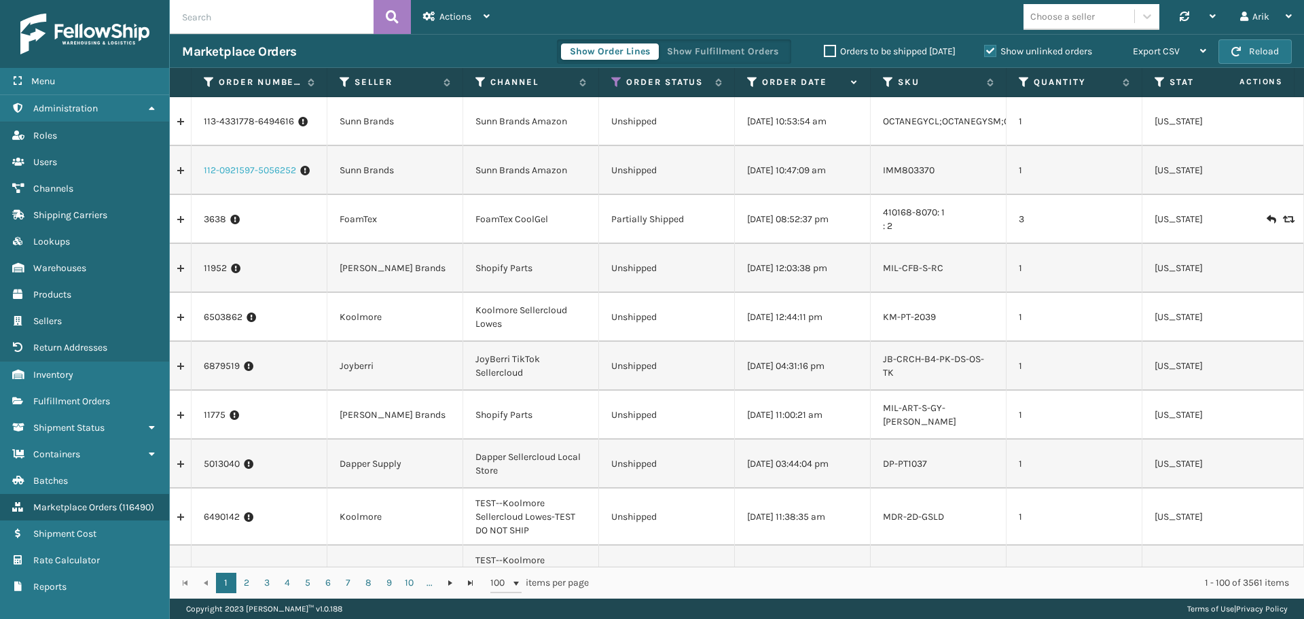
click at [255, 168] on link "112-0921597-5056252" at bounding box center [250, 171] width 92 height 14
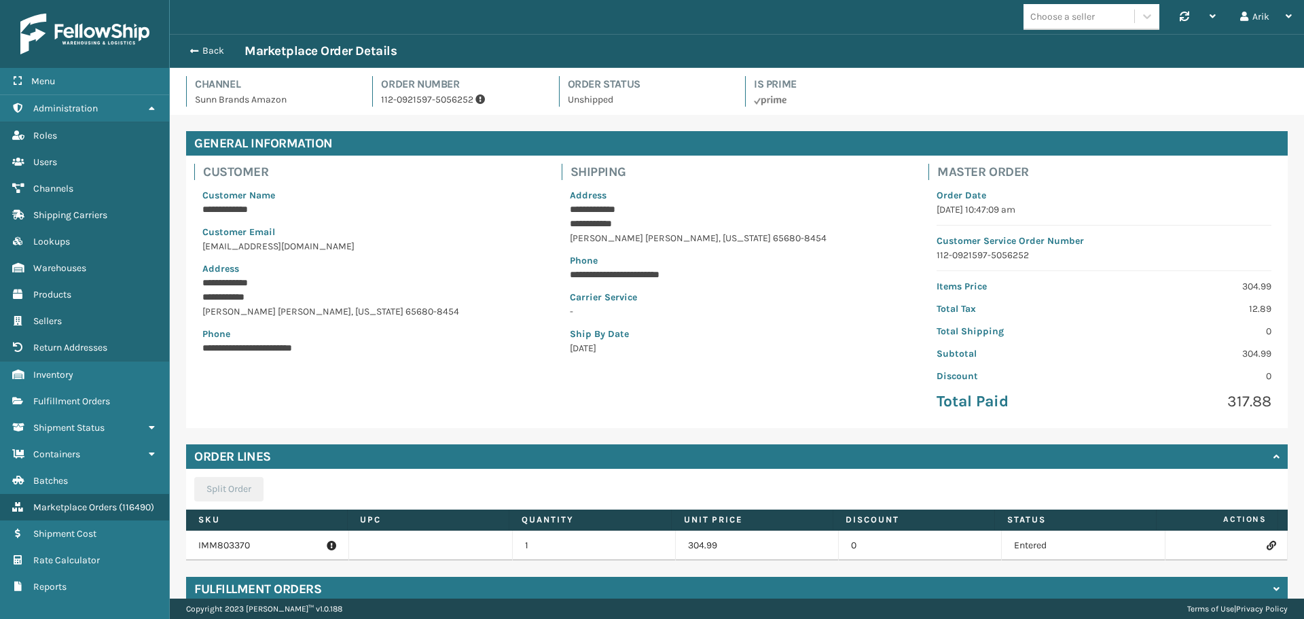
click at [219, 549] on p "IMM803370" at bounding box center [267, 546] width 138 height 14
copy p "IMM803370"
click at [1267, 541] on icon at bounding box center [1271, 546] width 8 height 10
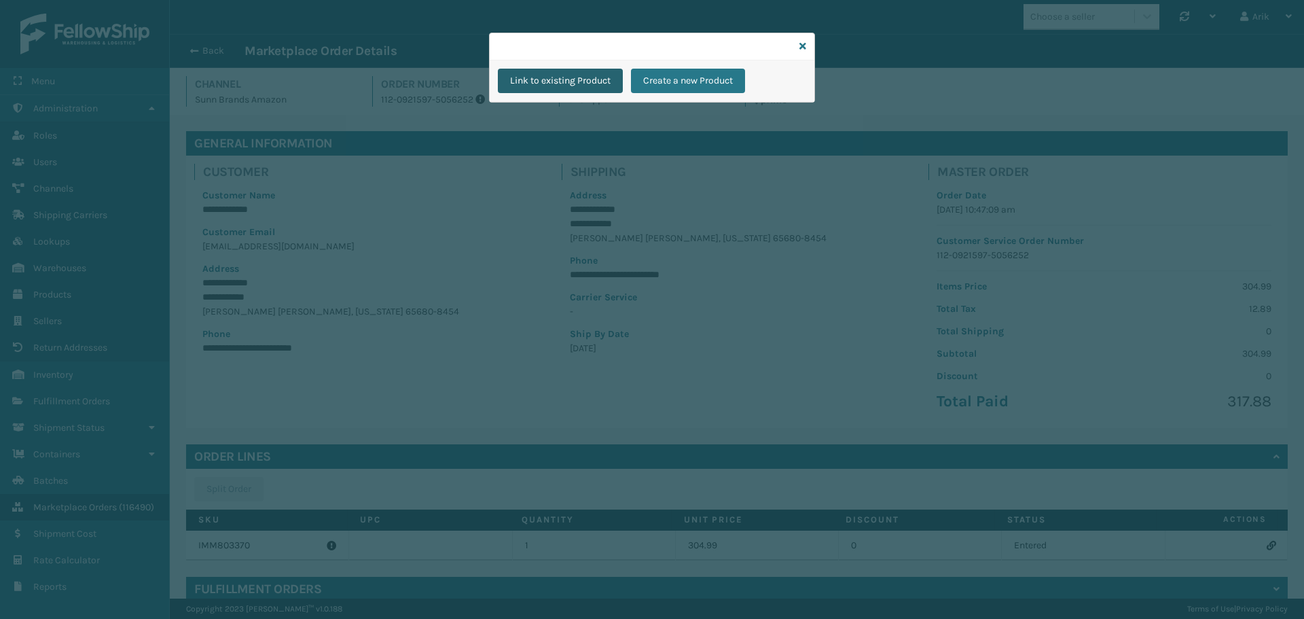
click at [638, 122] on div "Link to existing Product Create a new Product" at bounding box center [652, 309] width 1304 height 619
click at [558, 79] on button "Link to existing Product" at bounding box center [560, 81] width 125 height 24
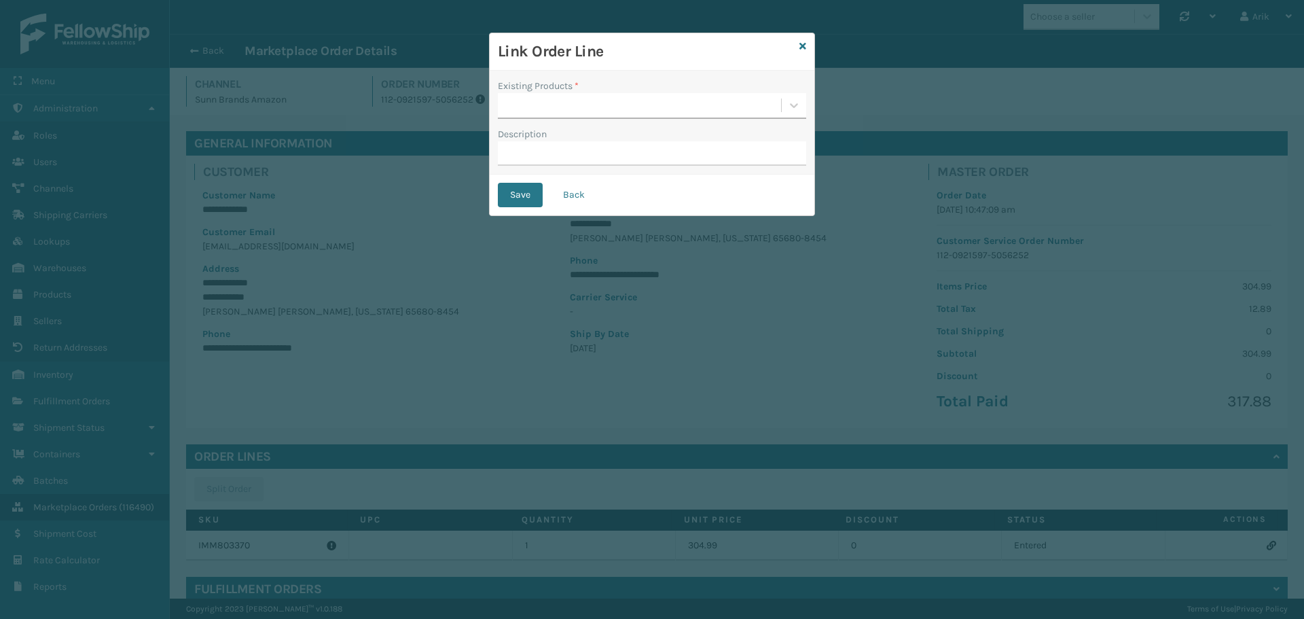
click at [537, 107] on div at bounding box center [639, 105] width 283 height 22
paste input "IMM803370"
click at [537, 104] on input "IMM803370" at bounding box center [531, 106] width 53 height 11
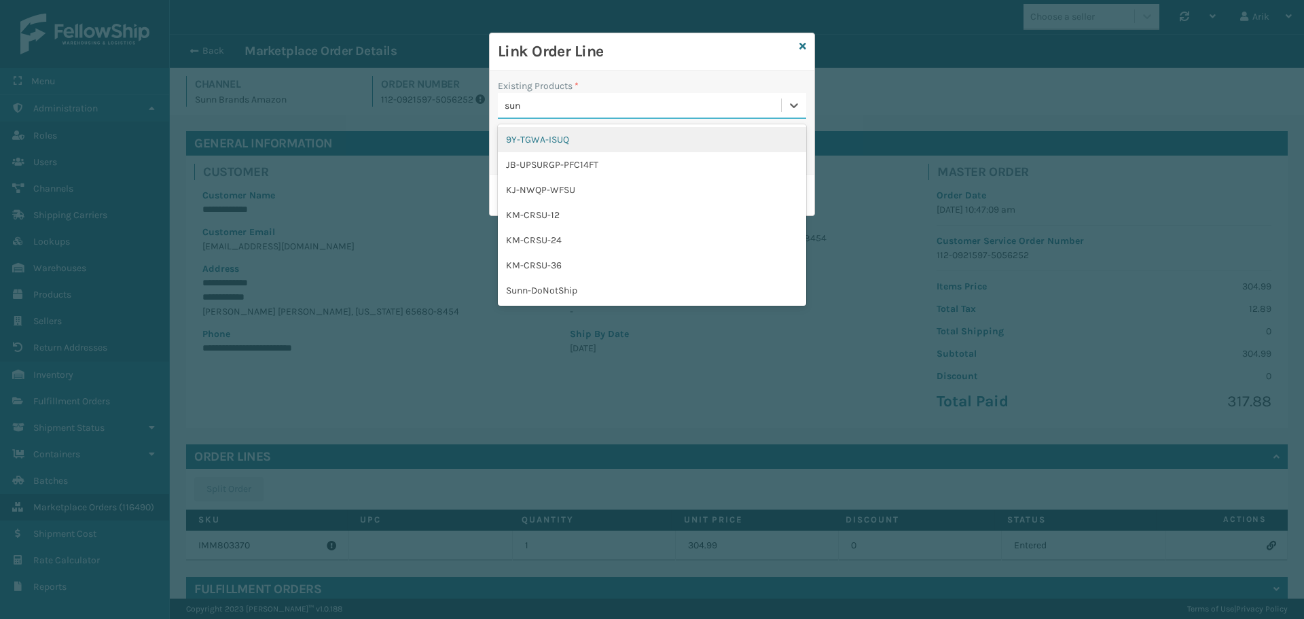
type input "sunn"
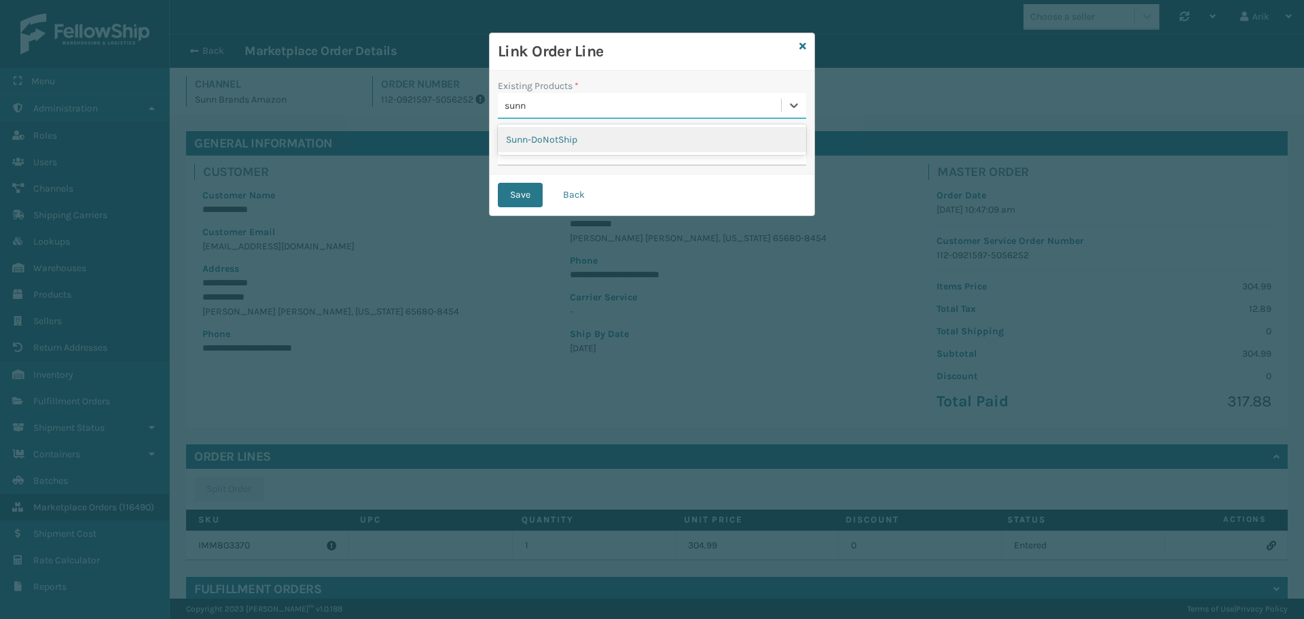
click at [577, 135] on div "Sunn-DoNotShip" at bounding box center [652, 139] width 308 height 25
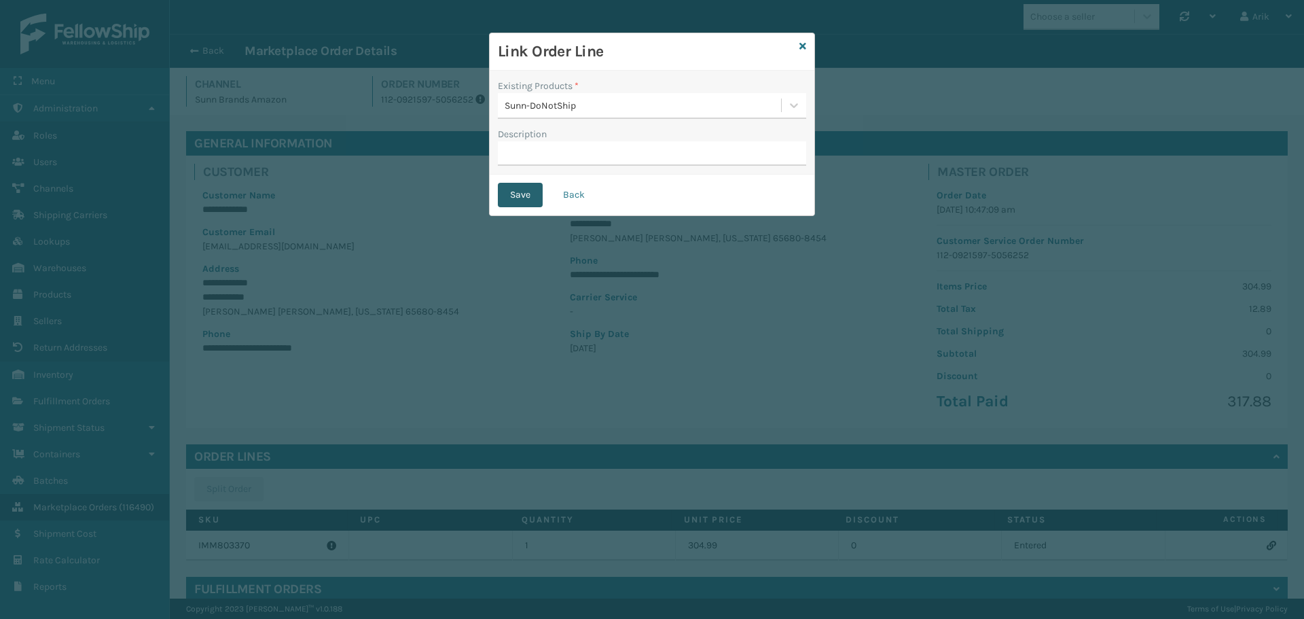
click at [510, 192] on button "Save" at bounding box center [520, 195] width 45 height 24
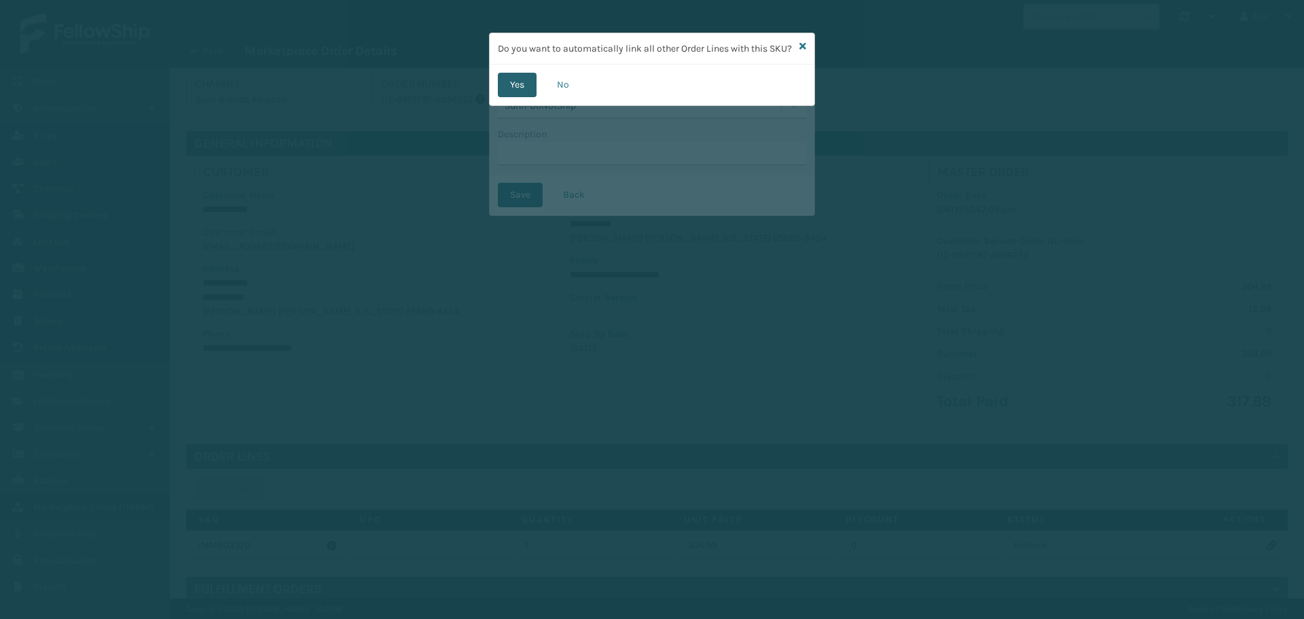
click at [514, 97] on button "Yes" at bounding box center [517, 85] width 39 height 24
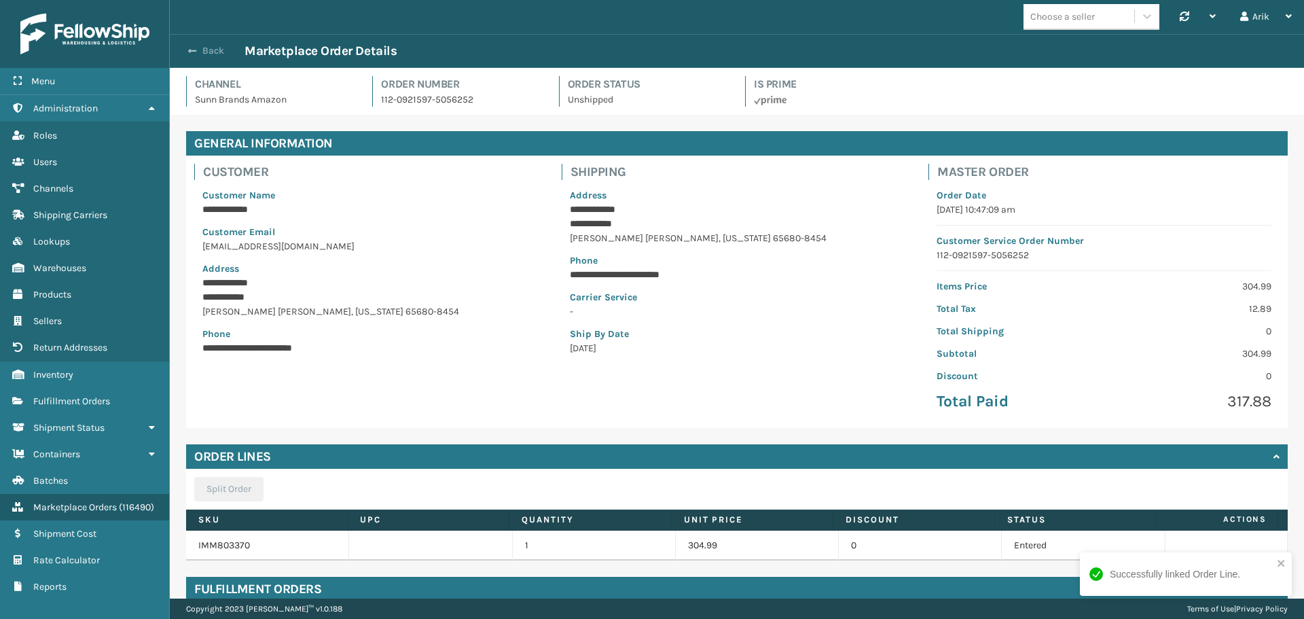
click at [197, 50] on button "Back" at bounding box center [213, 51] width 63 height 12
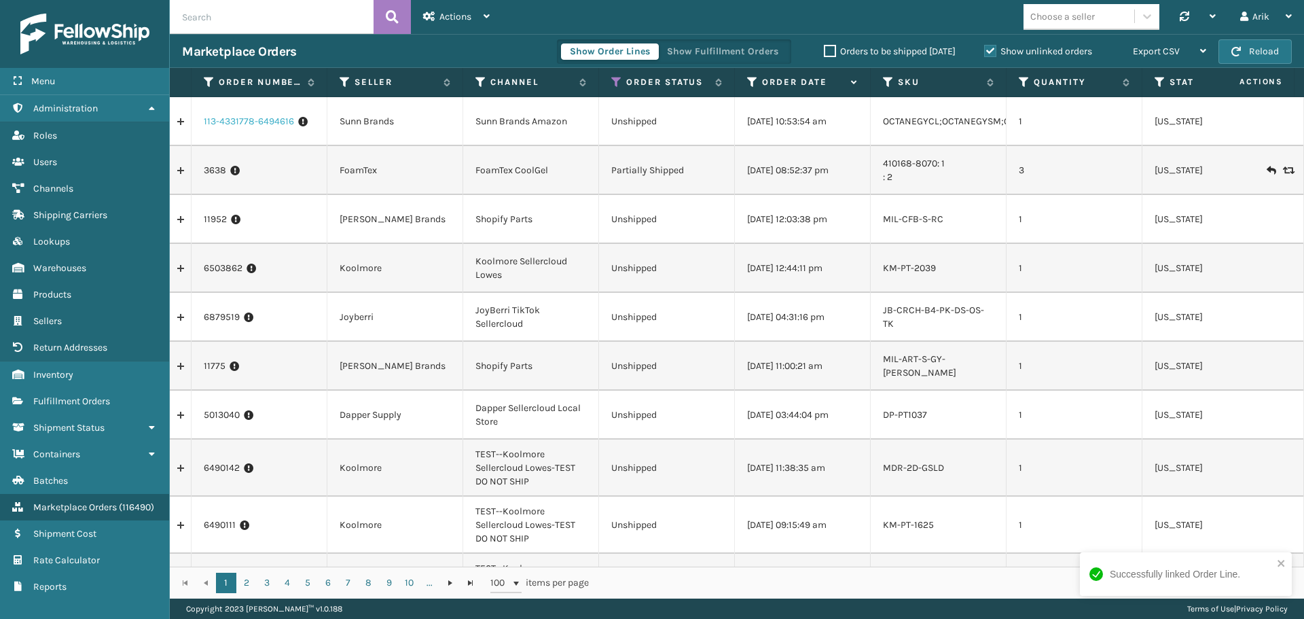
click at [231, 118] on link "113-4331778-6494616" at bounding box center [249, 122] width 90 height 14
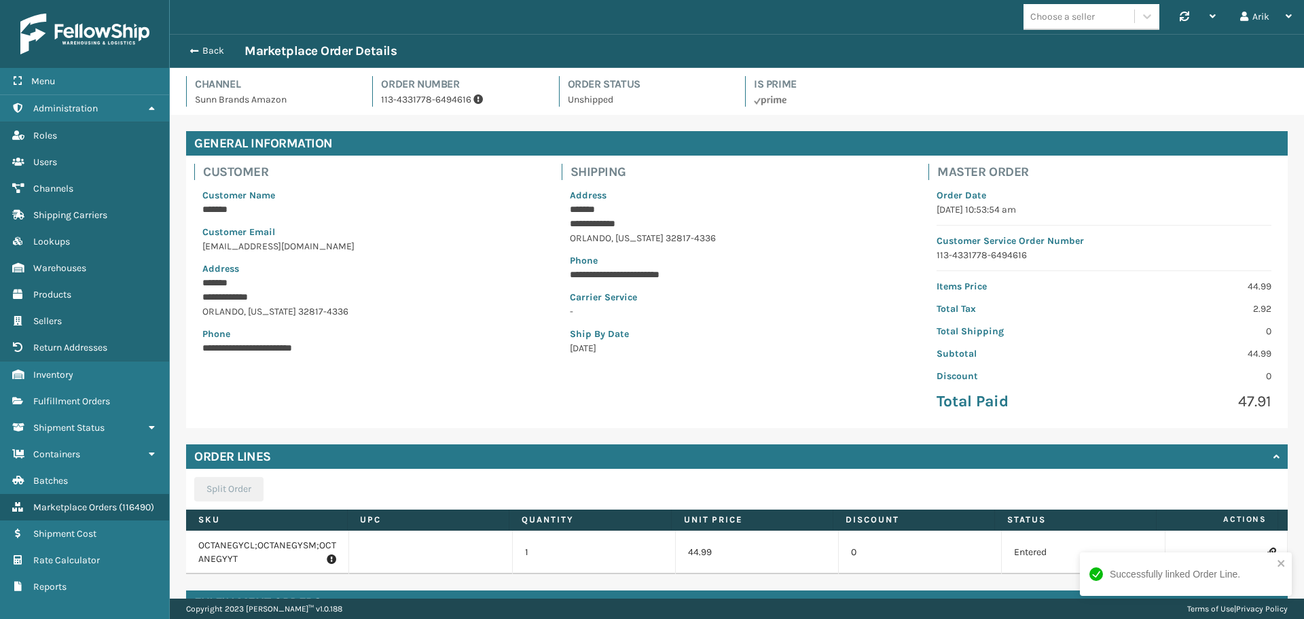
click at [232, 546] on p "OCTANEGYCL;OCTANEGYSM;OCTANEGYYT" at bounding box center [267, 552] width 138 height 27
copy p "OCTANEGYCL;OCTANEGYSM;OCTANEGYYT"
click at [1267, 554] on icon at bounding box center [1271, 553] width 8 height 10
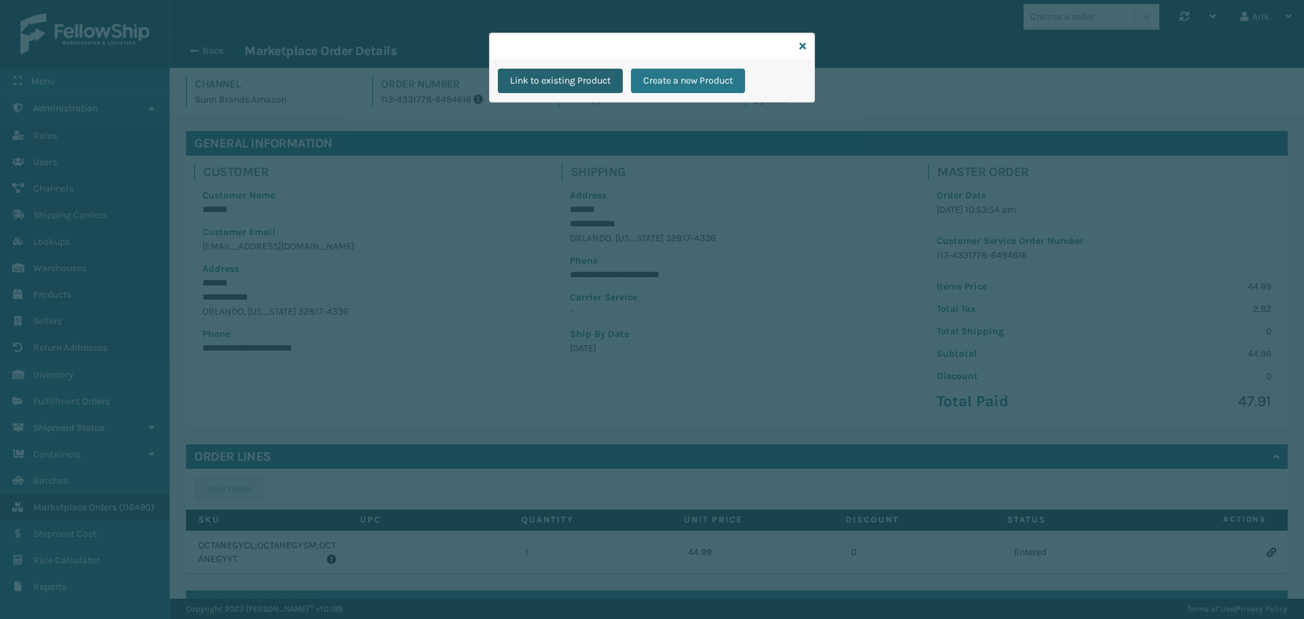
click at [580, 79] on button "Link to existing Product" at bounding box center [560, 81] width 125 height 24
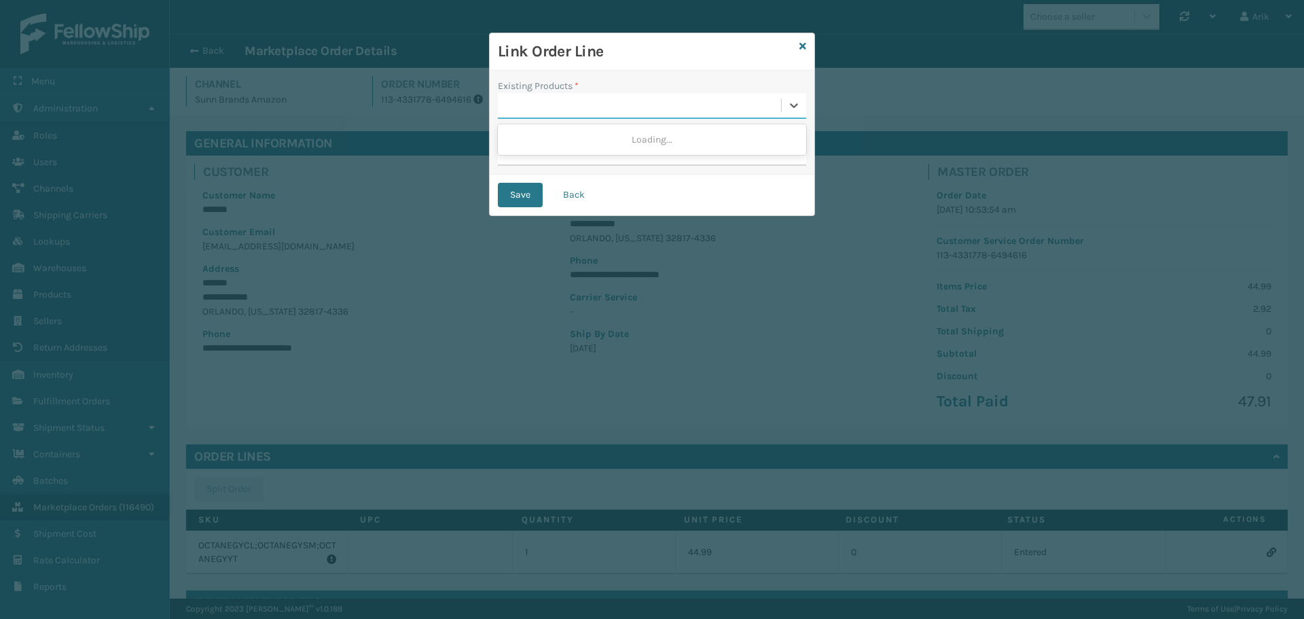
click at [539, 94] on div at bounding box center [639, 105] width 283 height 22
paste input "OCTANEGYCL;OCTANEGYSM;OCTANEGYYT"
click at [560, 105] on input "OCTANEGYCL;OCTANEGYSM;OCTANEGYYT" at bounding box center [592, 106] width 175 height 11
type input "OCTANEGYCL"
click at [793, 103] on icon at bounding box center [794, 106] width 14 height 14
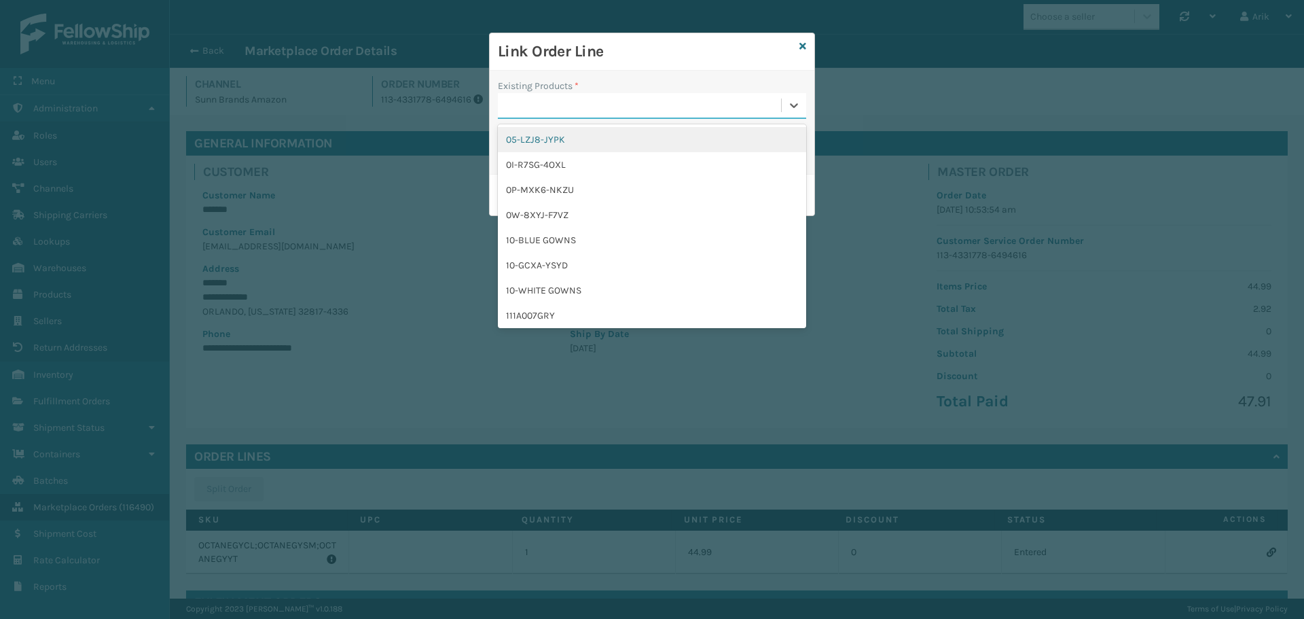
click at [682, 103] on div at bounding box center [639, 105] width 283 height 22
paste input "OCTANEGYCL;OCTANEGYSM;OCTANEGYYT"
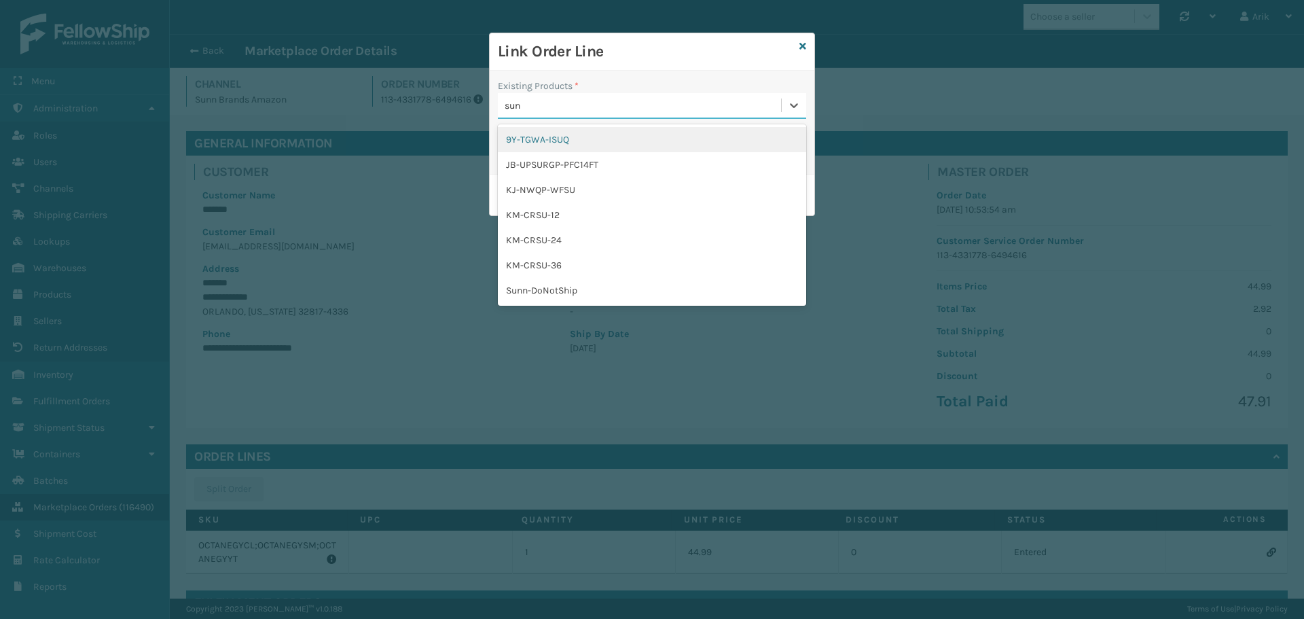
type input "sunn"
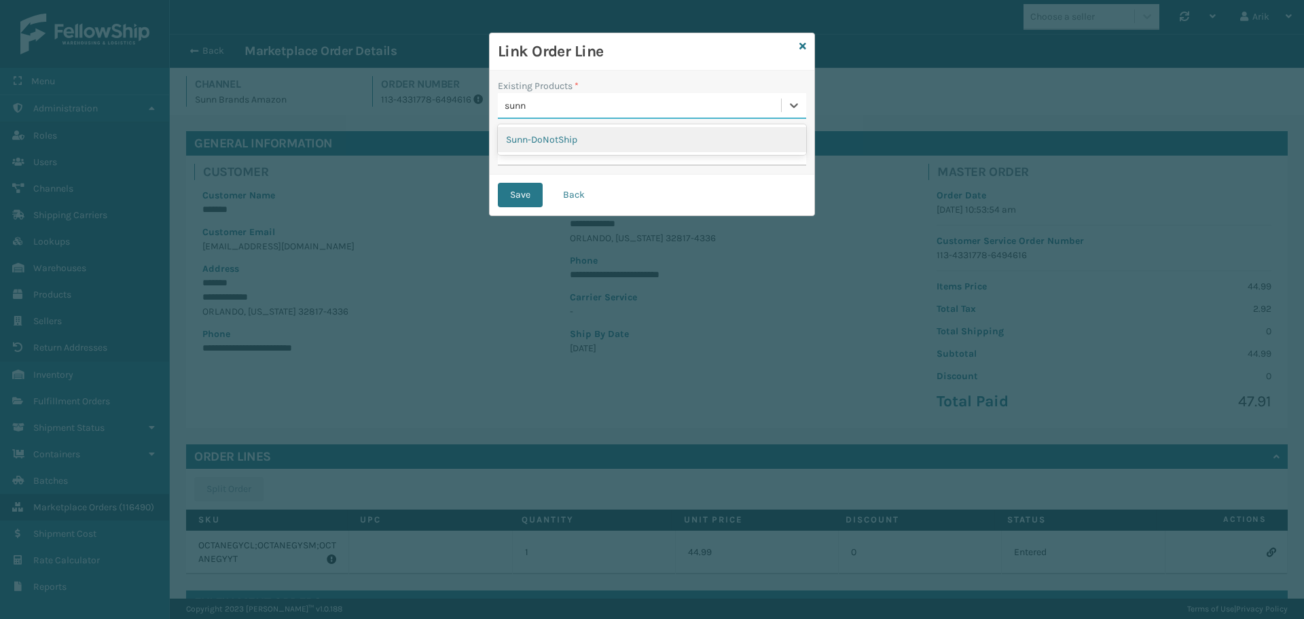
click at [568, 137] on div "Sunn-DoNotShip" at bounding box center [652, 139] width 308 height 25
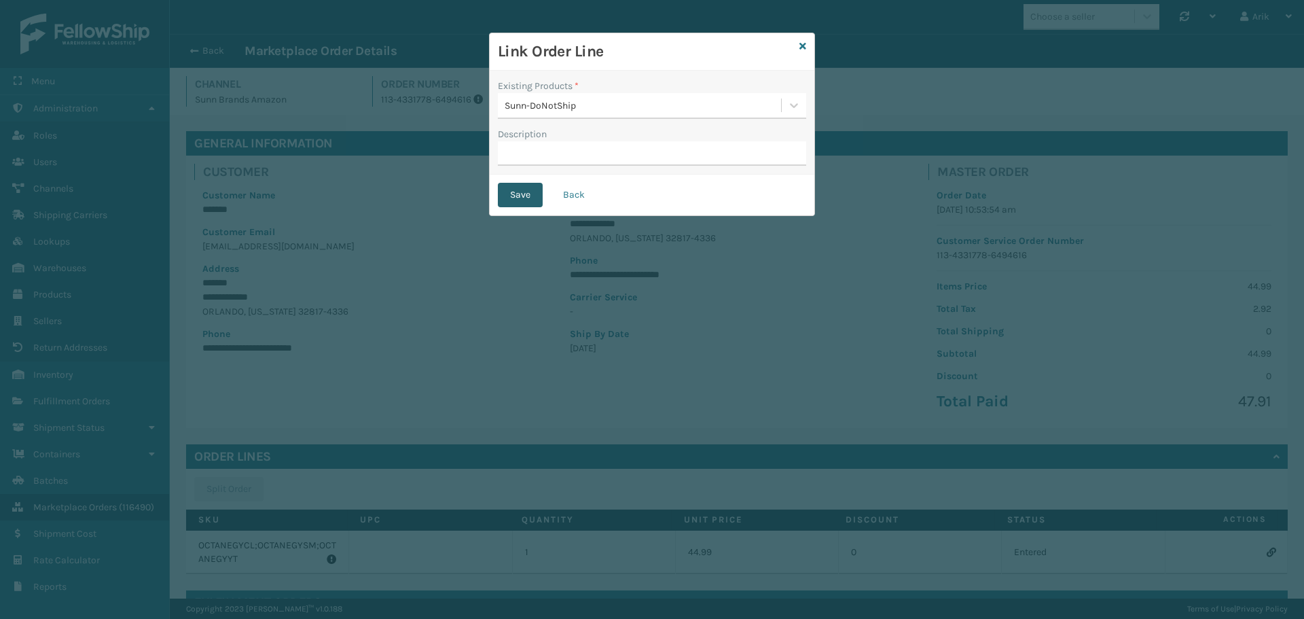
click at [517, 196] on button "Save" at bounding box center [520, 195] width 45 height 24
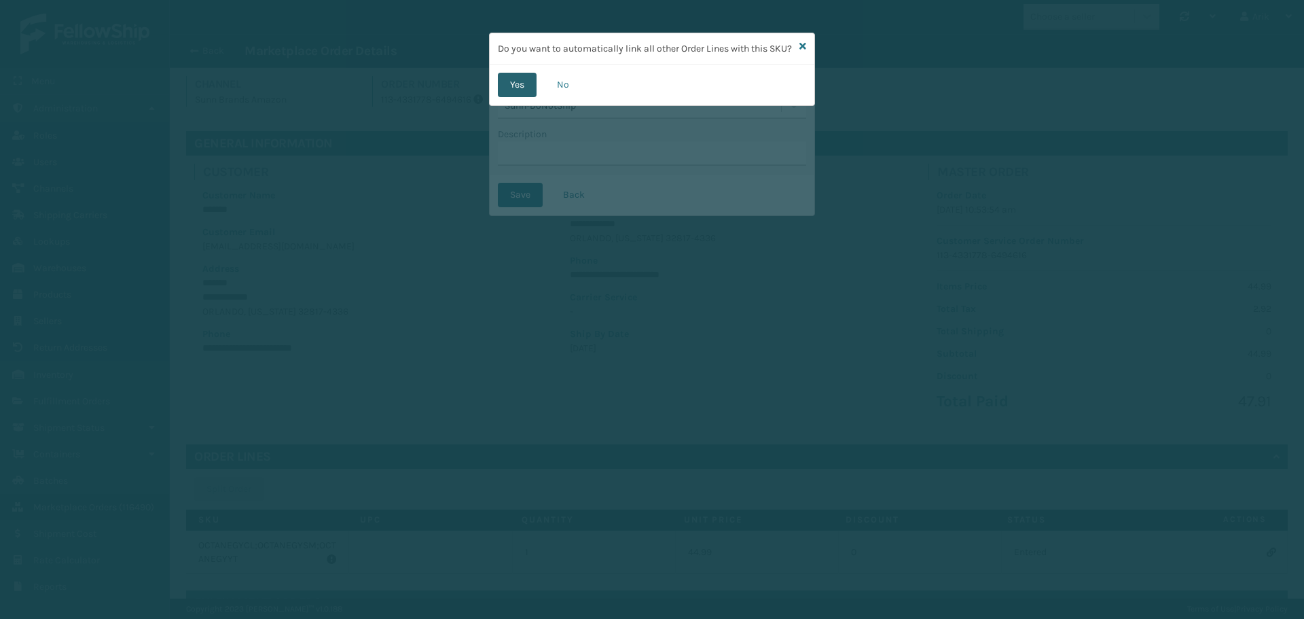
click at [512, 97] on button "Yes" at bounding box center [517, 85] width 39 height 24
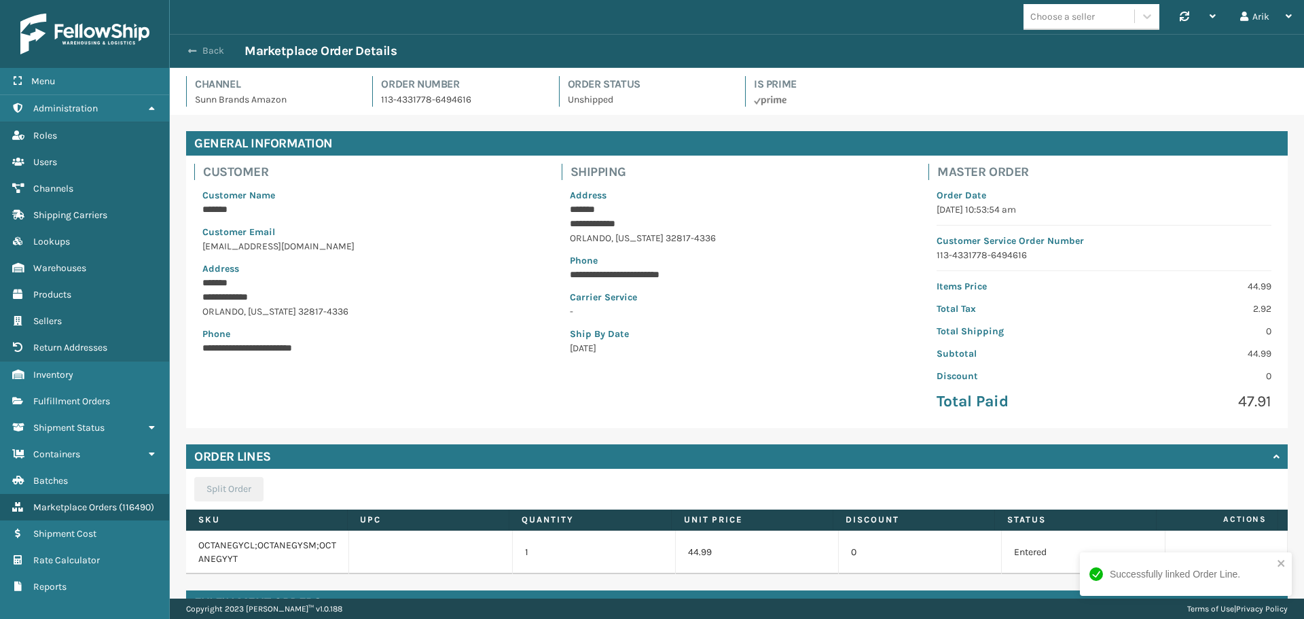
click at [193, 50] on span "button" at bounding box center [192, 51] width 8 height 10
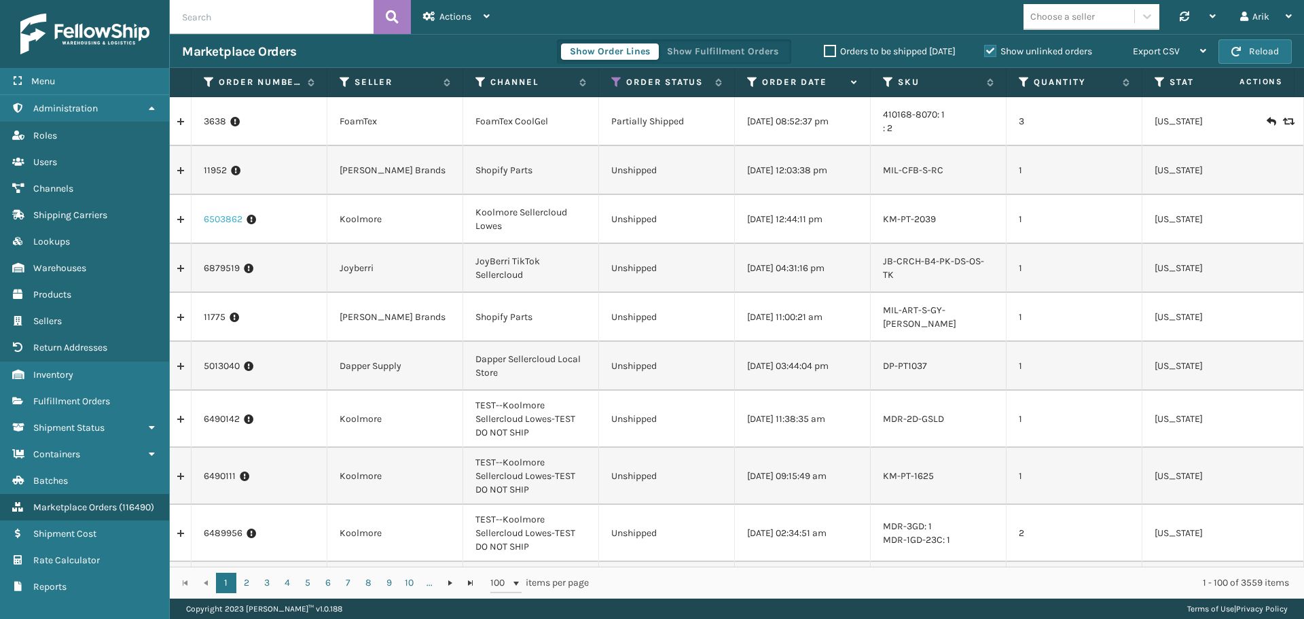
click at [228, 218] on link "6503862" at bounding box center [223, 220] width 39 height 14
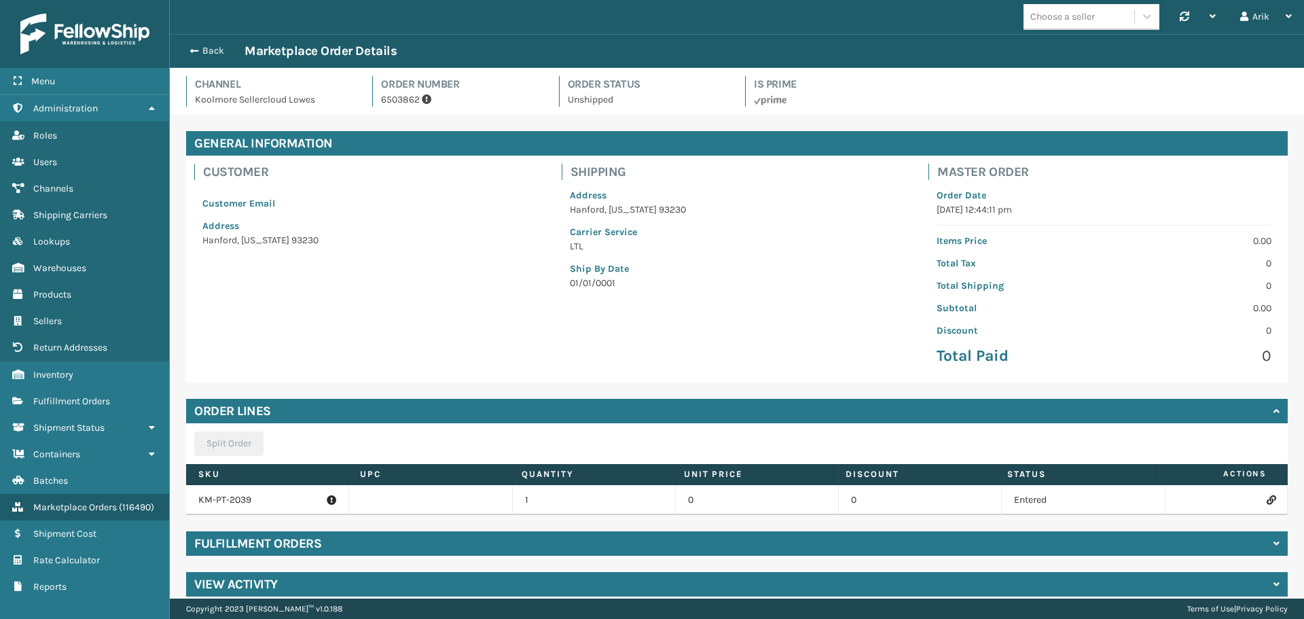
click at [228, 498] on p "KM-PT-2039" at bounding box center [267, 500] width 138 height 14
copy p "KM-PT-2039"
click at [1267, 499] on icon at bounding box center [1271, 500] width 8 height 10
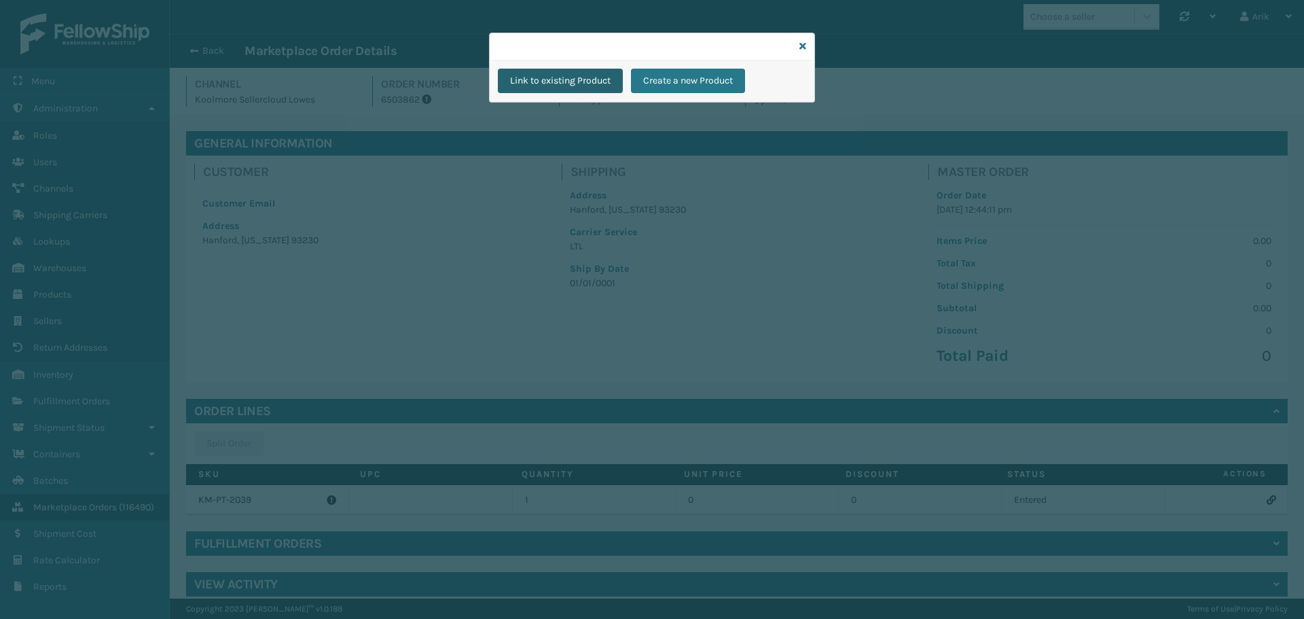
click at [794, 147] on div "Link to existing Product Create a new Product" at bounding box center [652, 309] width 1304 height 619
click at [558, 82] on button "Link to existing Product" at bounding box center [560, 81] width 125 height 24
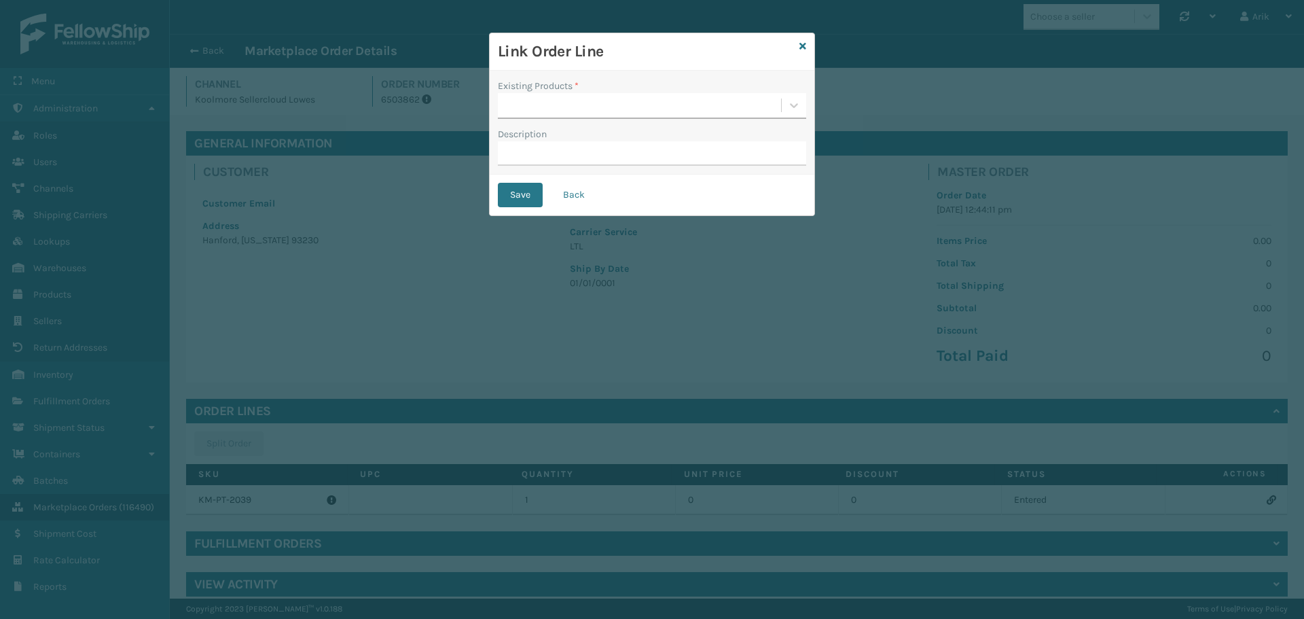
click at [554, 105] on div at bounding box center [639, 105] width 283 height 22
paste input "KM-PT-2039"
type input "KM-PT-2039"
